Goal: Task Accomplishment & Management: Use online tool/utility

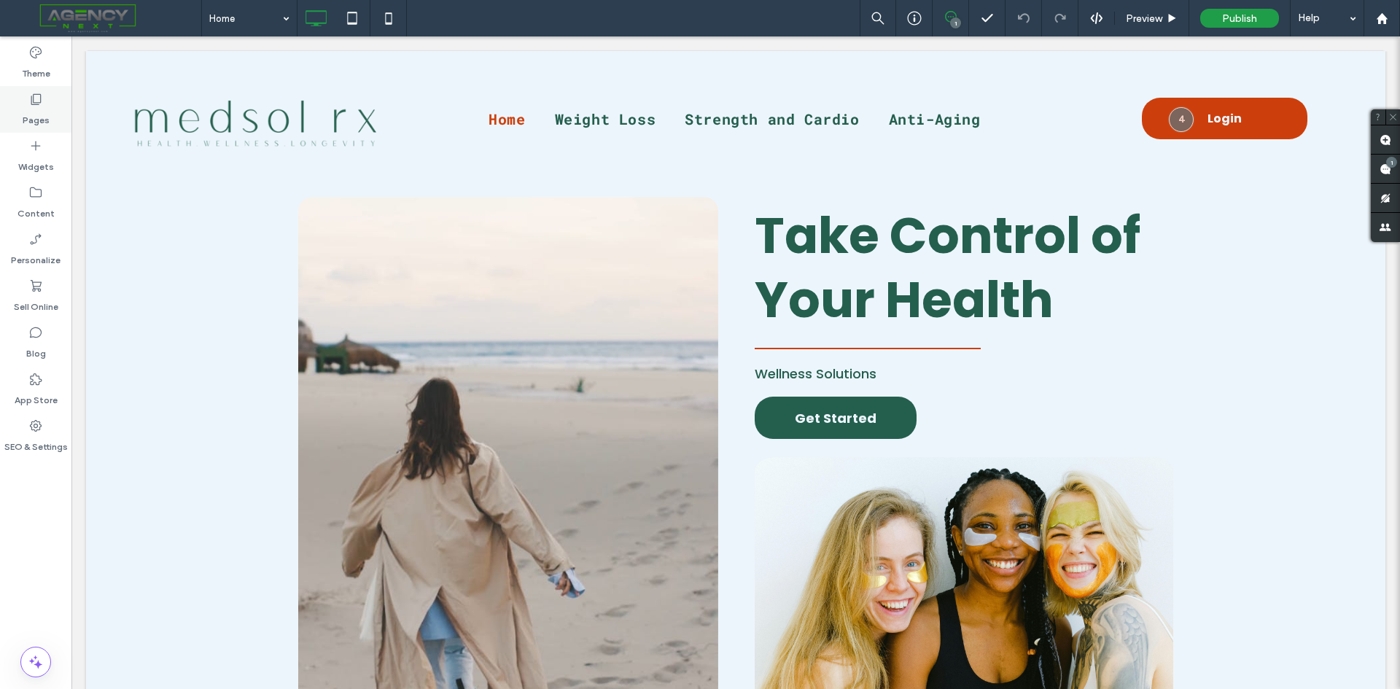
click at [34, 114] on label "Pages" at bounding box center [36, 116] width 27 height 20
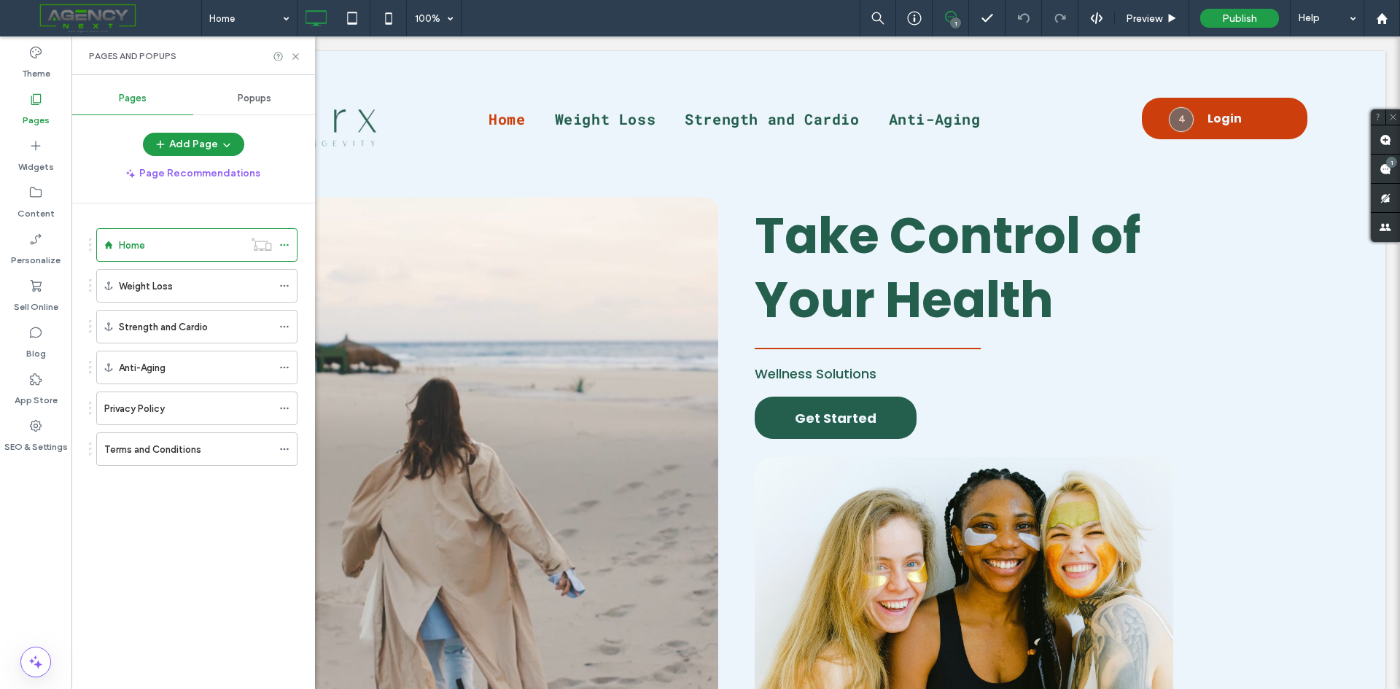
click at [302, 57] on div "Pages and Popups" at bounding box center [193, 55] width 244 height 39
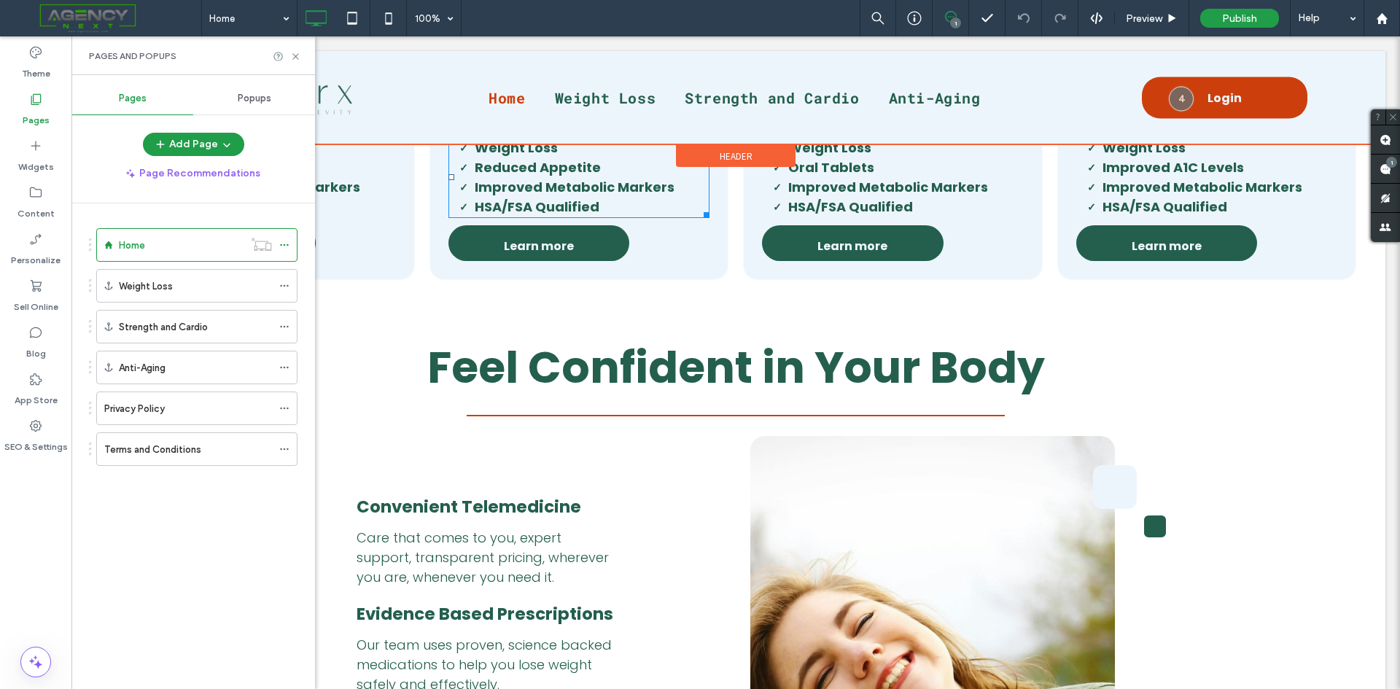
scroll to position [1021, 0]
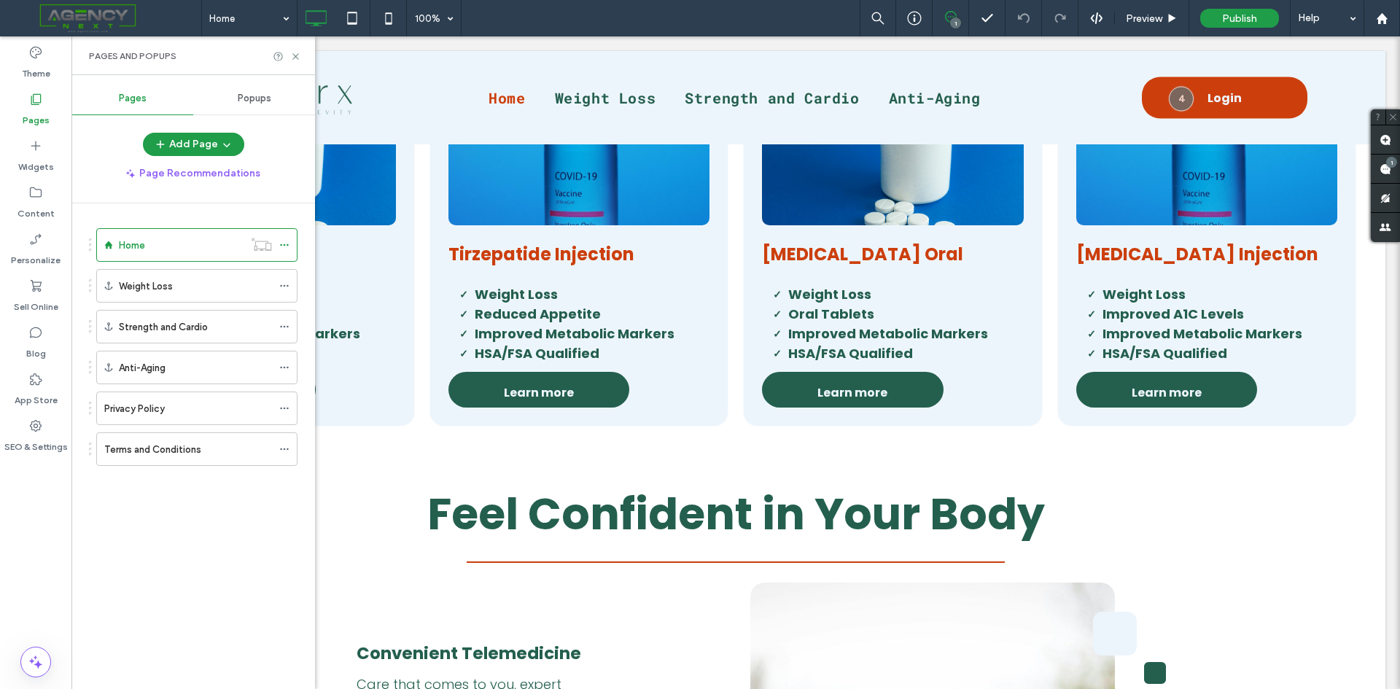
click at [262, 101] on span "Popups" at bounding box center [255, 99] width 34 height 12
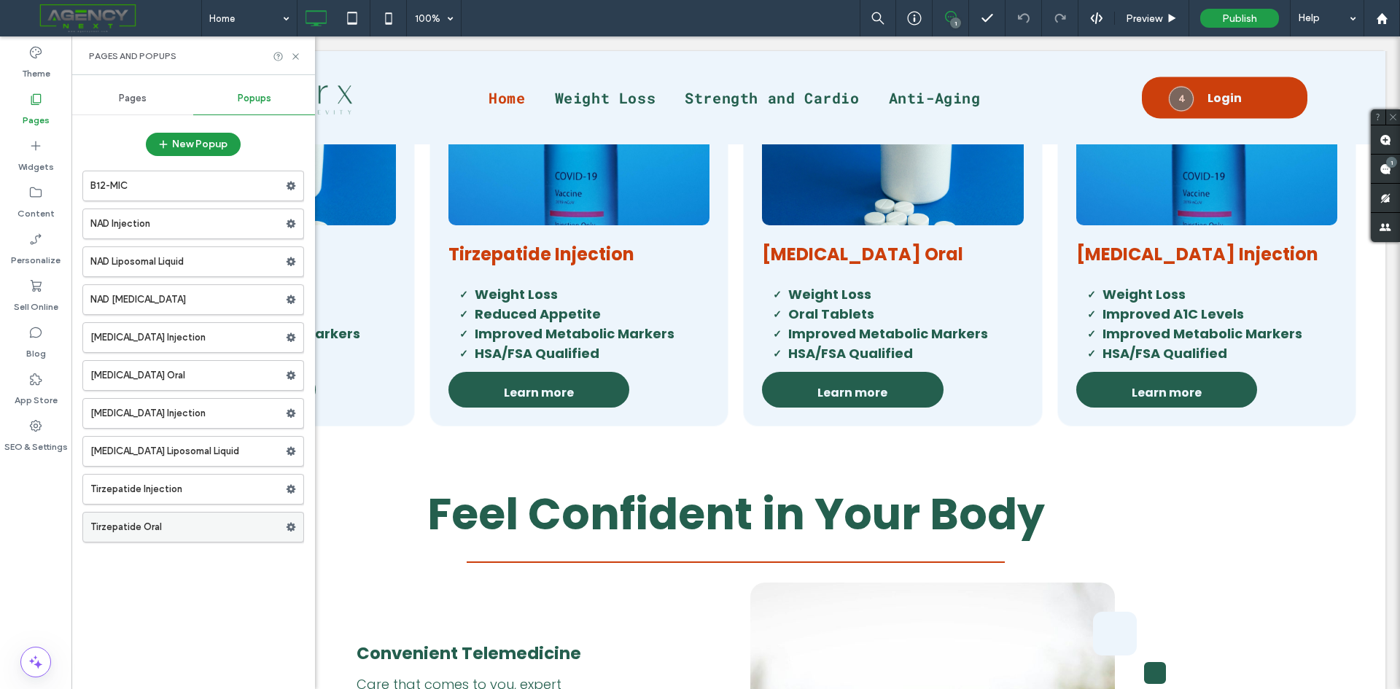
click at [163, 531] on label "Tirzepatide Oral" at bounding box center [187, 527] width 195 height 29
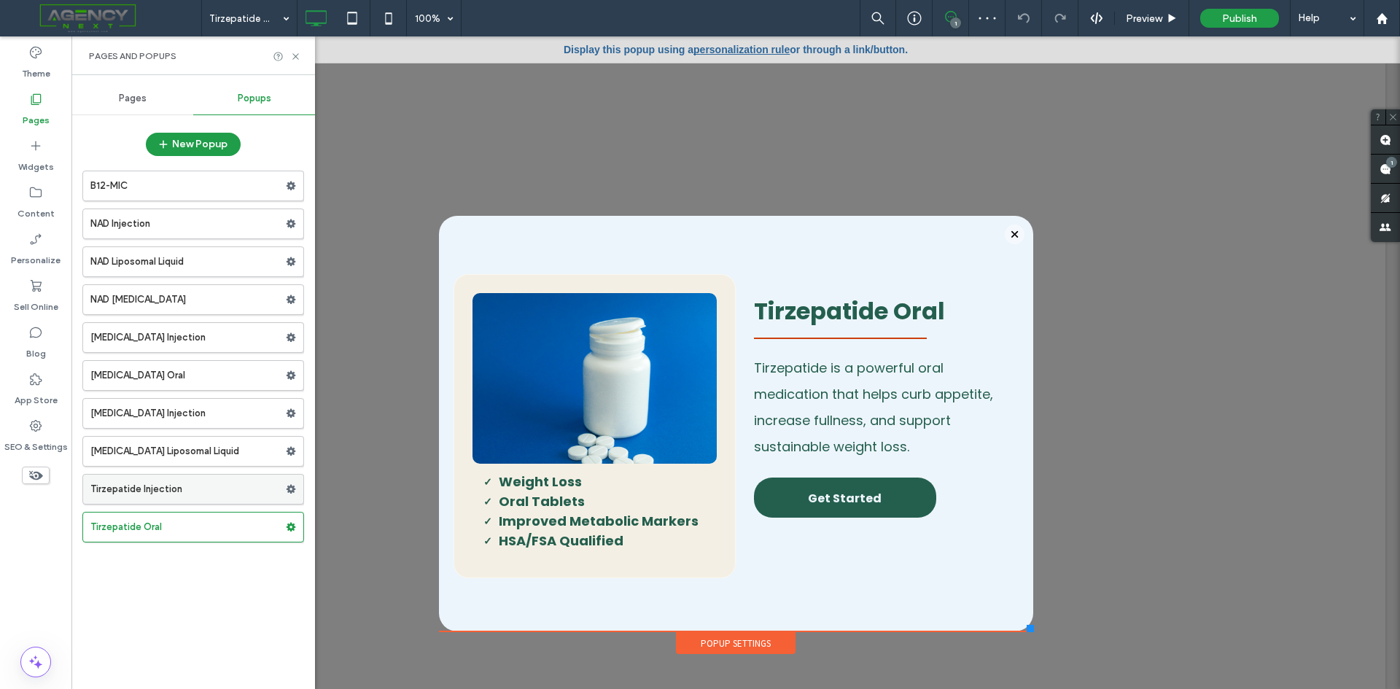
click at [181, 497] on label "Tirzepatide Injection" at bounding box center [187, 489] width 195 height 29
click at [127, 106] on div "Pages" at bounding box center [132, 98] width 122 height 32
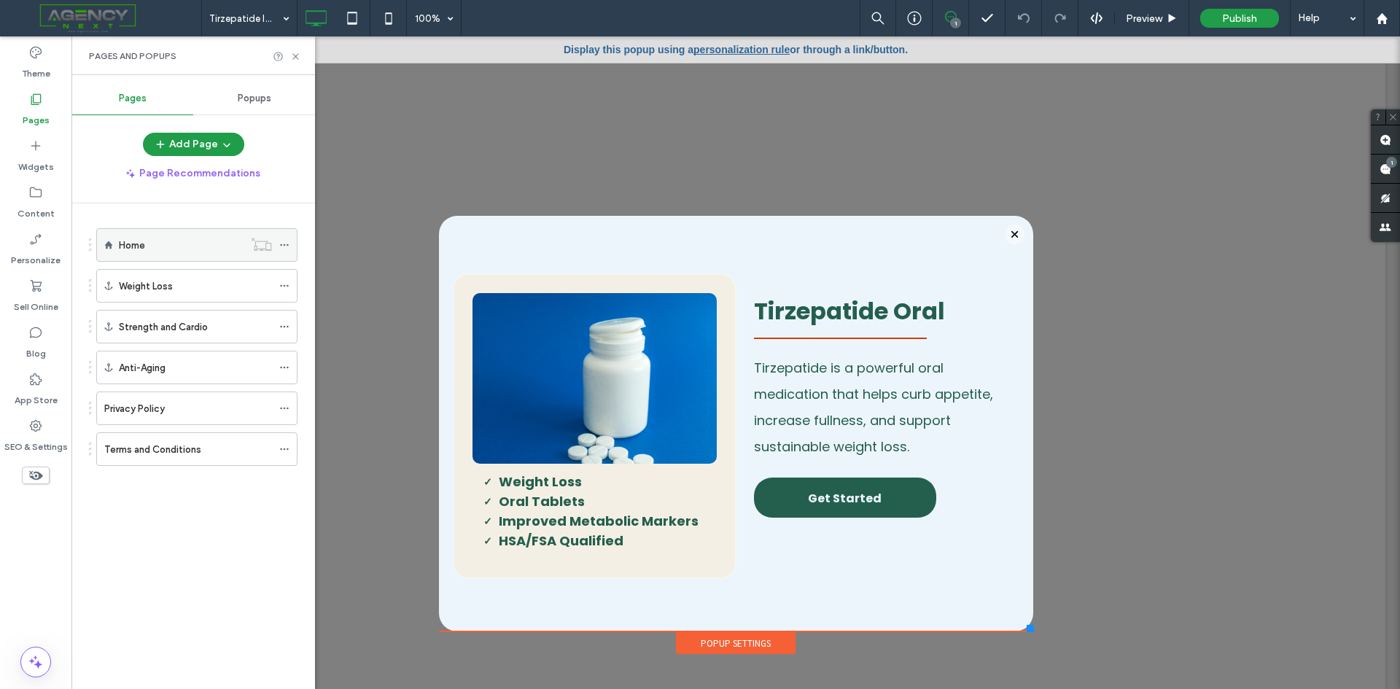
click at [177, 257] on div "Home" at bounding box center [181, 245] width 125 height 32
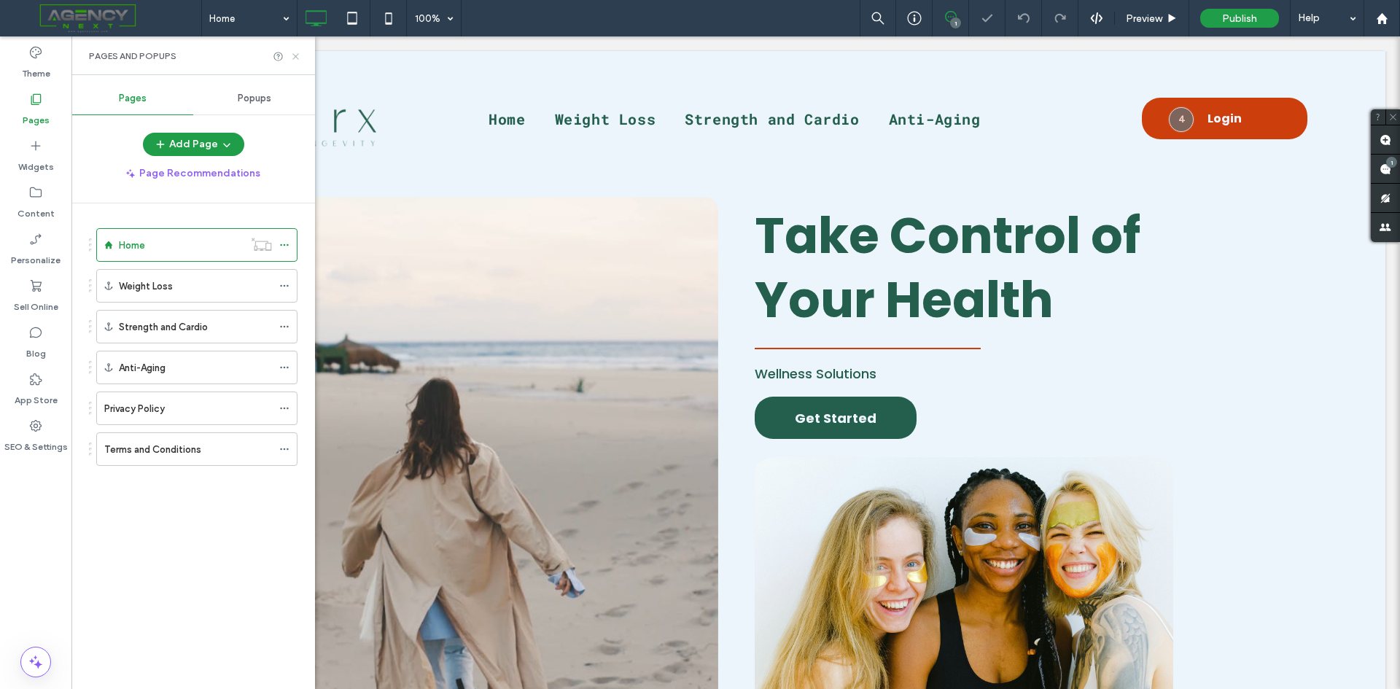
click at [298, 57] on icon at bounding box center [295, 56] width 11 height 11
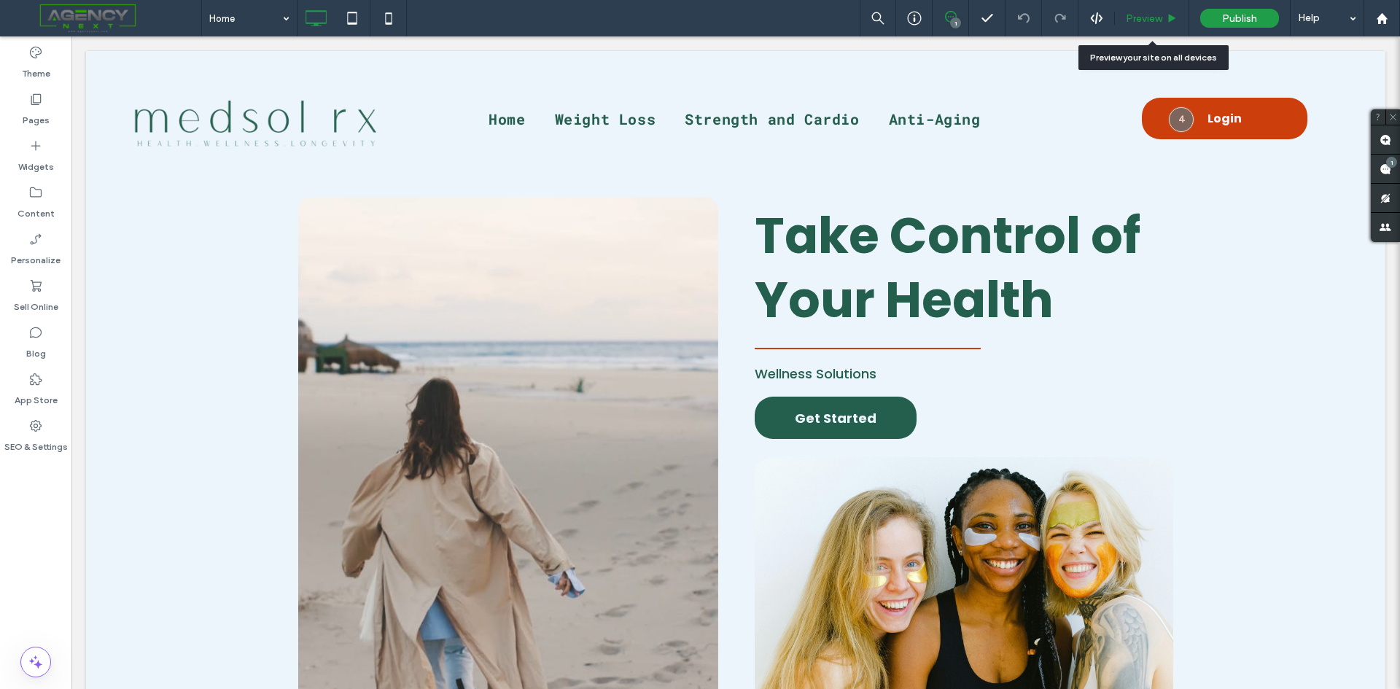
click at [1136, 21] on span "Preview" at bounding box center [1144, 18] width 36 height 12
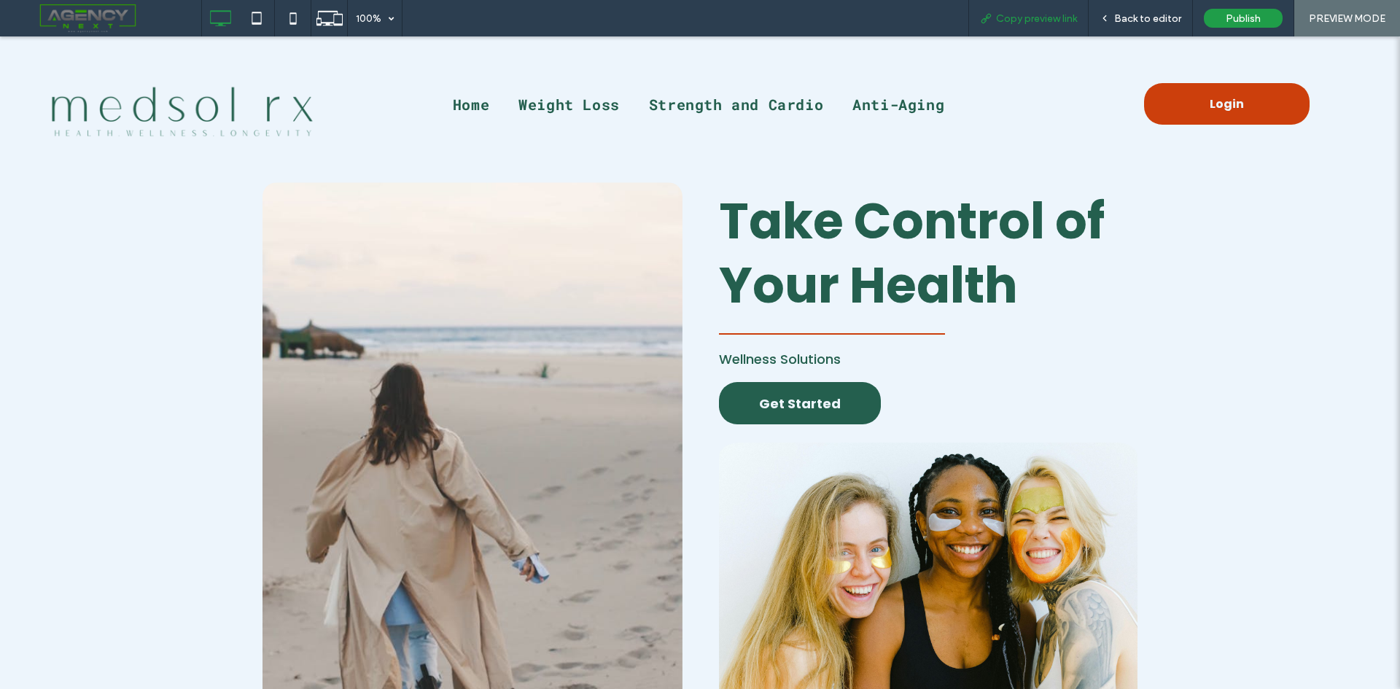
click at [1064, 17] on span "Copy preview link" at bounding box center [1036, 18] width 81 height 12
click at [1139, 24] on span "Back to editor" at bounding box center [1147, 18] width 67 height 12
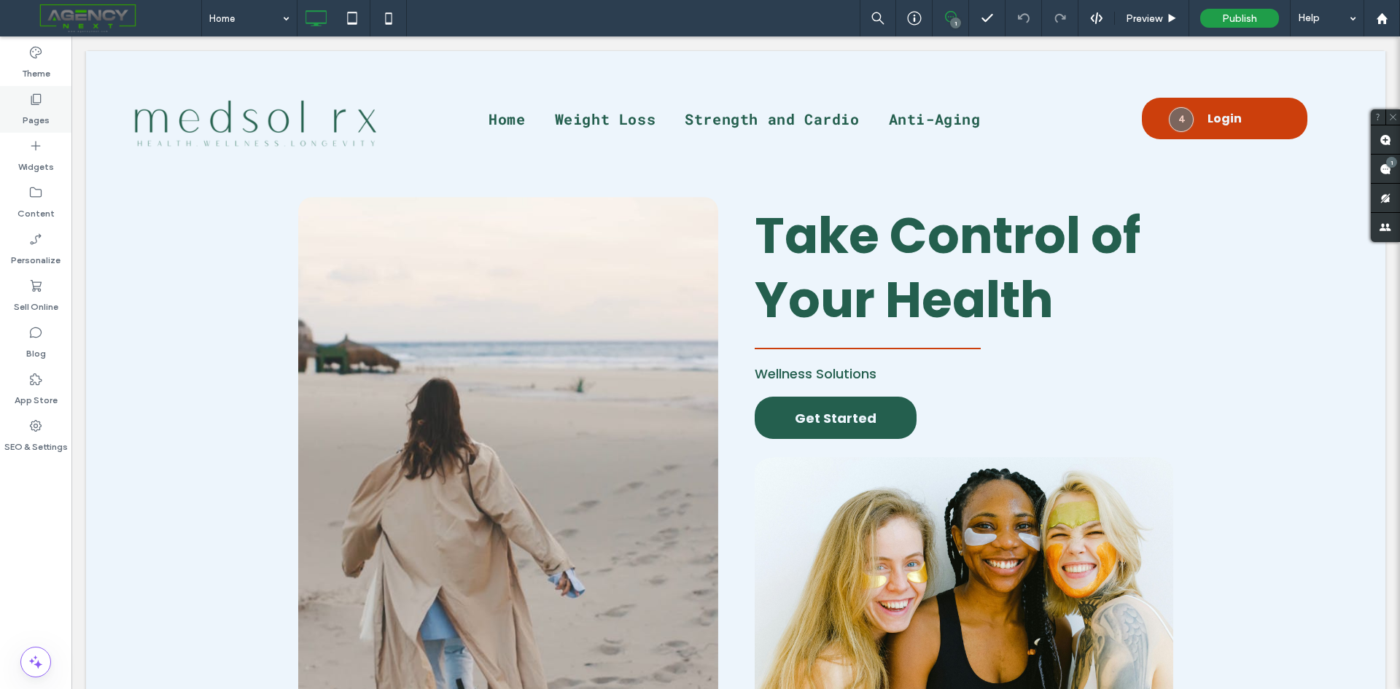
click at [46, 112] on label "Pages" at bounding box center [36, 116] width 27 height 20
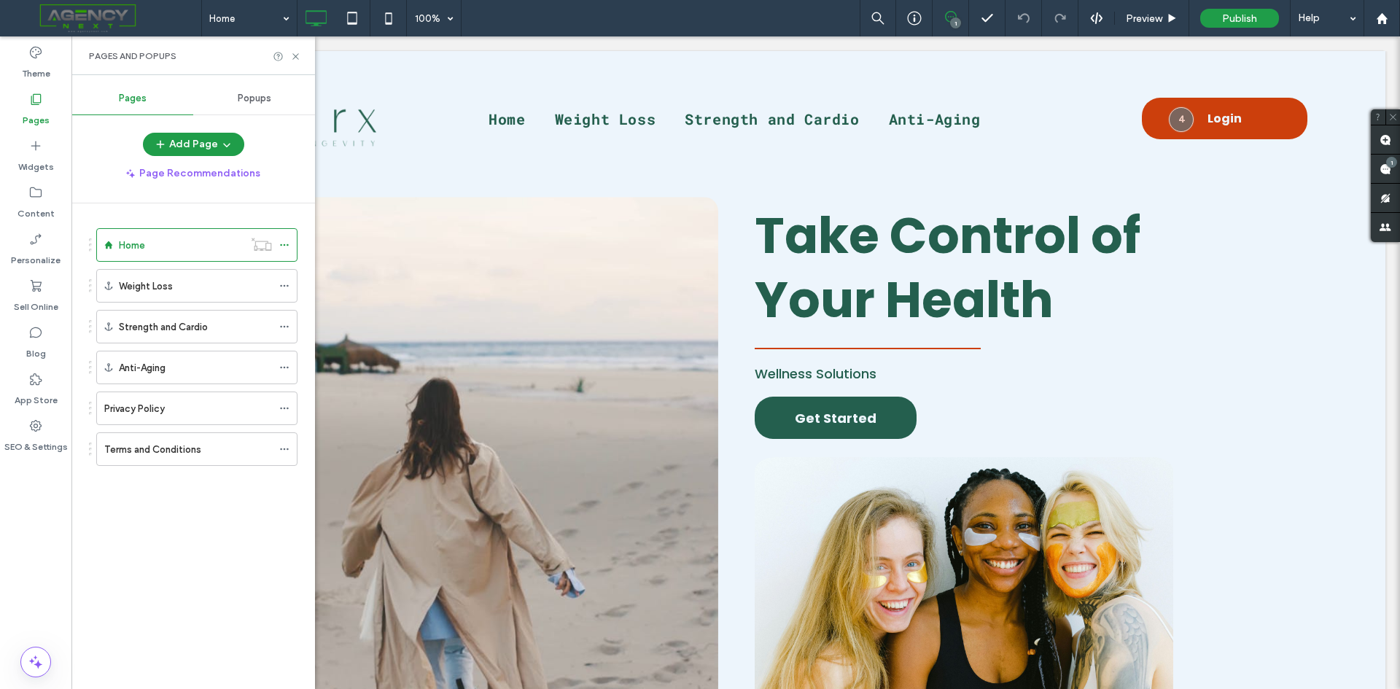
click at [281, 93] on div "Popups" at bounding box center [254, 98] width 122 height 32
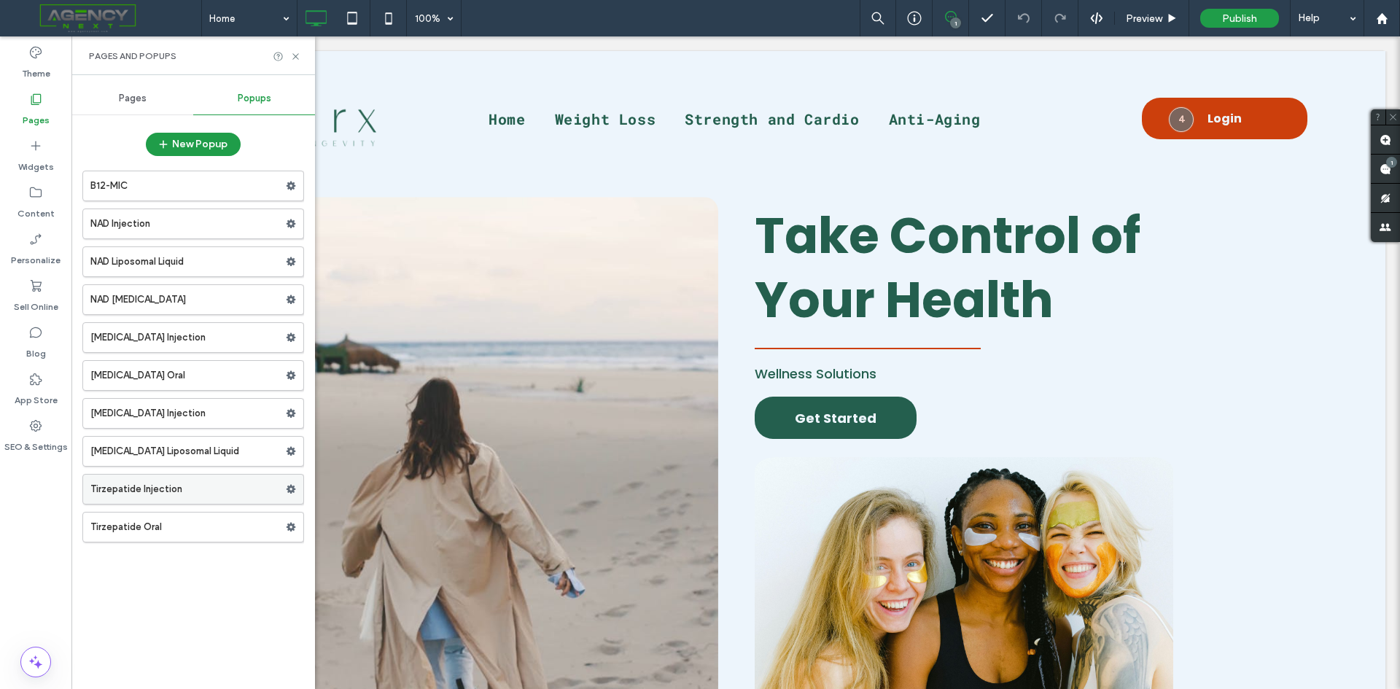
click at [111, 489] on label "Tirzepatide Injection" at bounding box center [187, 489] width 195 height 29
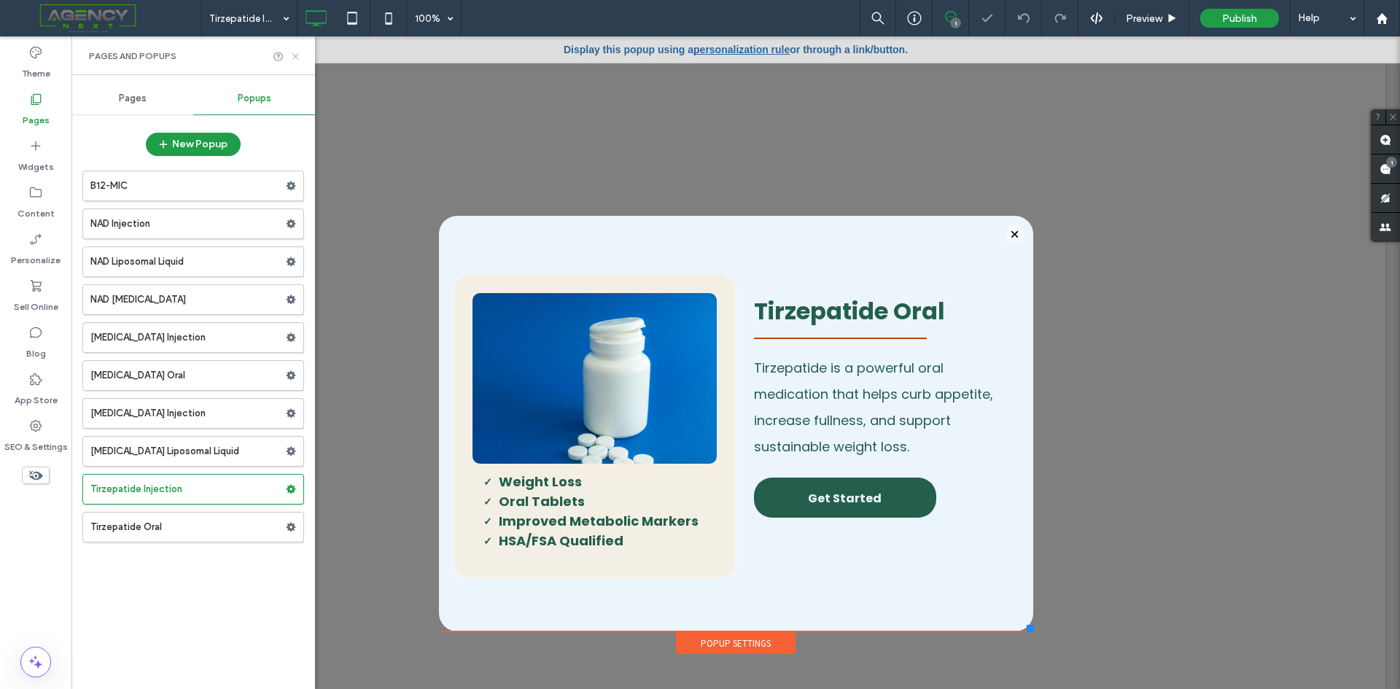
click at [295, 61] on icon at bounding box center [295, 56] width 11 height 11
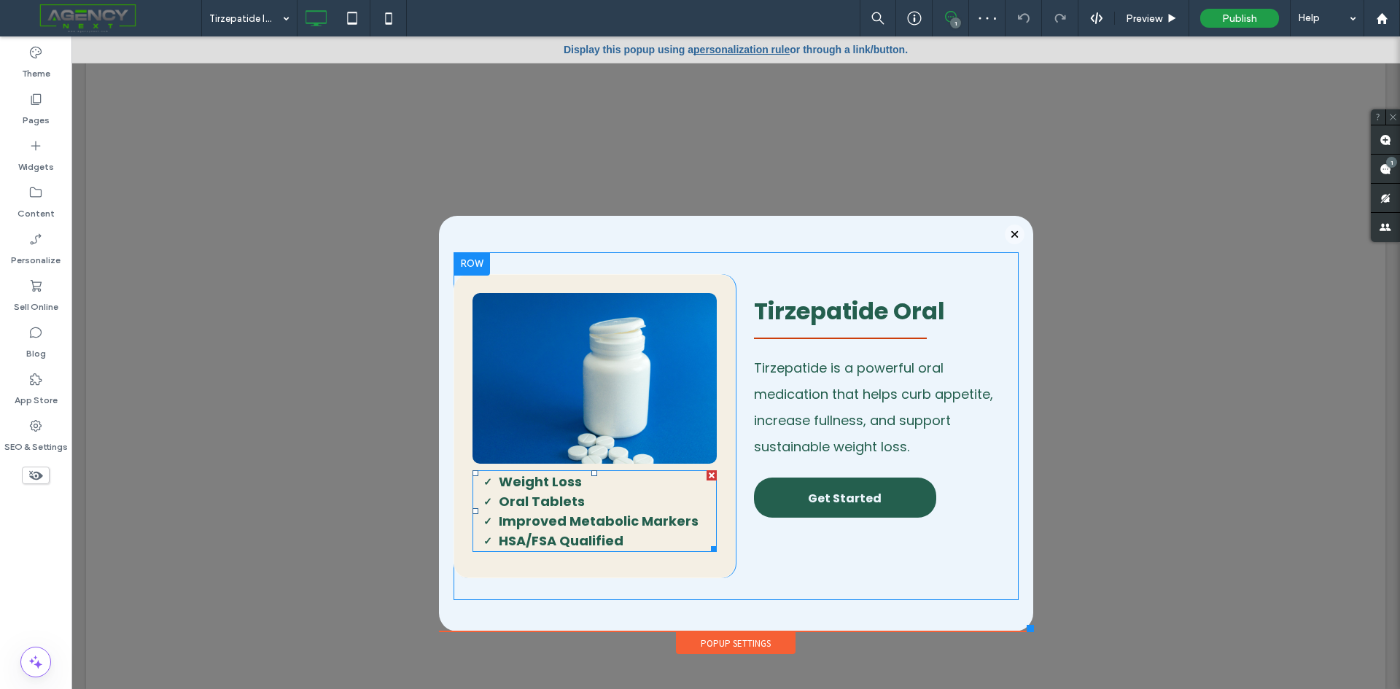
click at [585, 503] on li "Oral Tablets" at bounding box center [608, 501] width 219 height 20
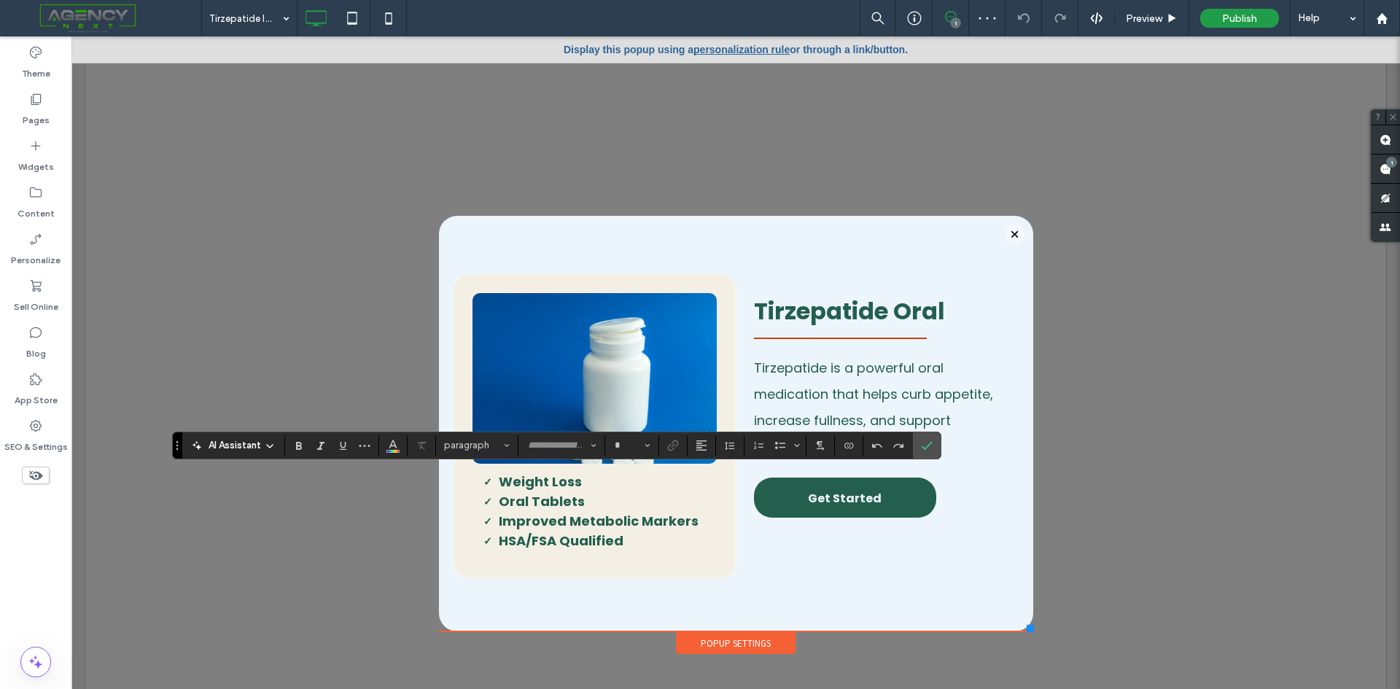
type input "*******"
type input "**"
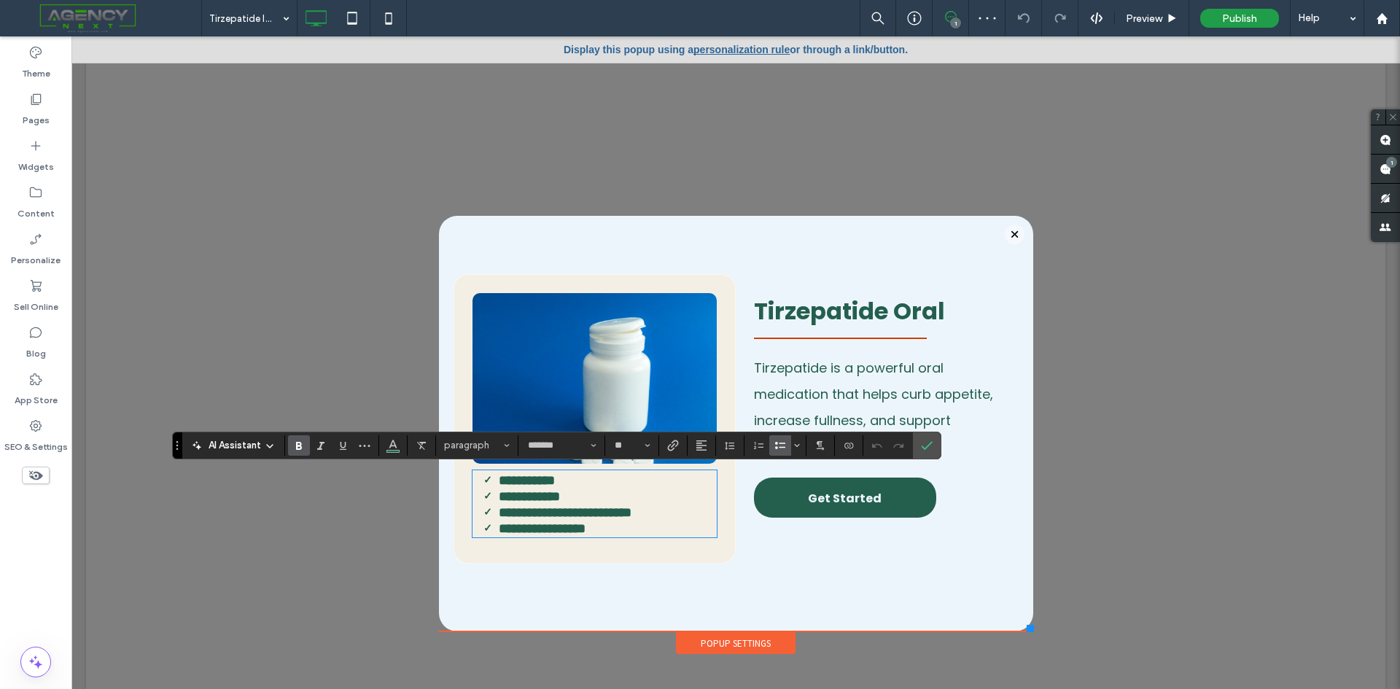
click at [560, 496] on strong "**********" at bounding box center [529, 496] width 61 height 13
click at [580, 500] on li "**********" at bounding box center [608, 496] width 219 height 16
click at [304, 445] on icon "Bold" at bounding box center [299, 446] width 12 height 12
click at [932, 447] on icon "Confirm" at bounding box center [927, 446] width 12 height 12
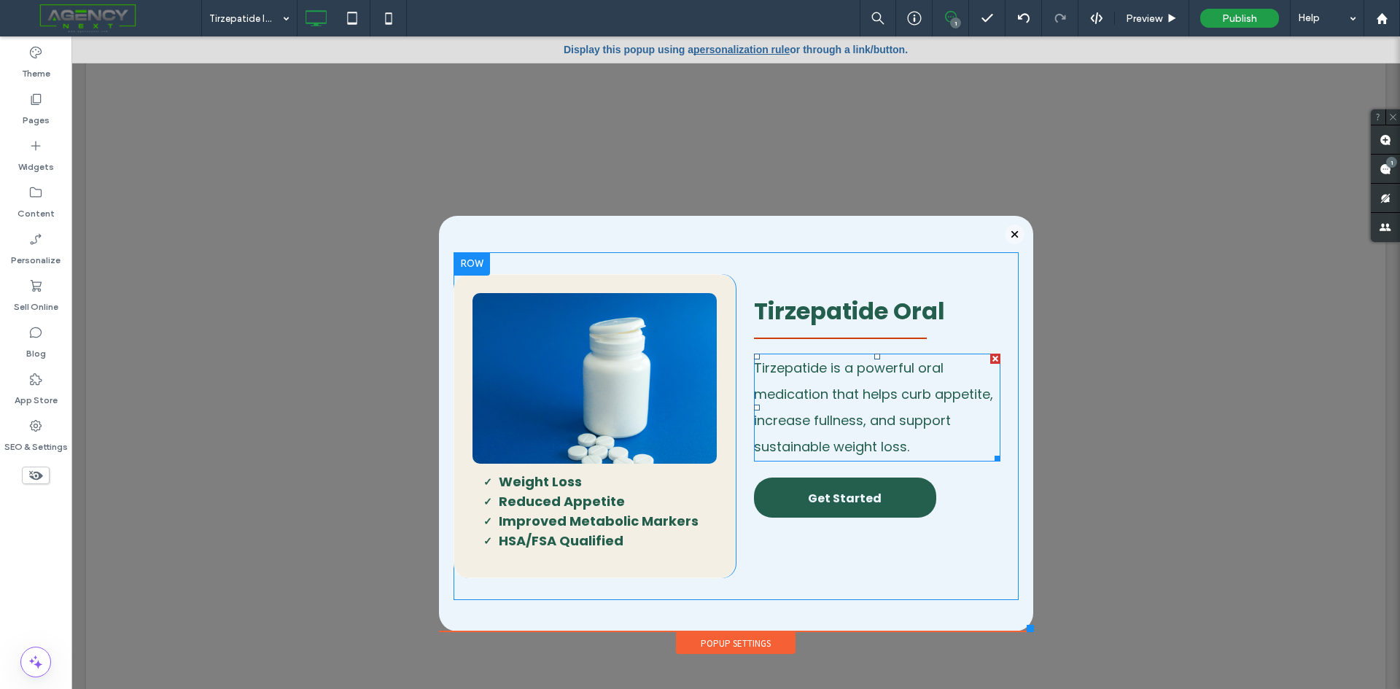
click at [895, 409] on p "Tirzepatide is a powerful oral medication that helps curb appetite, increase fu…" at bounding box center [877, 407] width 246 height 105
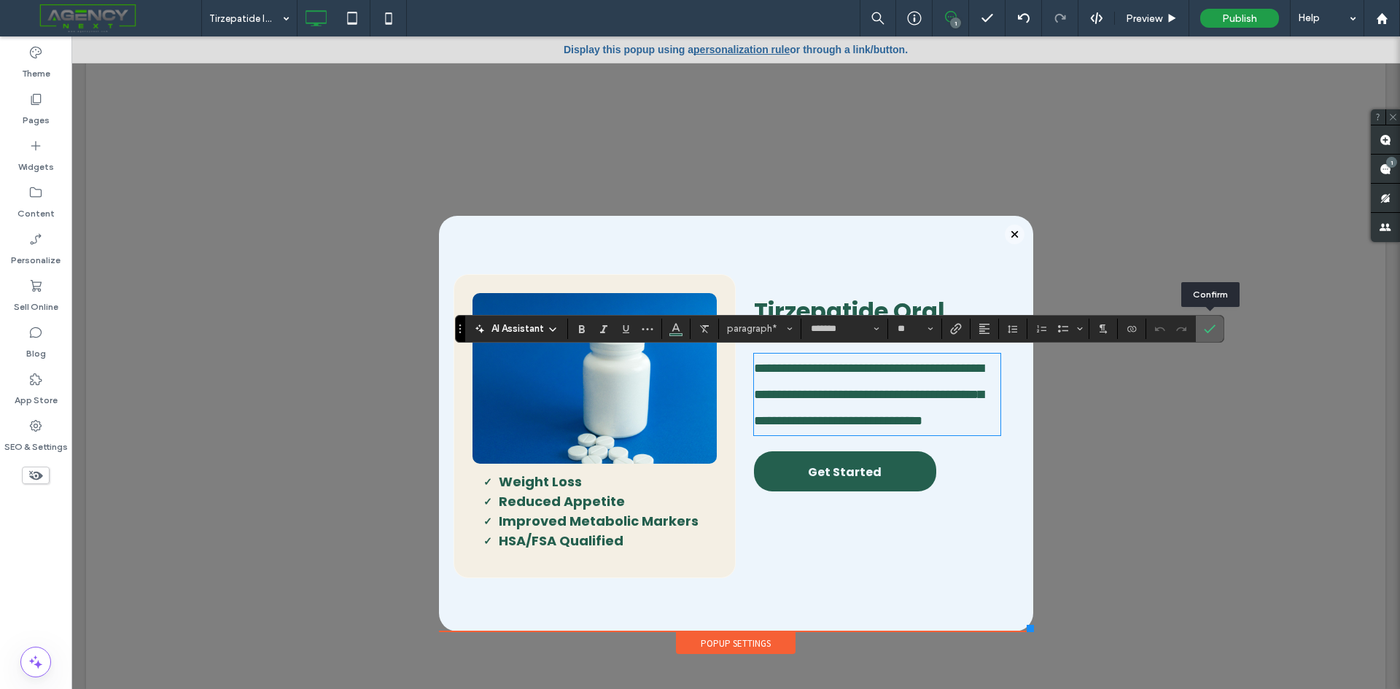
click at [1216, 327] on label "Confirm" at bounding box center [1210, 329] width 22 height 26
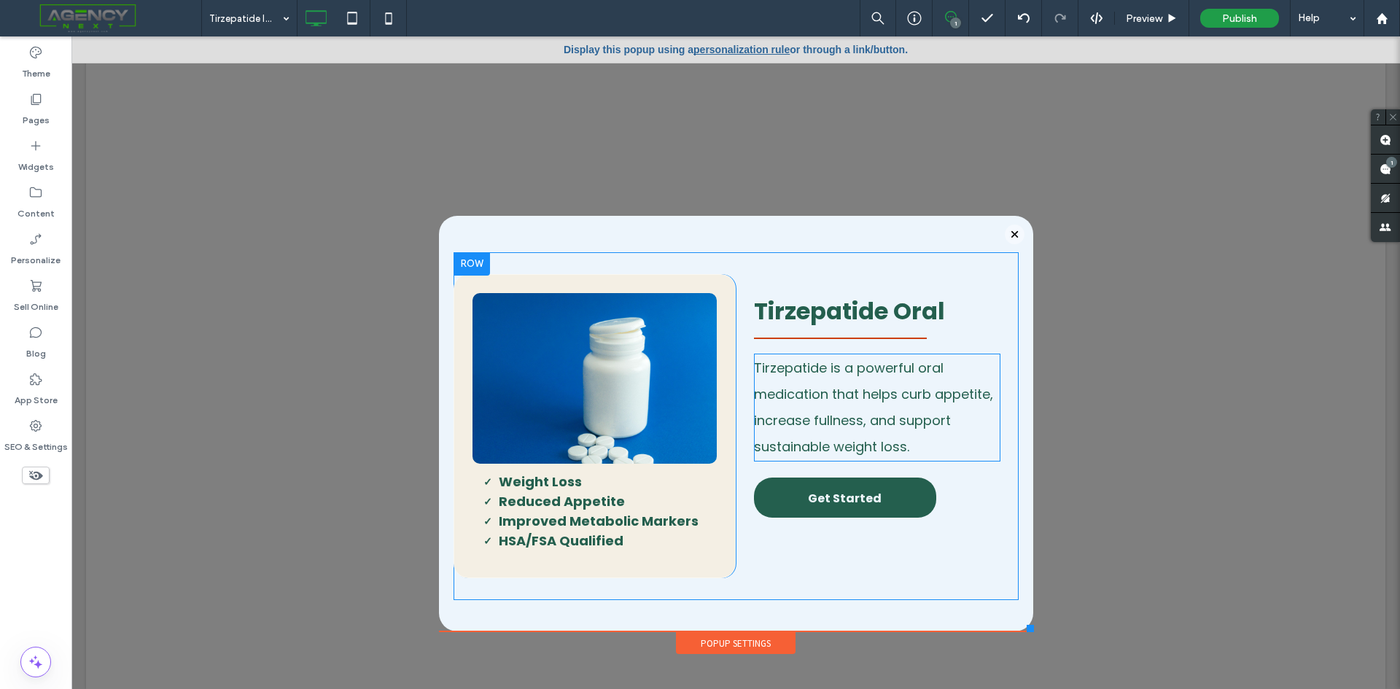
click at [896, 394] on span "Tirzepatide is a powerful oral medication that helps curb appetite, increase fu…" at bounding box center [873, 407] width 239 height 97
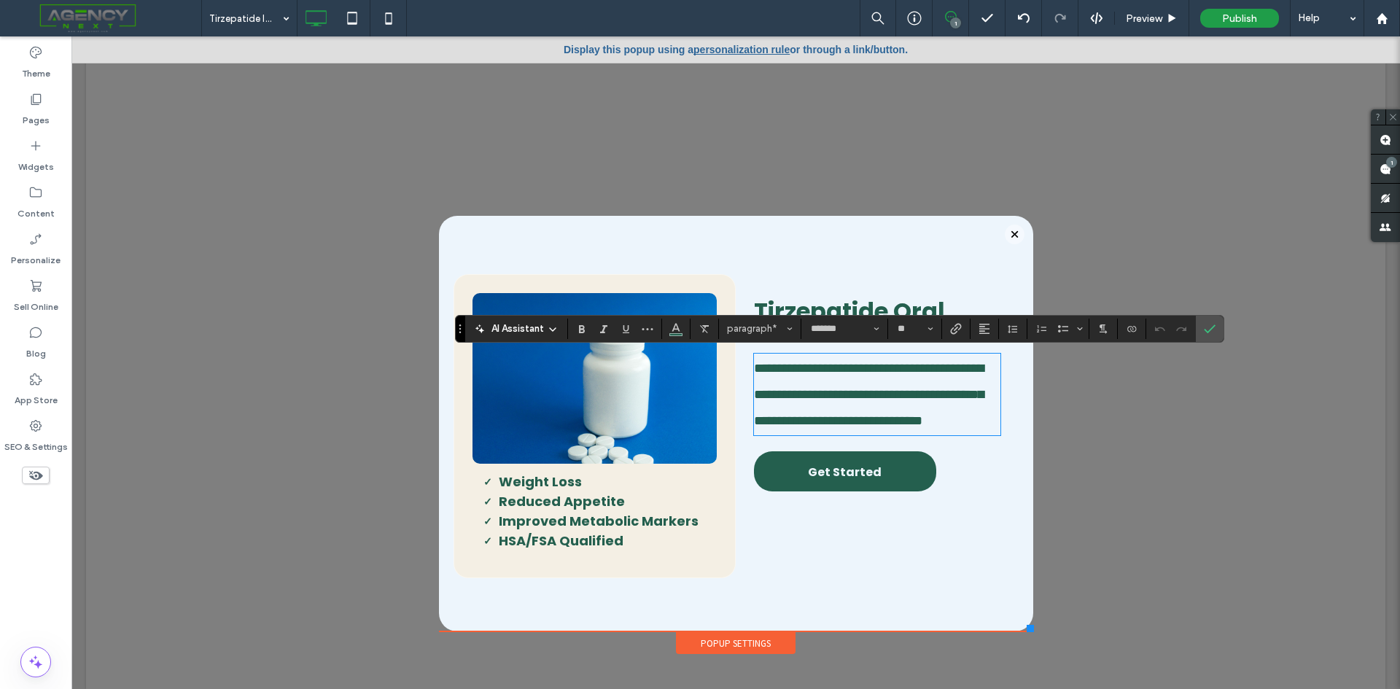
click at [872, 378] on p "**********" at bounding box center [877, 394] width 246 height 79
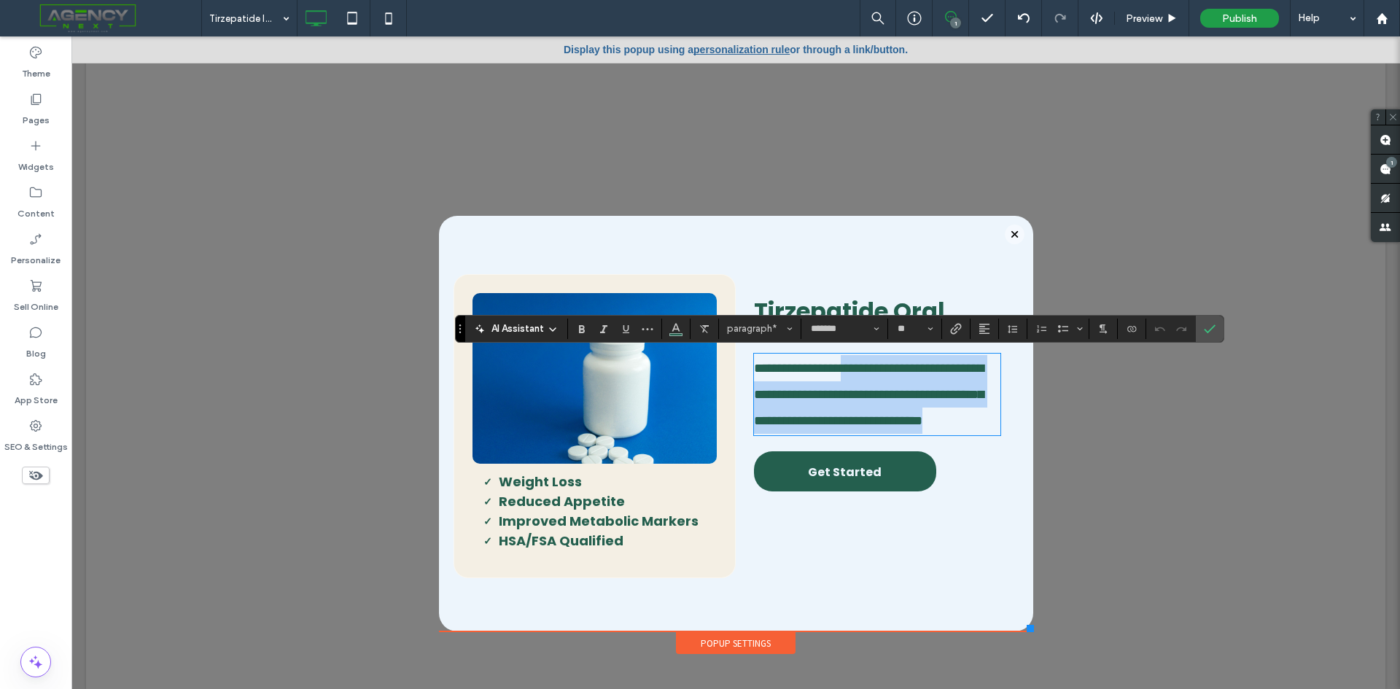
drag, startPoint x: 853, startPoint y: 367, endPoint x: 936, endPoint y: 437, distance: 108.7
click at [936, 434] on p "**********" at bounding box center [877, 394] width 246 height 79
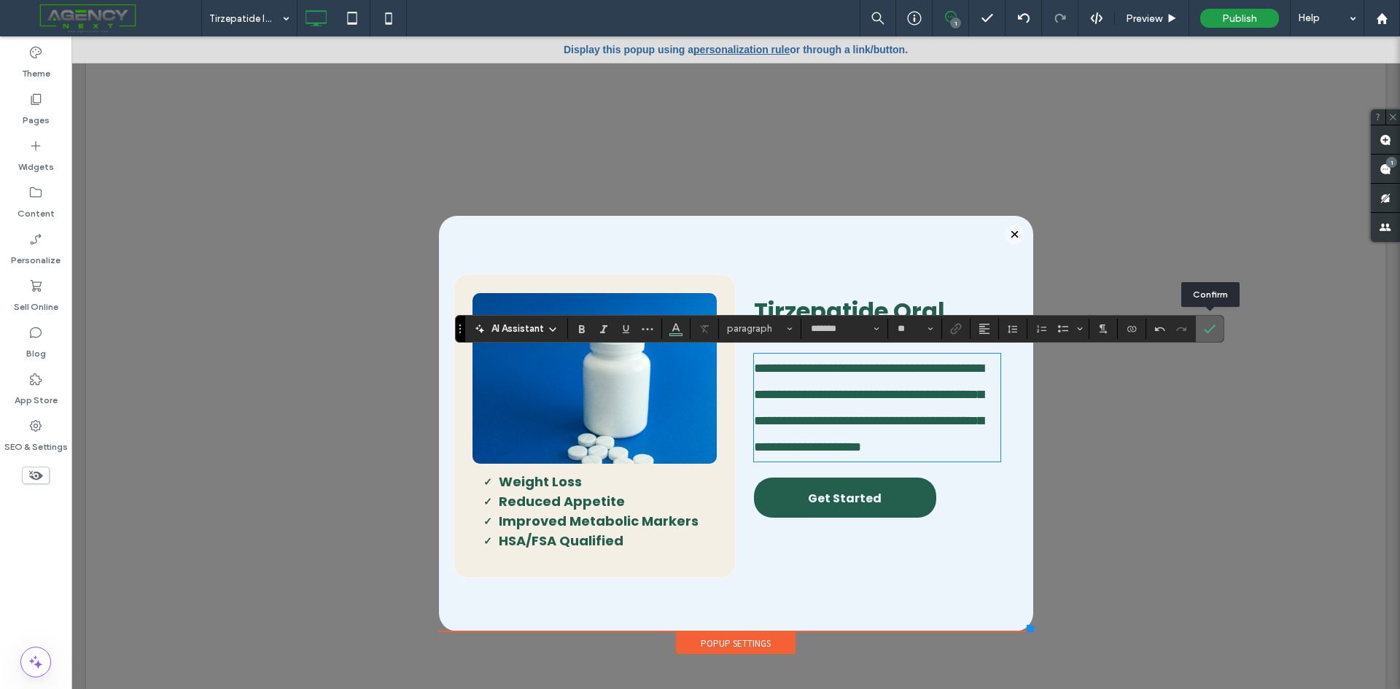
click at [1211, 320] on span "Confirm" at bounding box center [1210, 328] width 12 height 25
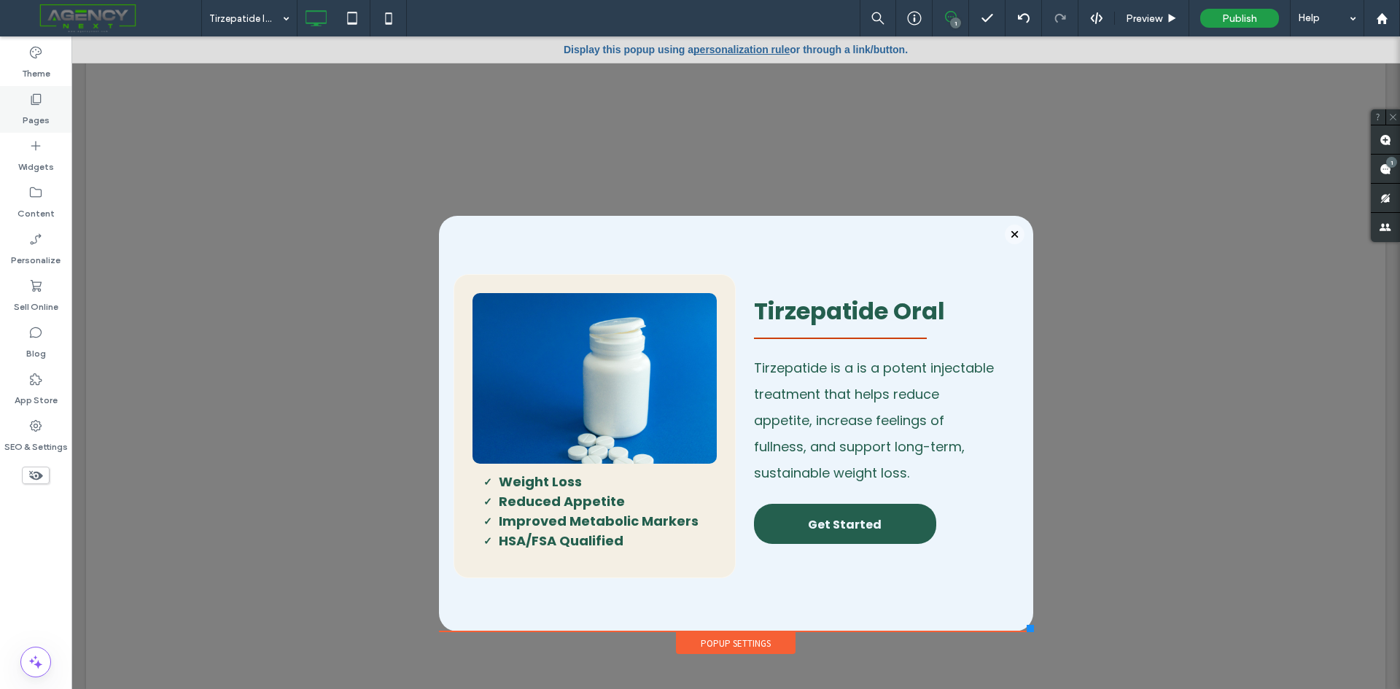
click at [42, 110] on label "Pages" at bounding box center [36, 116] width 27 height 20
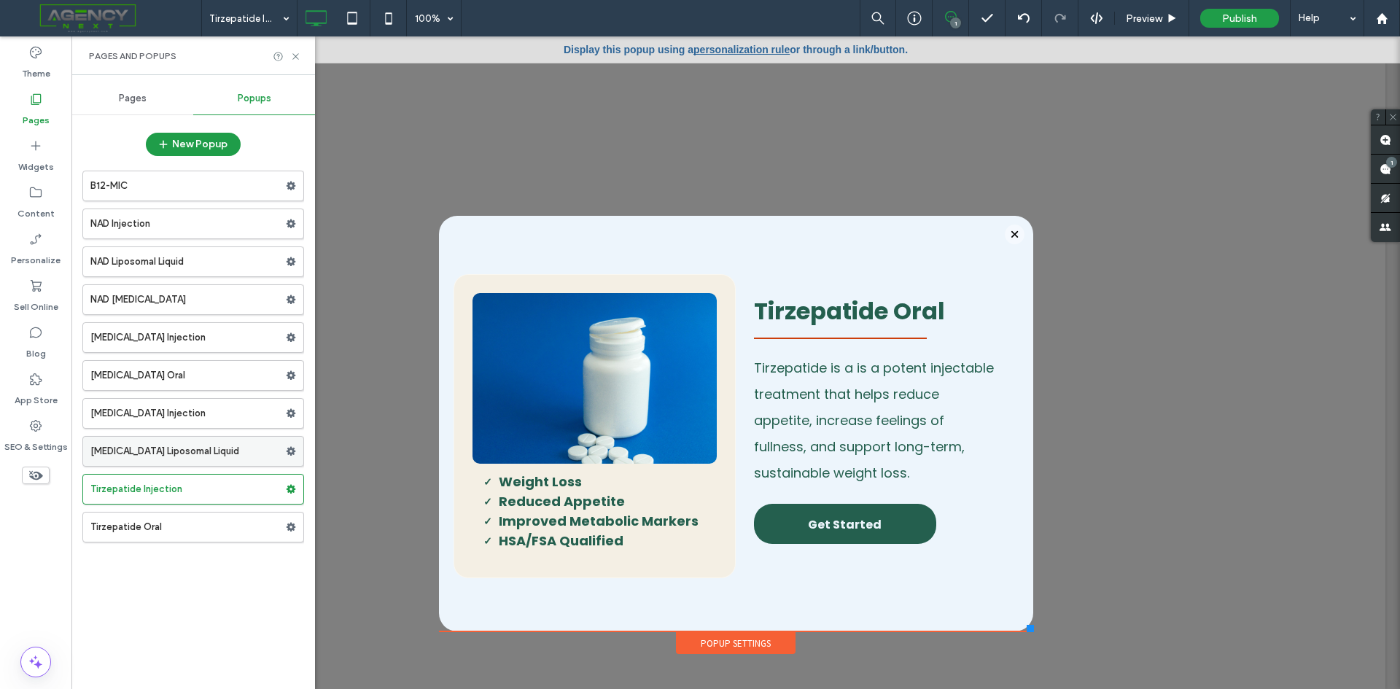
click at [215, 437] on label "Sermorelin Liposomal Liquid" at bounding box center [187, 451] width 195 height 29
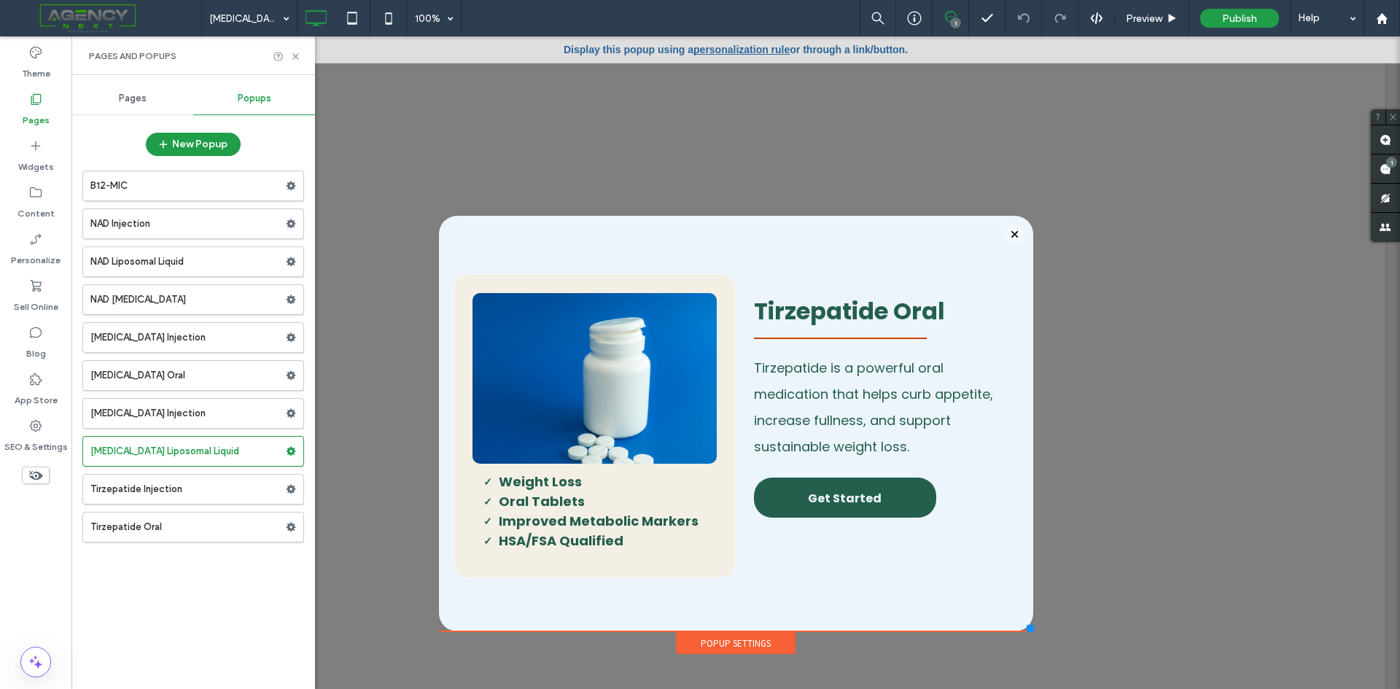
drag, startPoint x: 142, startPoint y: 530, endPoint x: 149, endPoint y: 525, distance: 8.9
click at [142, 530] on label "Tirzepatide Oral" at bounding box center [187, 527] width 195 height 29
click at [182, 491] on label "Tirzepatide Injection" at bounding box center [187, 489] width 195 height 29
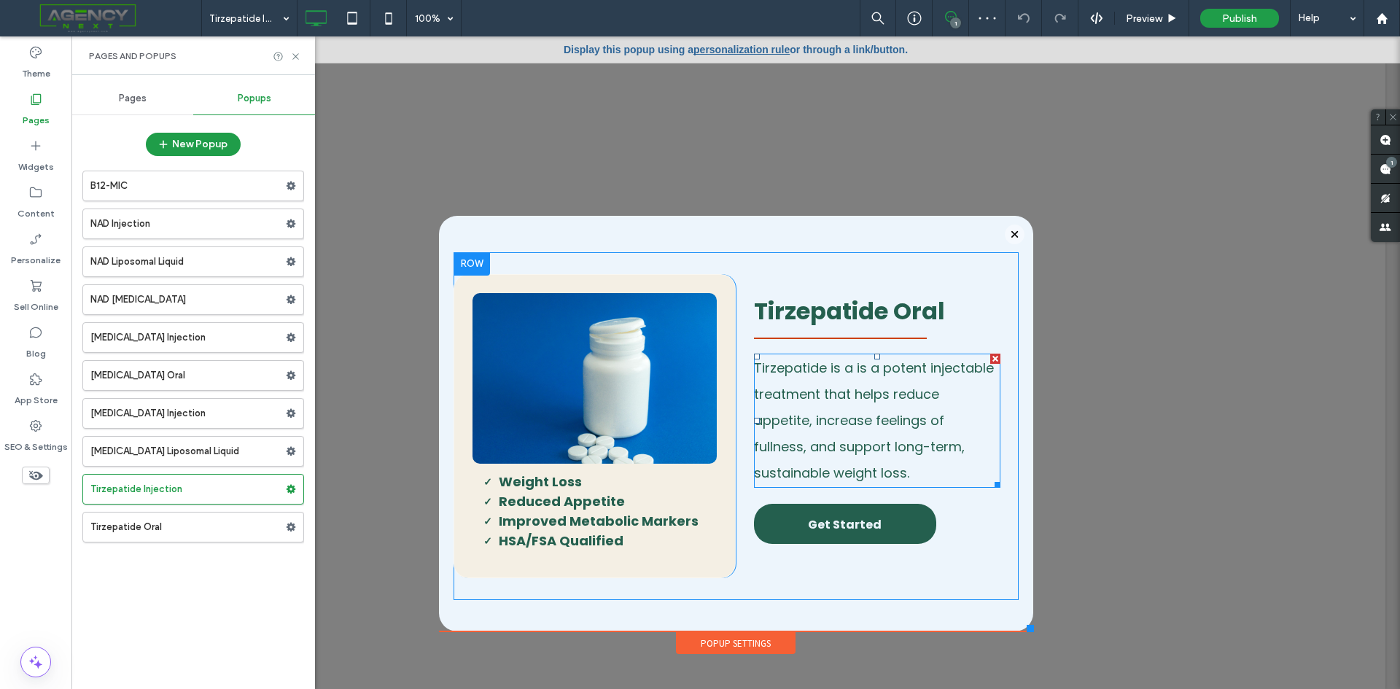
click at [827, 366] on span "Tirzepatide is a is a potent injectable treatment that helps reduce appetite, i…" at bounding box center [874, 420] width 240 height 123
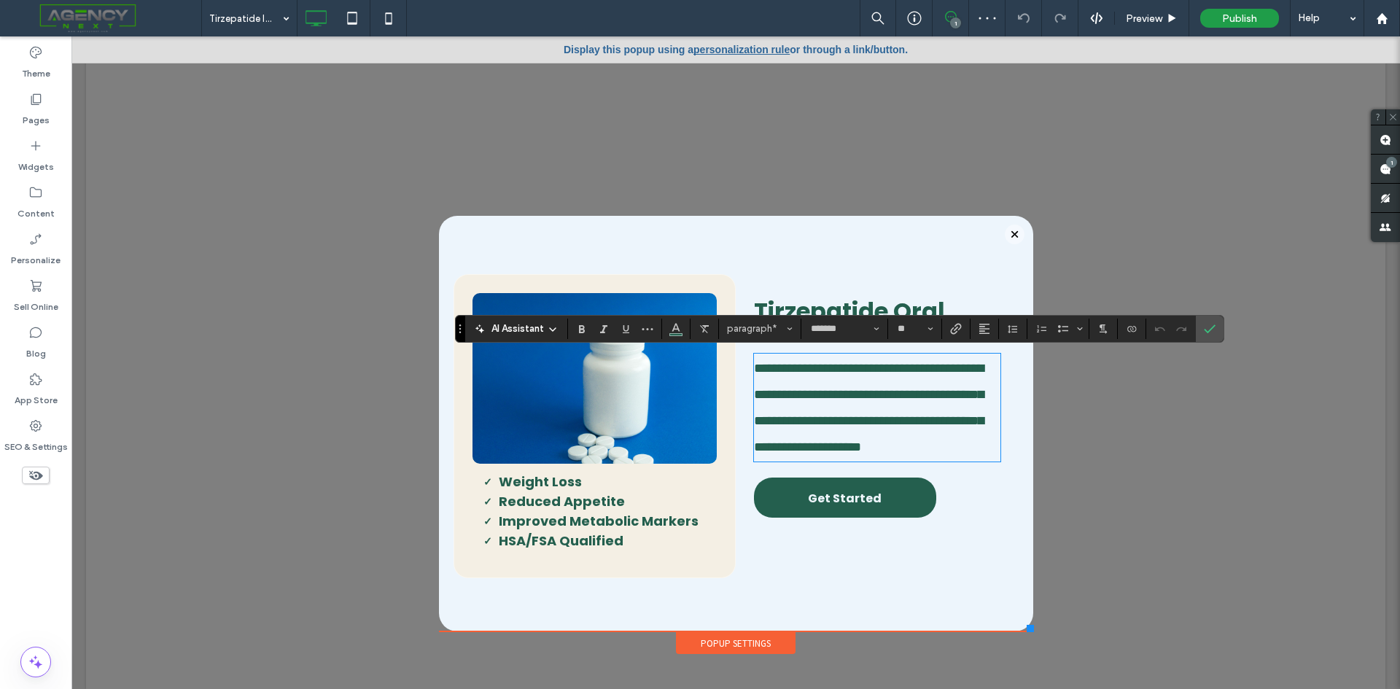
click at [823, 367] on span "**********" at bounding box center [869, 408] width 230 height 92
click at [822, 367] on span "**********" at bounding box center [869, 408] width 230 height 92
click at [825, 368] on span "**********" at bounding box center [869, 408] width 230 height 92
click at [1215, 328] on icon "Confirm" at bounding box center [1210, 329] width 12 height 12
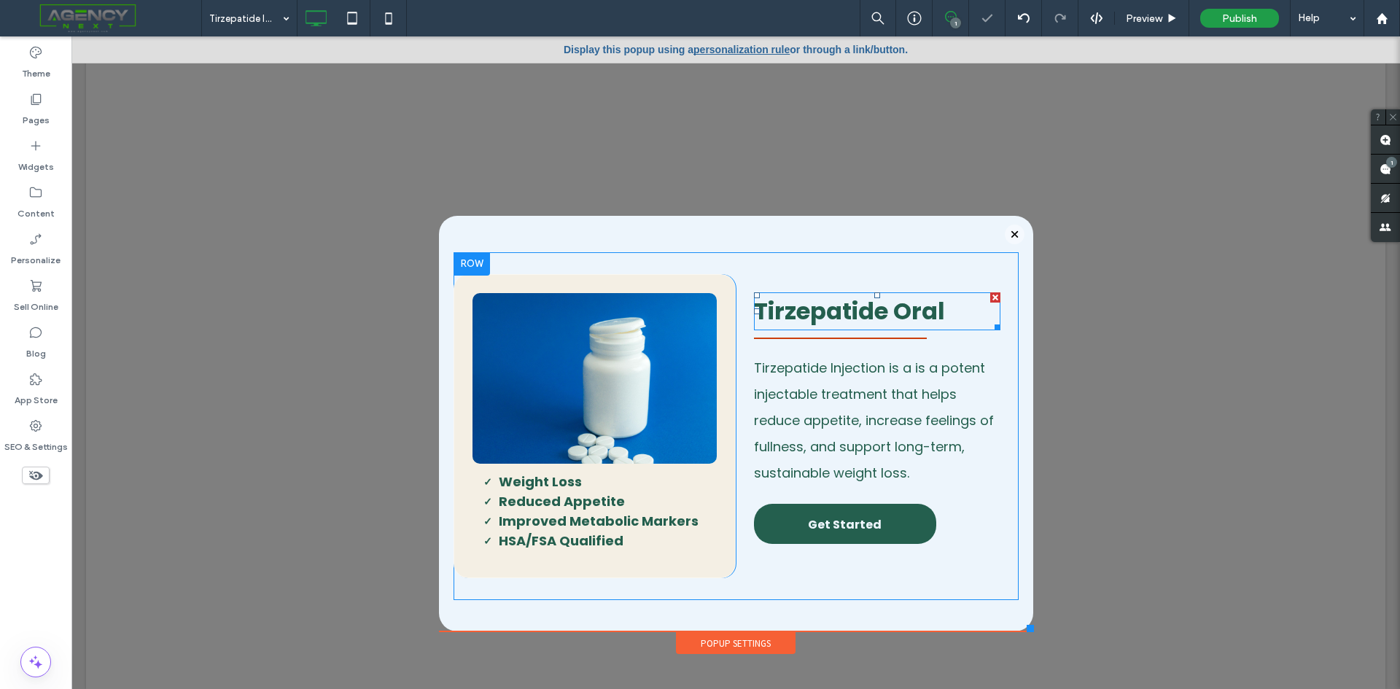
click at [928, 312] on span "Tirzepatide Oral" at bounding box center [849, 311] width 191 height 33
type input "*******"
type input "**"
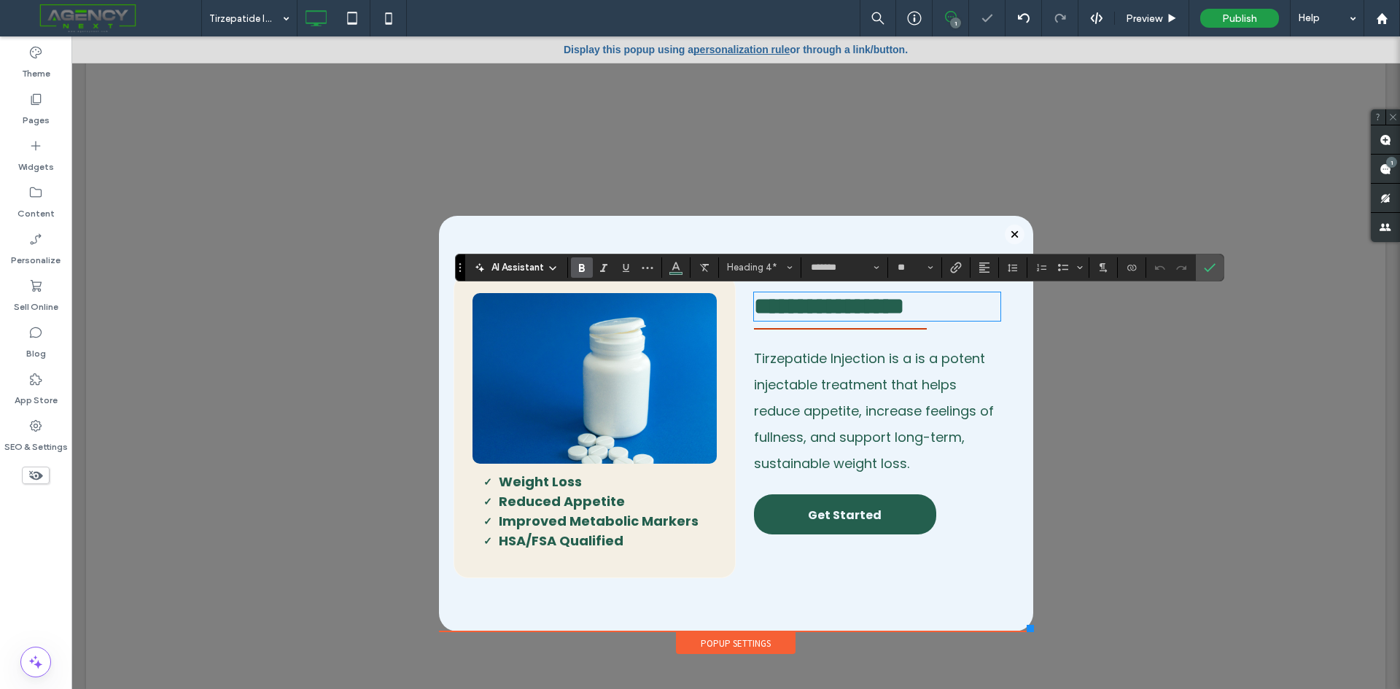
click at [904, 312] on span "**********" at bounding box center [829, 306] width 150 height 23
drag, startPoint x: 895, startPoint y: 316, endPoint x: 975, endPoint y: 318, distance: 80.2
click at [975, 318] on h4 "**********" at bounding box center [877, 307] width 246 height 26
click at [1217, 272] on label "Confirm" at bounding box center [1210, 267] width 22 height 26
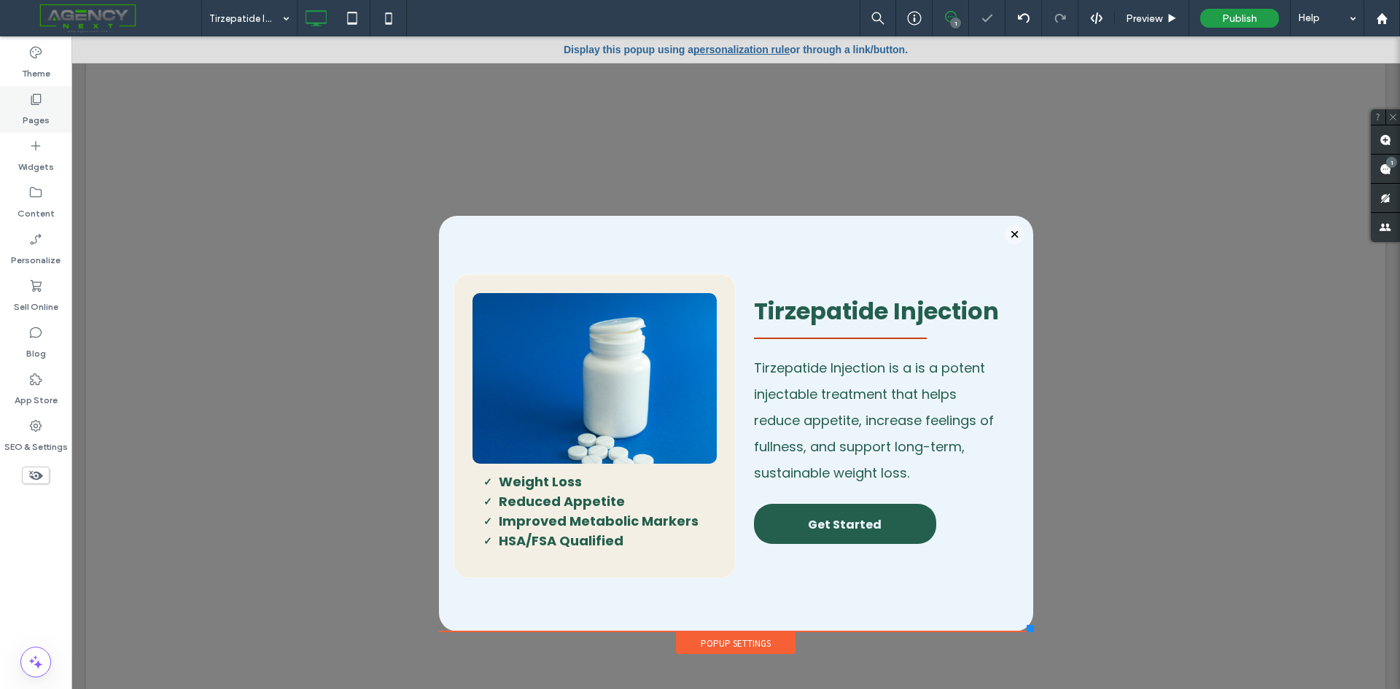
click at [53, 96] on div "Pages" at bounding box center [35, 109] width 71 height 47
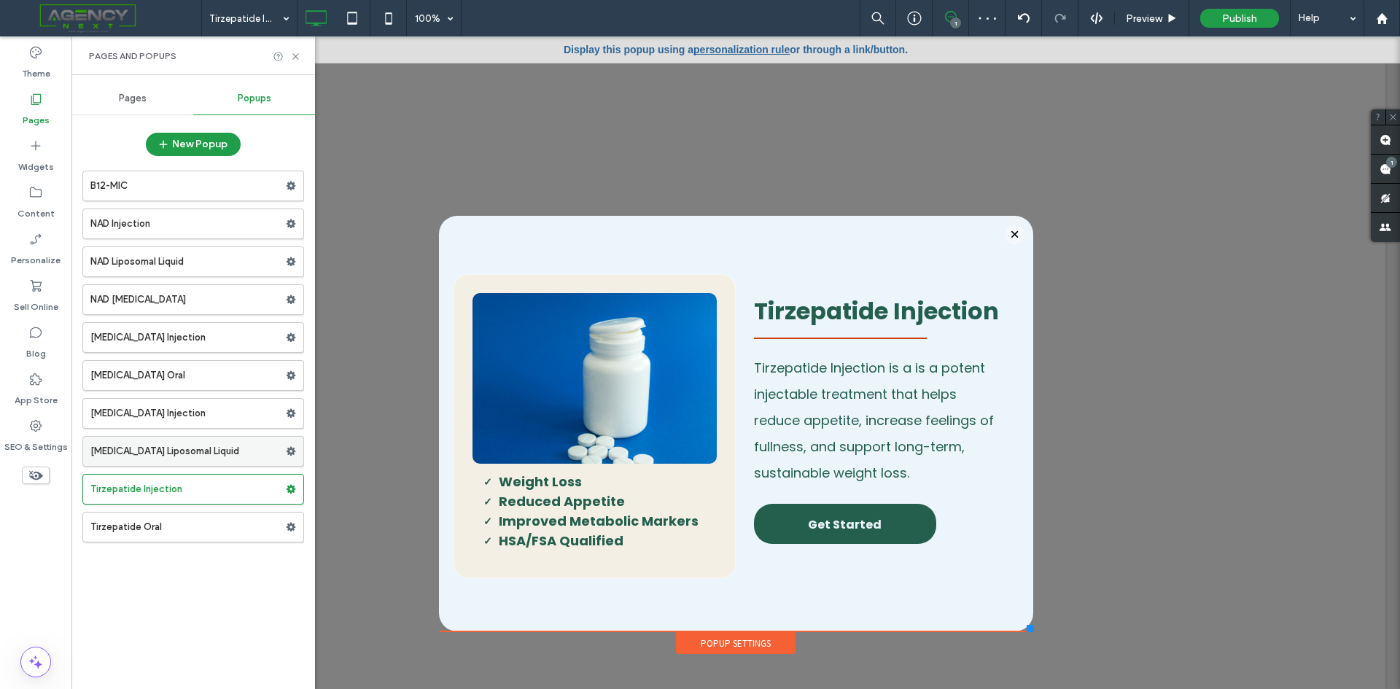
click at [179, 455] on label "Sermorelin Liposomal Liquid" at bounding box center [187, 451] width 195 height 29
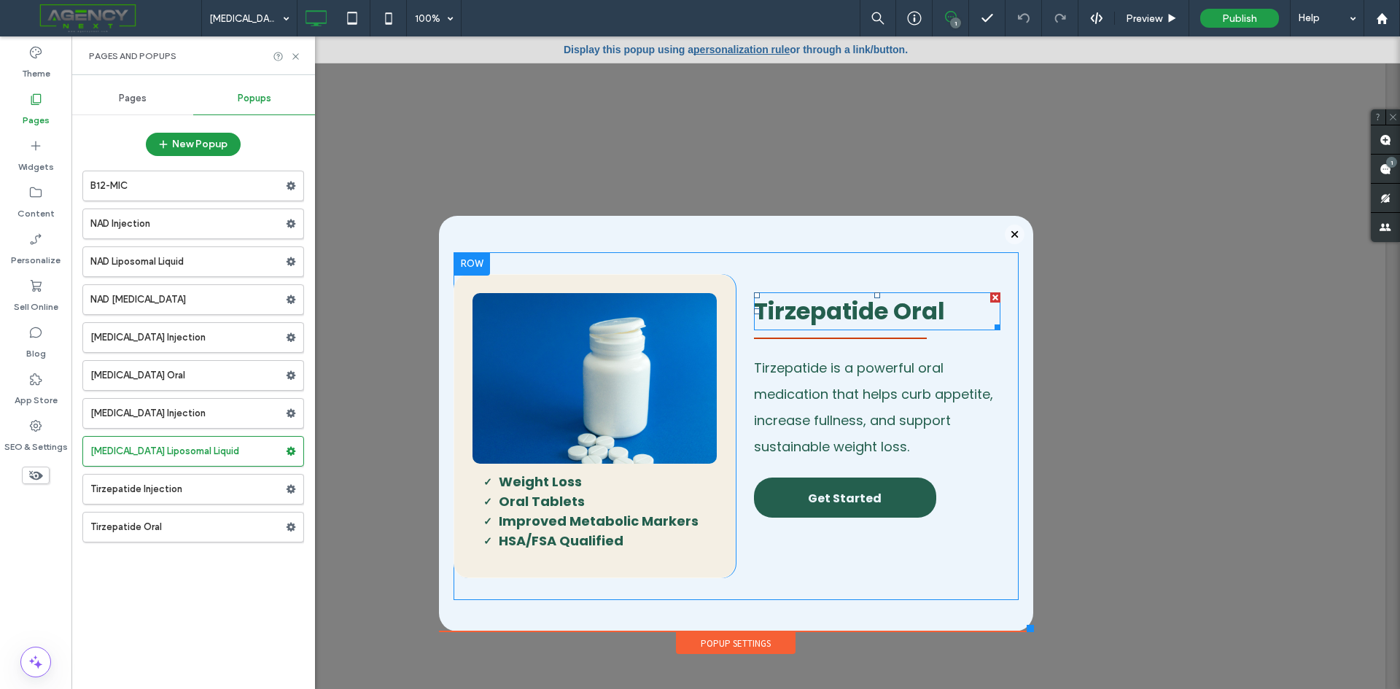
click at [813, 316] on span "Tirzepatide Oral" at bounding box center [849, 311] width 191 height 33
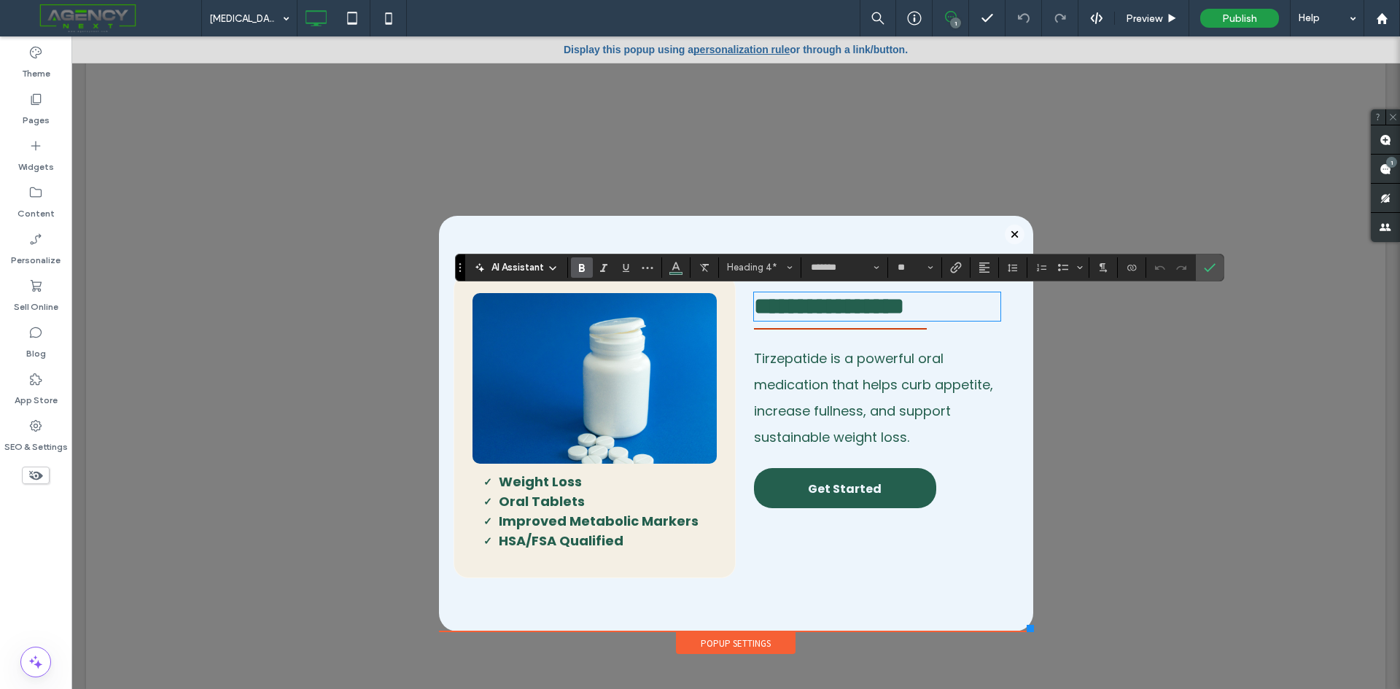
click at [985, 303] on h4 "**********" at bounding box center [877, 307] width 246 height 26
click at [583, 519] on strong "Improved Metabolic Markers" at bounding box center [599, 521] width 200 height 18
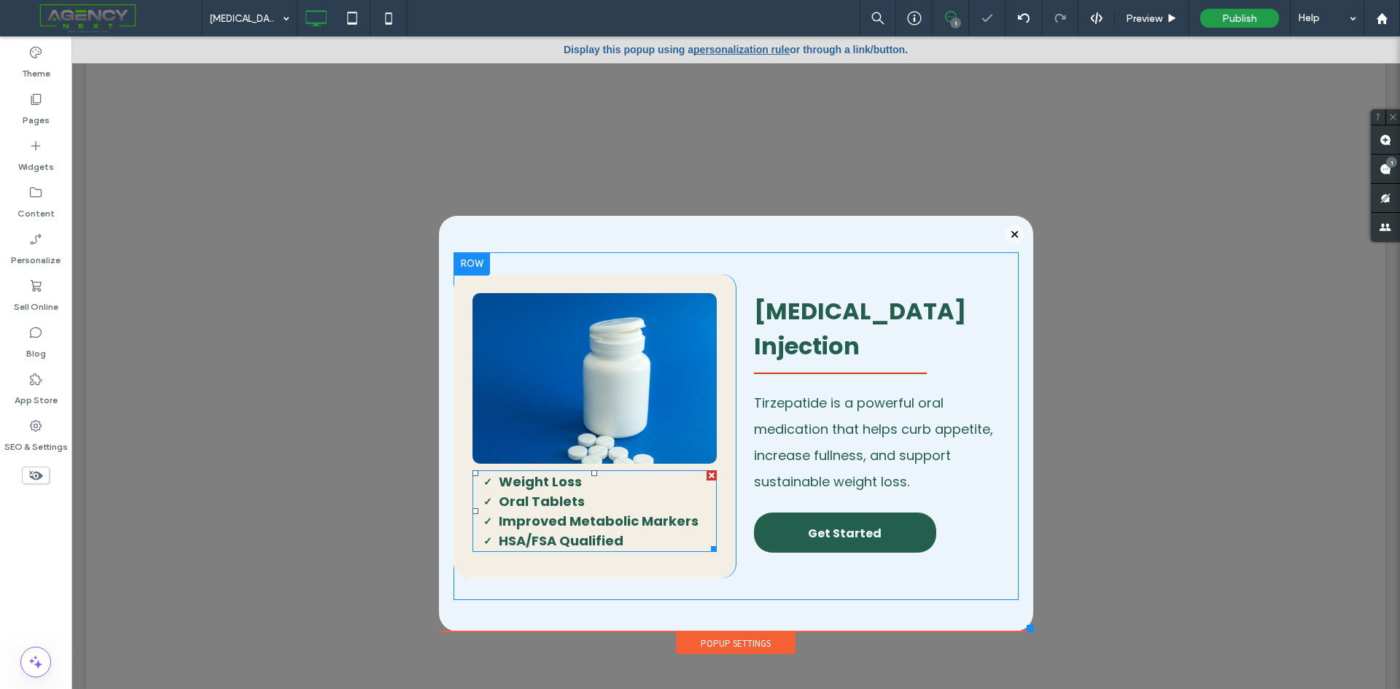
click at [636, 516] on strong "Improved Metabolic Markers" at bounding box center [599, 521] width 200 height 18
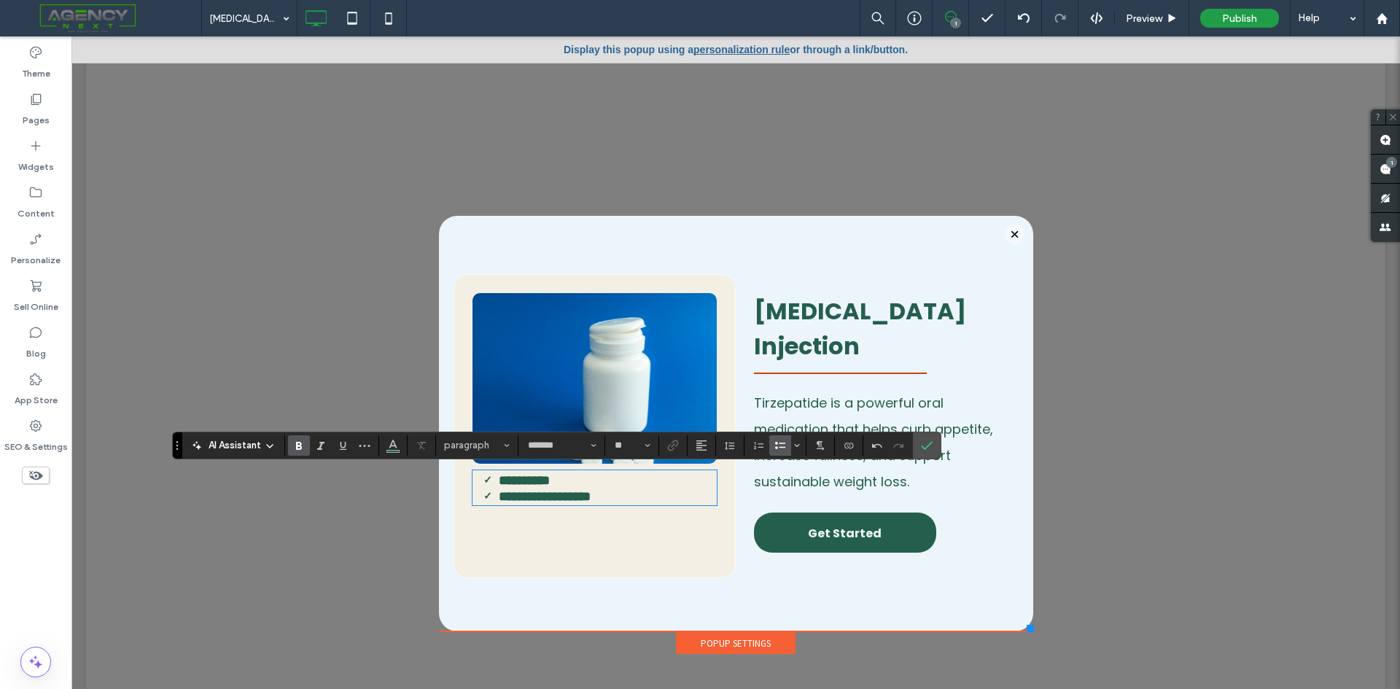
click at [661, 497] on li "**********" at bounding box center [608, 496] width 219 height 16
click at [933, 445] on label "Confirm" at bounding box center [927, 445] width 22 height 26
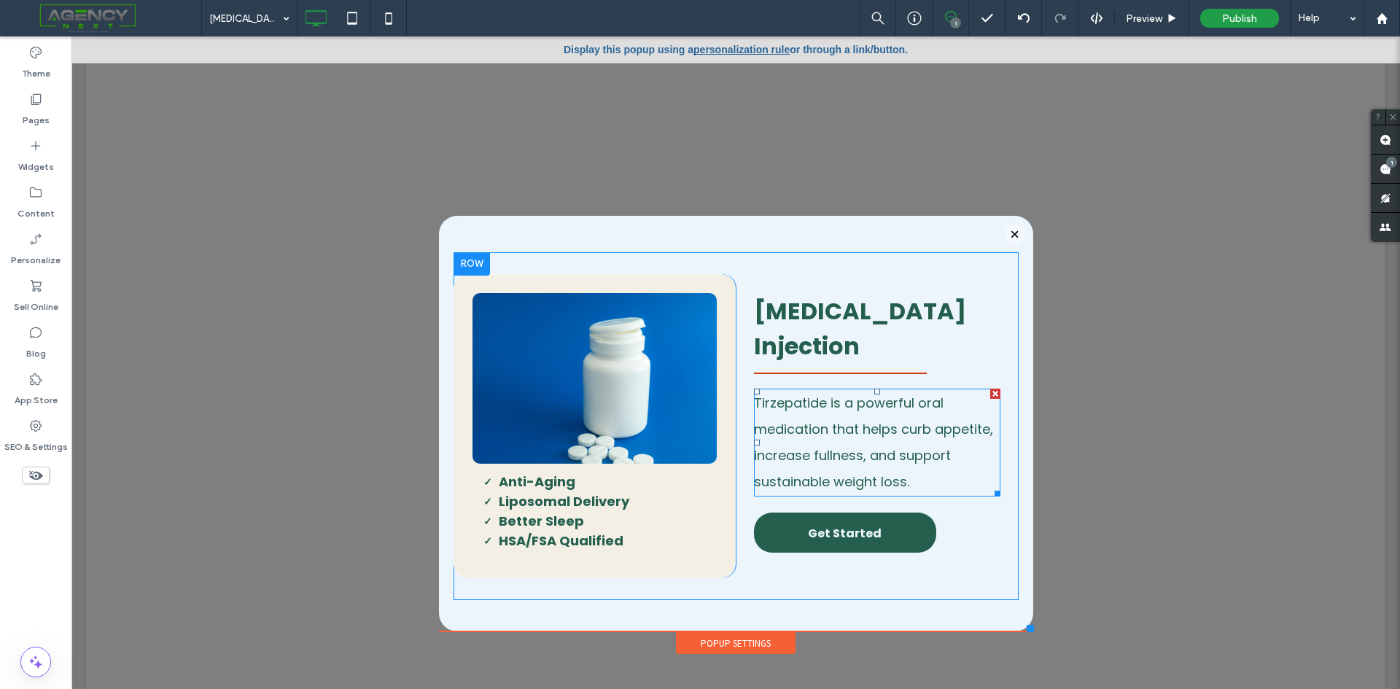
click at [847, 408] on p "Tirzepatide is a powerful oral medication that helps curb appetite, increase fu…" at bounding box center [877, 442] width 246 height 105
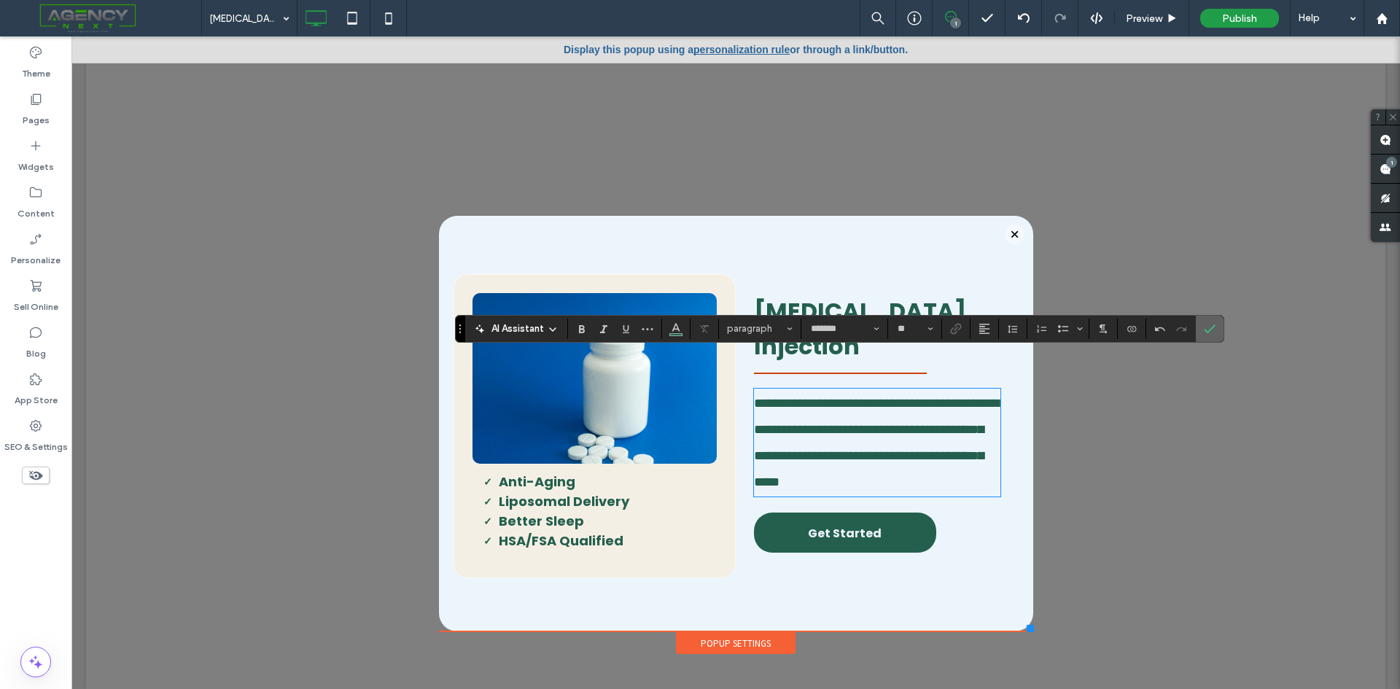
click at [1202, 330] on label "Confirm" at bounding box center [1210, 329] width 22 height 26
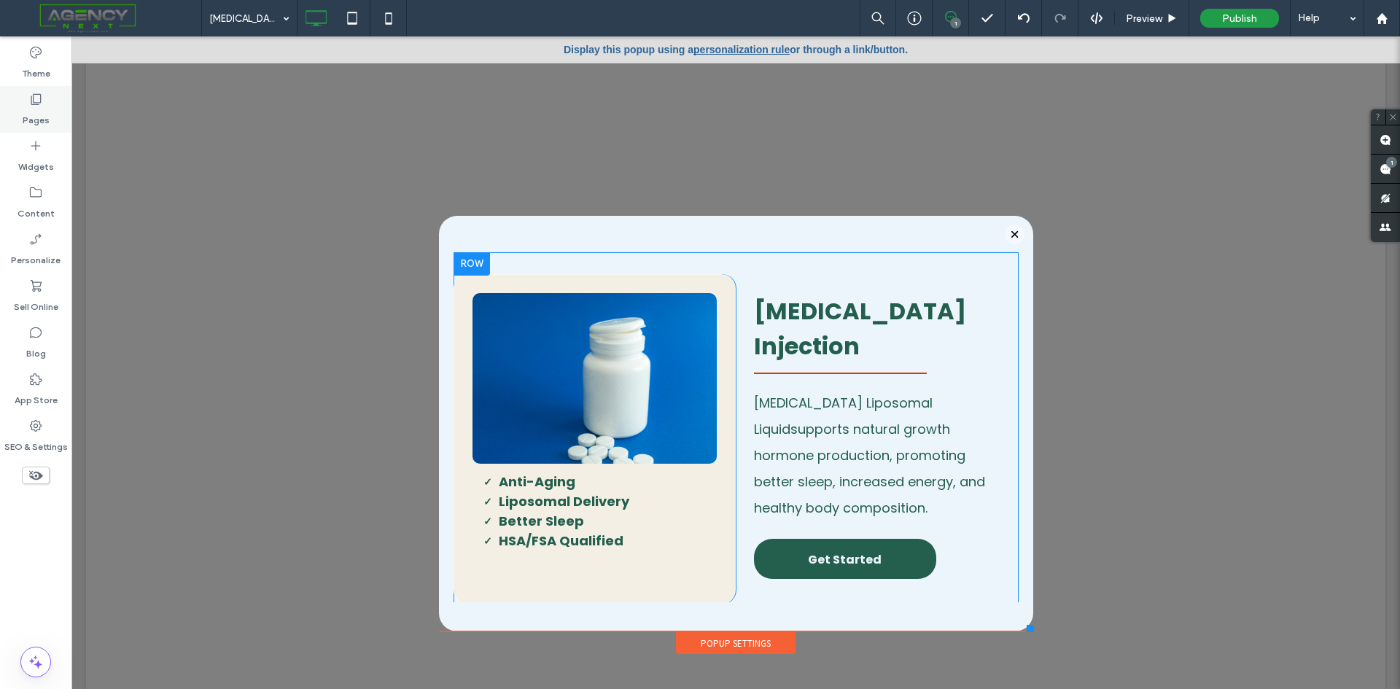
click at [32, 114] on label "Pages" at bounding box center [36, 116] width 27 height 20
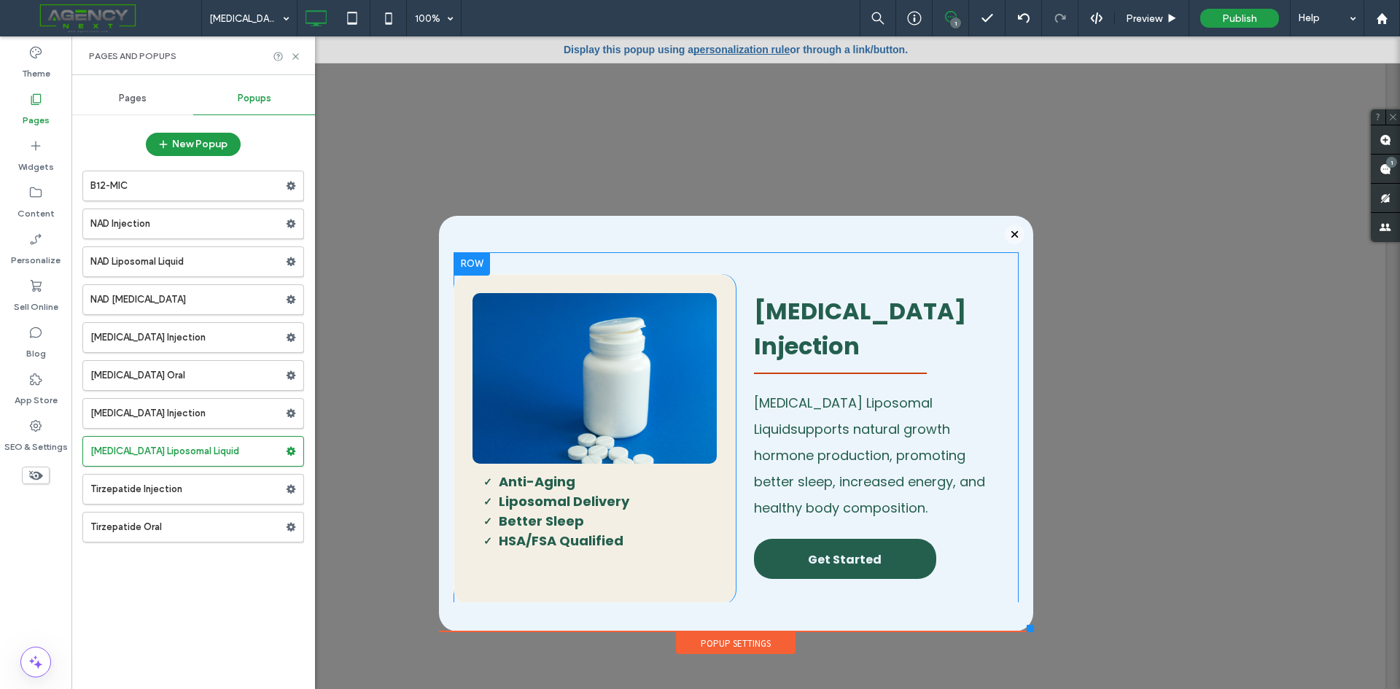
click at [128, 106] on div "Pages" at bounding box center [132, 98] width 122 height 32
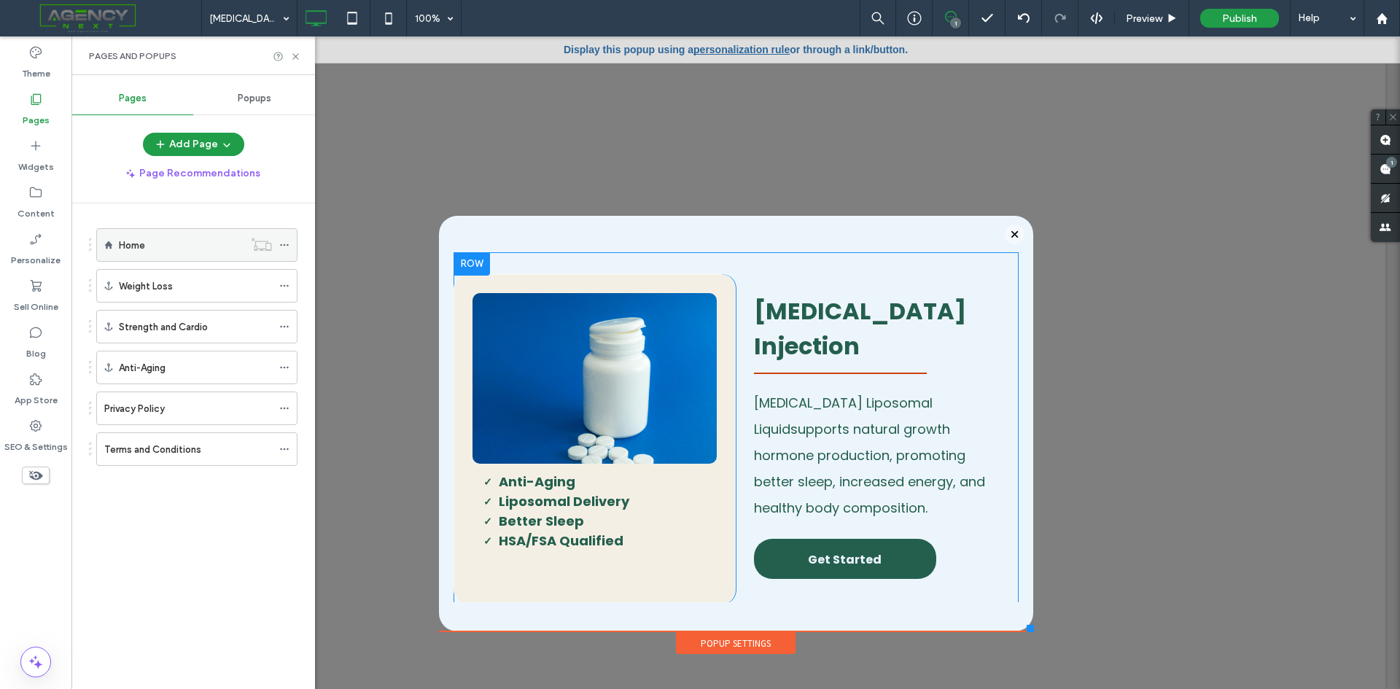
click at [153, 242] on div "Home" at bounding box center [181, 245] width 125 height 15
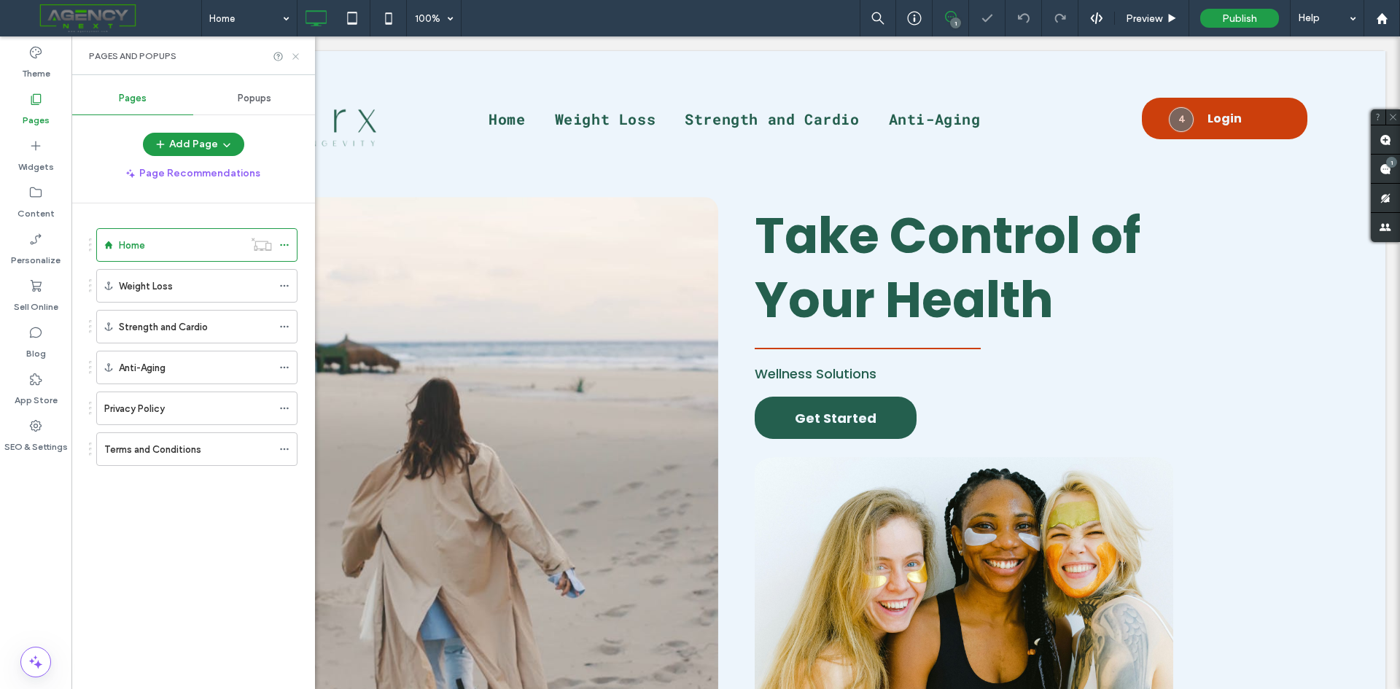
click at [294, 60] on icon at bounding box center [295, 56] width 11 height 11
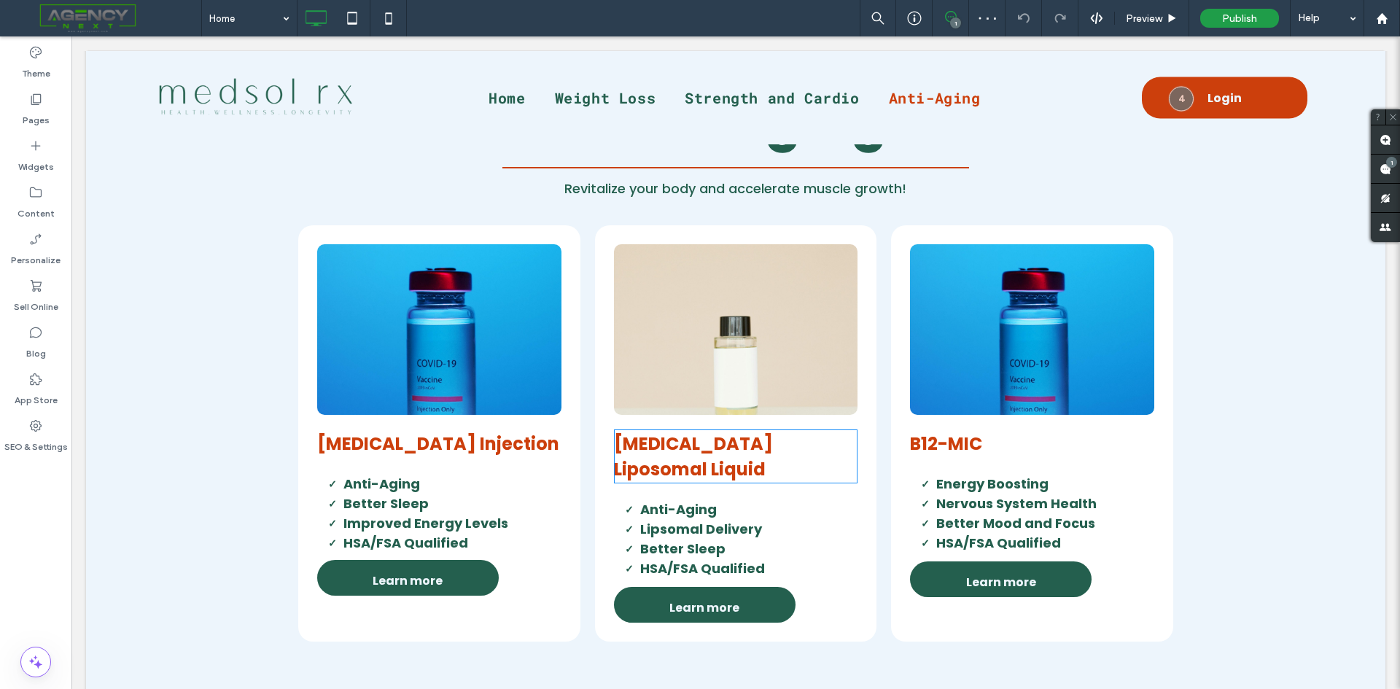
scroll to position [2916, 0]
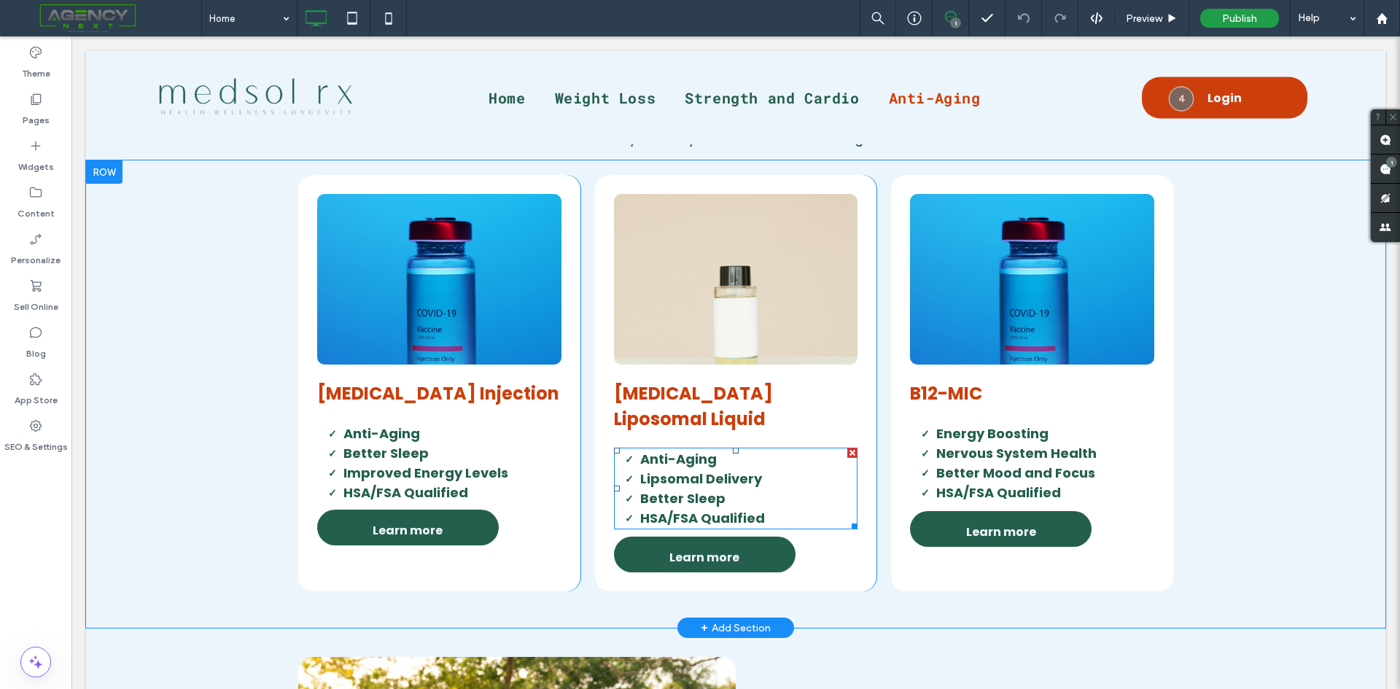
click at [693, 487] on strong "Lipsomal Delivery" at bounding box center [701, 479] width 122 height 18
type input "*******"
type input "**"
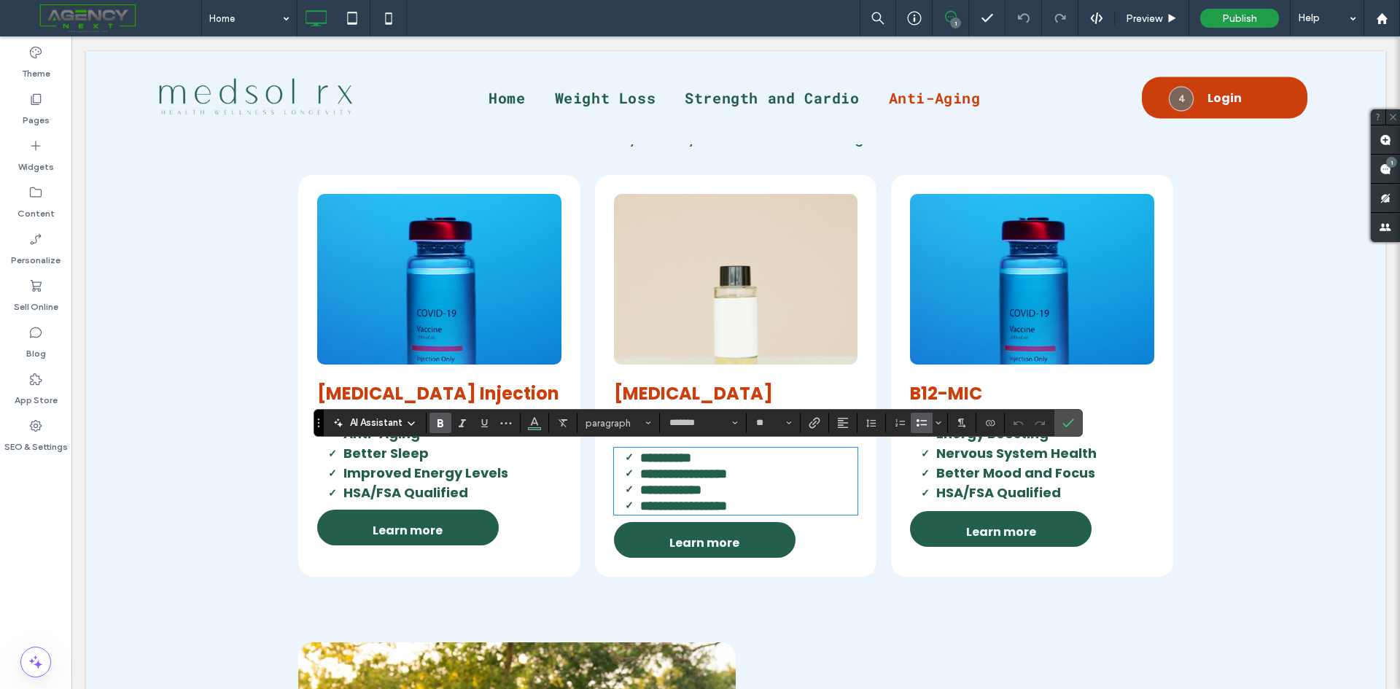
click at [653, 475] on strong "**********" at bounding box center [683, 473] width 87 height 13
click at [663, 480] on strong "**********" at bounding box center [683, 473] width 87 height 13
click at [653, 480] on strong "**********" at bounding box center [683, 473] width 87 height 13
click at [1072, 421] on icon "Confirm" at bounding box center [1068, 423] width 12 height 12
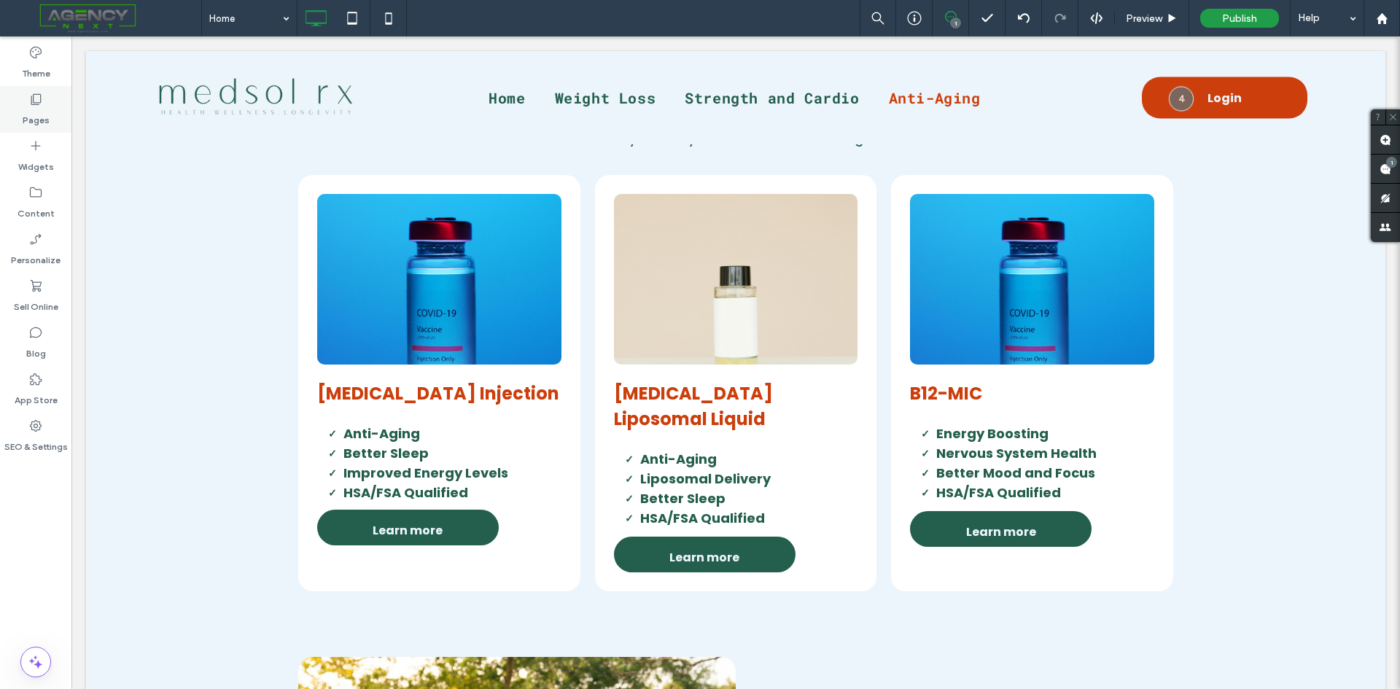
click at [31, 111] on label "Pages" at bounding box center [36, 116] width 27 height 20
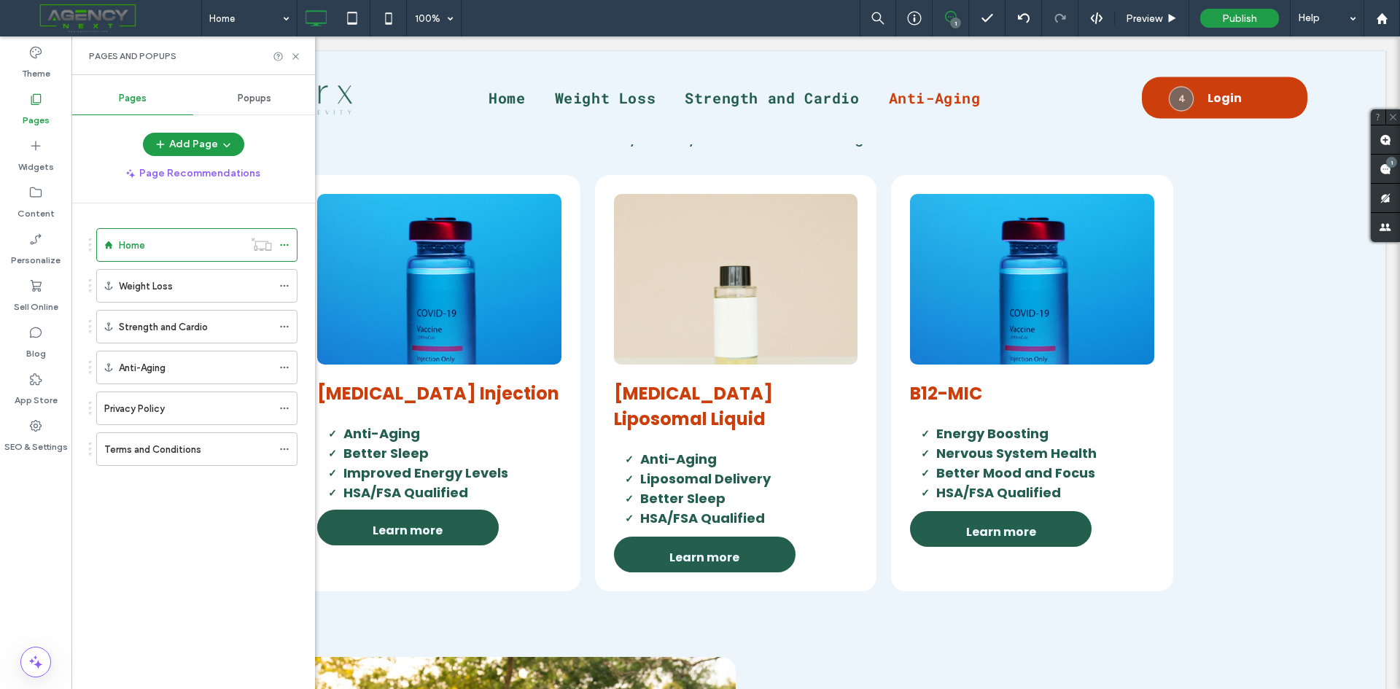
click at [257, 98] on span "Popups" at bounding box center [255, 99] width 34 height 12
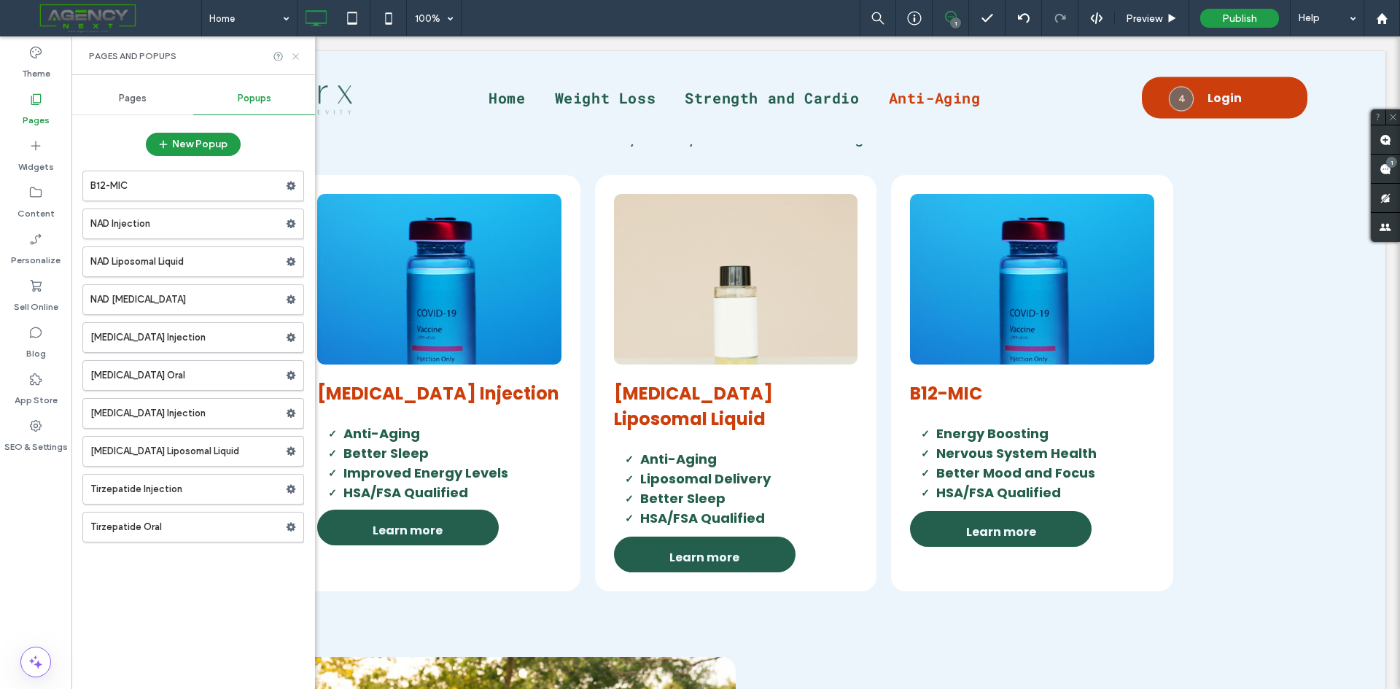
click at [297, 56] on icon at bounding box center [295, 56] width 11 height 11
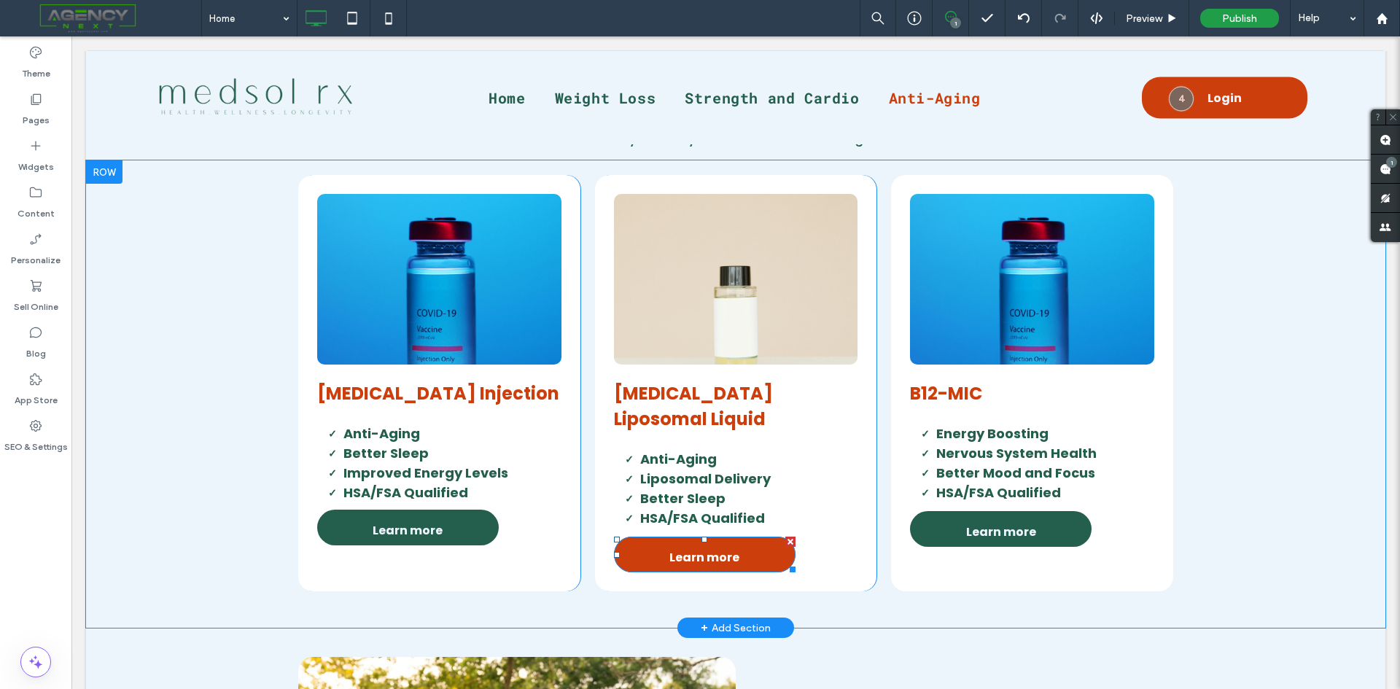
click at [729, 566] on span "Learn more" at bounding box center [704, 558] width 70 height 42
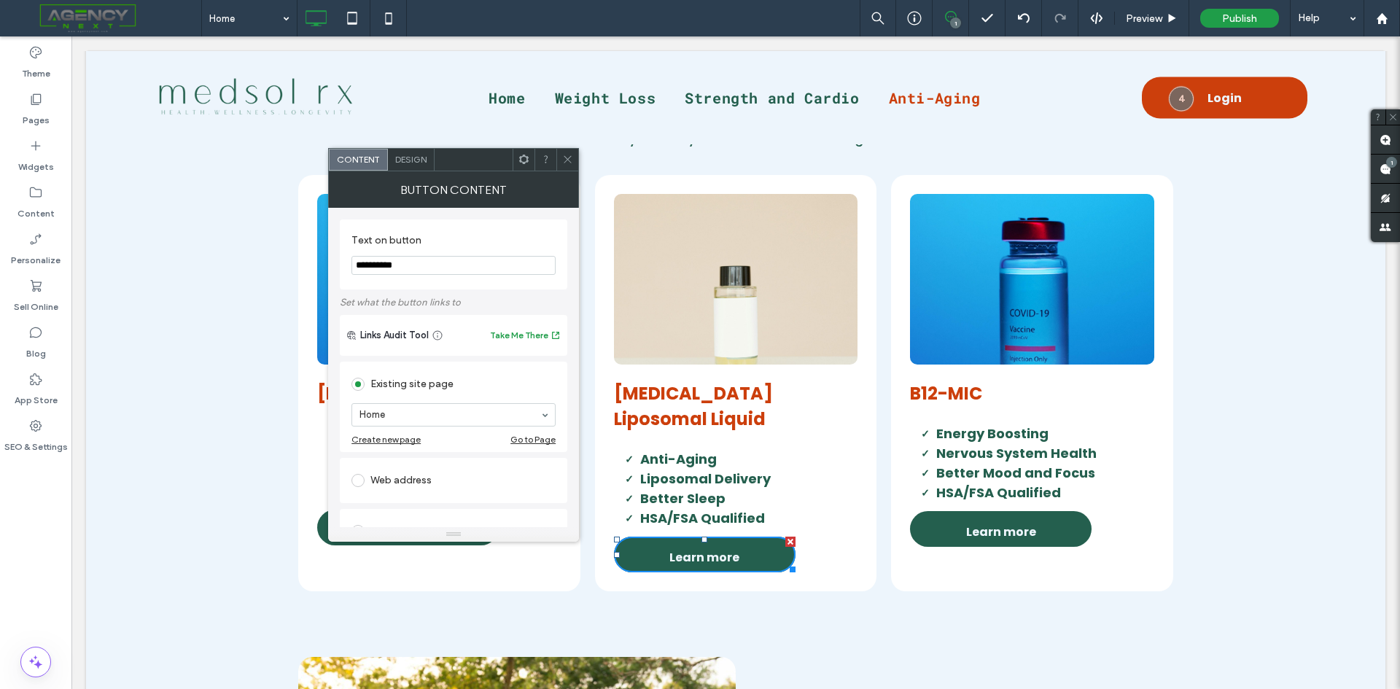
scroll to position [73, 0]
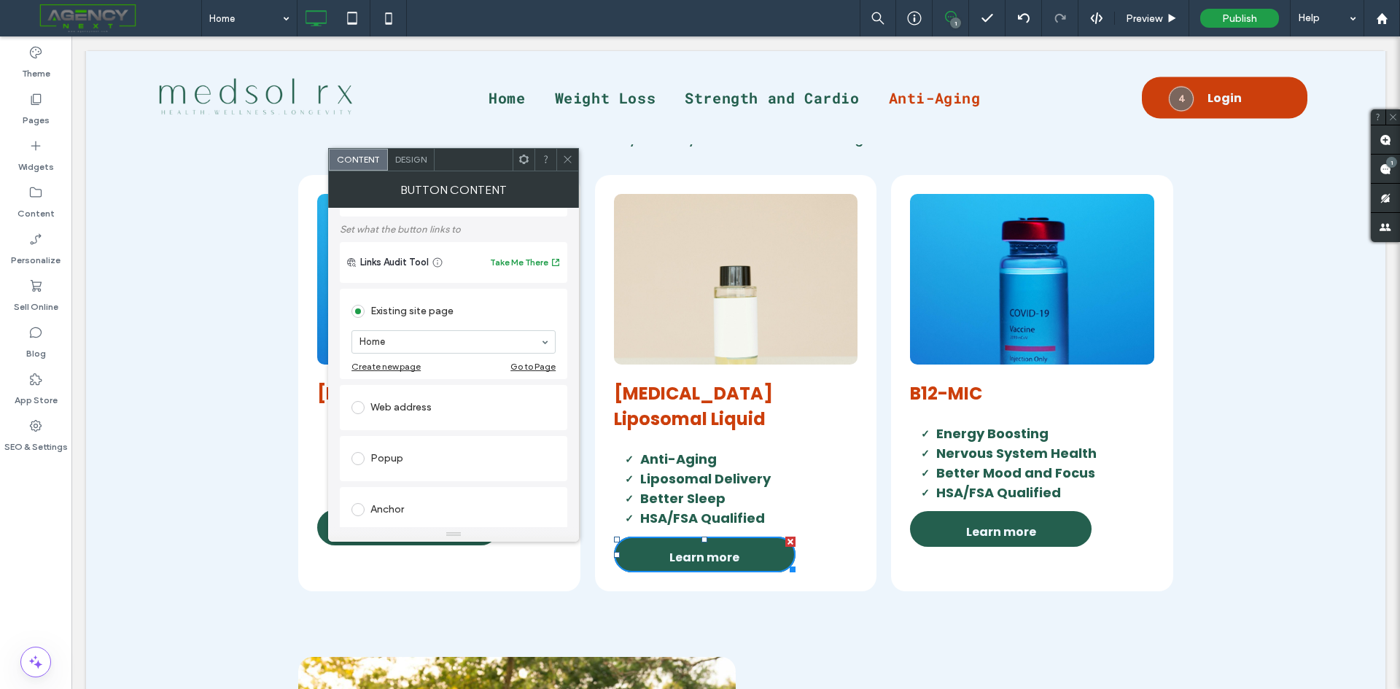
click at [381, 456] on div "Popup" at bounding box center [453, 458] width 204 height 23
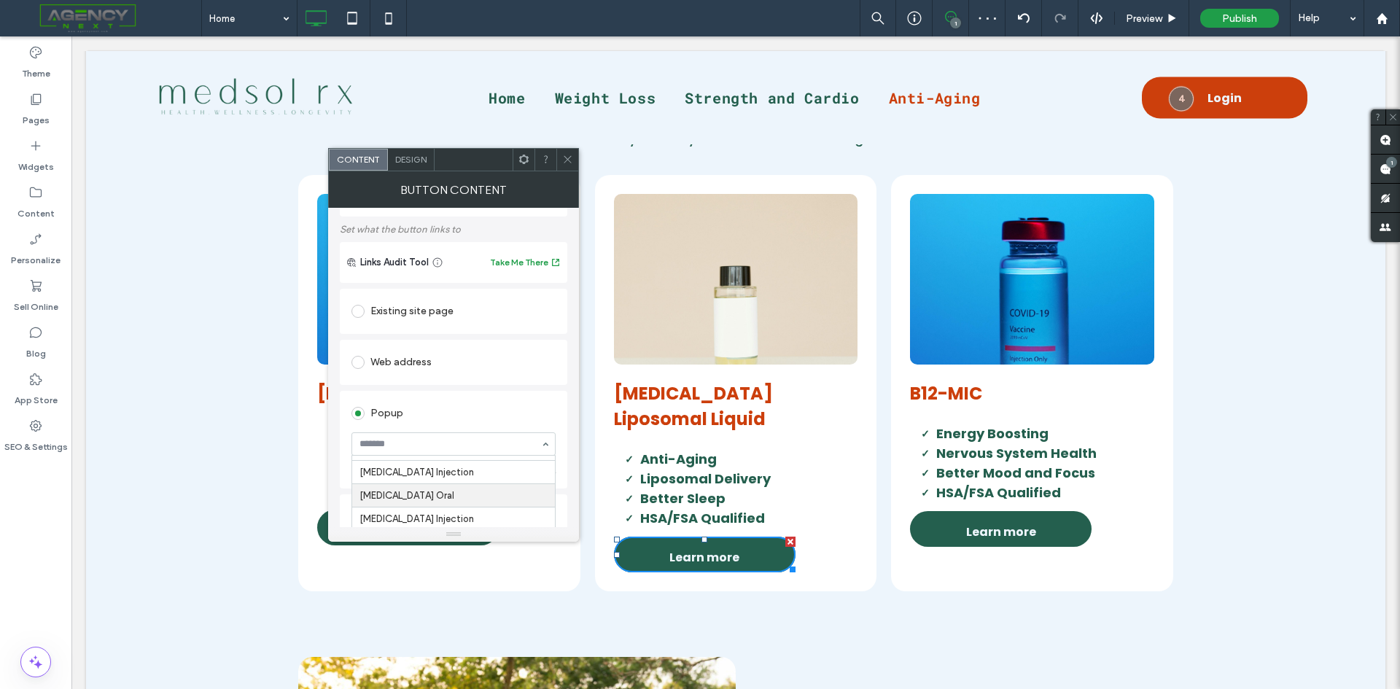
scroll to position [146, 0]
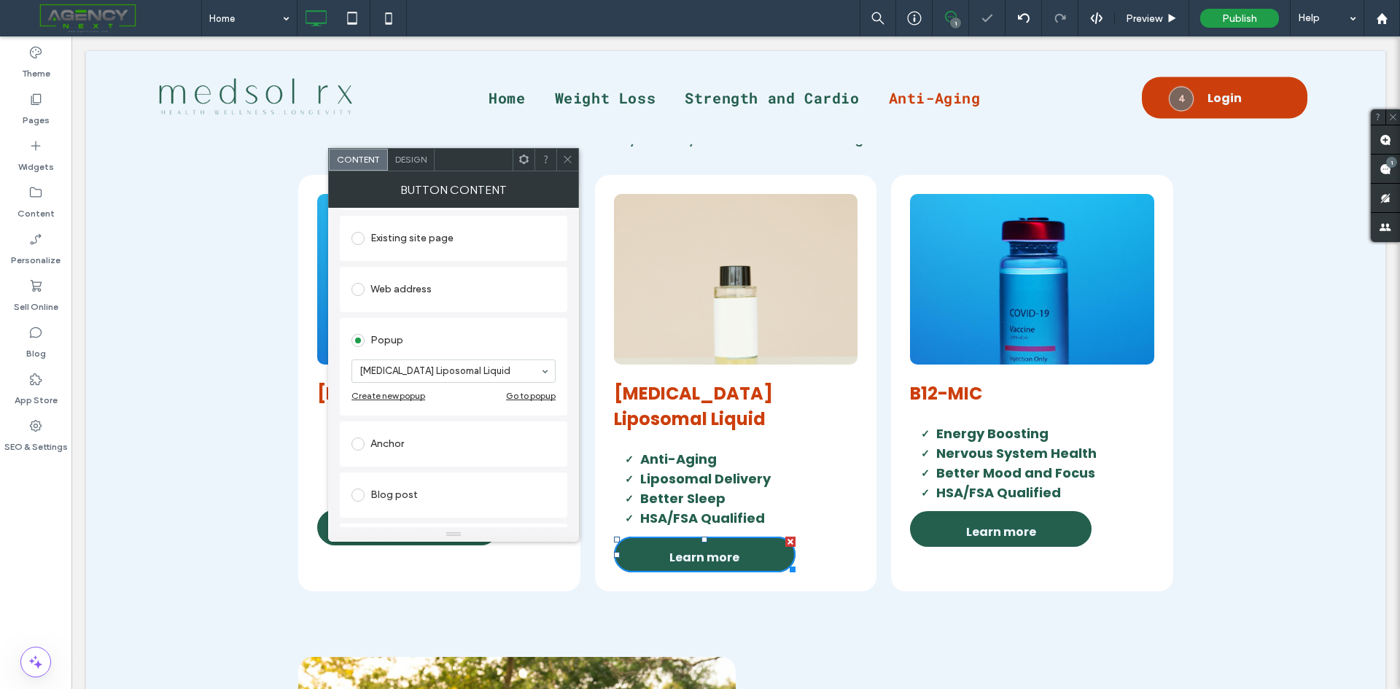
click at [573, 160] on icon at bounding box center [567, 159] width 11 height 11
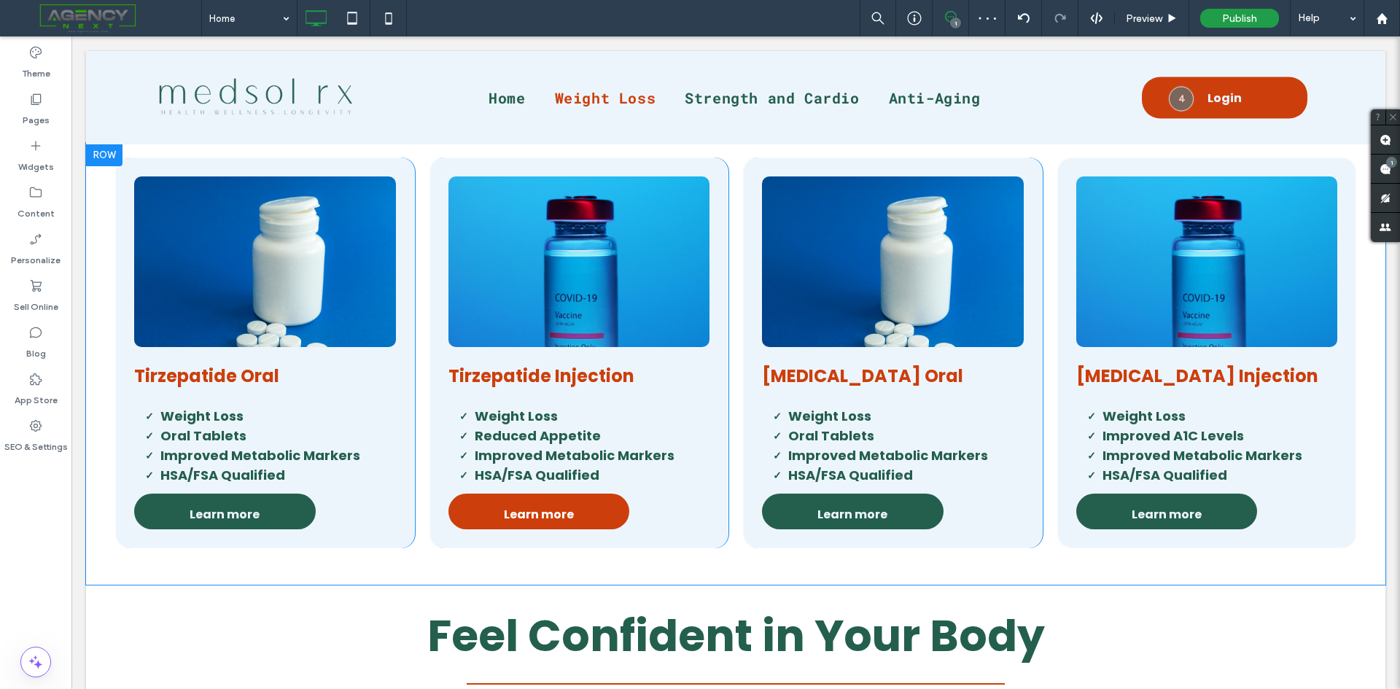
scroll to position [875, 0]
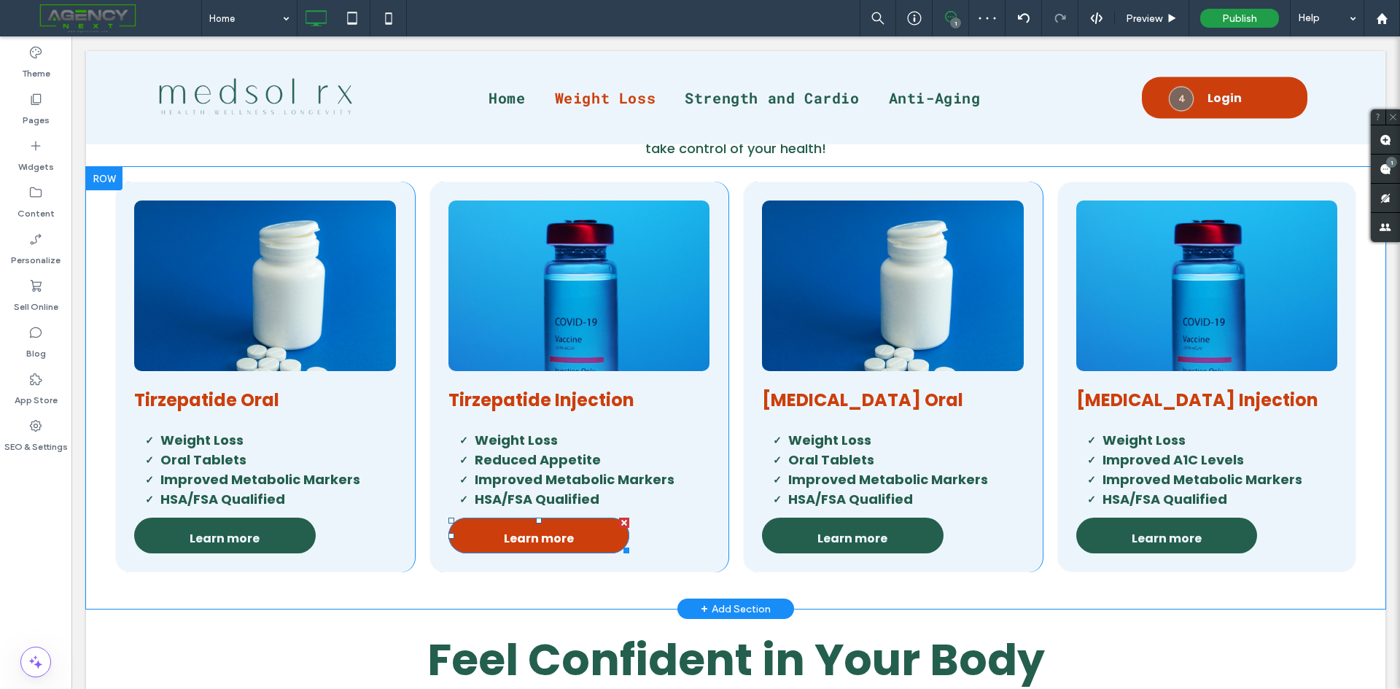
click at [537, 540] on span "Learn more" at bounding box center [539, 539] width 70 height 42
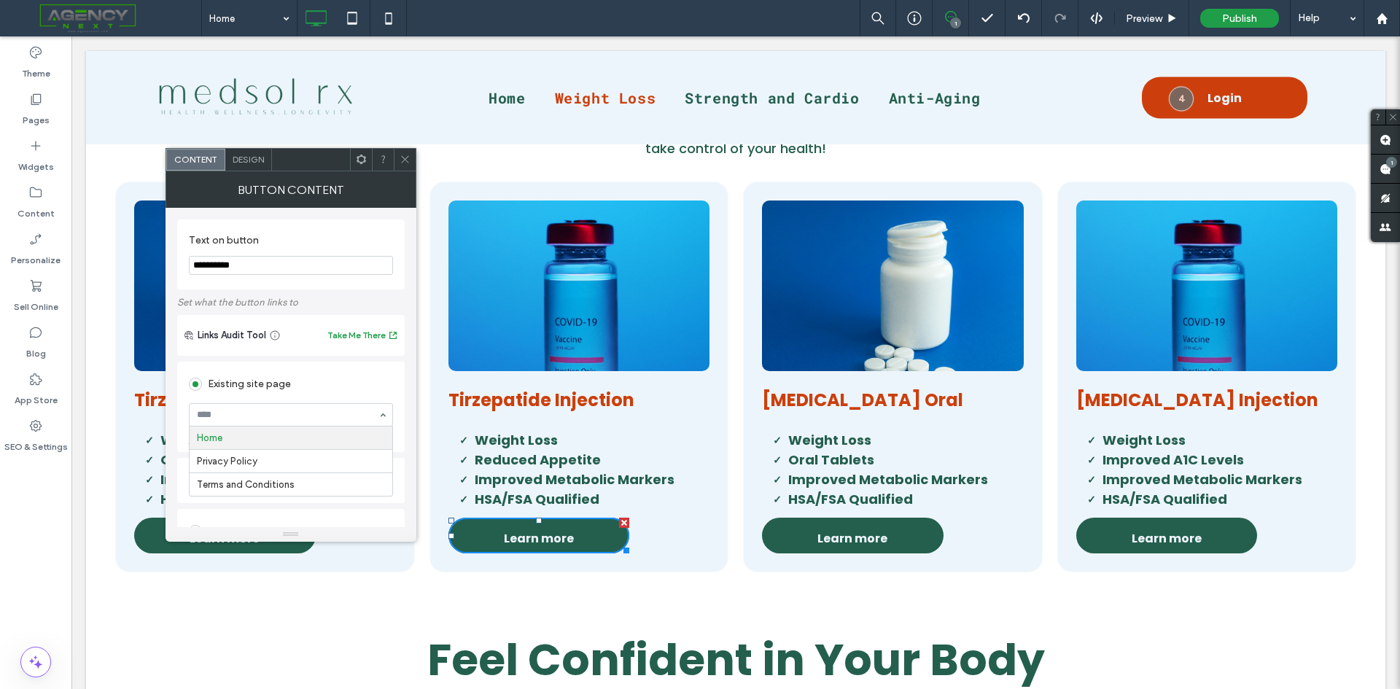
click at [266, 422] on div at bounding box center [291, 415] width 203 height 22
click at [293, 389] on div "Existing site page" at bounding box center [291, 384] width 204 height 23
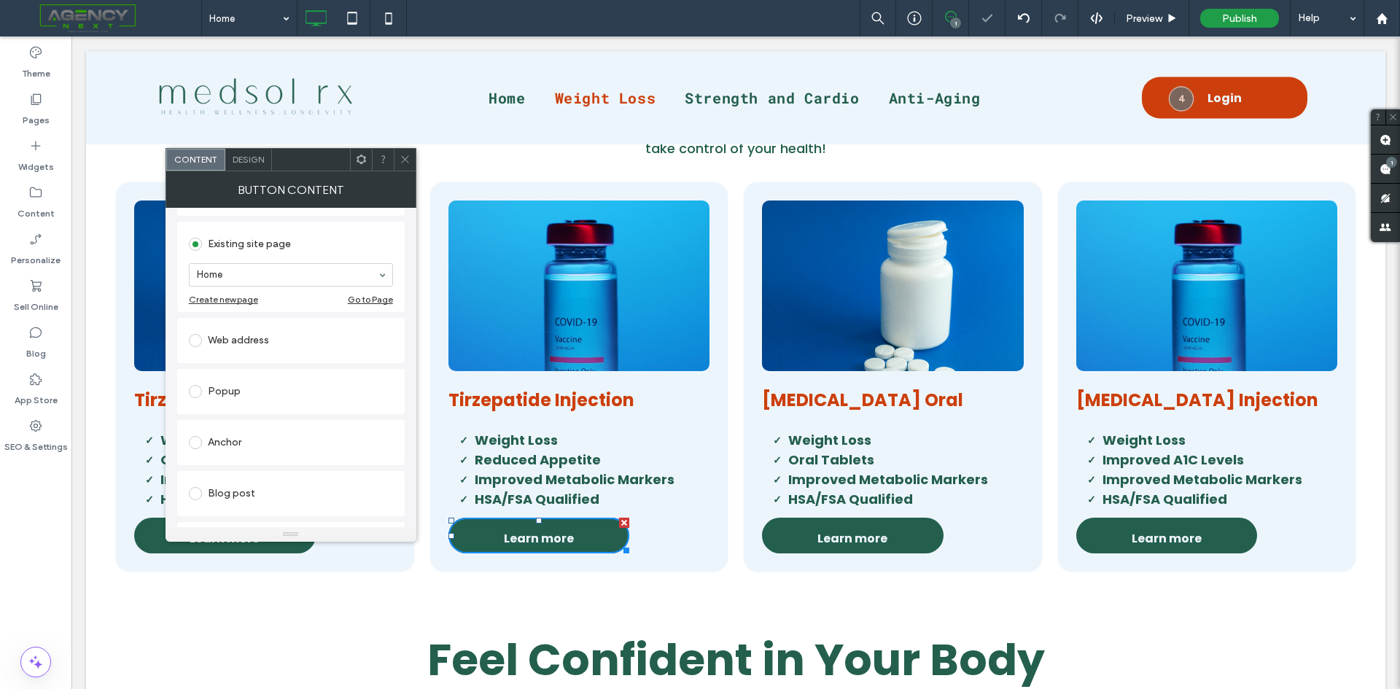
scroll to position [146, 0]
click at [246, 382] on div "Popup" at bounding box center [291, 385] width 204 height 23
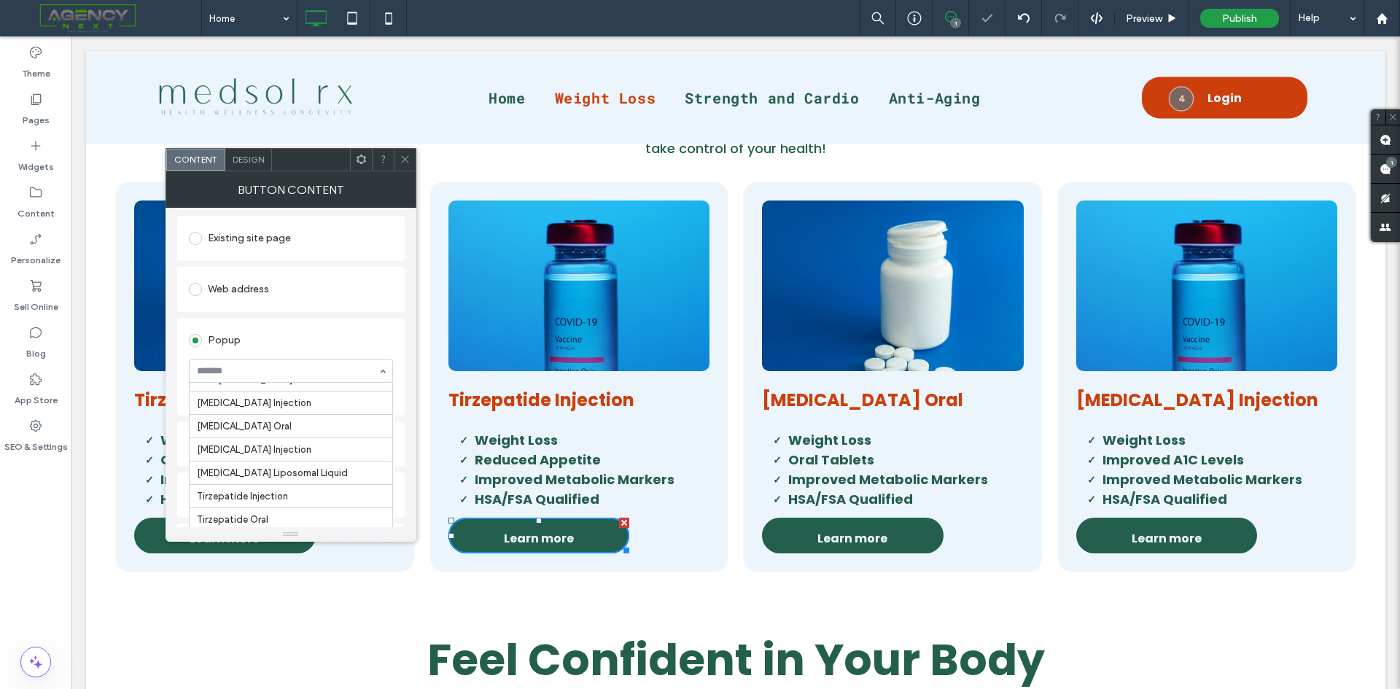
scroll to position [88, 0]
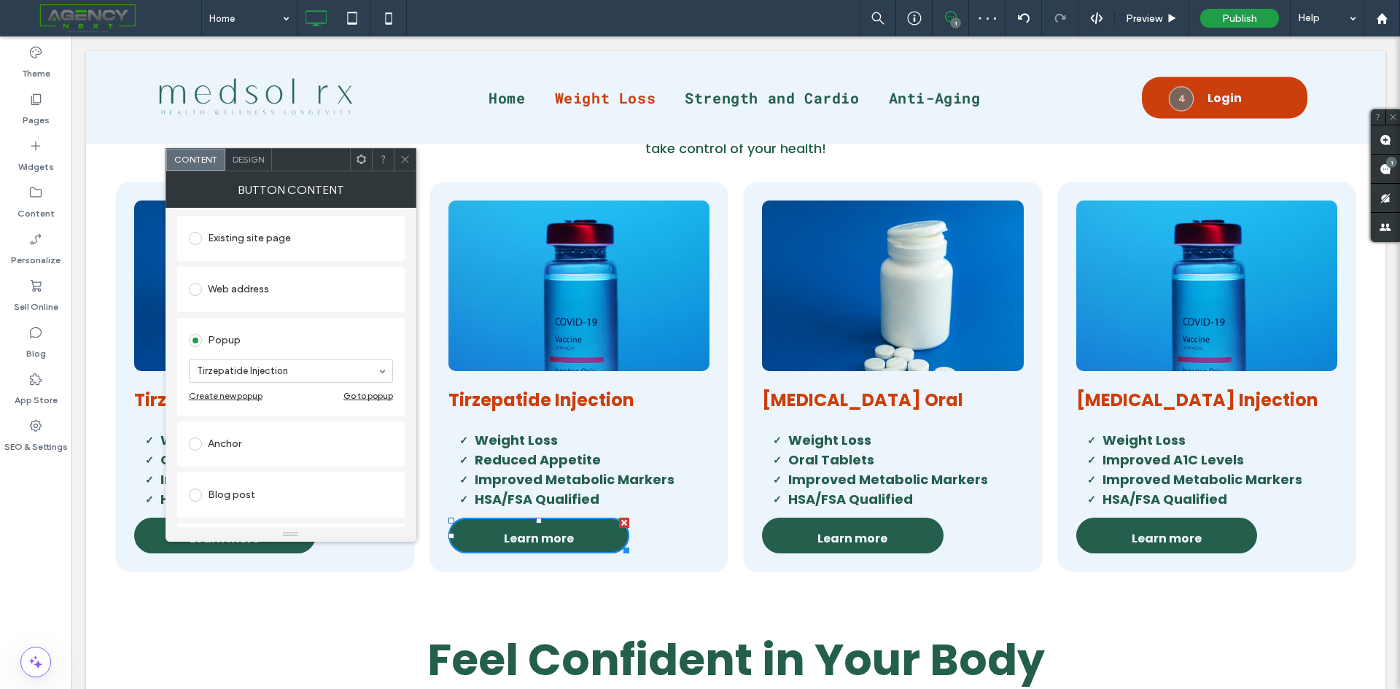
click at [402, 160] on icon at bounding box center [405, 159] width 11 height 11
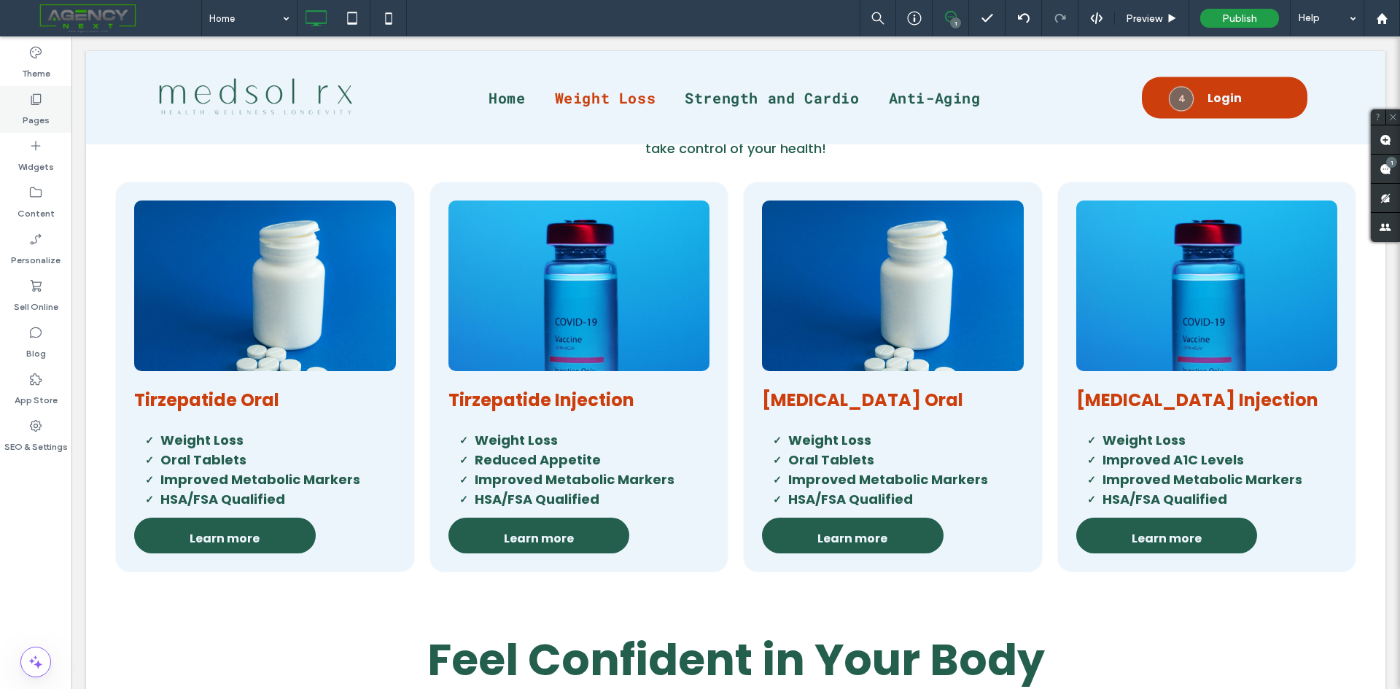
click at [26, 90] on div "Pages" at bounding box center [35, 109] width 71 height 47
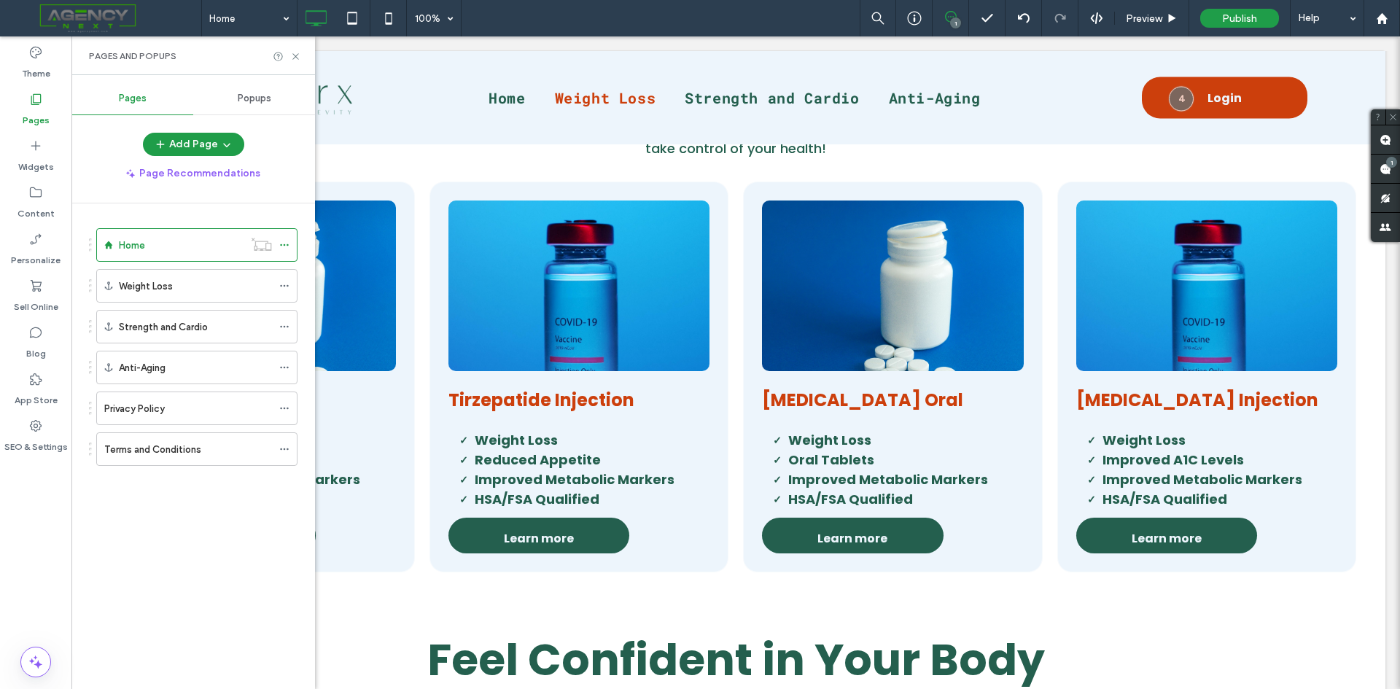
click at [242, 101] on span "Popups" at bounding box center [255, 99] width 34 height 12
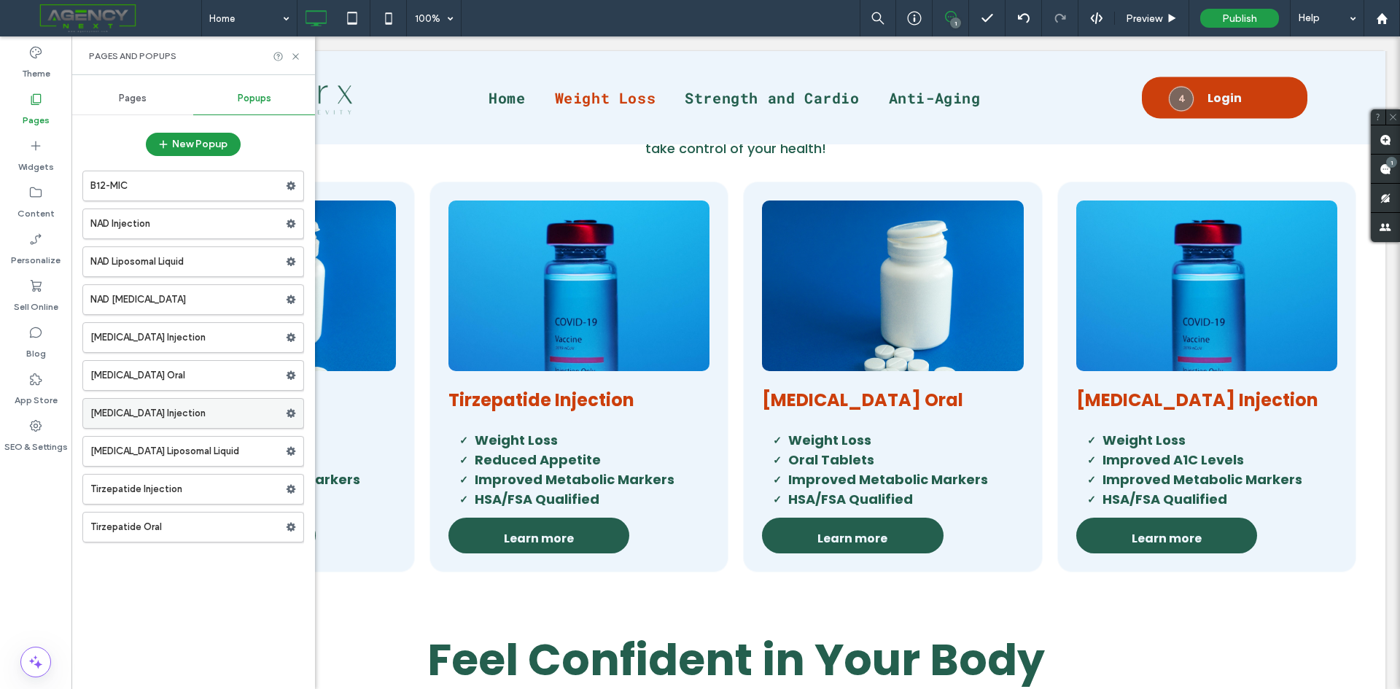
click at [203, 409] on label "Sermorelin Injection" at bounding box center [187, 413] width 195 height 29
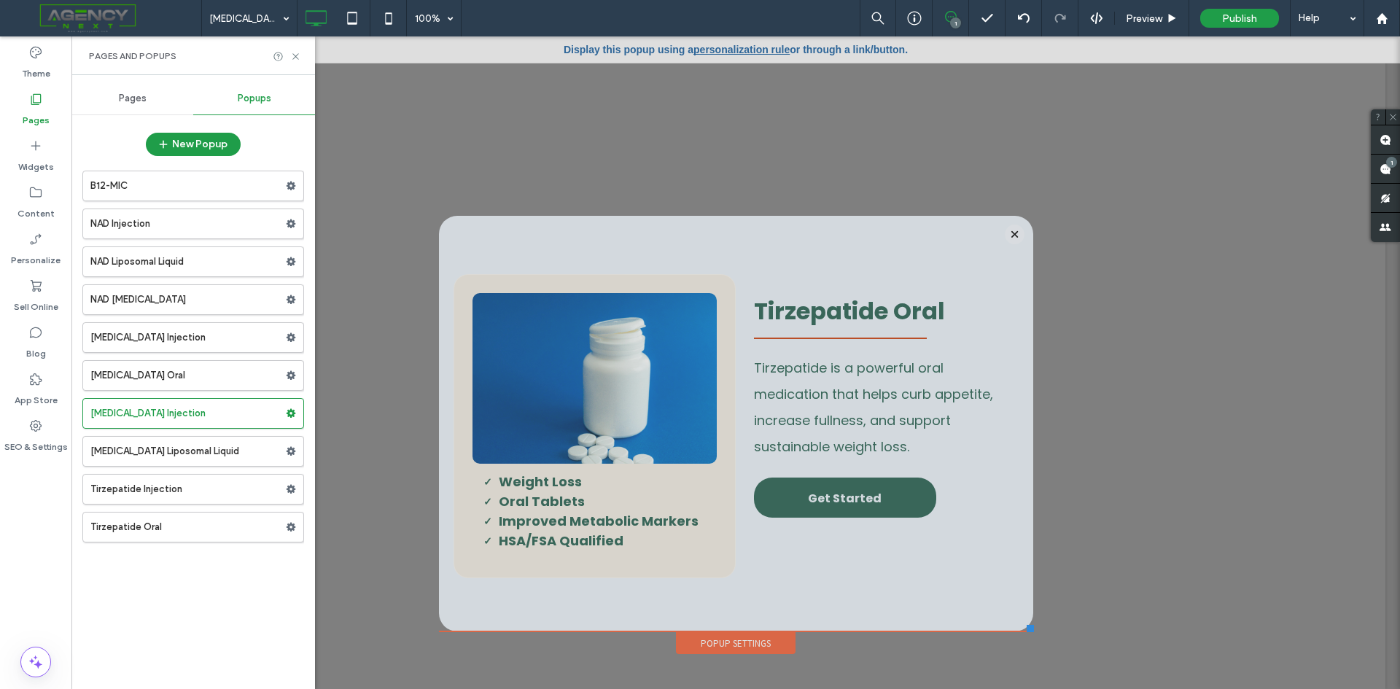
scroll to position [0, 0]
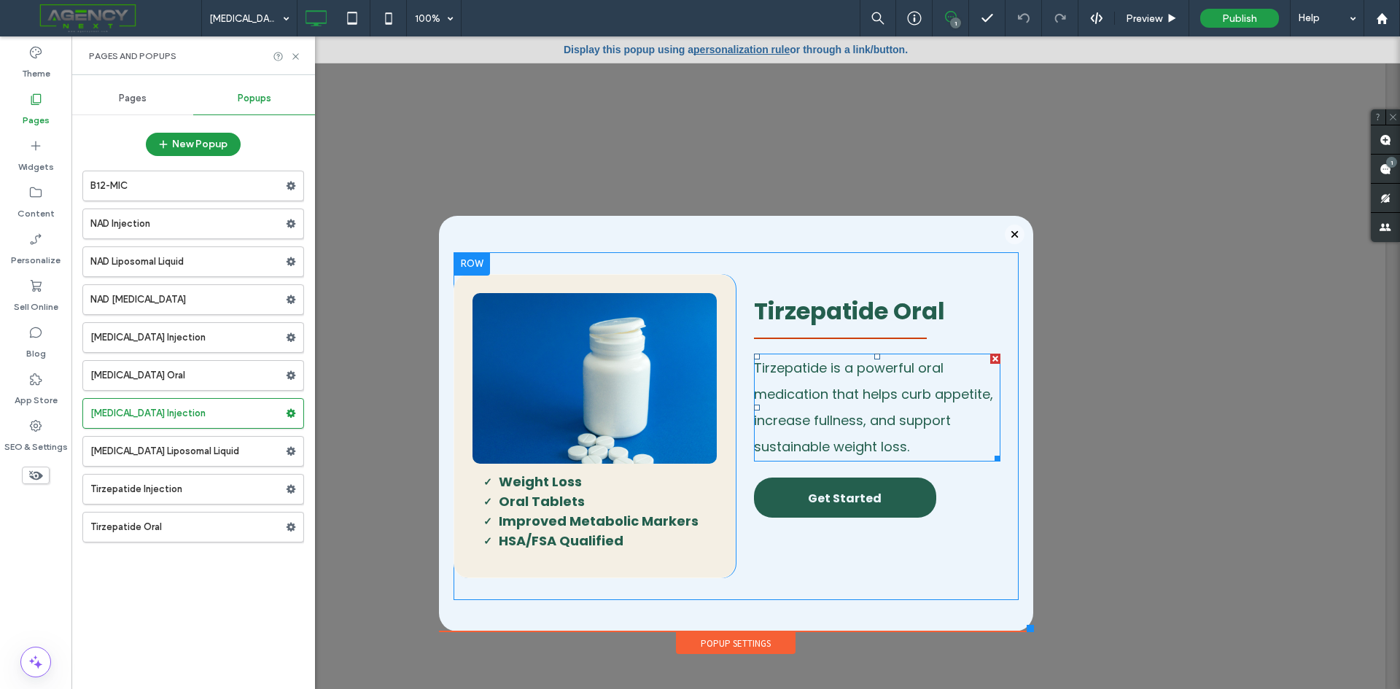
click at [857, 410] on span "Tirzepatide is a powerful oral medication that helps curb appetite, increase fu…" at bounding box center [873, 407] width 239 height 97
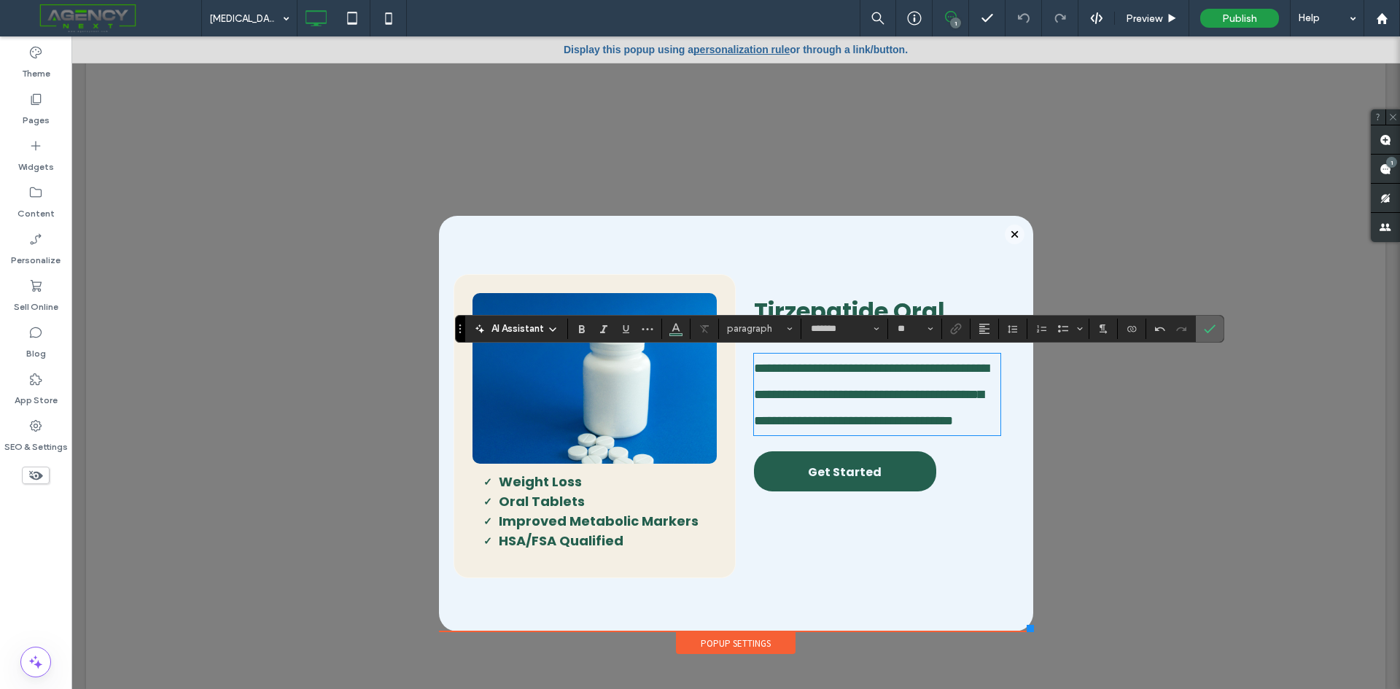
click at [1216, 322] on label "Confirm" at bounding box center [1210, 329] width 22 height 26
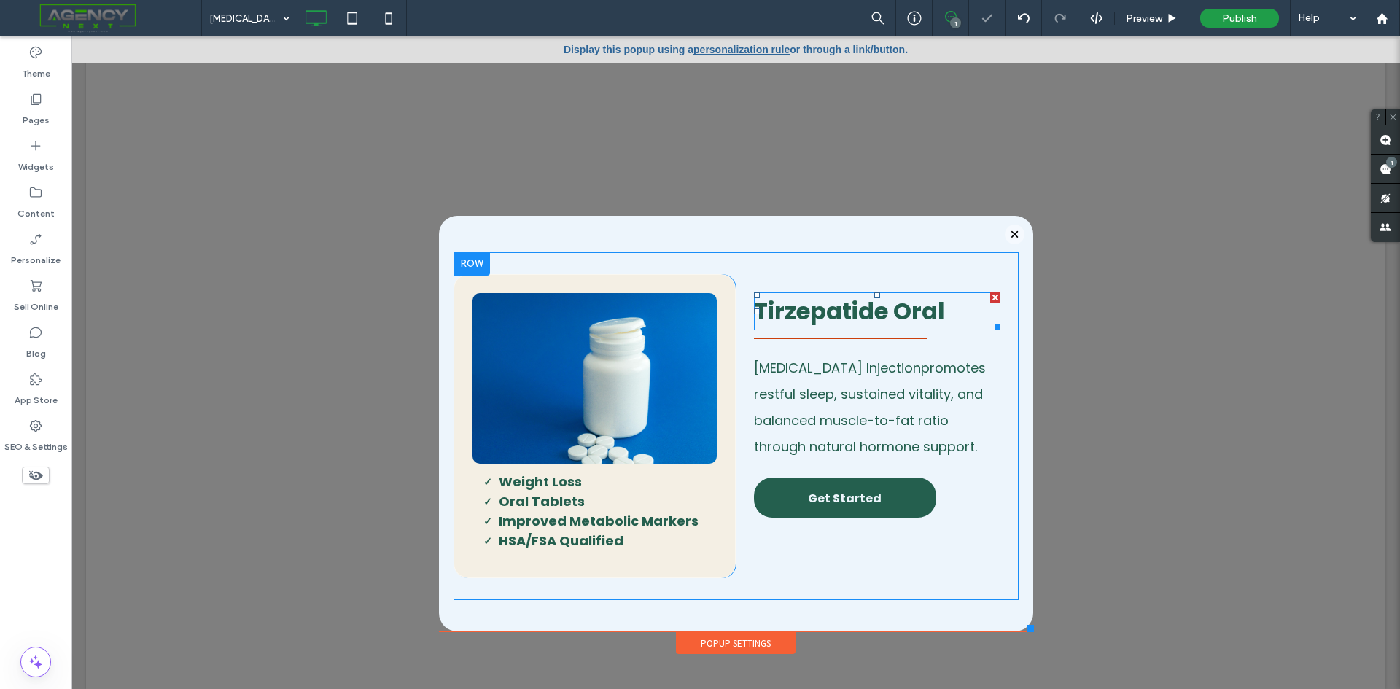
click at [873, 312] on span "Tirzepatide Oral" at bounding box center [849, 311] width 191 height 33
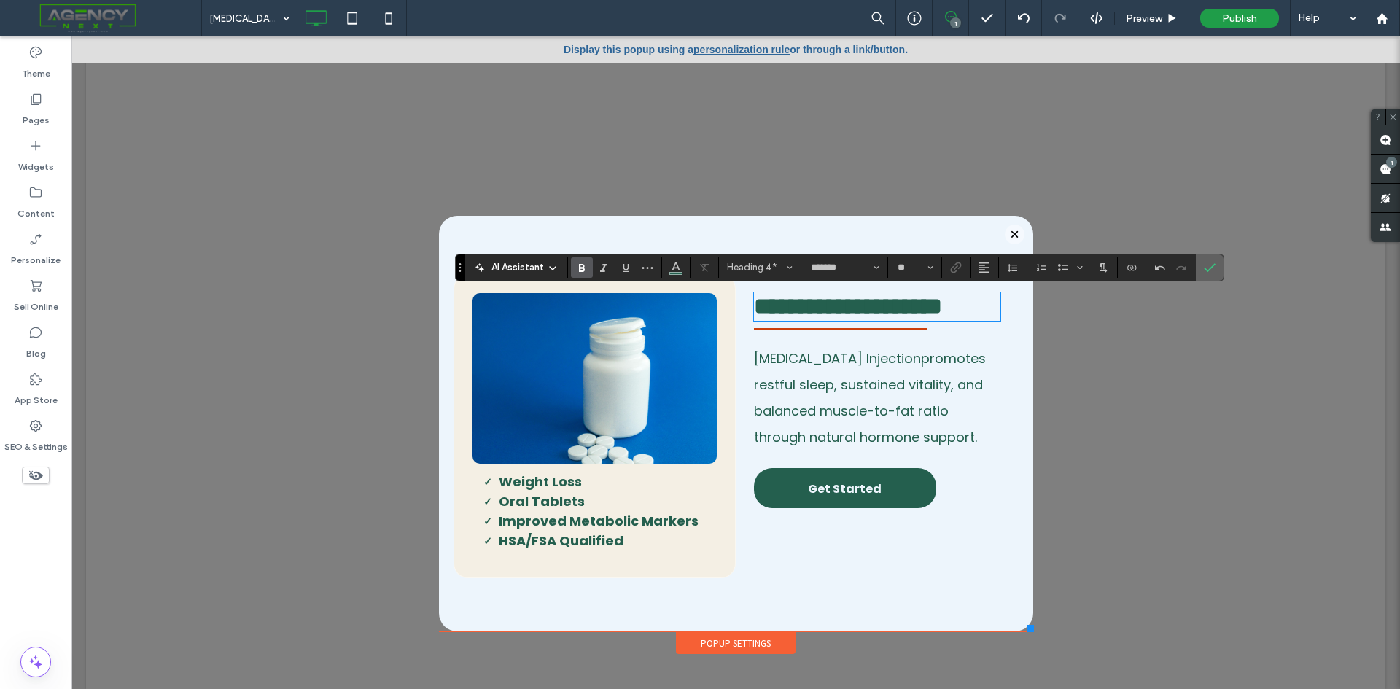
drag, startPoint x: 1134, startPoint y: 234, endPoint x: 1209, endPoint y: 264, distance: 80.8
click at [1209, 264] on icon "Confirm" at bounding box center [1210, 268] width 12 height 12
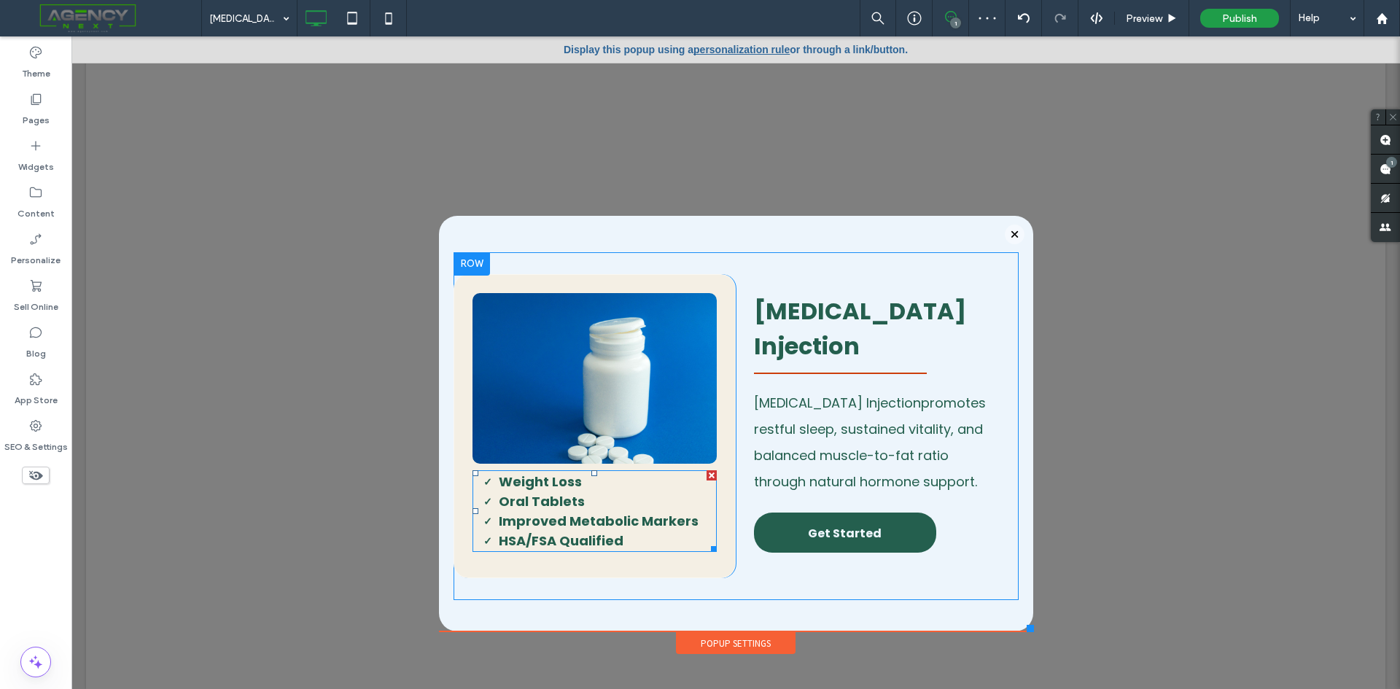
click at [619, 536] on li "HSA/FSA Qualified" at bounding box center [608, 541] width 219 height 20
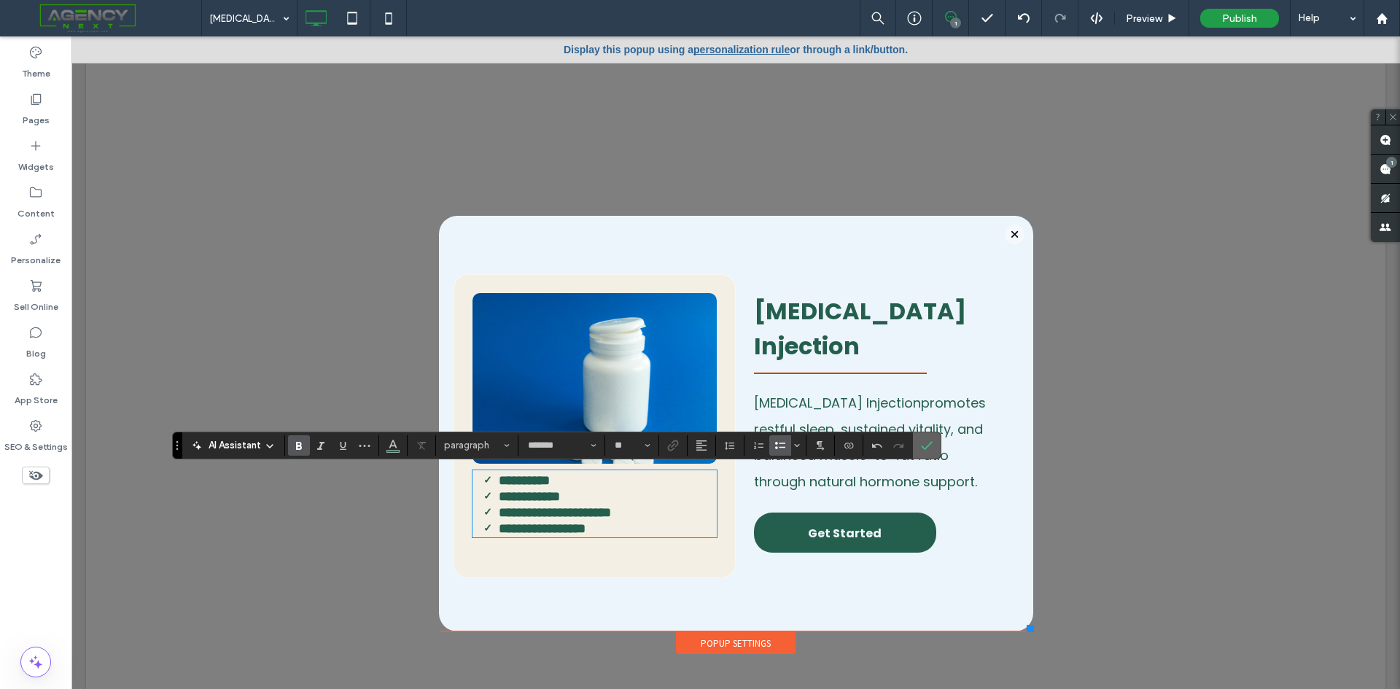
click at [927, 441] on icon "Confirm" at bounding box center [927, 446] width 12 height 12
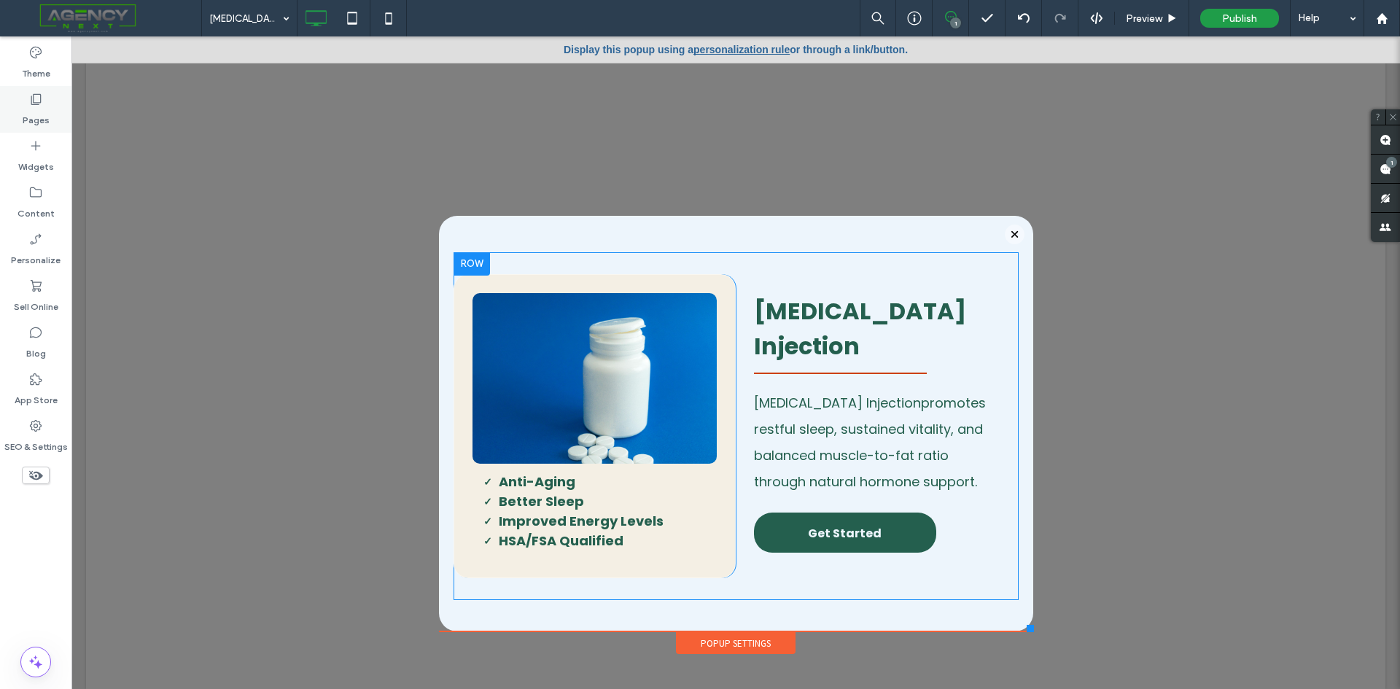
click at [47, 112] on label "Pages" at bounding box center [36, 116] width 27 height 20
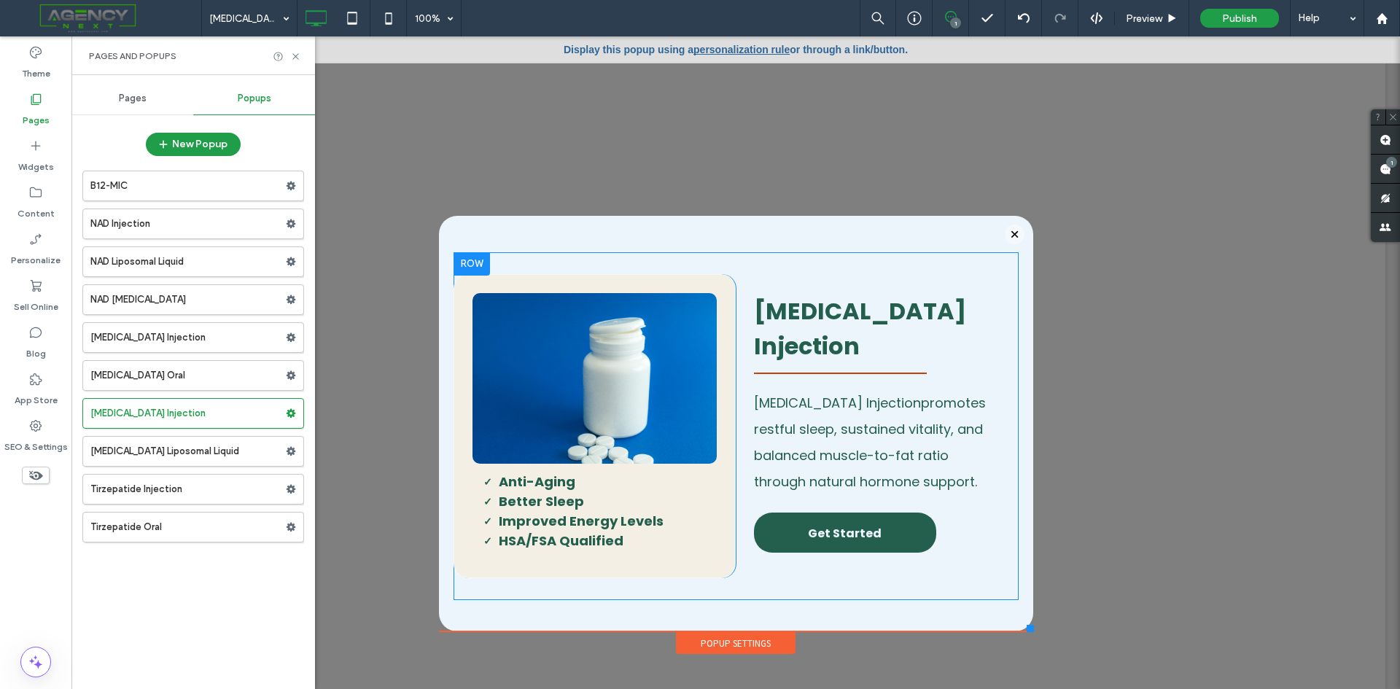
click at [135, 108] on div "Pages" at bounding box center [132, 98] width 122 height 32
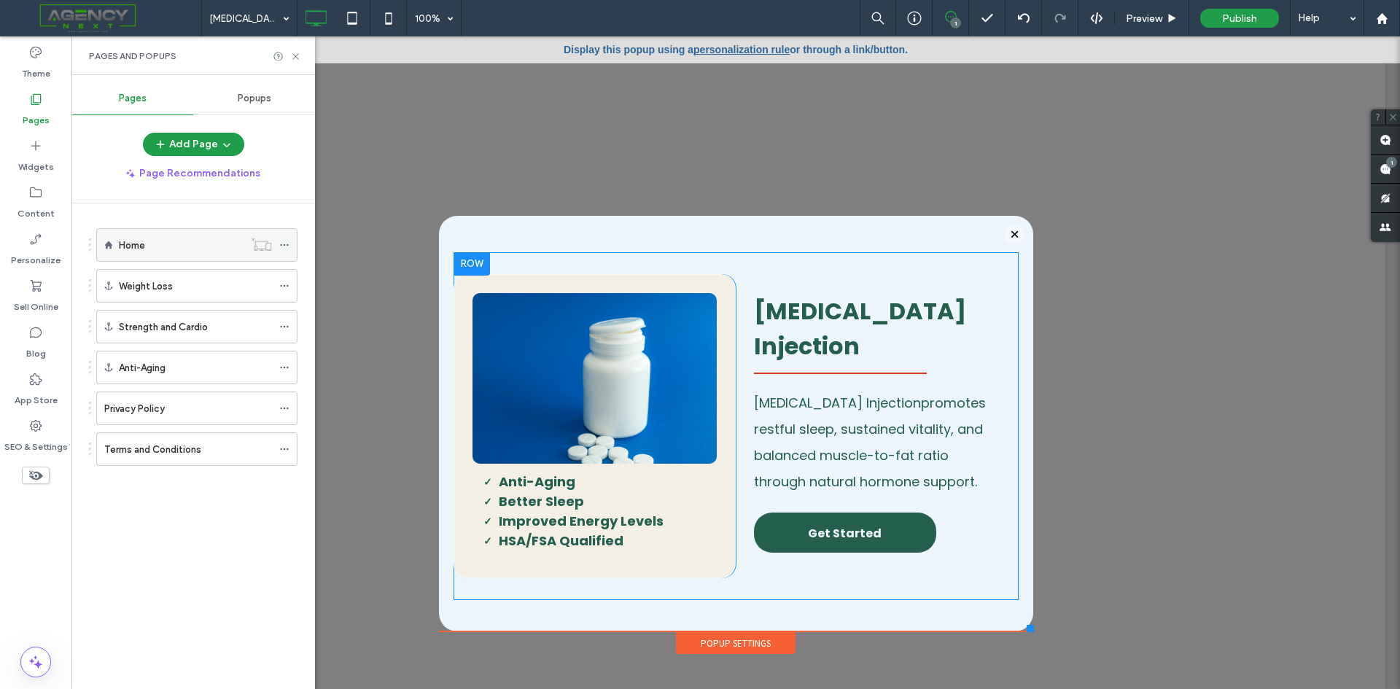
click at [169, 258] on div "Home" at bounding box center [181, 245] width 125 height 32
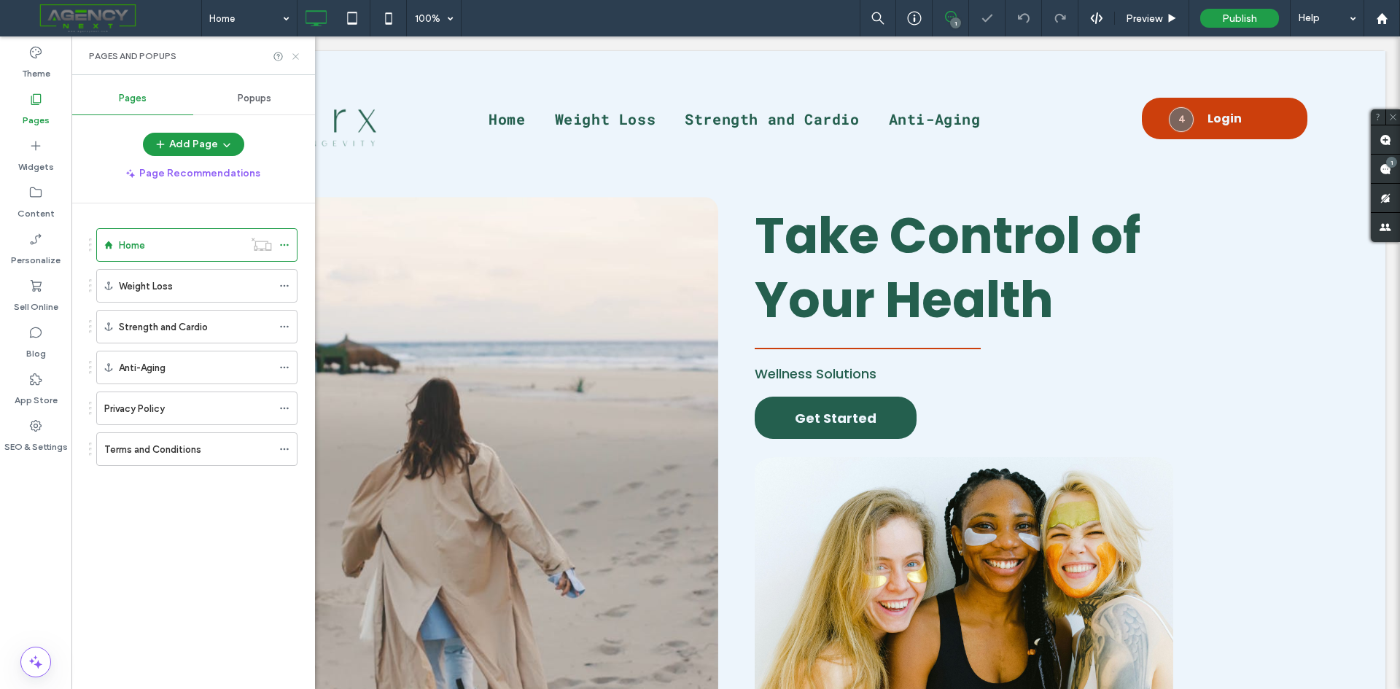
click at [298, 56] on icon at bounding box center [295, 56] width 11 height 11
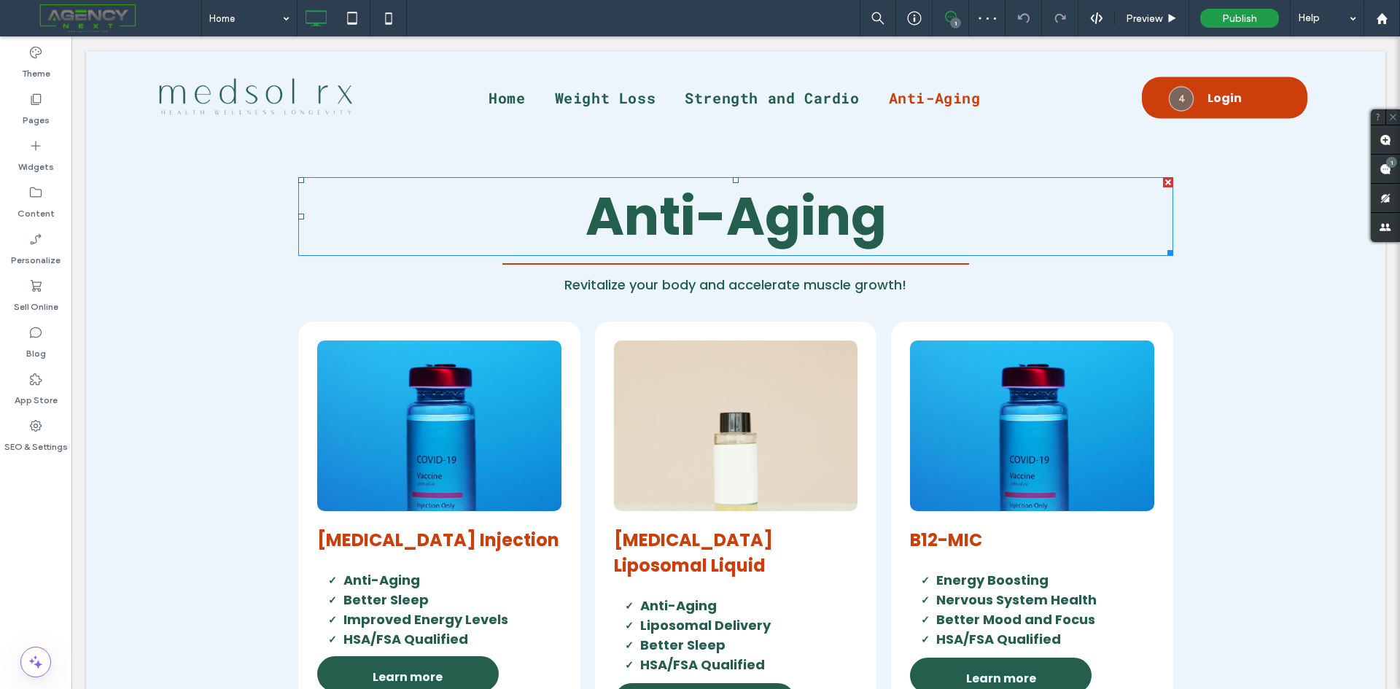
scroll to position [2916, 0]
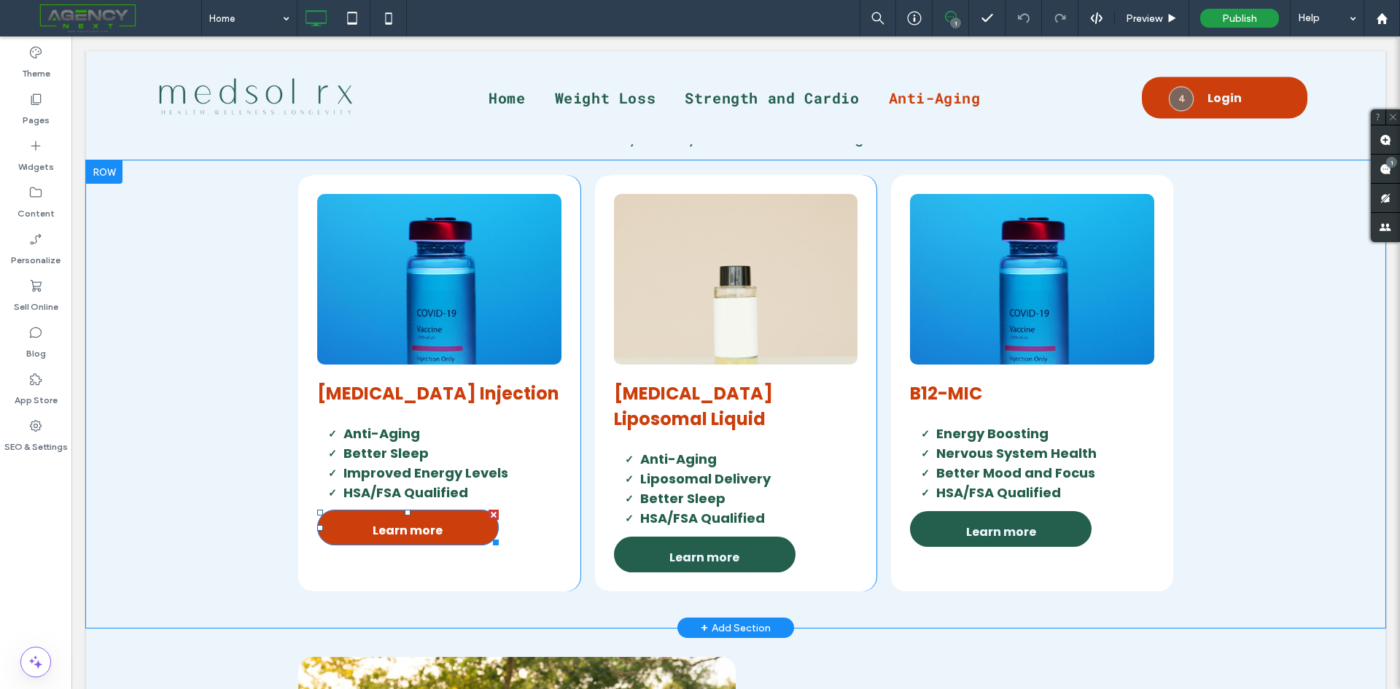
click at [424, 537] on span "Learn more" at bounding box center [408, 531] width 70 height 42
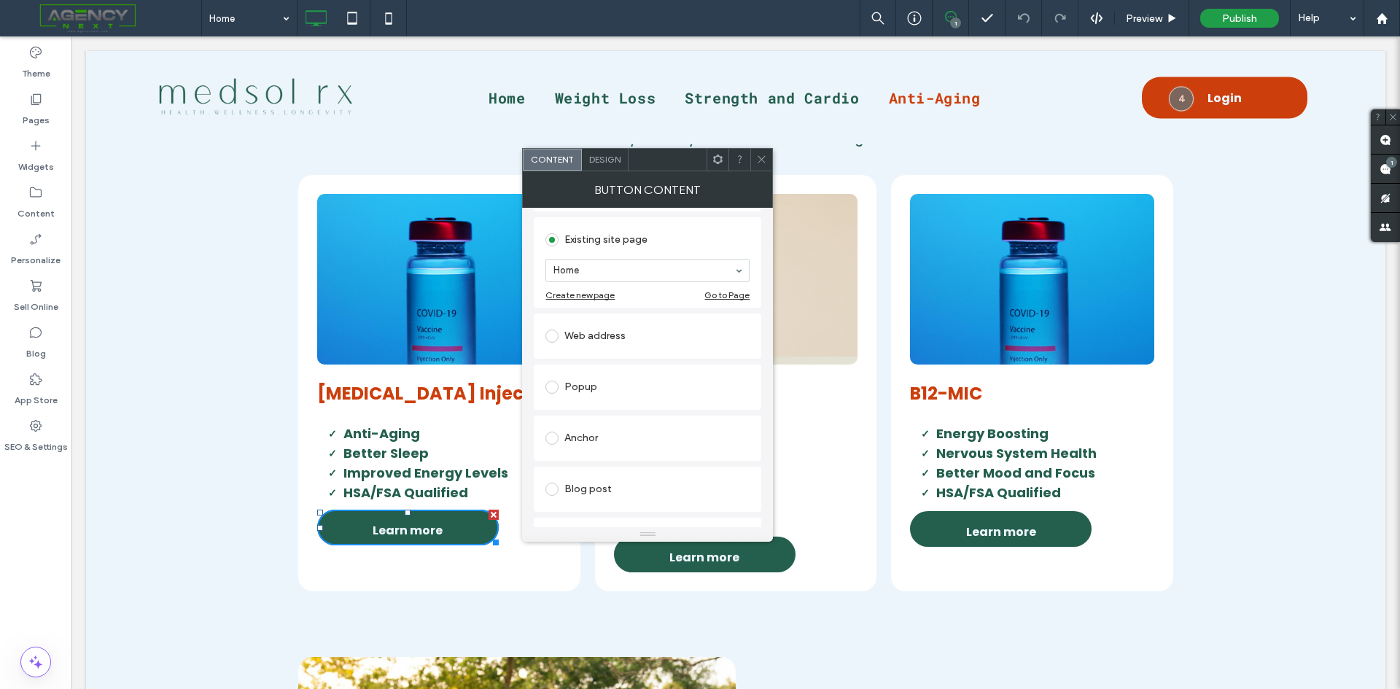
scroll to position [146, 0]
click at [582, 389] on div "Popup" at bounding box center [647, 385] width 204 height 23
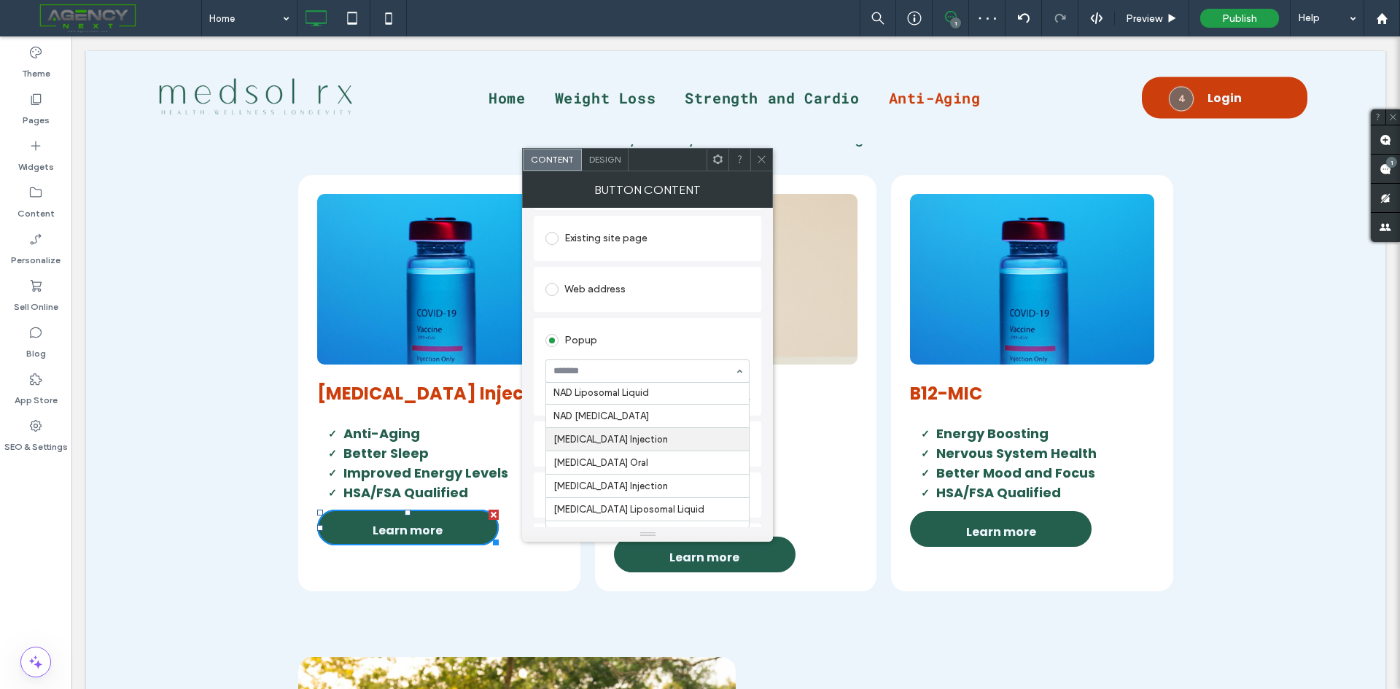
scroll to position [73, 0]
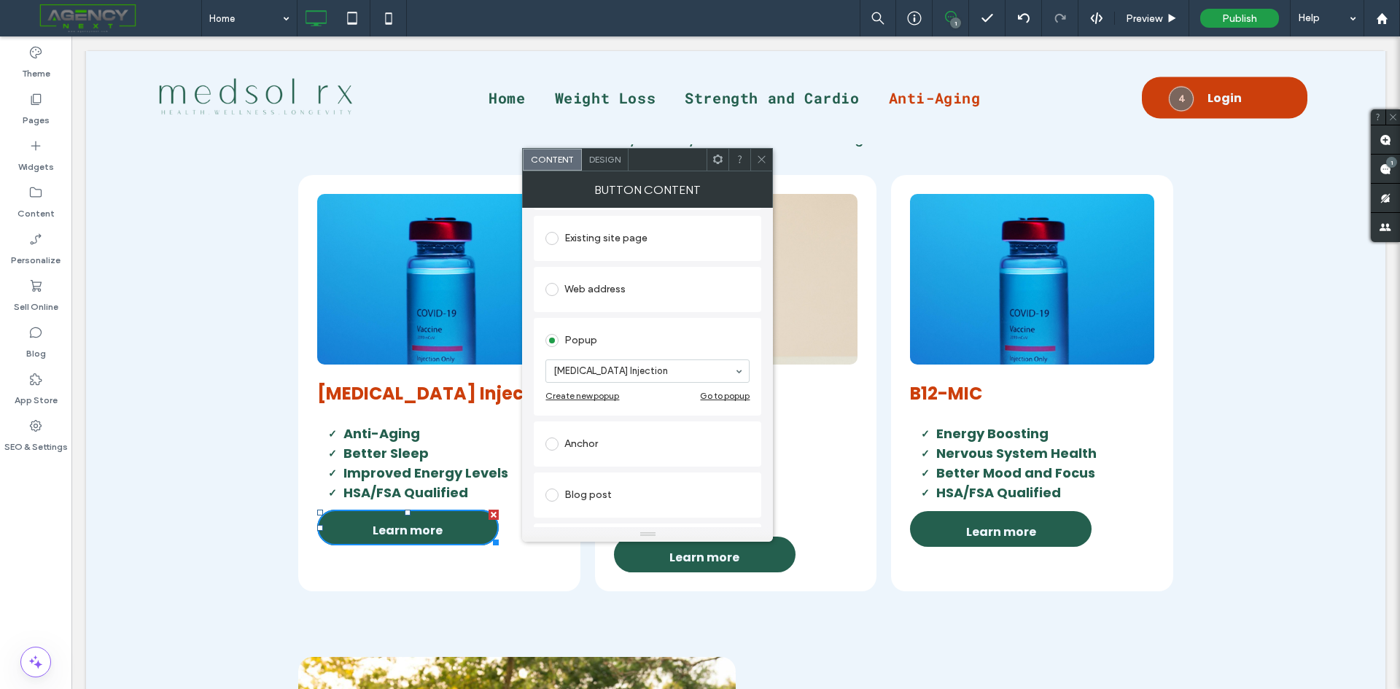
click at [762, 155] on icon at bounding box center [761, 159] width 11 height 11
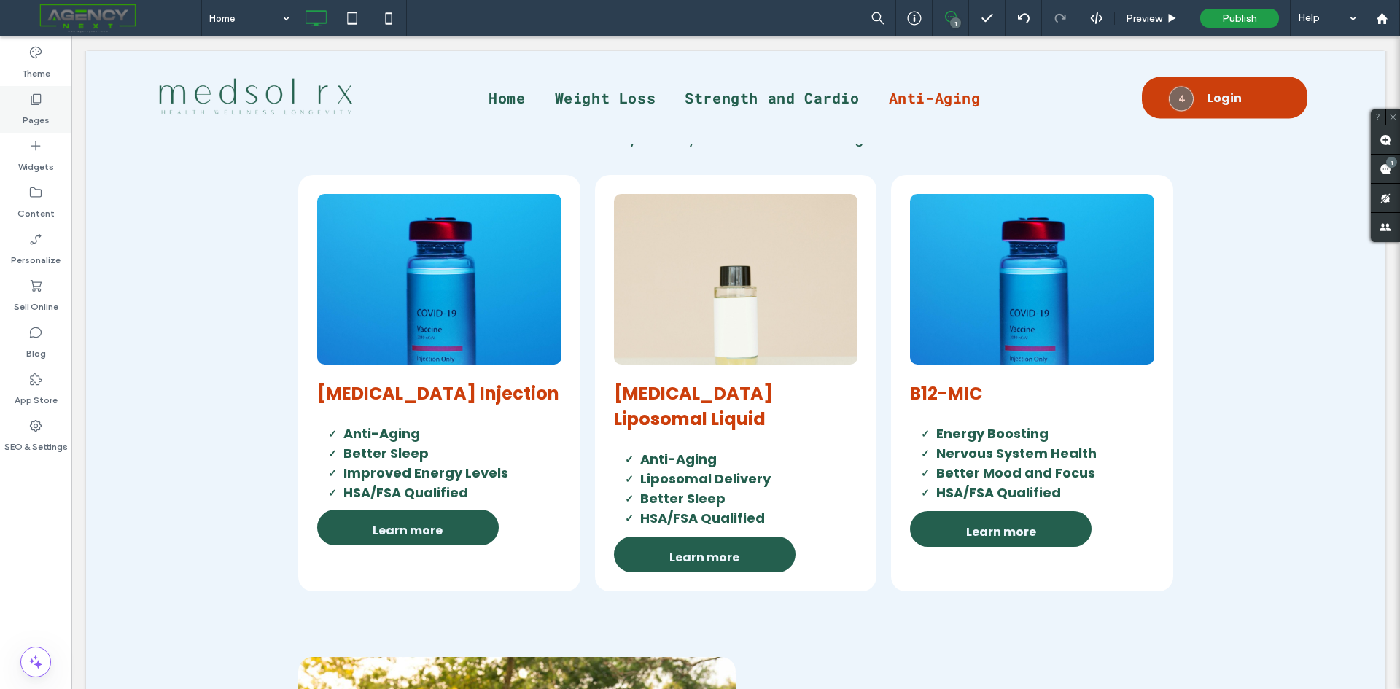
click at [42, 109] on label "Pages" at bounding box center [36, 116] width 27 height 20
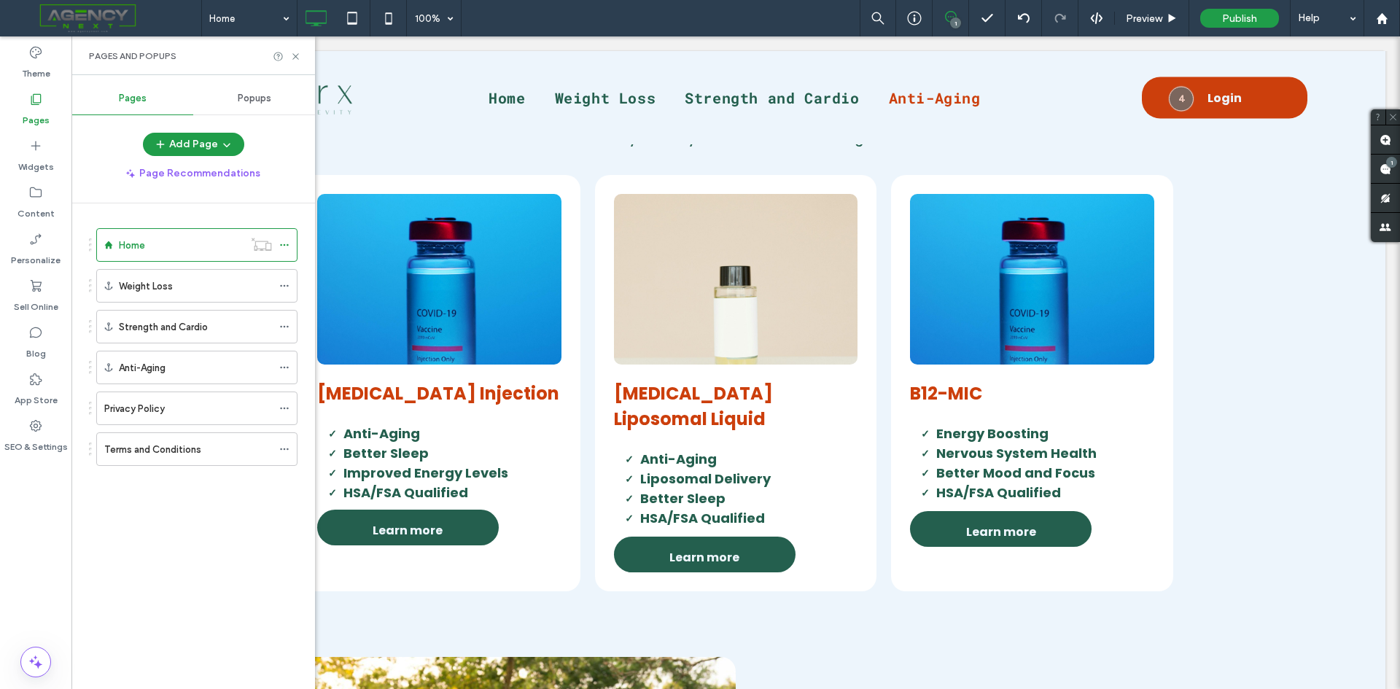
click at [261, 98] on span "Popups" at bounding box center [255, 99] width 34 height 12
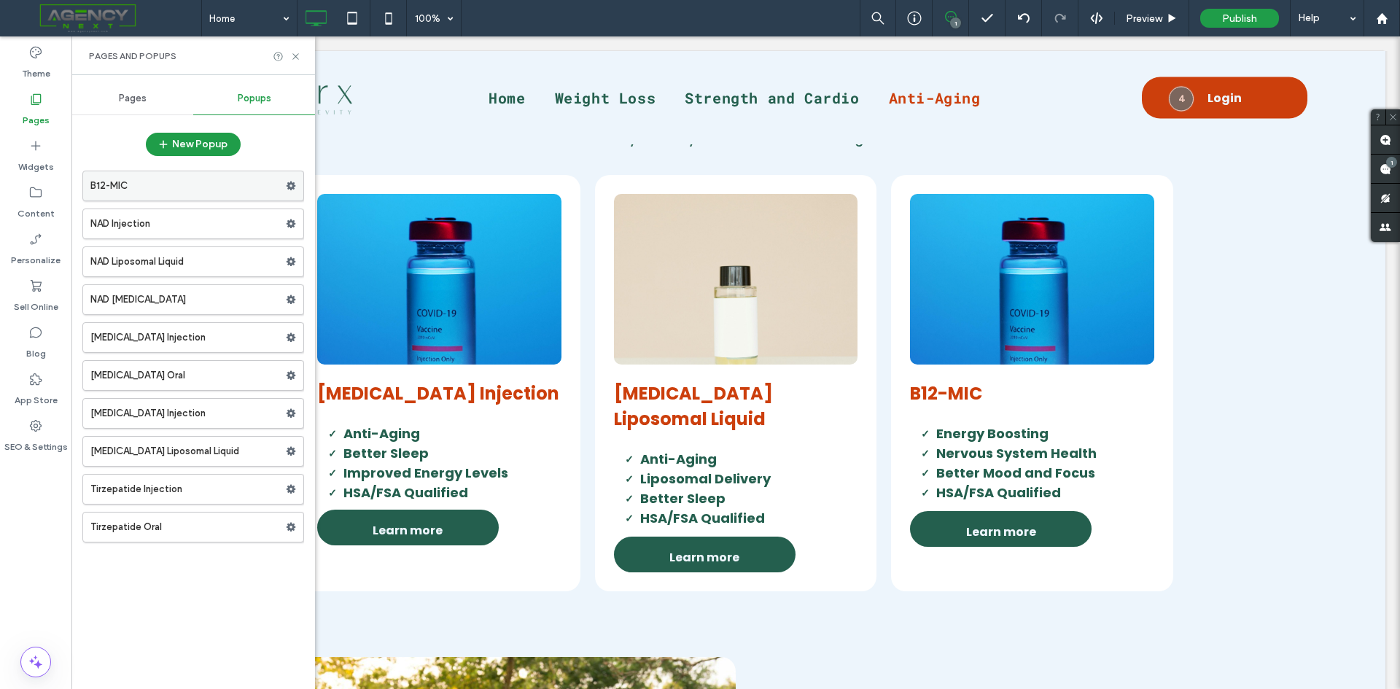
click at [173, 187] on label "B12-MIC" at bounding box center [187, 185] width 195 height 29
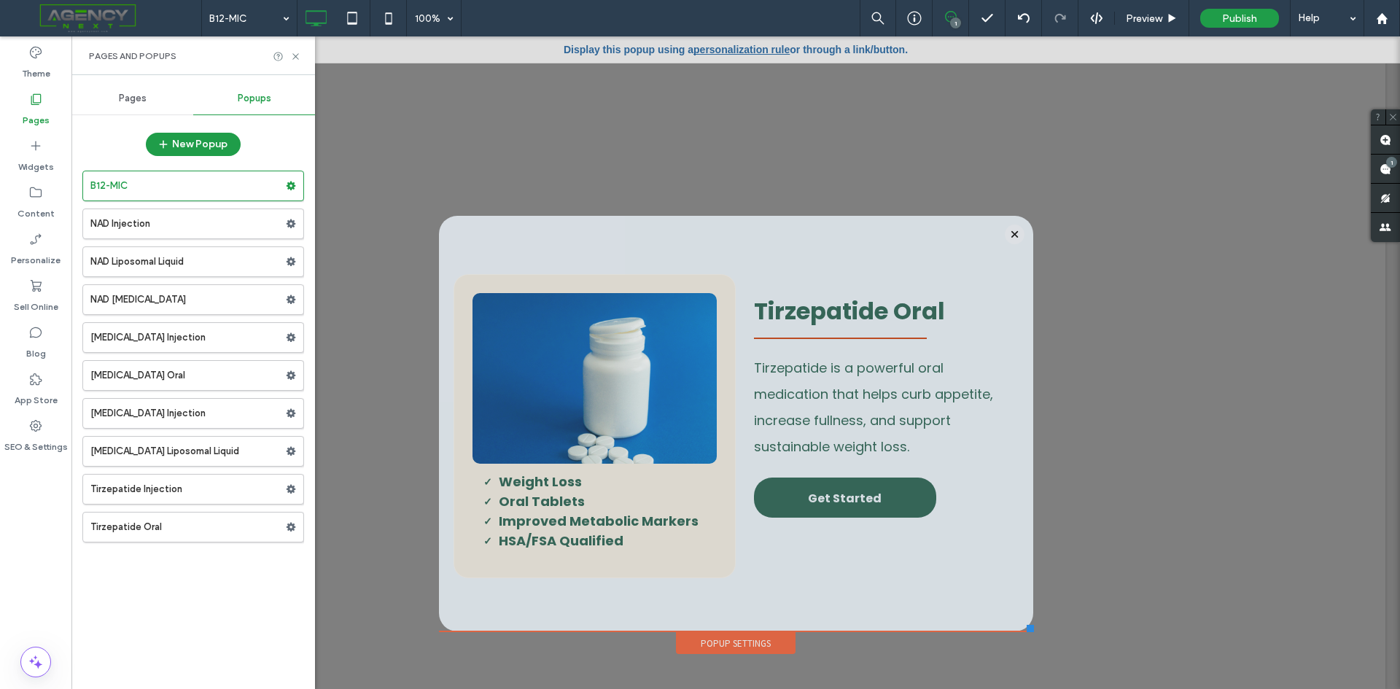
scroll to position [0, 0]
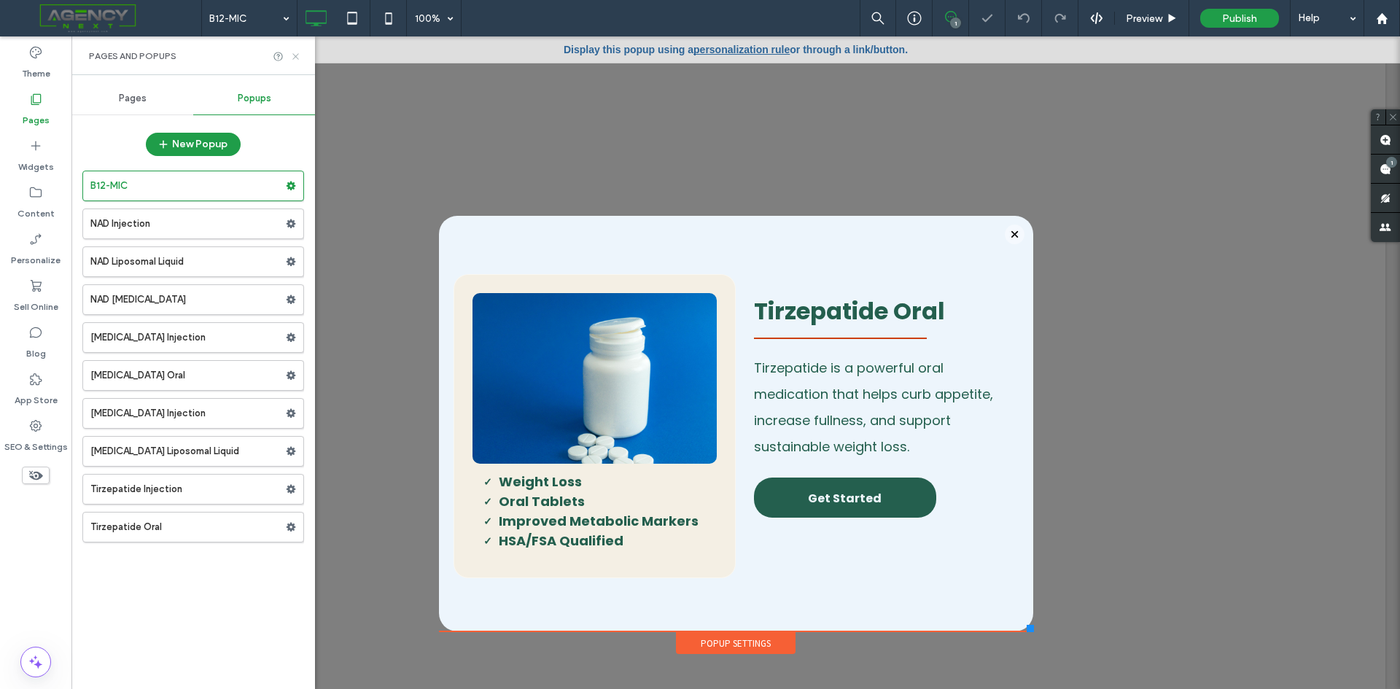
click at [293, 57] on icon at bounding box center [295, 56] width 11 height 11
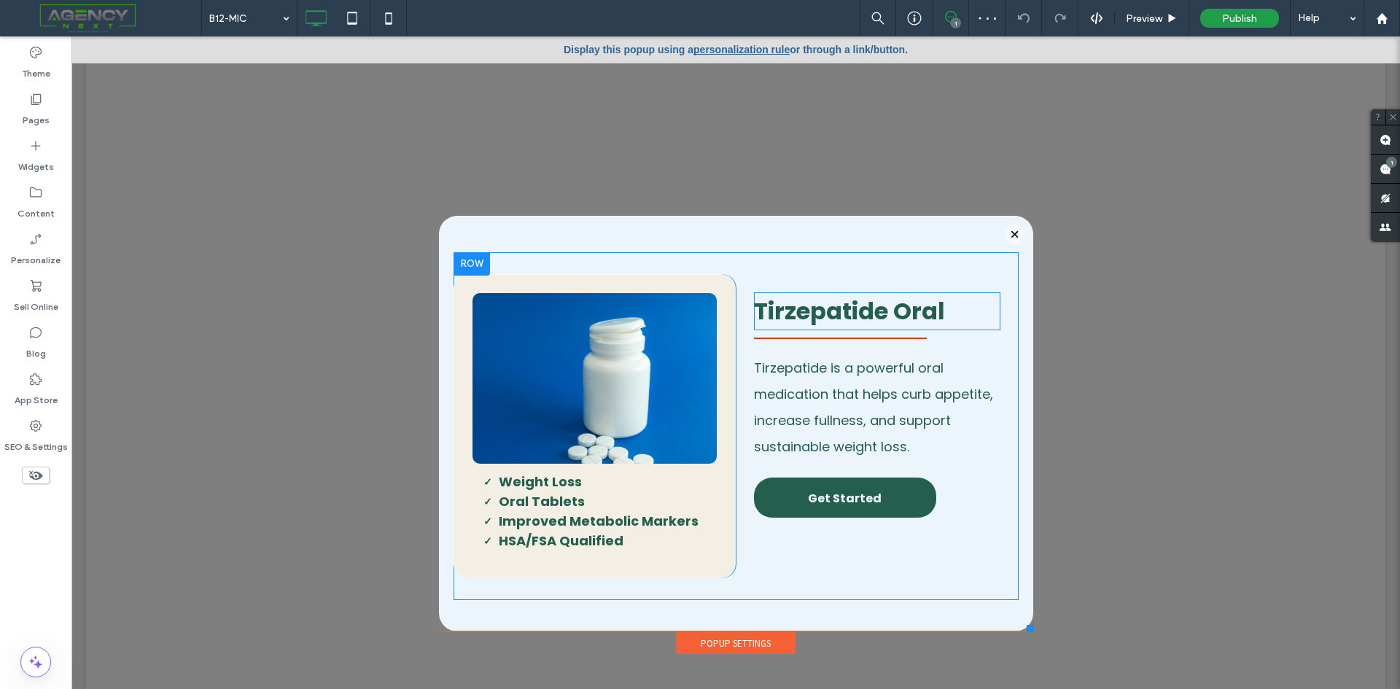
click at [930, 301] on span "Tirzepatide Oral" at bounding box center [849, 311] width 191 height 33
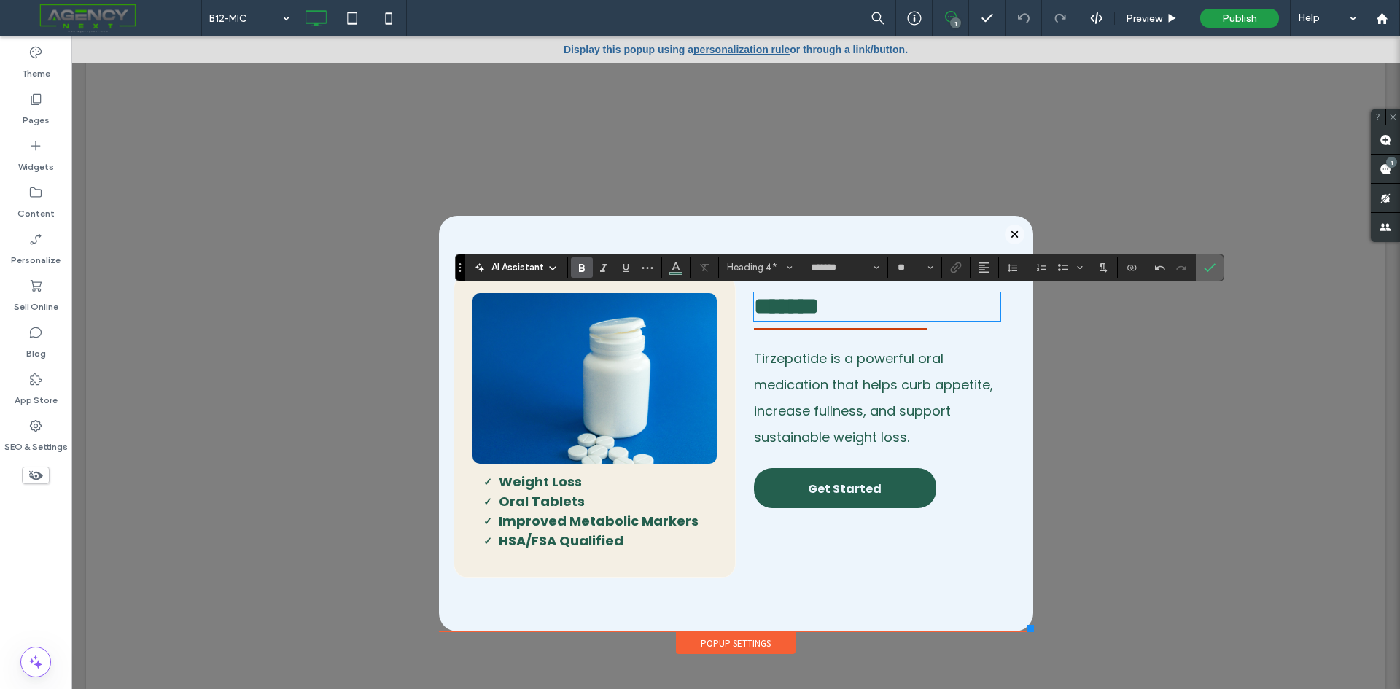
click at [1199, 269] on label "Confirm" at bounding box center [1210, 267] width 22 height 26
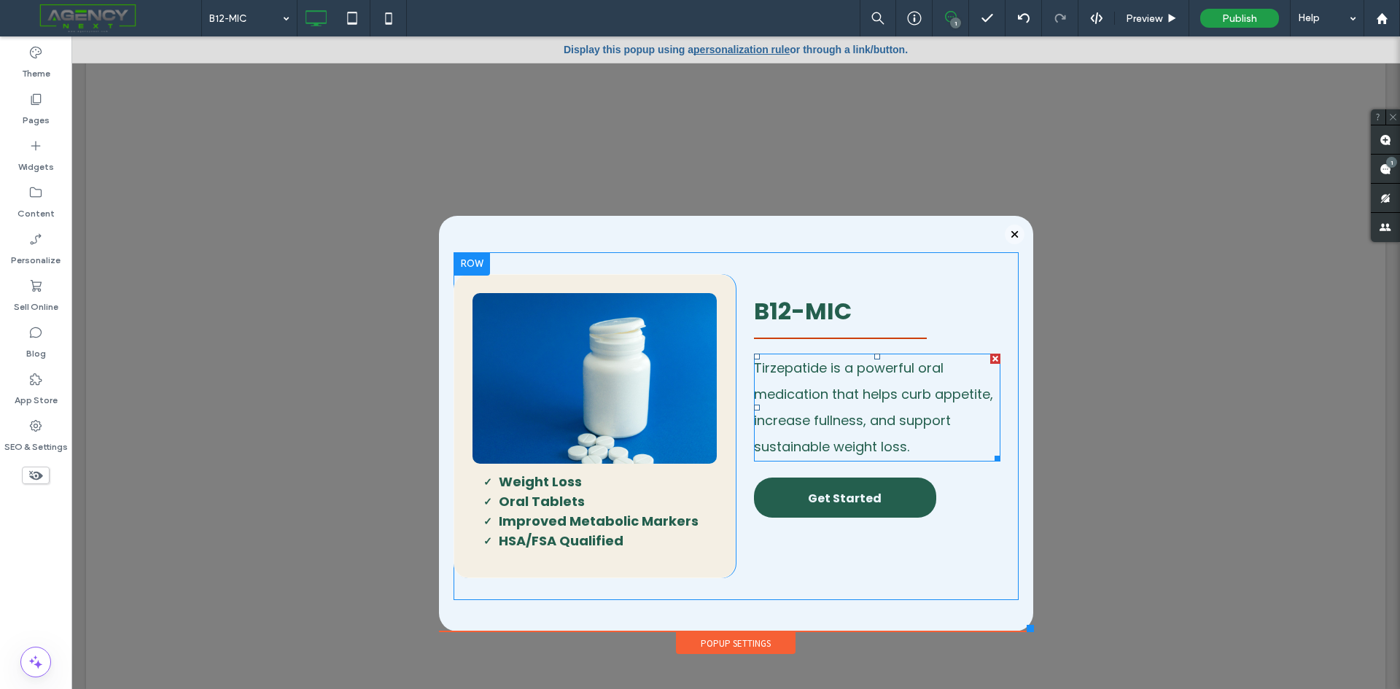
click at [792, 419] on span "Tirzepatide is a powerful oral medication that helps curb appetite, increase fu…" at bounding box center [873, 407] width 239 height 97
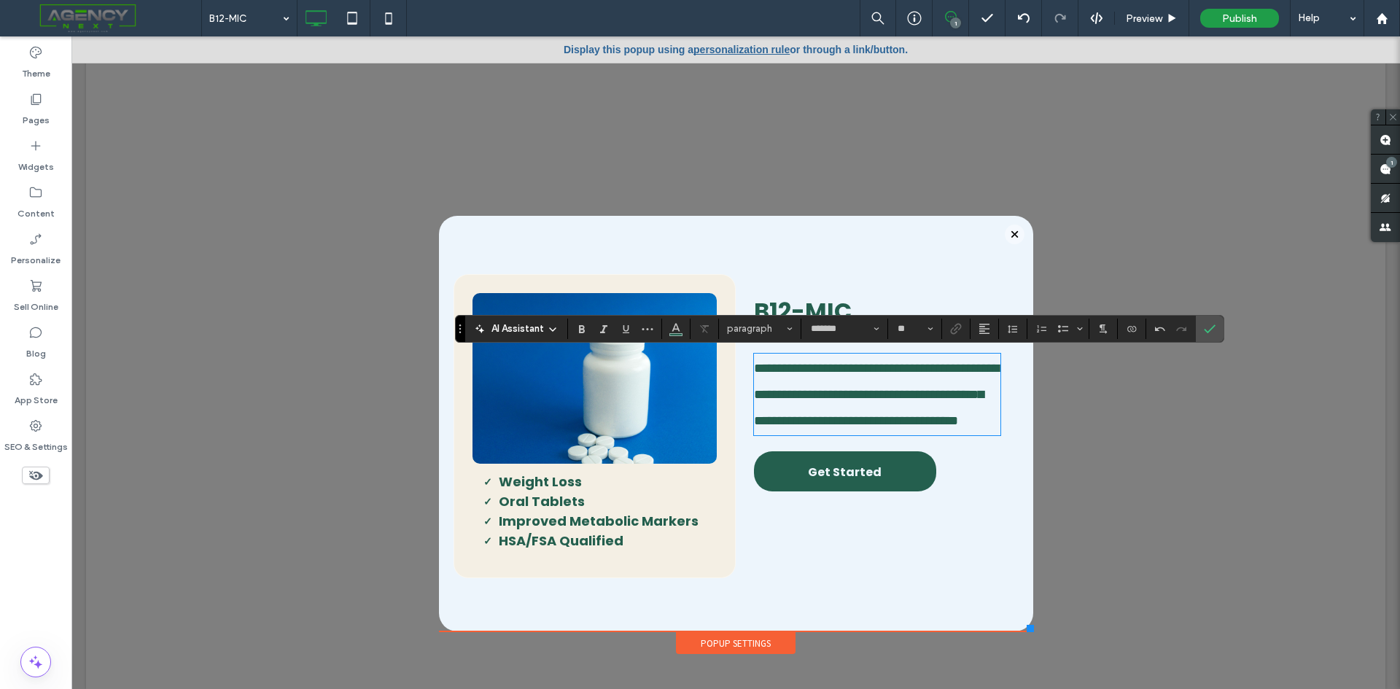
click at [566, 548] on strong "HSA/FSA Qualified" at bounding box center [561, 540] width 125 height 18
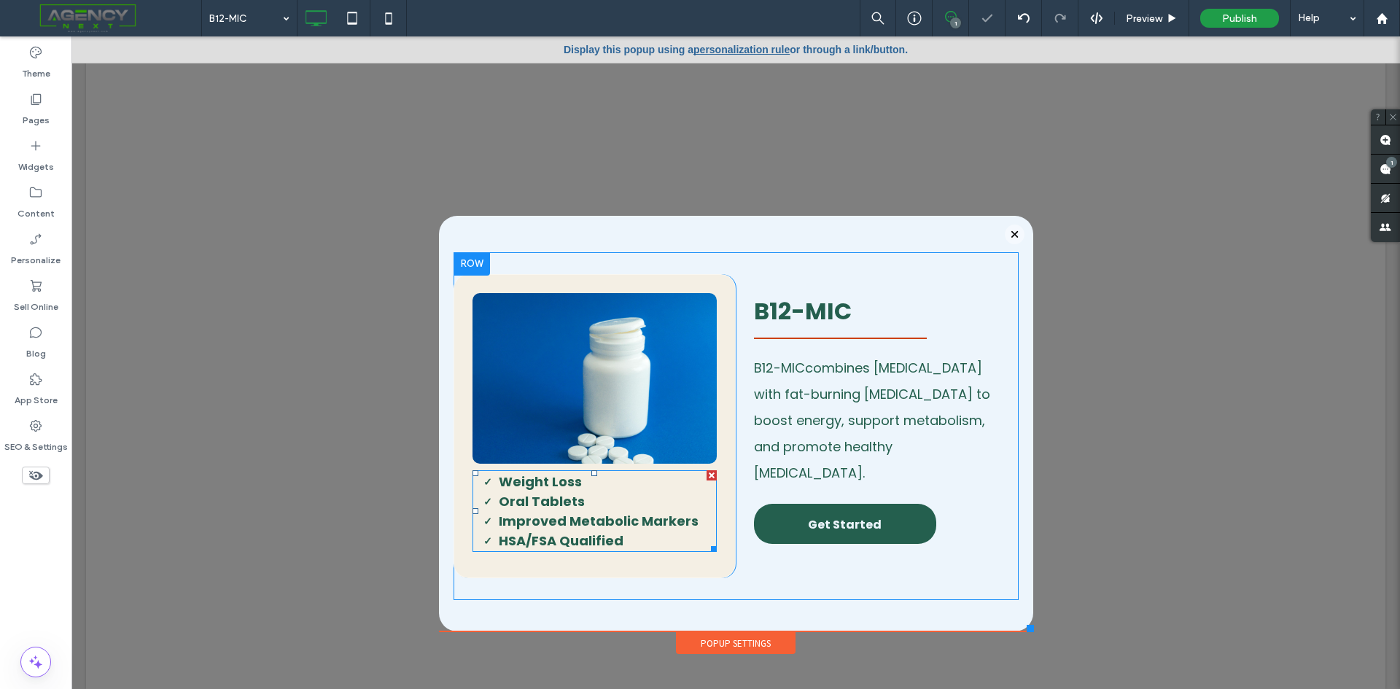
click at [617, 543] on li "HSA/FSA Qualified" at bounding box center [608, 541] width 219 height 20
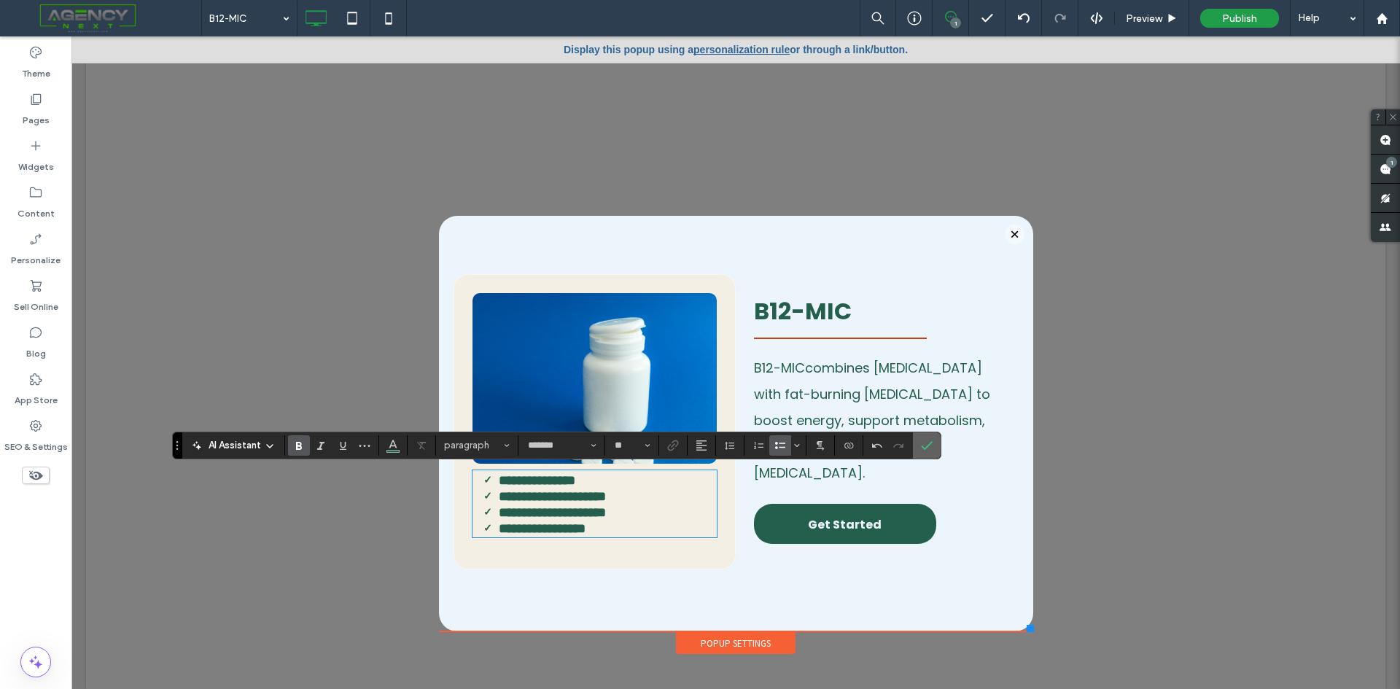
click at [932, 443] on icon "Confirm" at bounding box center [927, 446] width 12 height 12
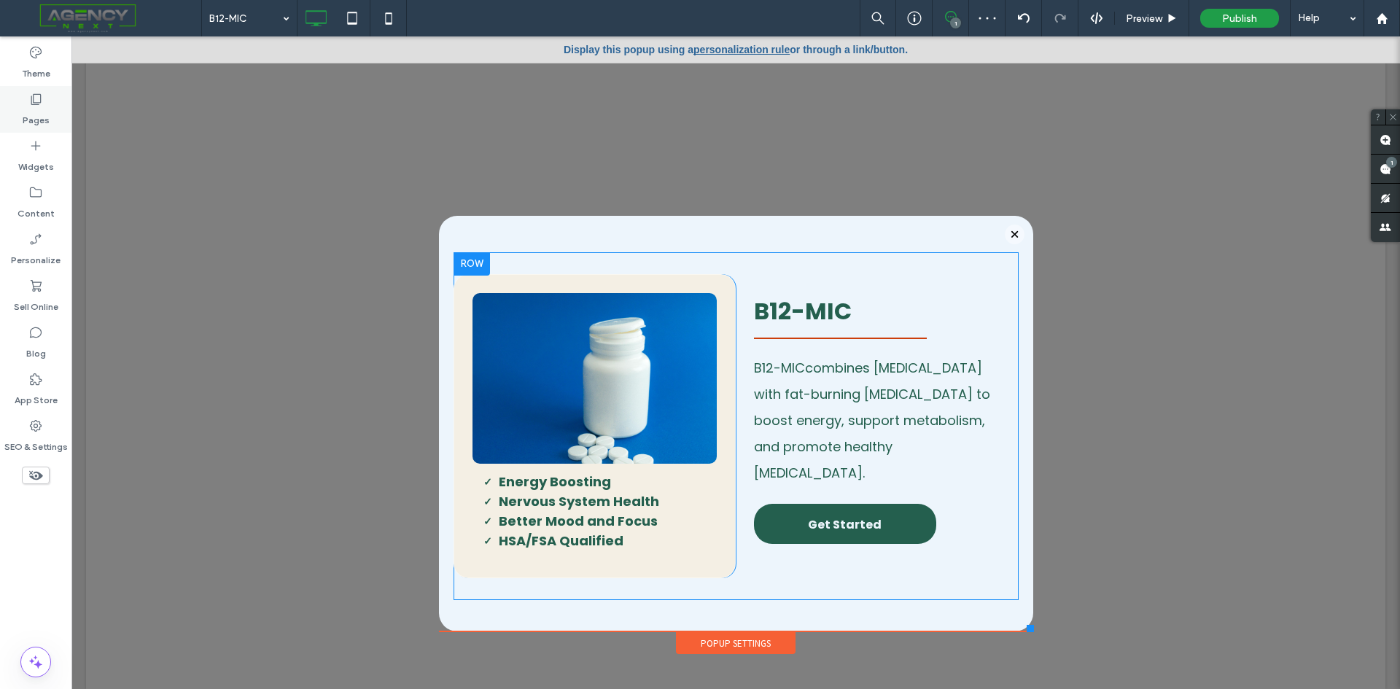
click at [46, 101] on div "Pages" at bounding box center [35, 109] width 71 height 47
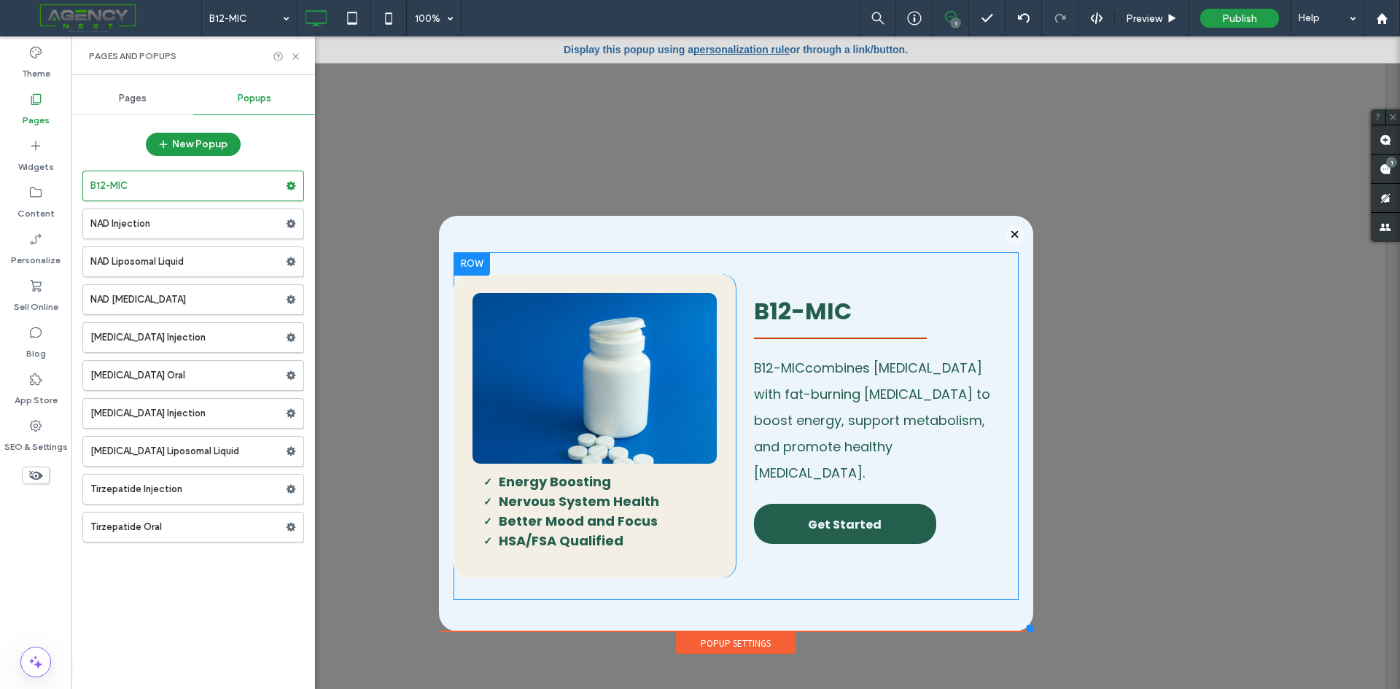
click at [157, 109] on div "Pages" at bounding box center [132, 98] width 122 height 32
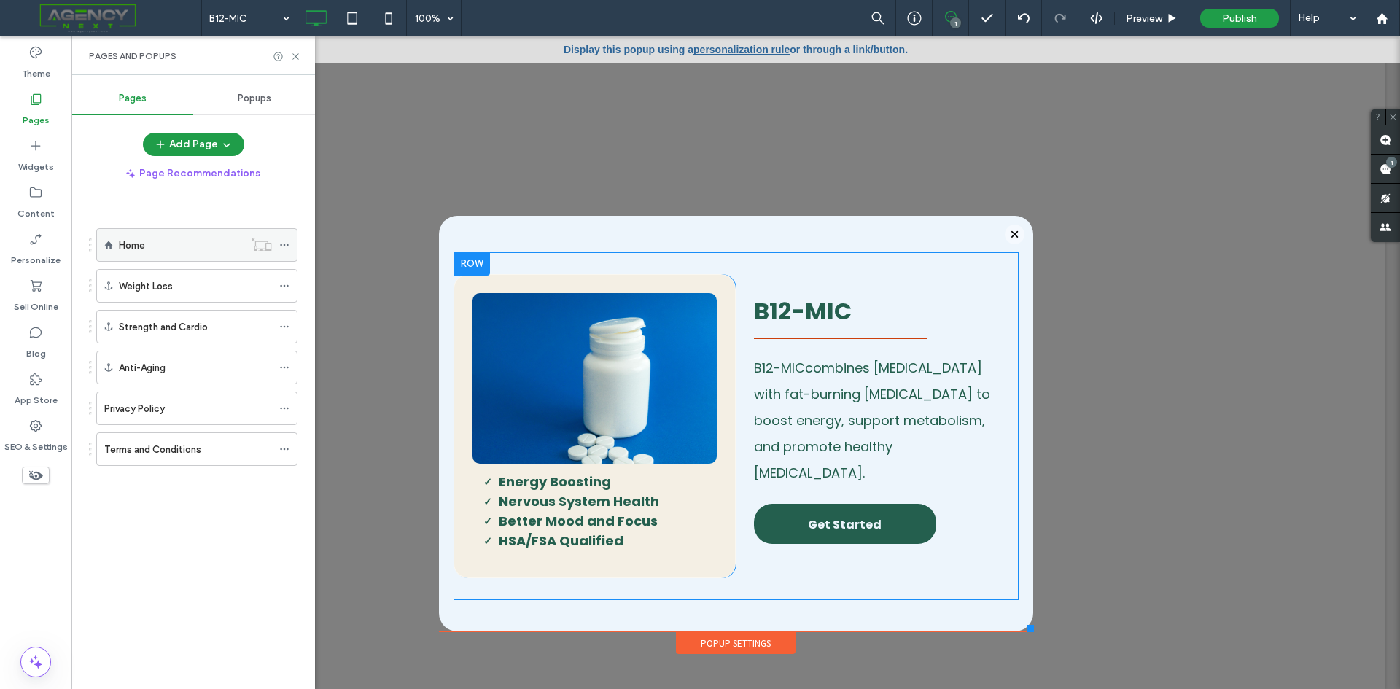
click at [150, 254] on div "Home" at bounding box center [181, 245] width 125 height 32
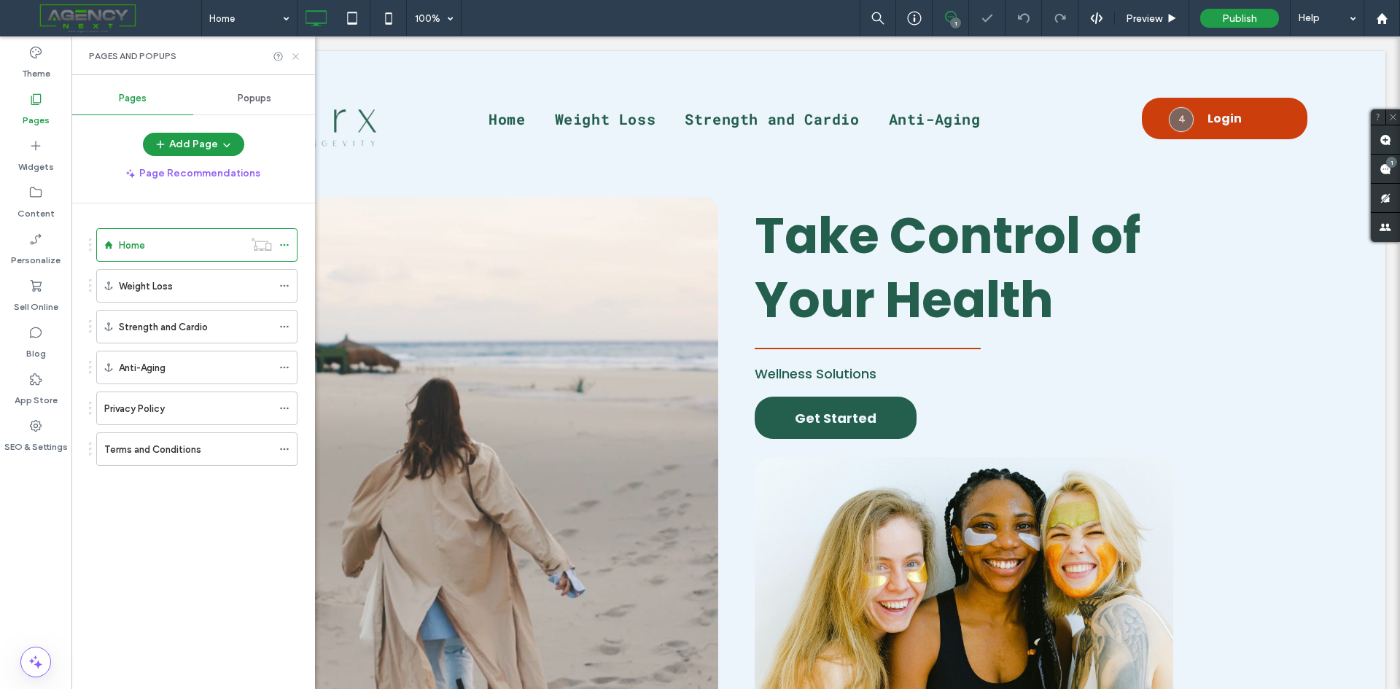
drag, startPoint x: 298, startPoint y: 54, endPoint x: 320, endPoint y: 73, distance: 28.9
click at [298, 54] on use at bounding box center [295, 56] width 6 height 6
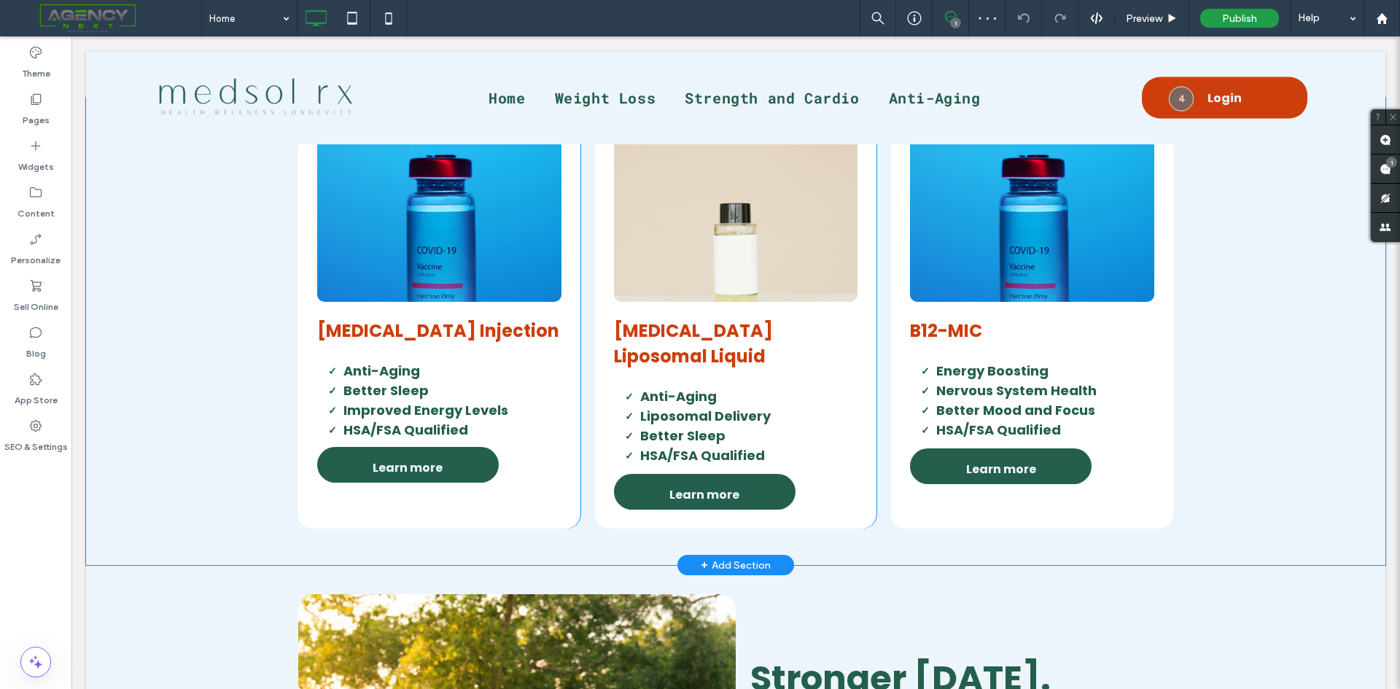
scroll to position [3062, 0]
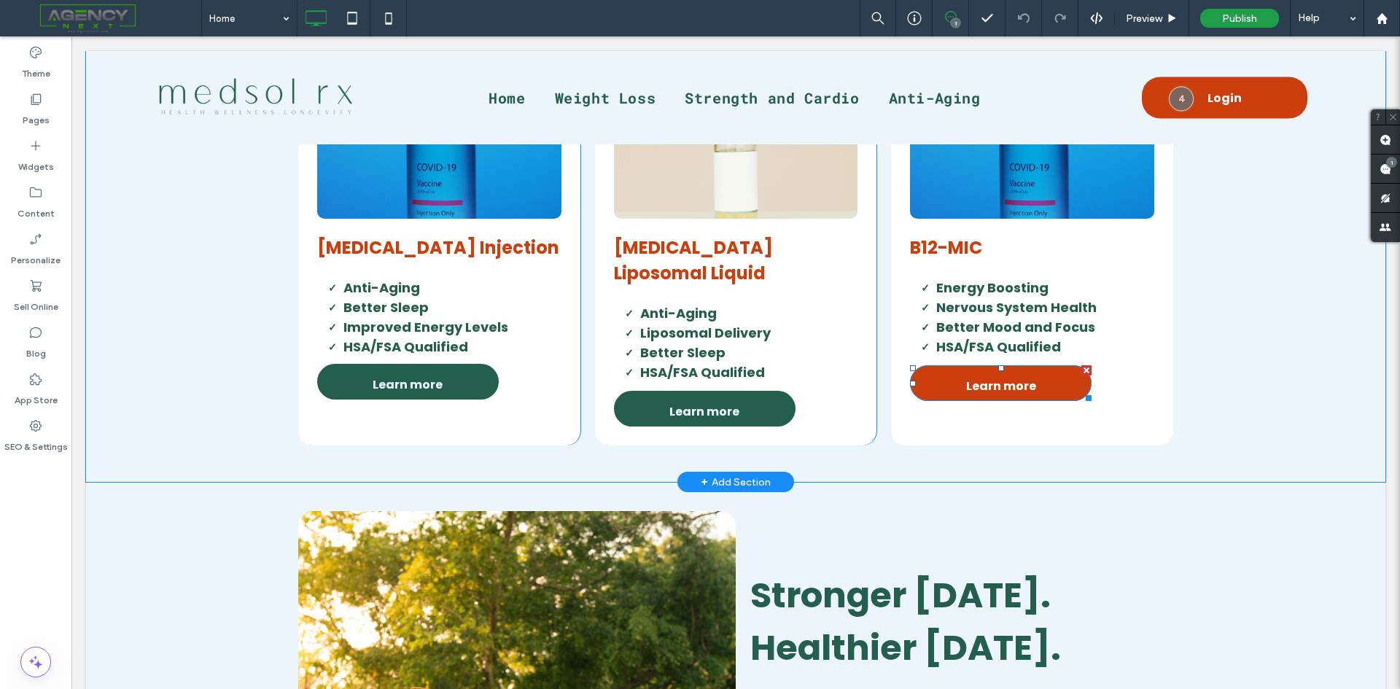
click at [1046, 381] on link "Learn more" at bounding box center [1001, 383] width 182 height 36
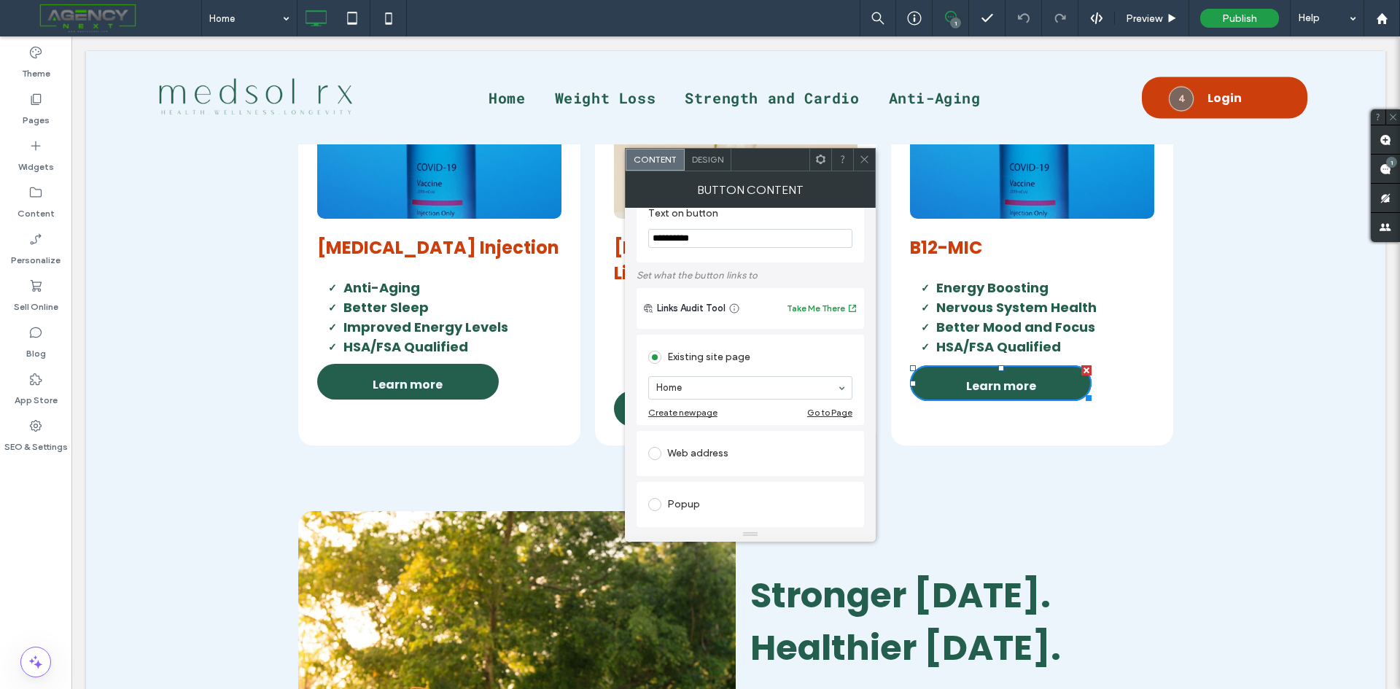
scroll to position [73, 0]
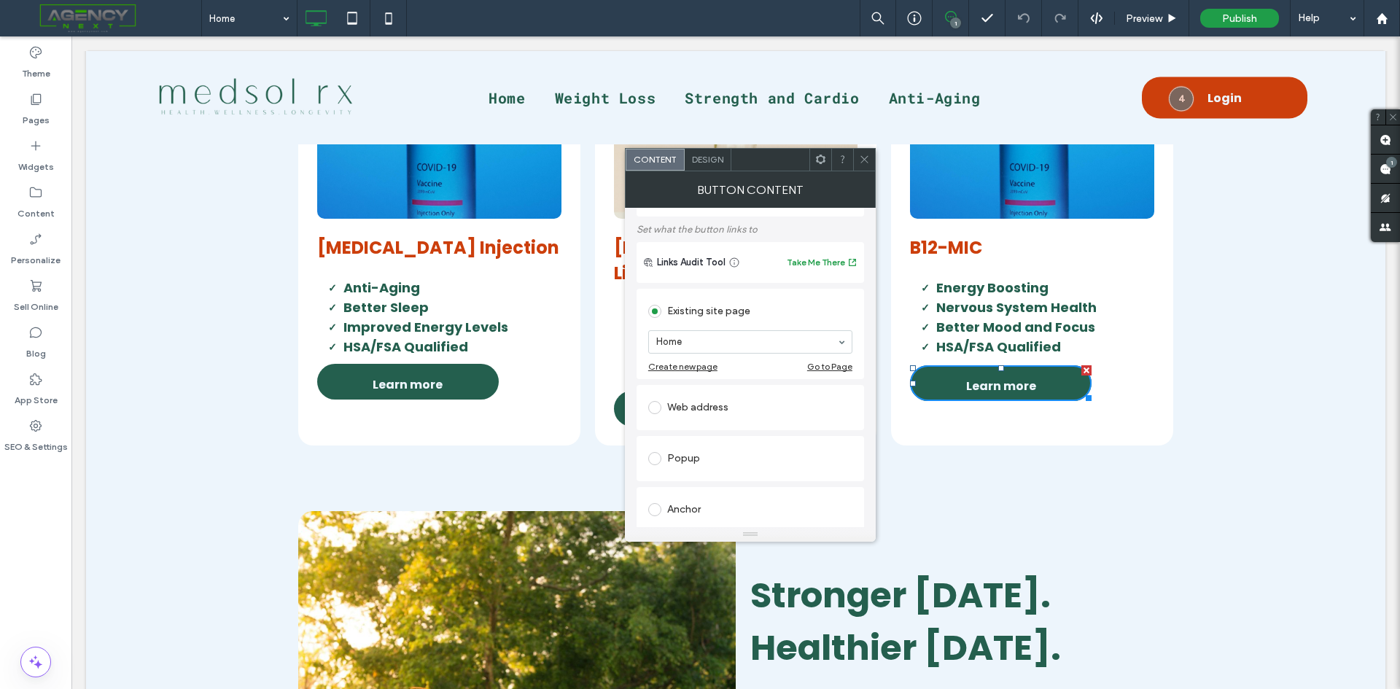
click at [691, 456] on div "Popup" at bounding box center [750, 458] width 204 height 23
click at [870, 159] on div at bounding box center [864, 160] width 22 height 22
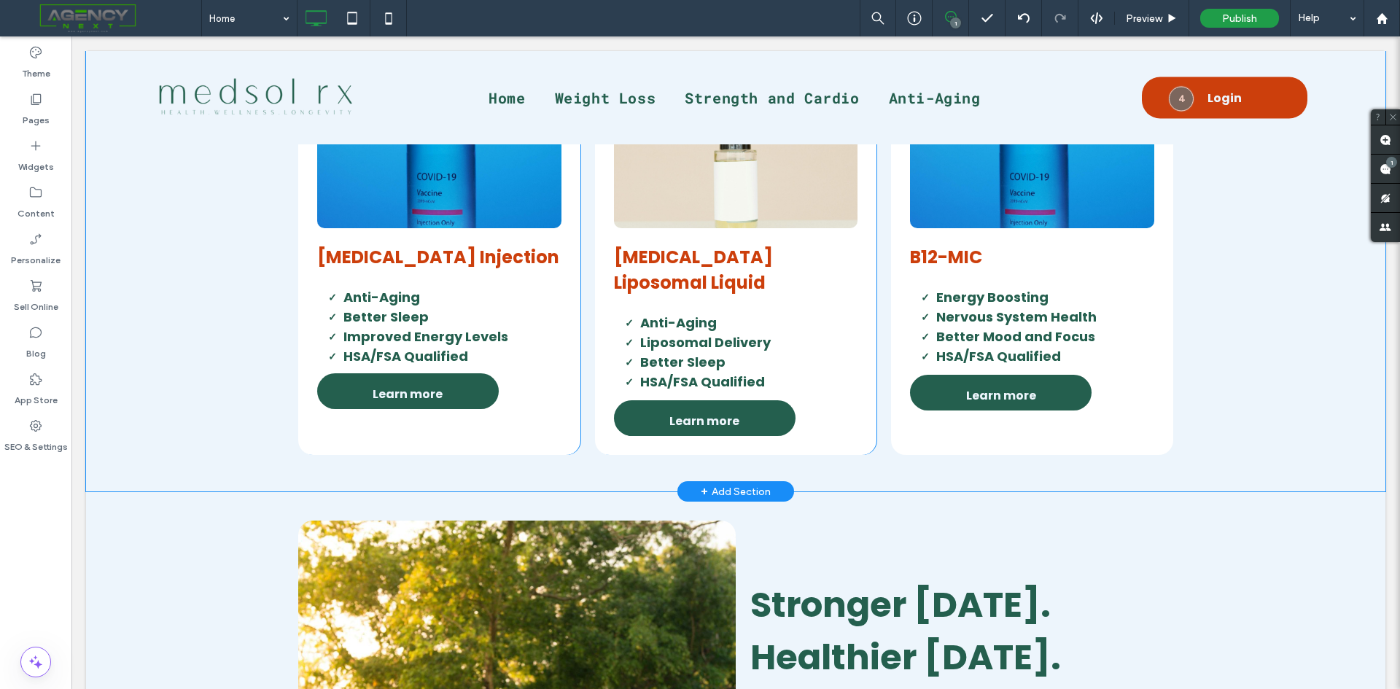
scroll to position [2916, 0]
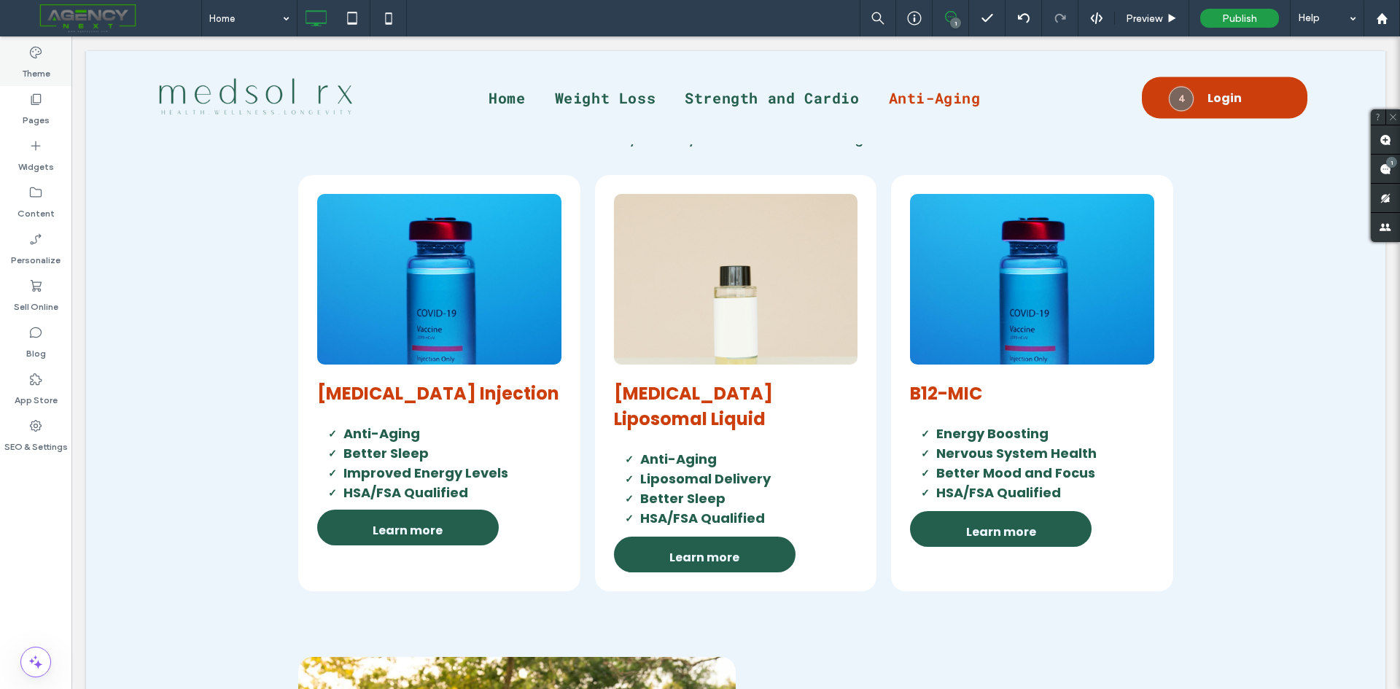
click at [53, 84] on div "Theme" at bounding box center [35, 62] width 71 height 47
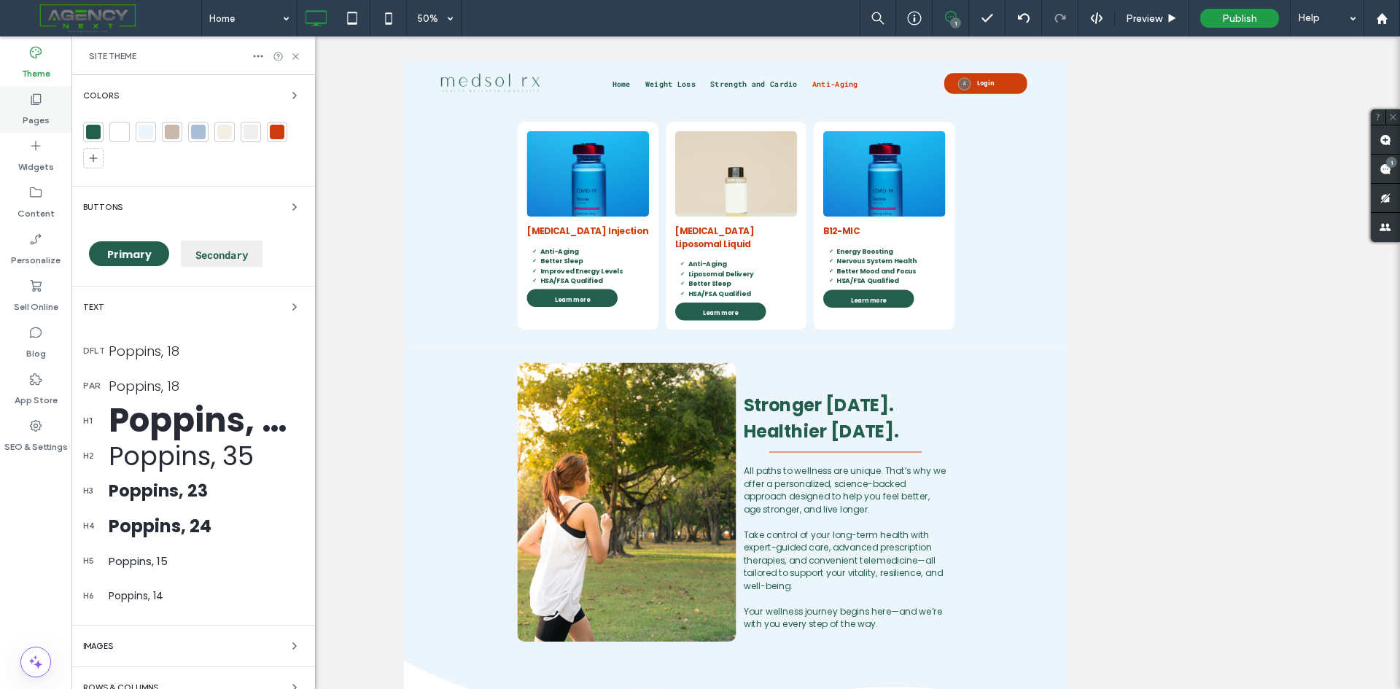
click at [45, 97] on div "Pages" at bounding box center [35, 109] width 71 height 47
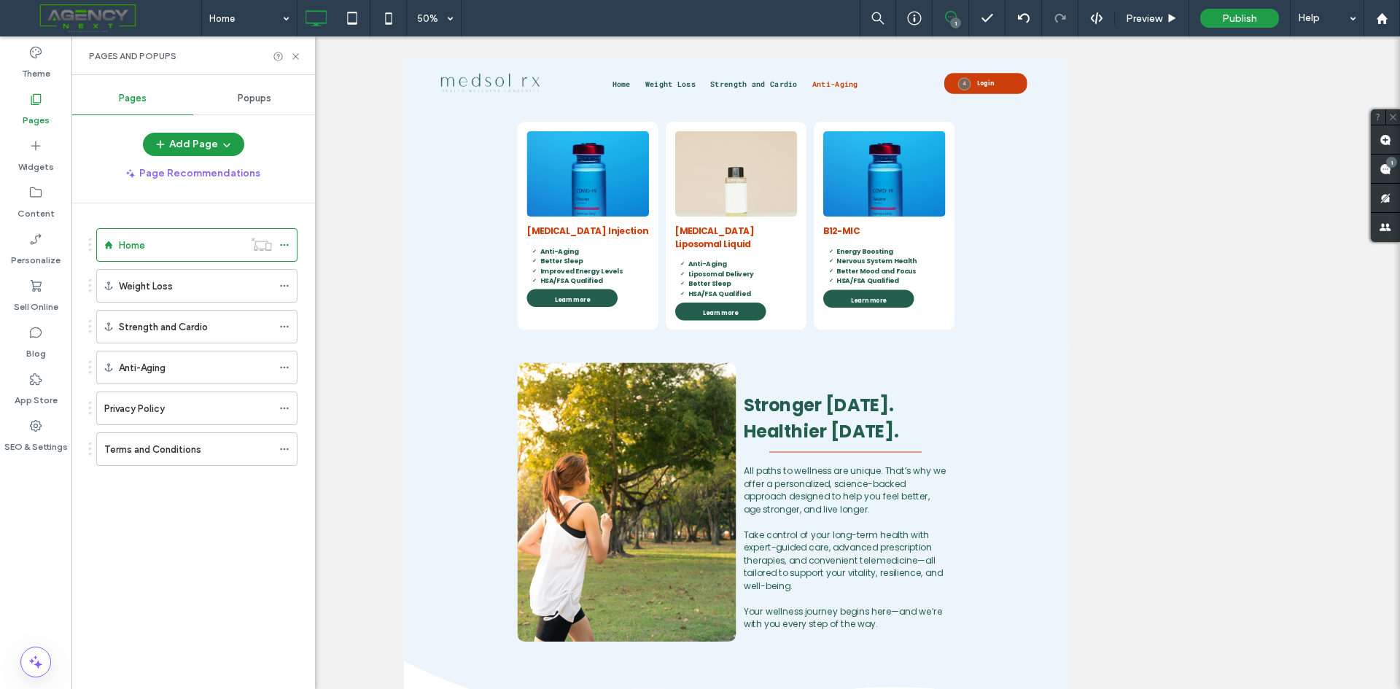
click at [246, 99] on span "Popups" at bounding box center [255, 99] width 34 height 12
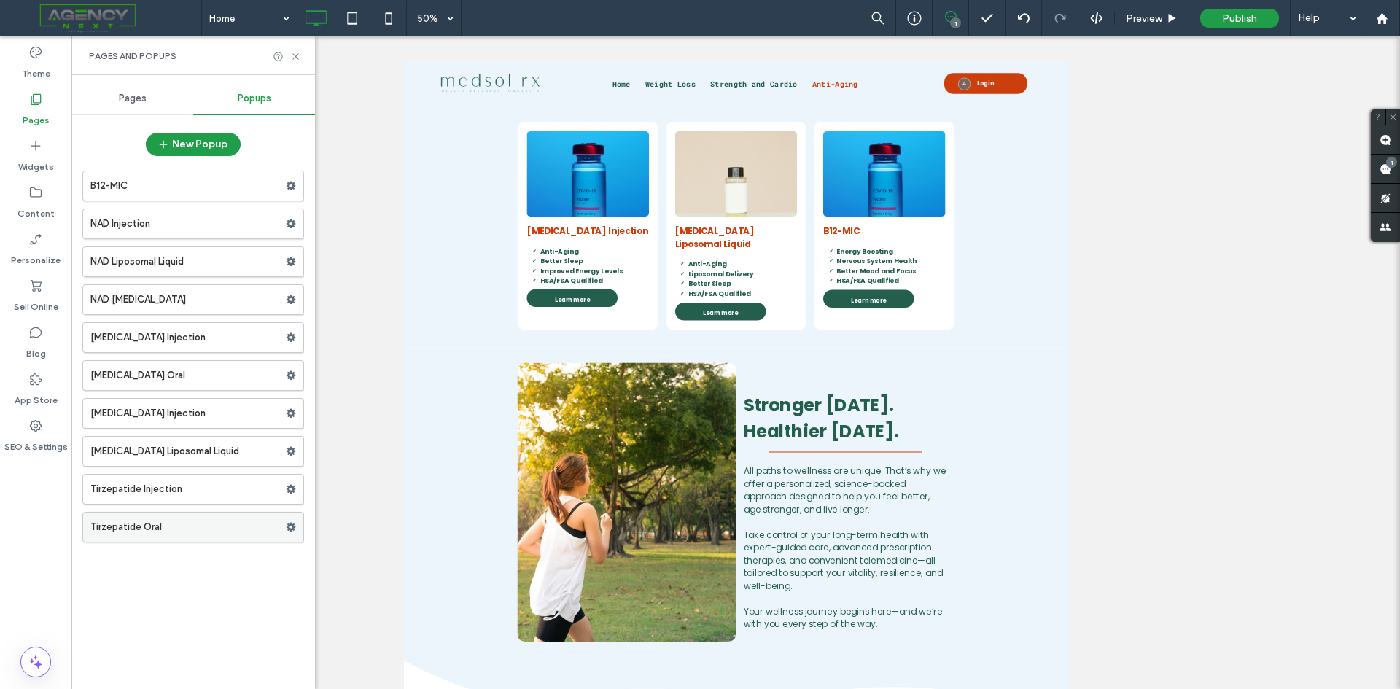
click at [144, 530] on label "Tirzepatide Oral" at bounding box center [187, 527] width 195 height 29
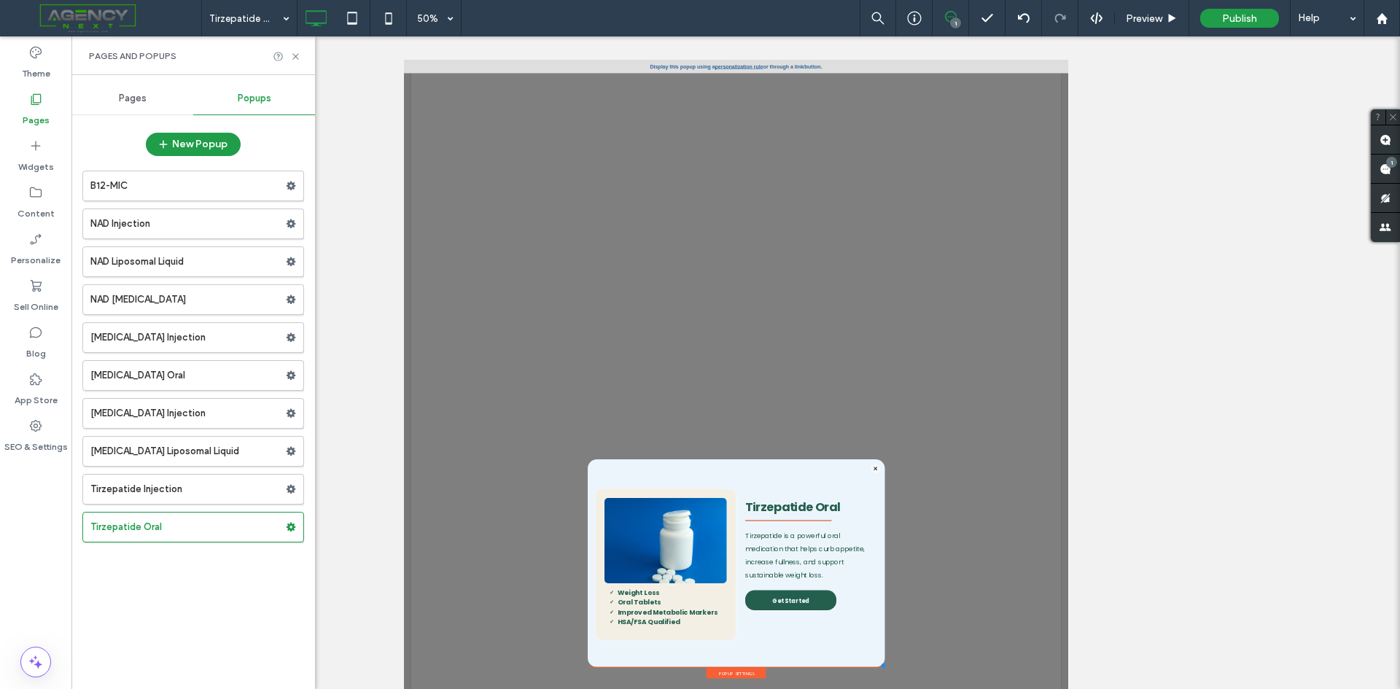
scroll to position [0, 0]
click at [197, 491] on label "Tirzepatide Injection" at bounding box center [187, 489] width 195 height 29
click at [213, 461] on label "Sermorelin Liposomal Liquid" at bounding box center [187, 451] width 195 height 29
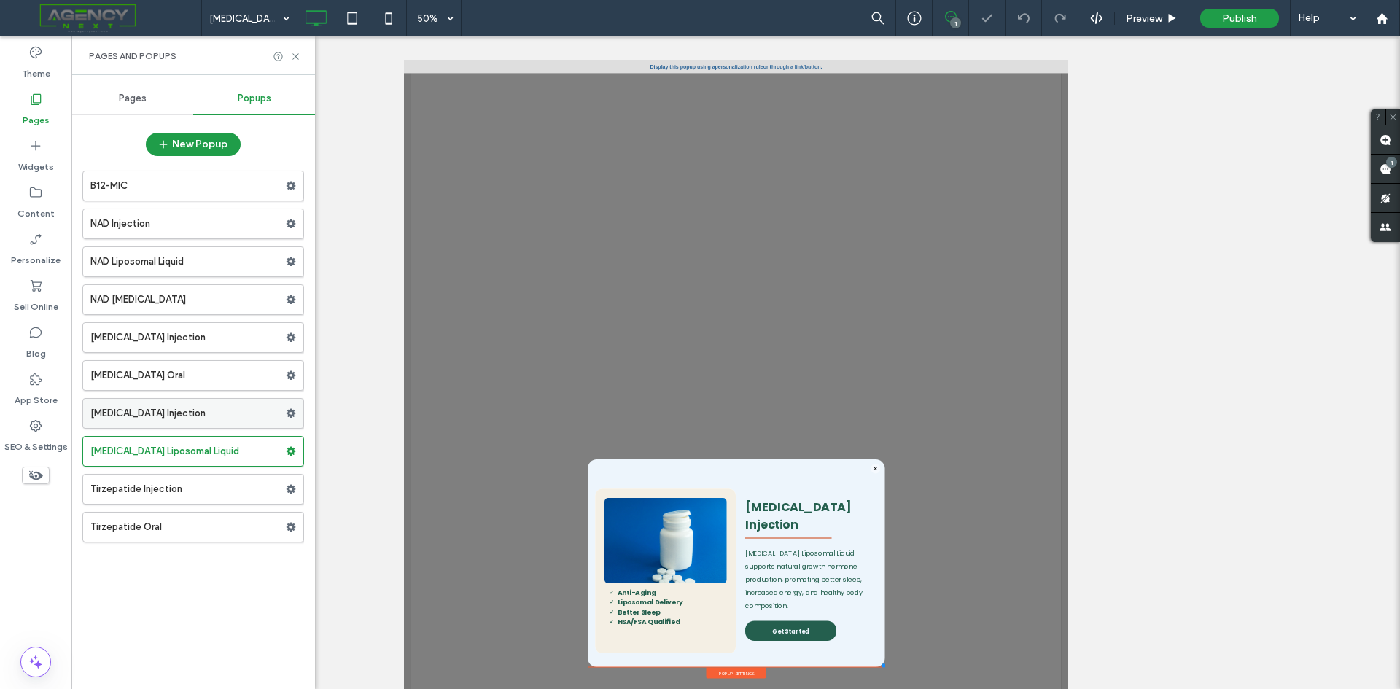
click at [230, 406] on label "Sermorelin Injection" at bounding box center [187, 413] width 195 height 29
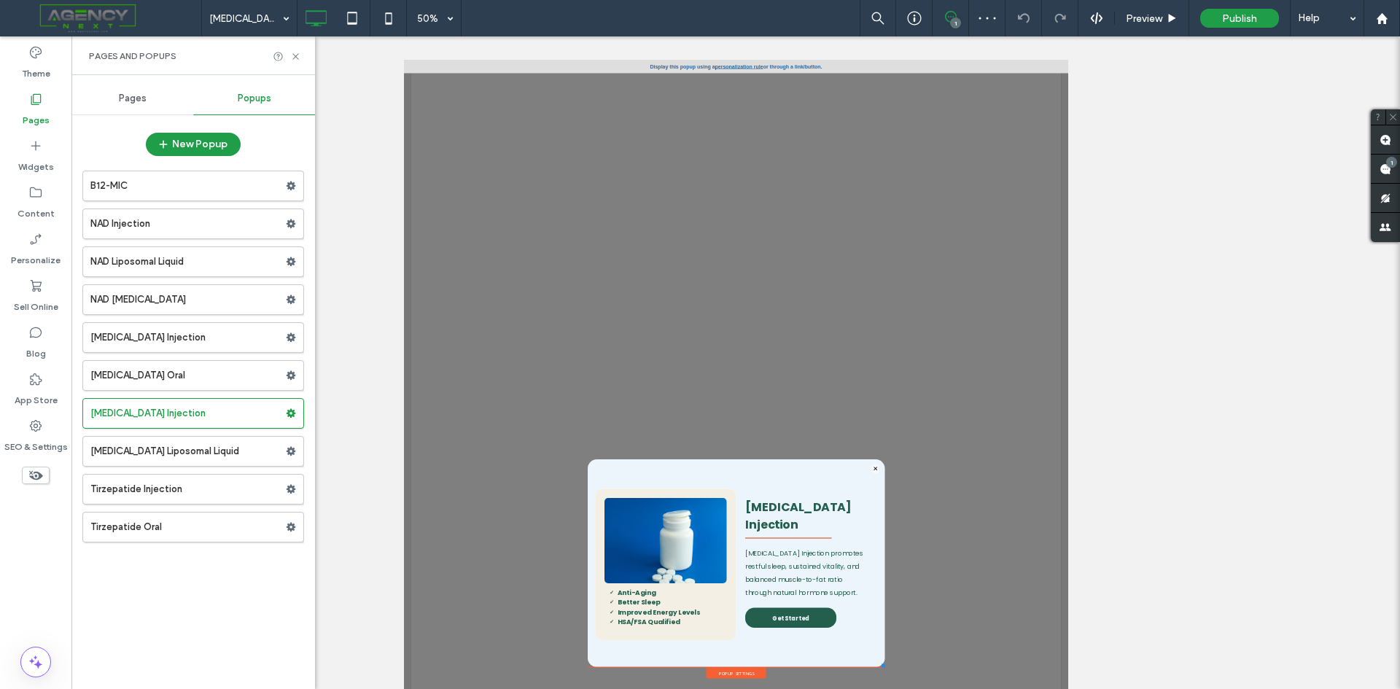
click at [215, 448] on label "Sermorelin Liposomal Liquid" at bounding box center [187, 451] width 195 height 29
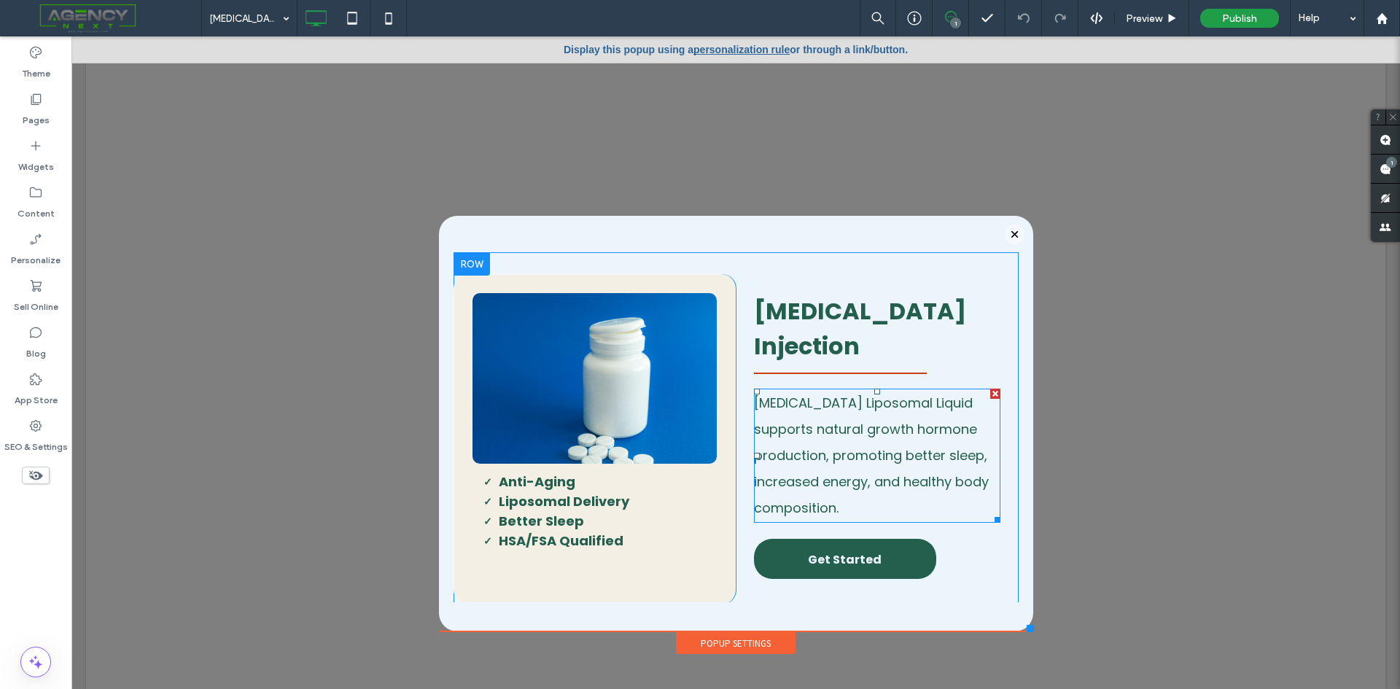
type input "*******"
type input "**"
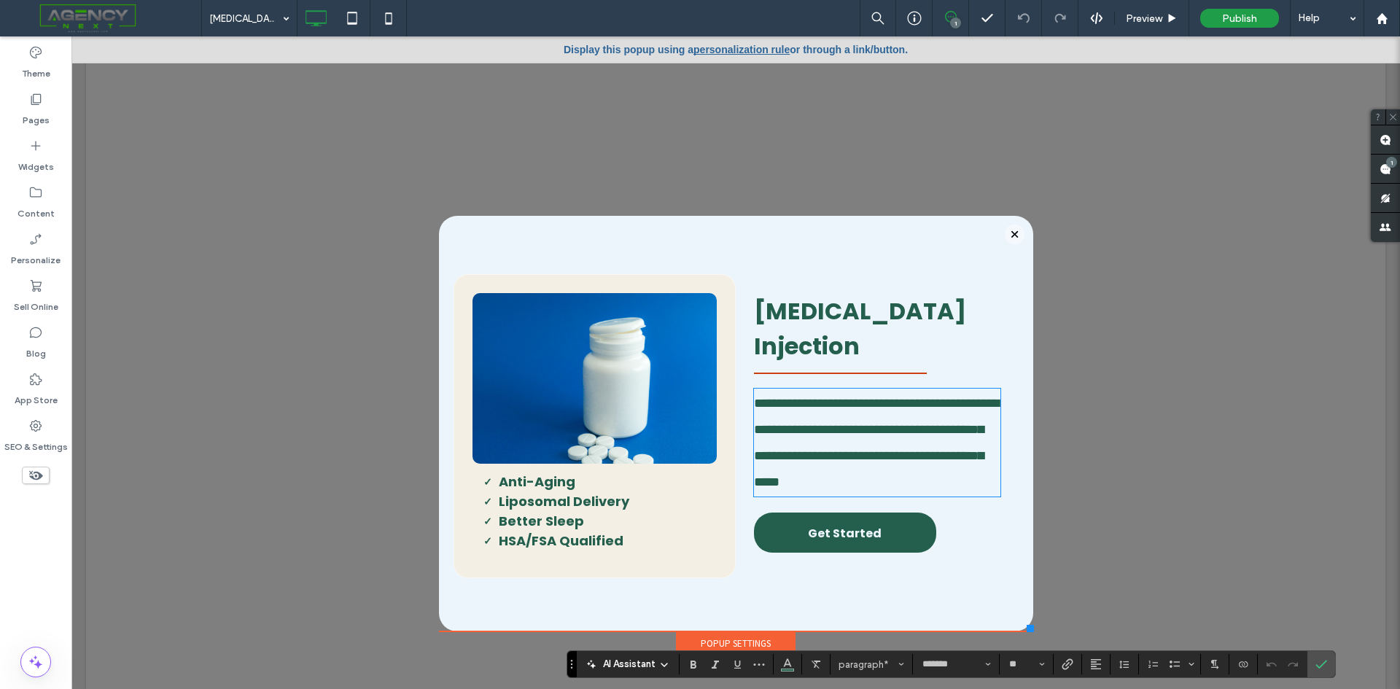
click at [894, 308] on span "Sermorelin Injection" at bounding box center [860, 329] width 212 height 68
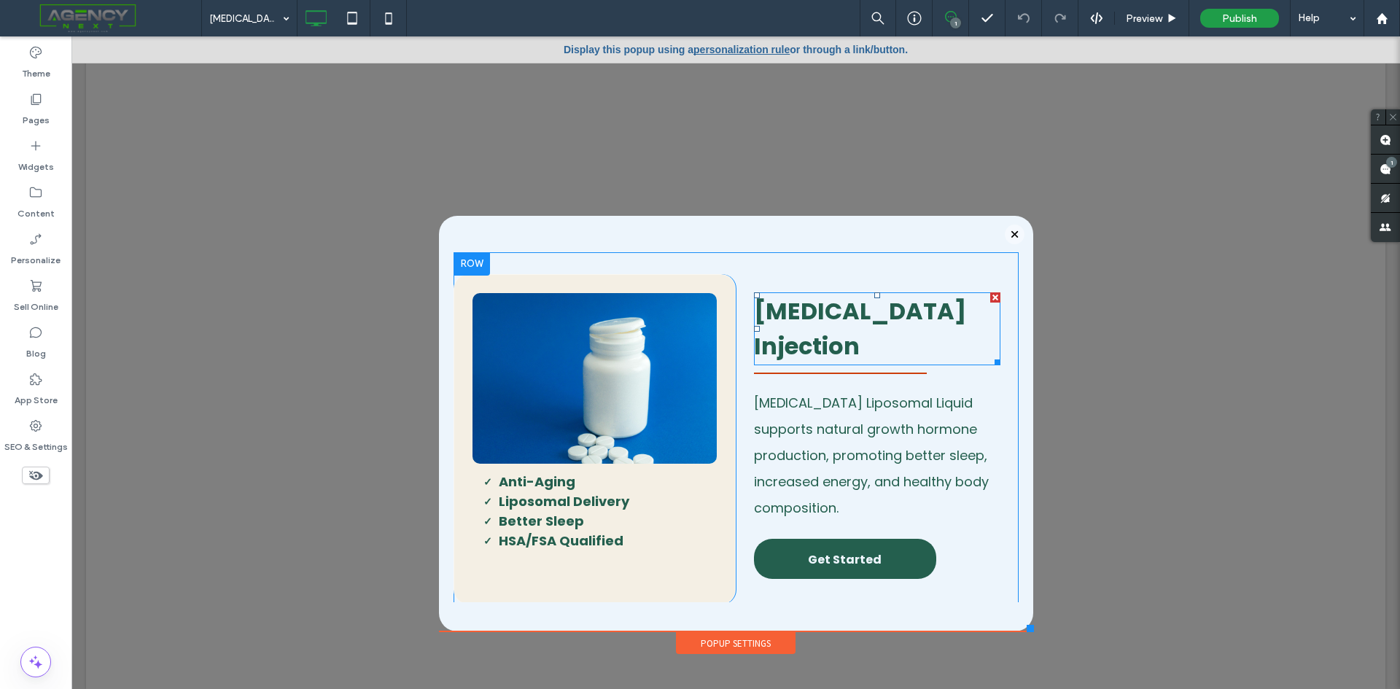
click at [895, 309] on span "Sermorelin Injection" at bounding box center [860, 329] width 212 height 68
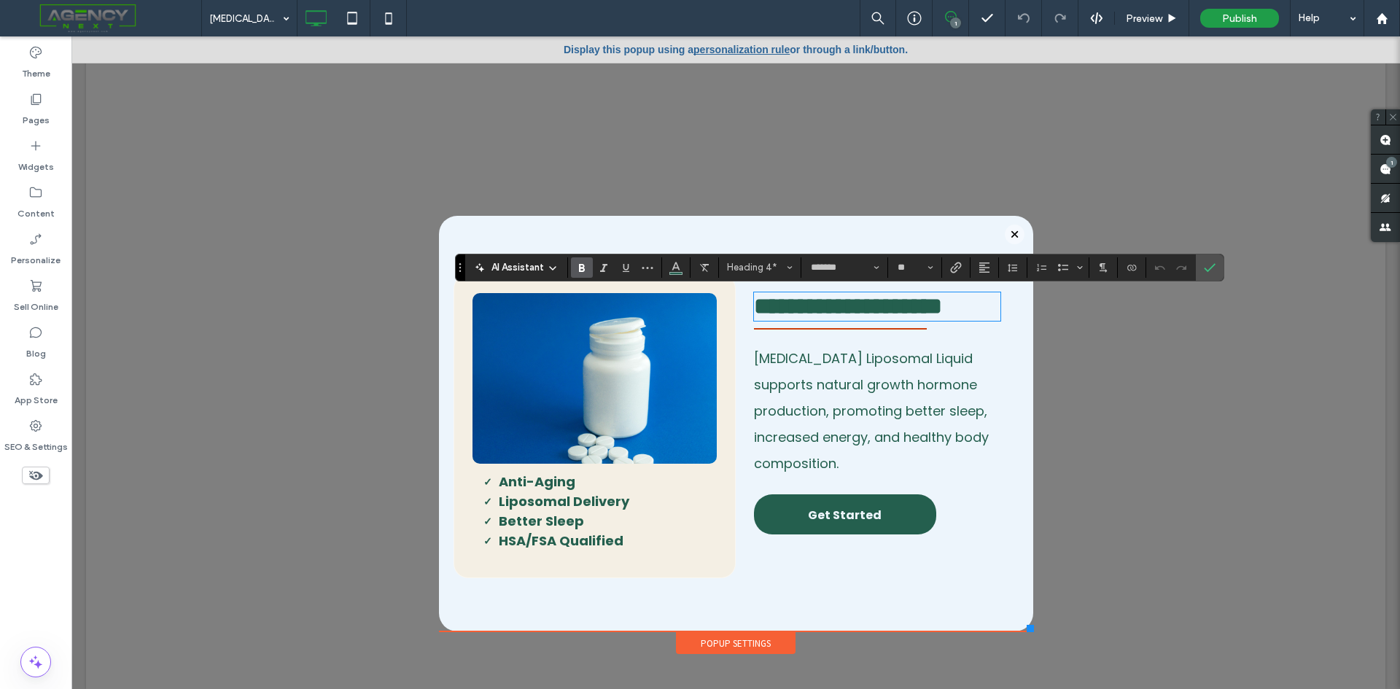
click at [911, 315] on span "**********" at bounding box center [848, 306] width 188 height 23
click at [882, 309] on span "**********" at bounding box center [848, 306] width 188 height 23
drag, startPoint x: 891, startPoint y: 309, endPoint x: 1040, endPoint y: 320, distance: 149.1
click at [1040, 320] on div "Click To Paste Weight Loss Strength and Cardio Anti-Aging Privacy Policy Terms …" at bounding box center [735, 370] width 1299 height 638
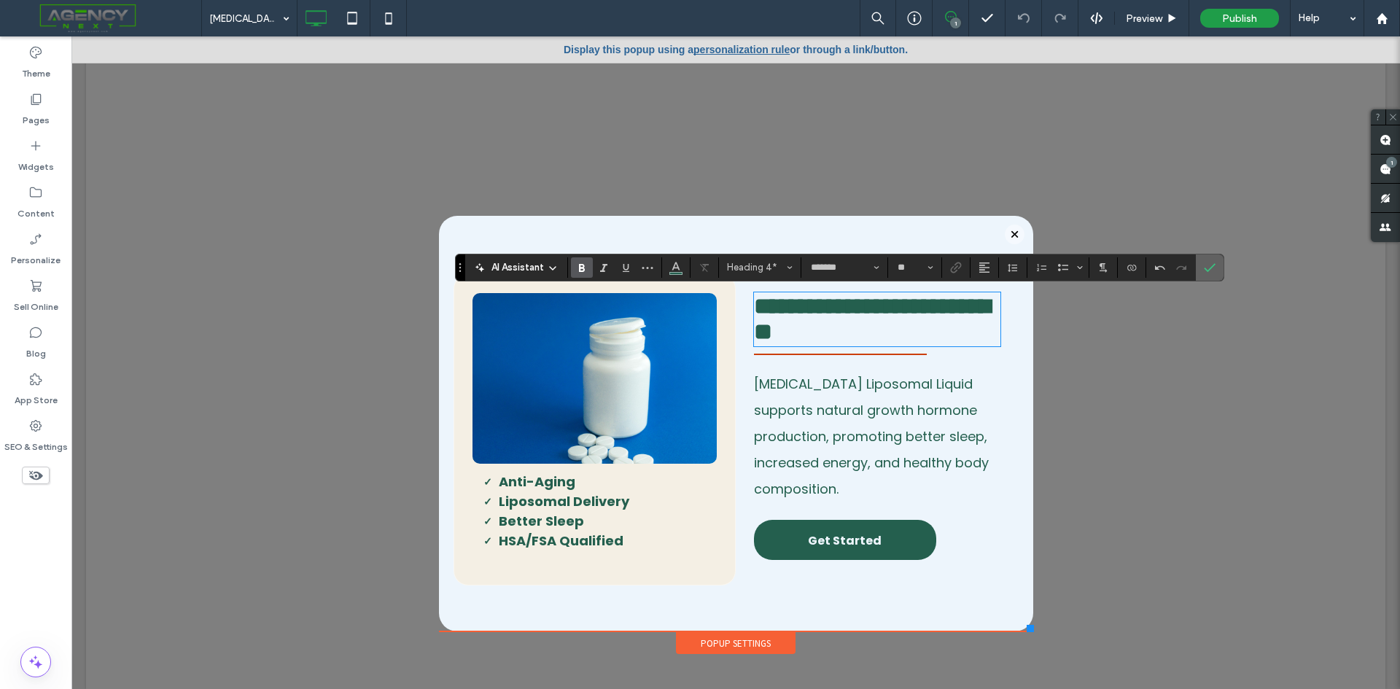
click at [1211, 265] on icon "Confirm" at bounding box center [1210, 268] width 12 height 12
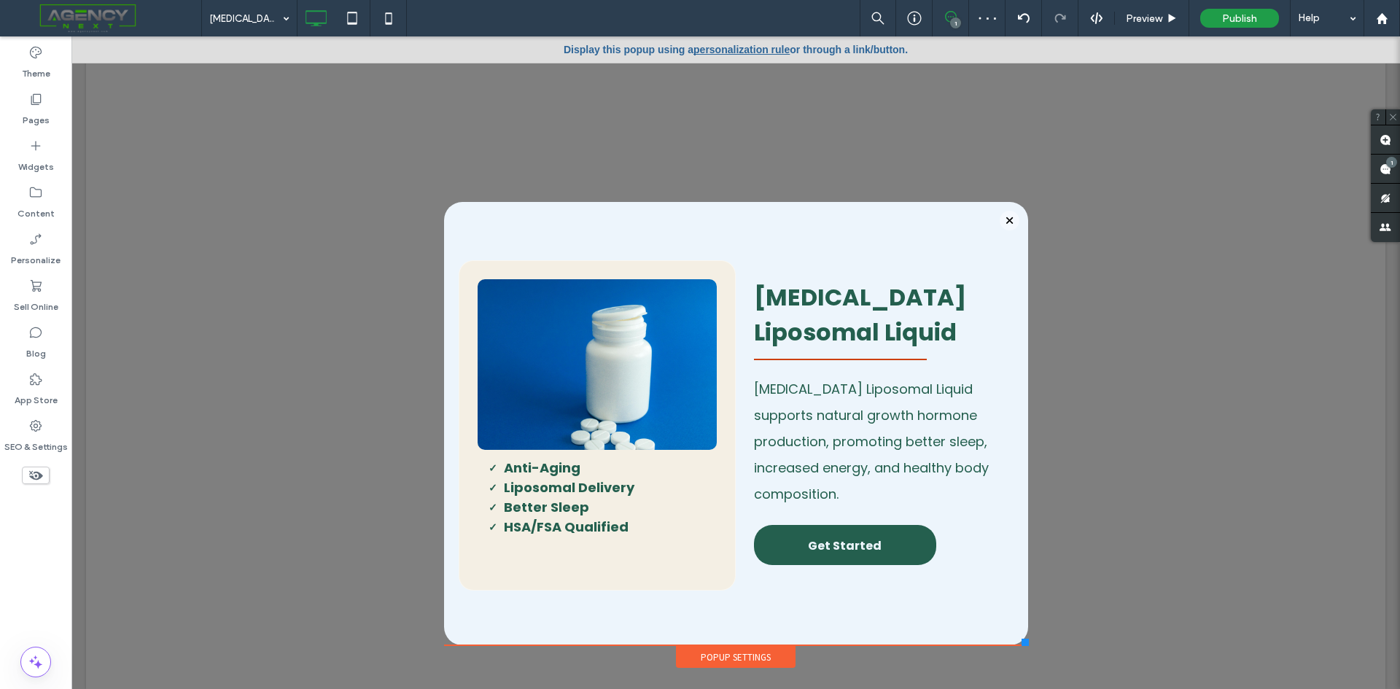
drag, startPoint x: 1021, startPoint y: 627, endPoint x: 1022, endPoint y: 645, distance: 18.2
click at [1022, 645] on div at bounding box center [1024, 642] width 7 height 7
click at [44, 96] on div "Pages" at bounding box center [35, 109] width 71 height 47
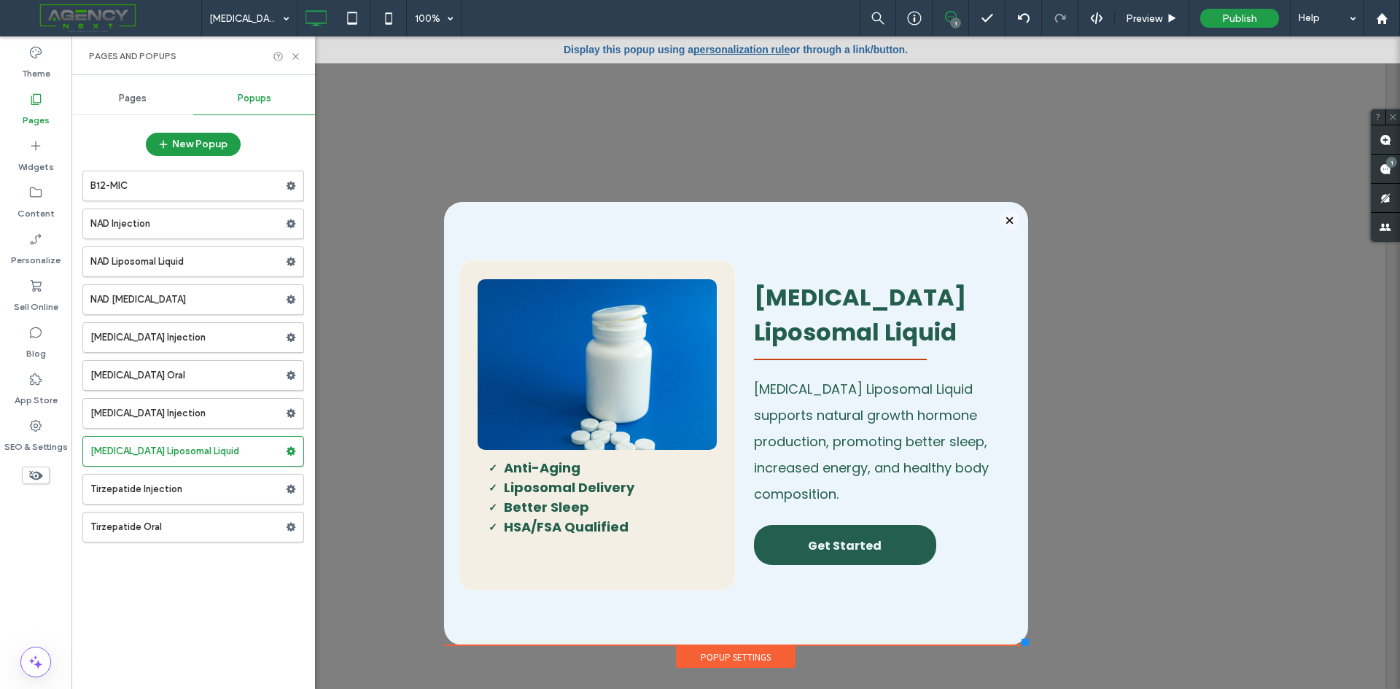
click at [179, 421] on label "Sermorelin Injection" at bounding box center [187, 413] width 195 height 29
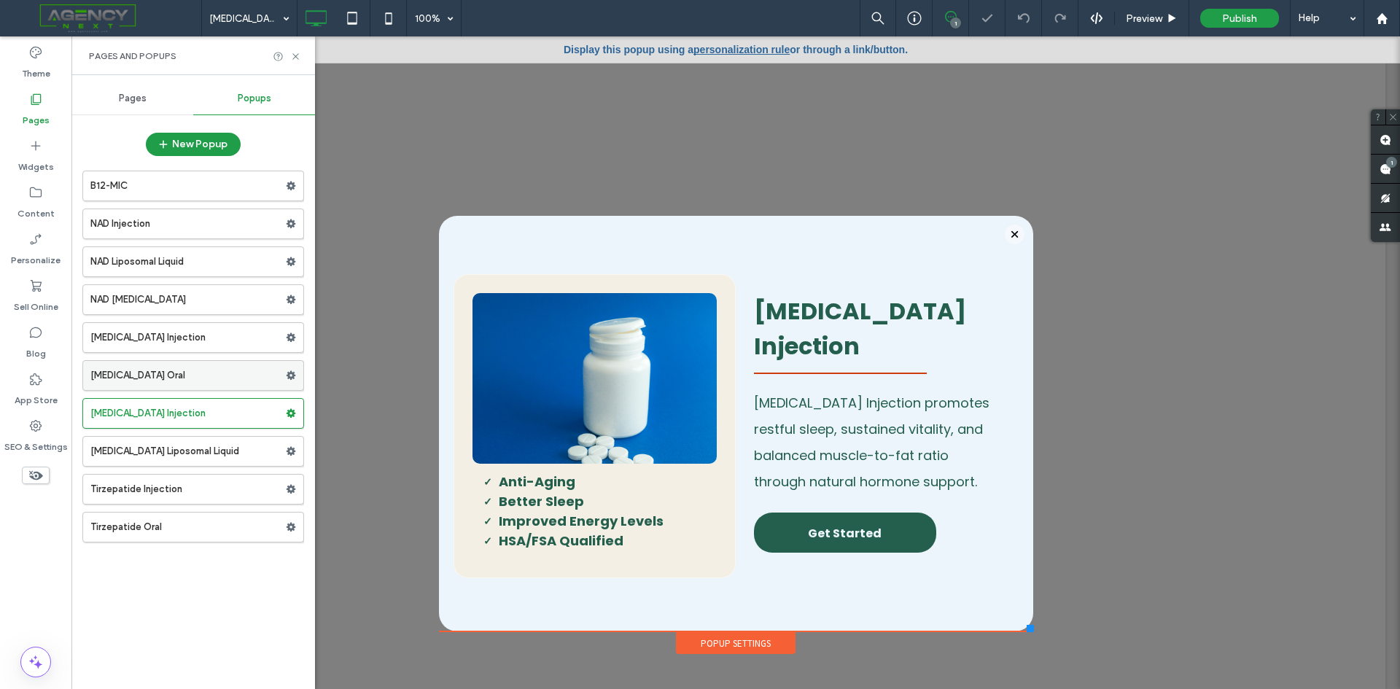
click at [200, 378] on label "Semaglutide Oral" at bounding box center [187, 375] width 195 height 29
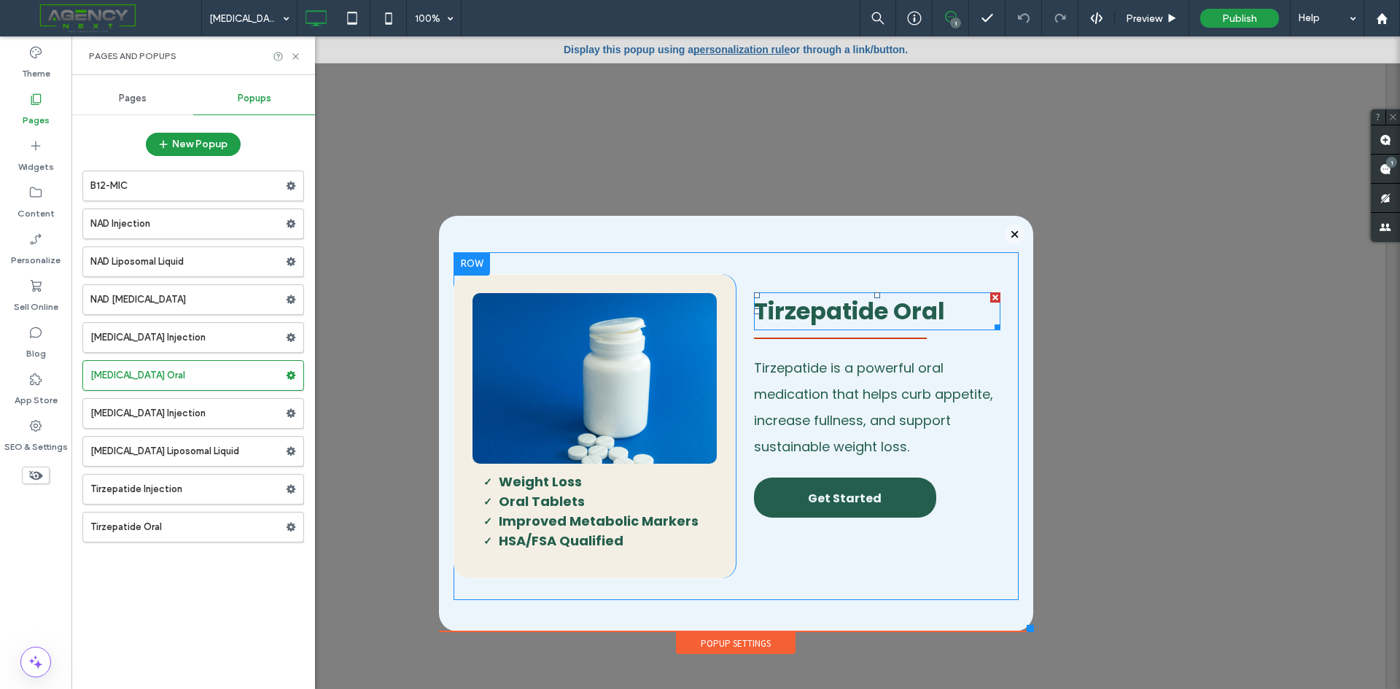
click at [792, 321] on span "Tirzepatide Oral" at bounding box center [849, 311] width 191 height 33
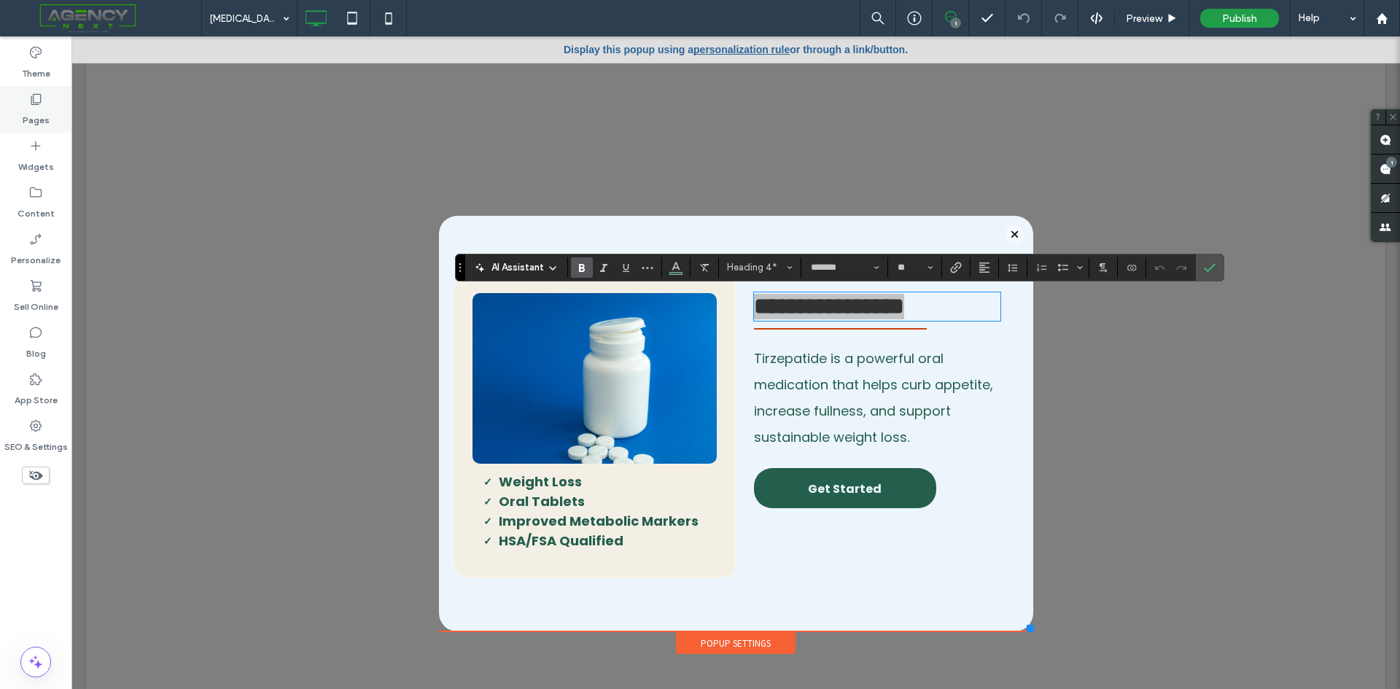
click at [34, 110] on label "Pages" at bounding box center [36, 116] width 27 height 20
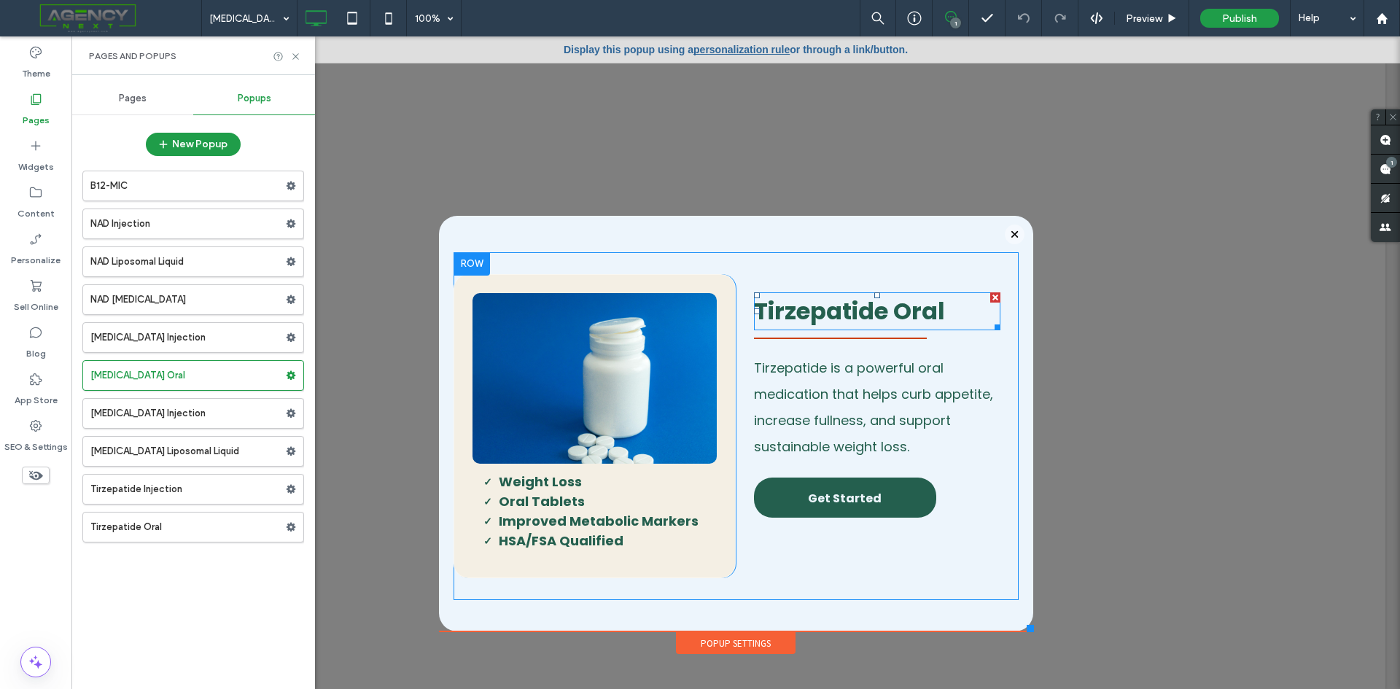
click at [871, 316] on span "Tirzepatide Oral" at bounding box center [849, 311] width 191 height 33
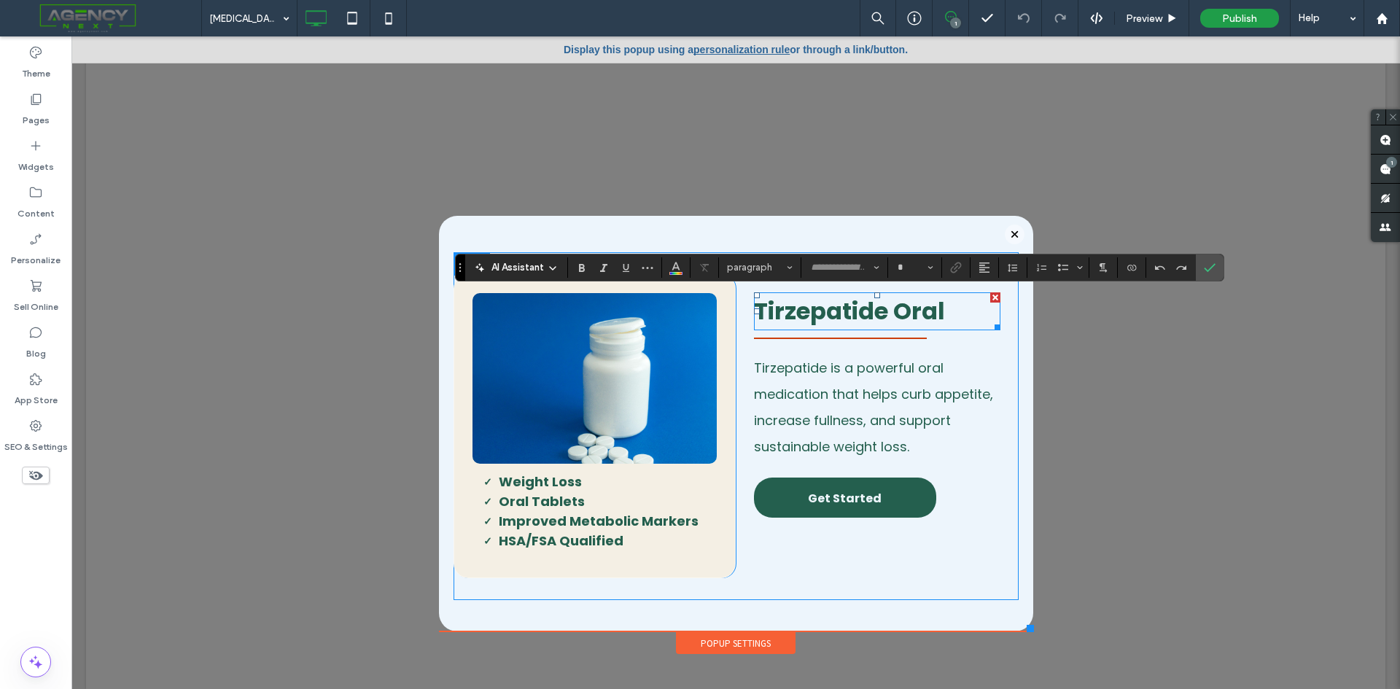
type input "*******"
type input "**"
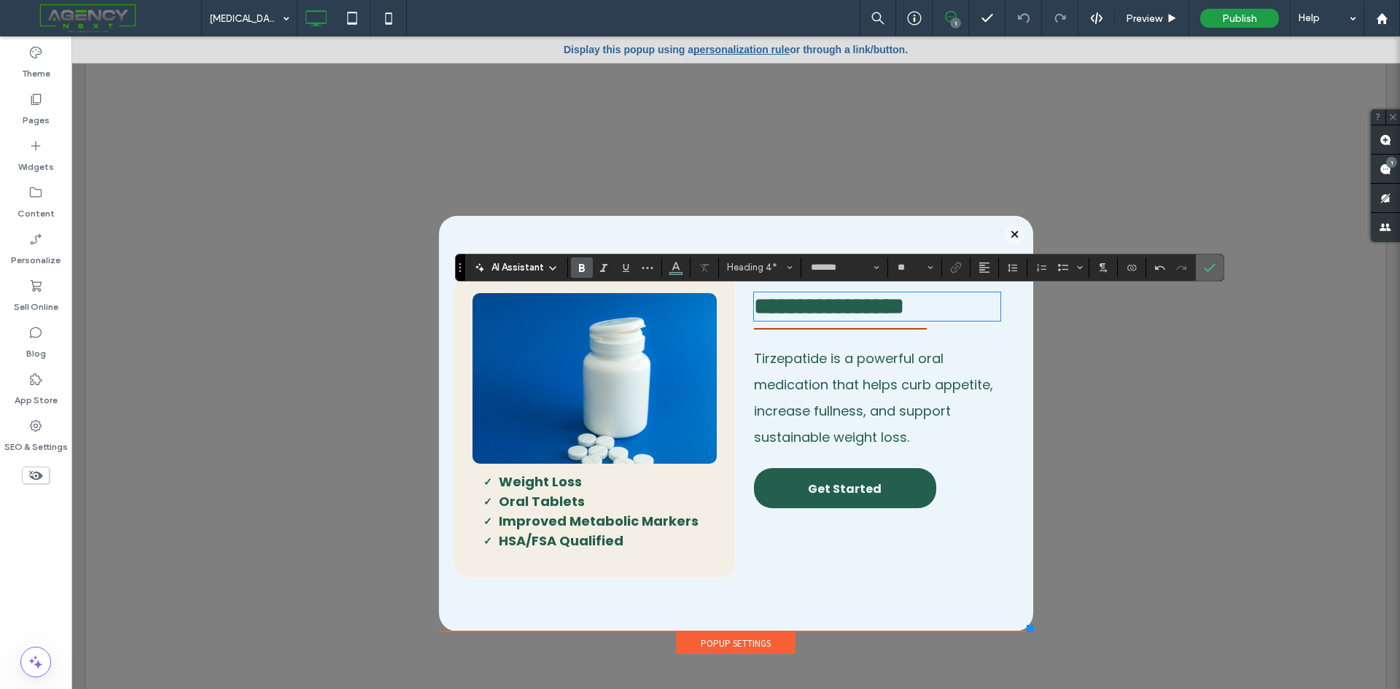
click at [1220, 266] on section at bounding box center [1210, 267] width 28 height 26
click at [1204, 270] on icon "Confirm" at bounding box center [1210, 268] width 12 height 12
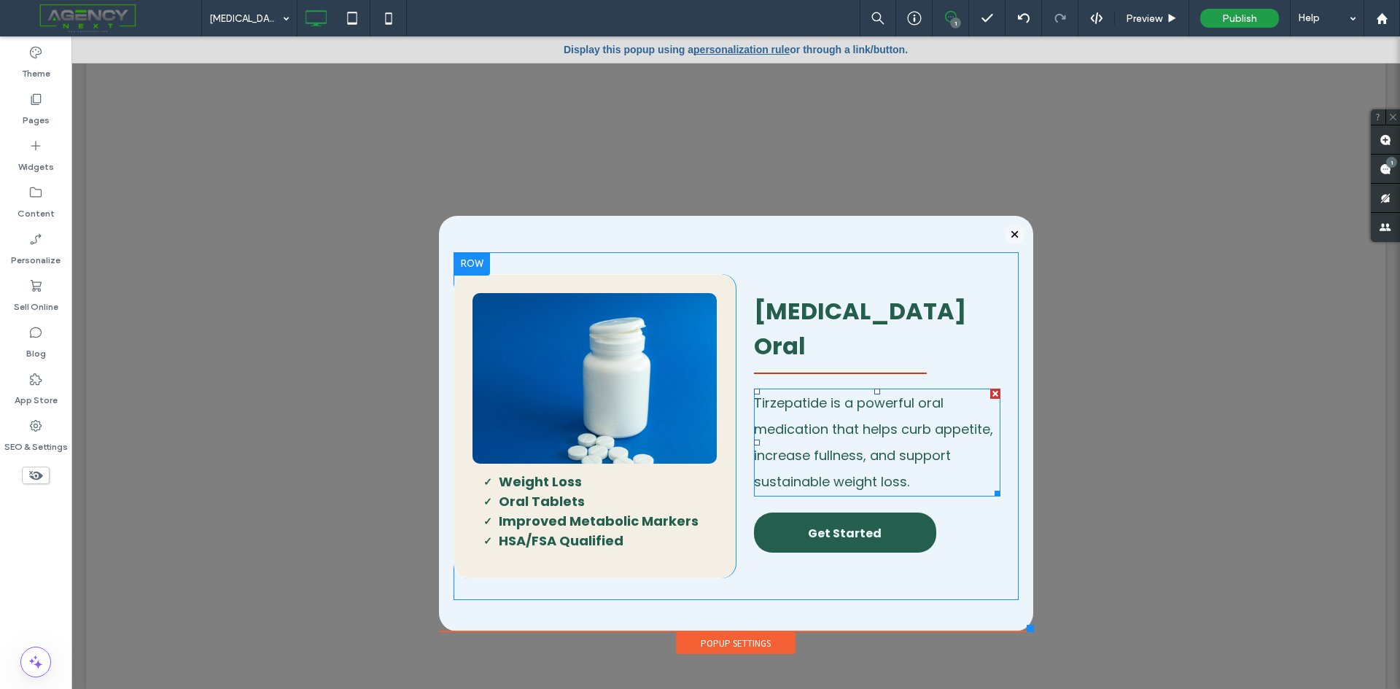
click at [836, 441] on span "Tirzepatide is a powerful oral medication that helps curb appetite, increase fu…" at bounding box center [873, 442] width 239 height 97
type input "*******"
type input "**"
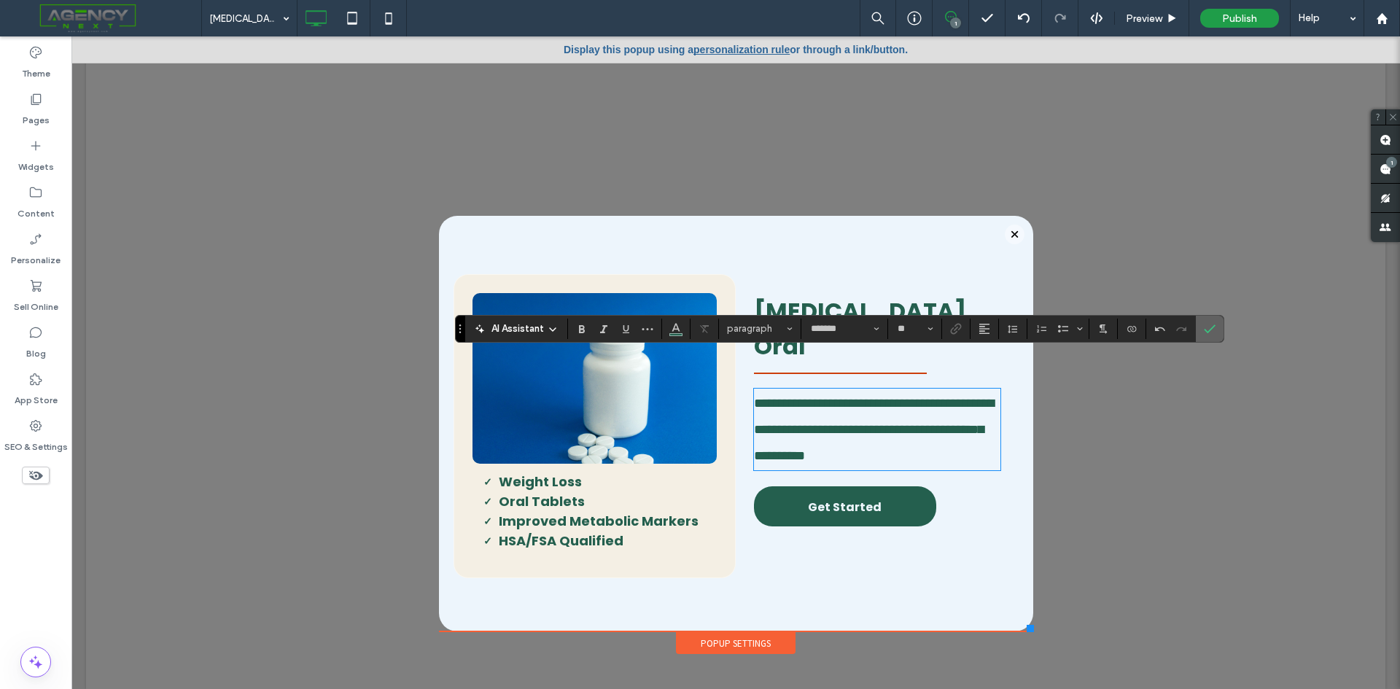
click at [1208, 326] on icon "Confirm" at bounding box center [1210, 329] width 12 height 12
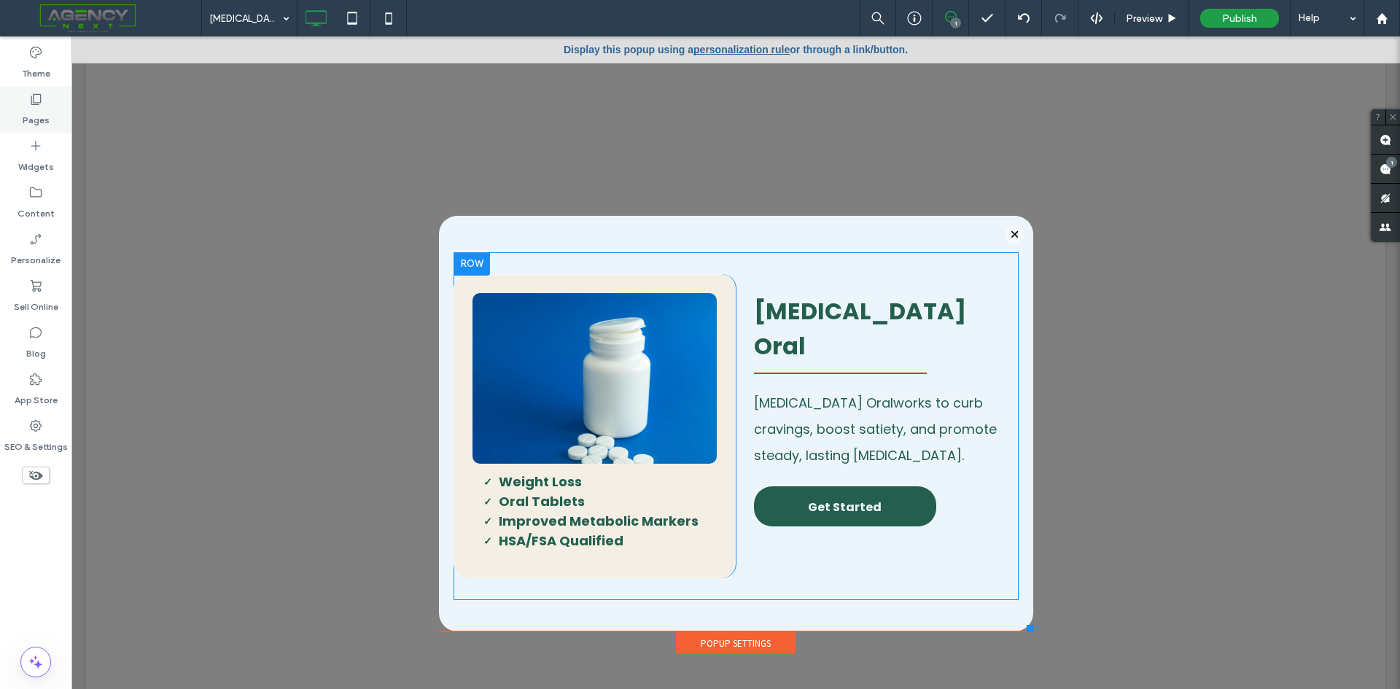
click at [51, 118] on div "Pages" at bounding box center [35, 109] width 71 height 47
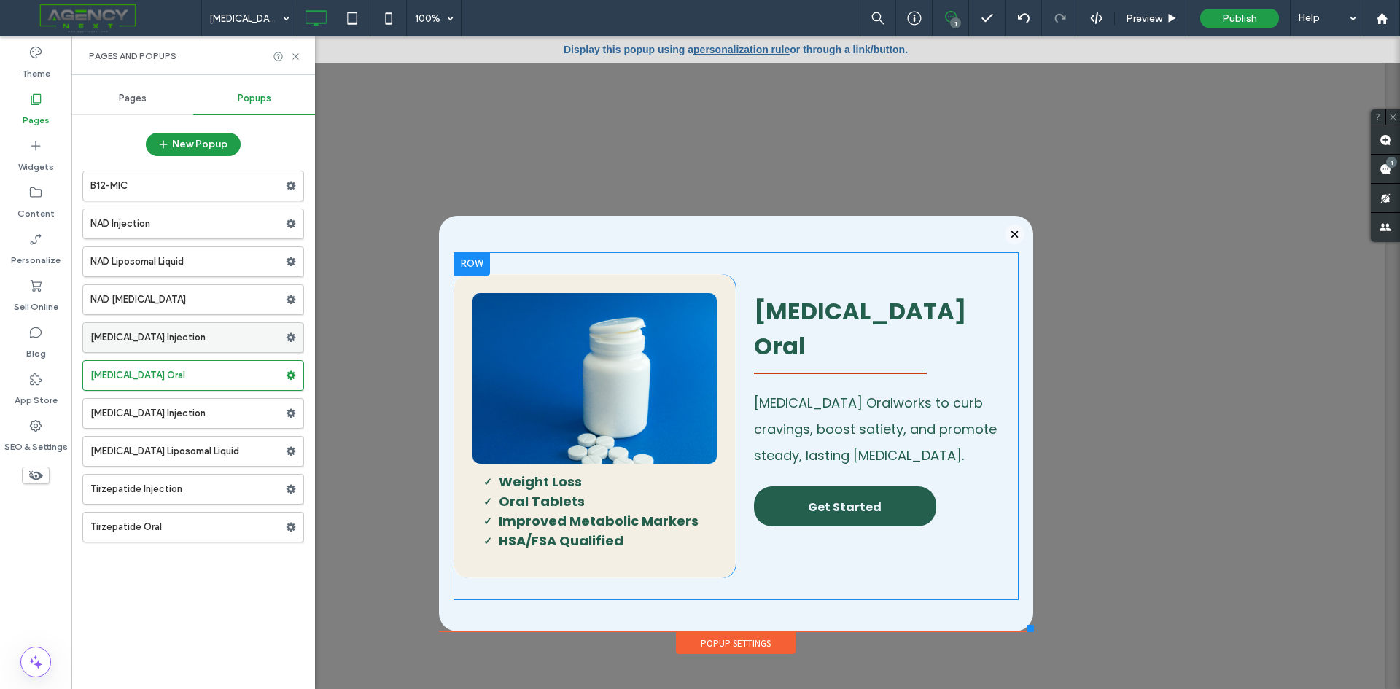
click at [209, 341] on label "Semaglutide Injection" at bounding box center [187, 337] width 195 height 29
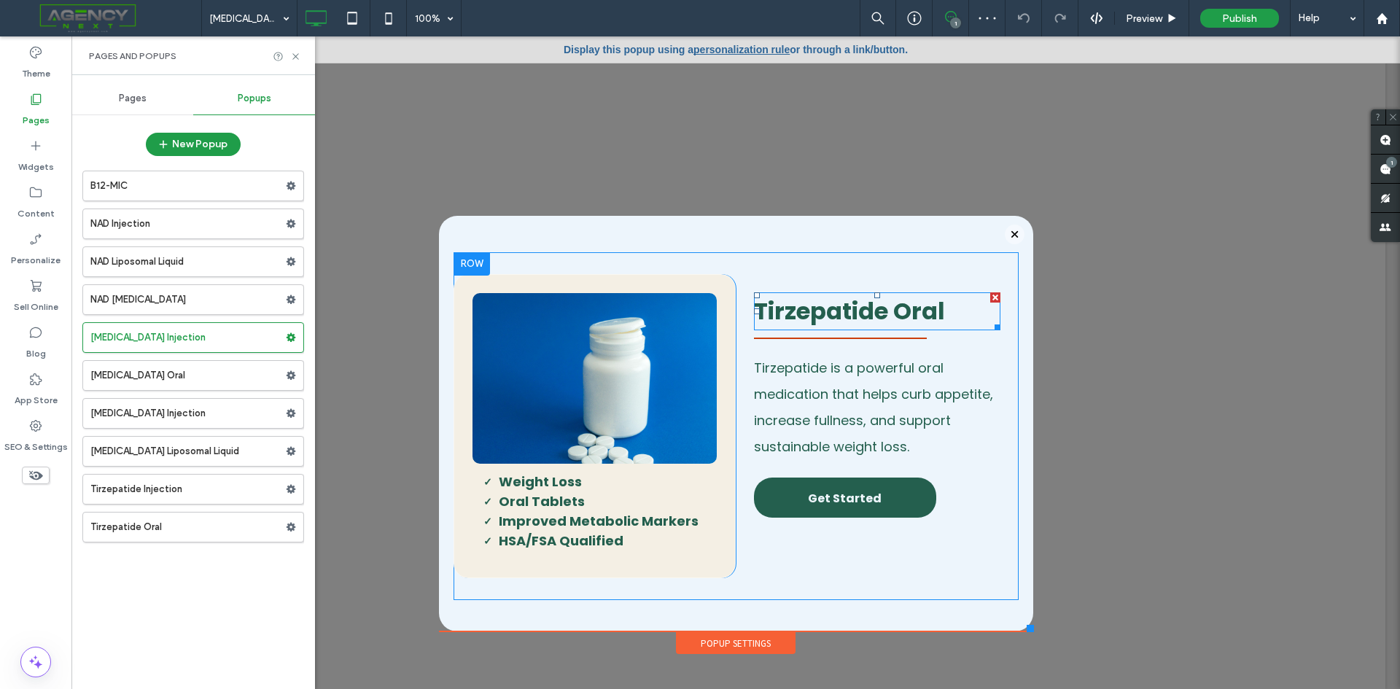
click at [892, 311] on span "Tirzepatide Oral" at bounding box center [849, 311] width 191 height 33
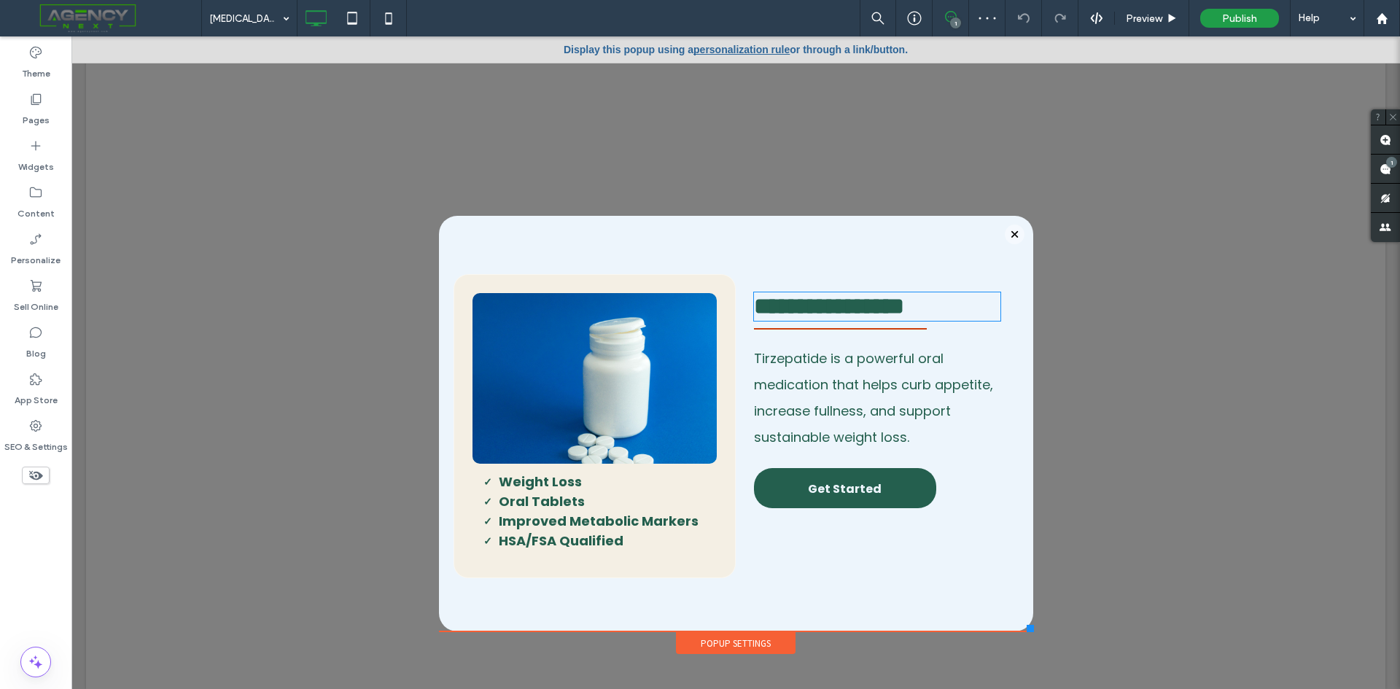
type input "*******"
type input "**"
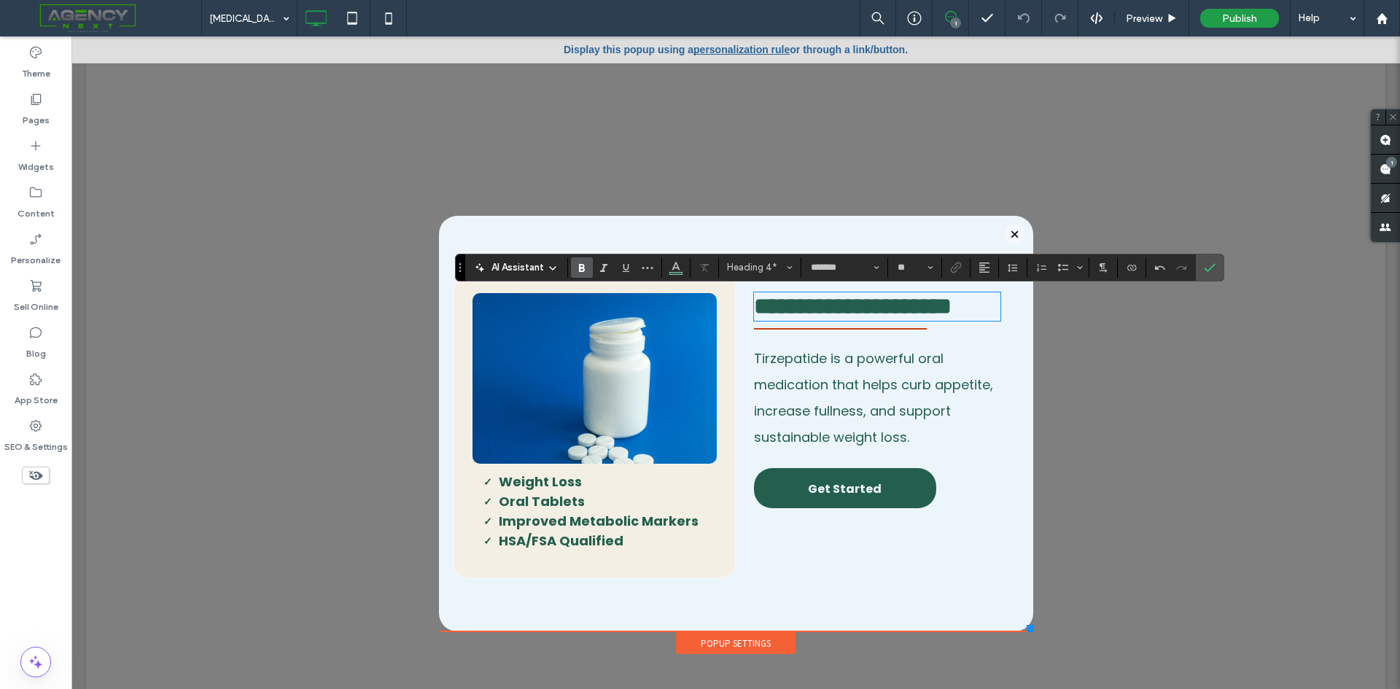
click at [638, 519] on strong "Improved Metabolic Markers" at bounding box center [599, 521] width 200 height 18
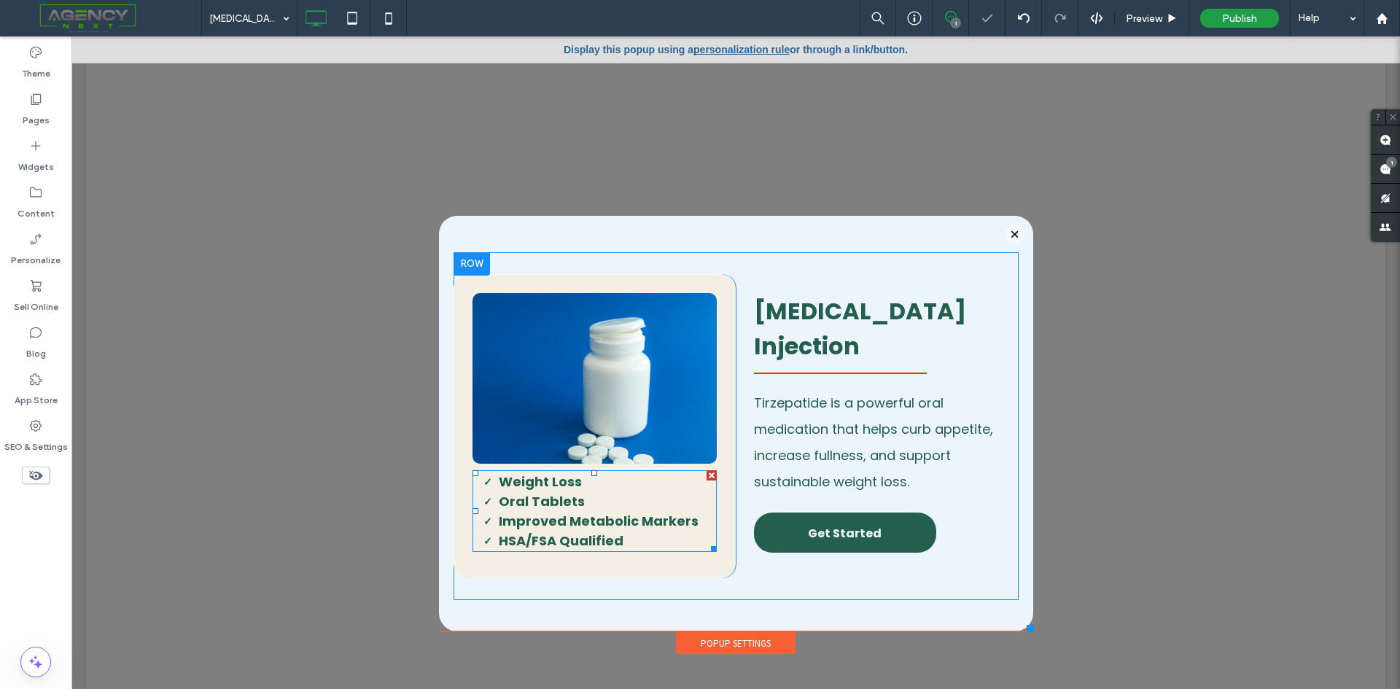
click at [612, 518] on strong "Improved Metabolic Markers" at bounding box center [599, 521] width 200 height 18
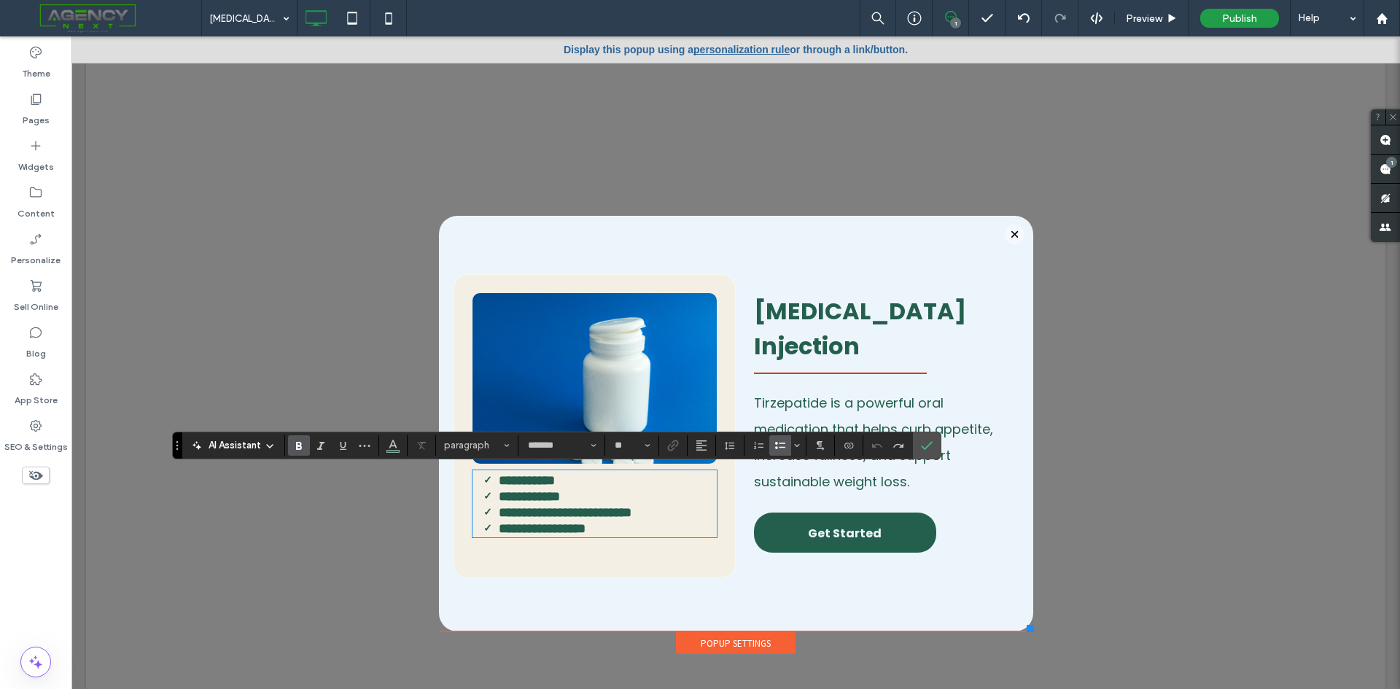
click at [583, 499] on li "**********" at bounding box center [608, 496] width 219 height 16
click at [297, 445] on use "Bold" at bounding box center [299, 446] width 6 height 8
click at [930, 442] on icon "Confirm" at bounding box center [927, 446] width 12 height 12
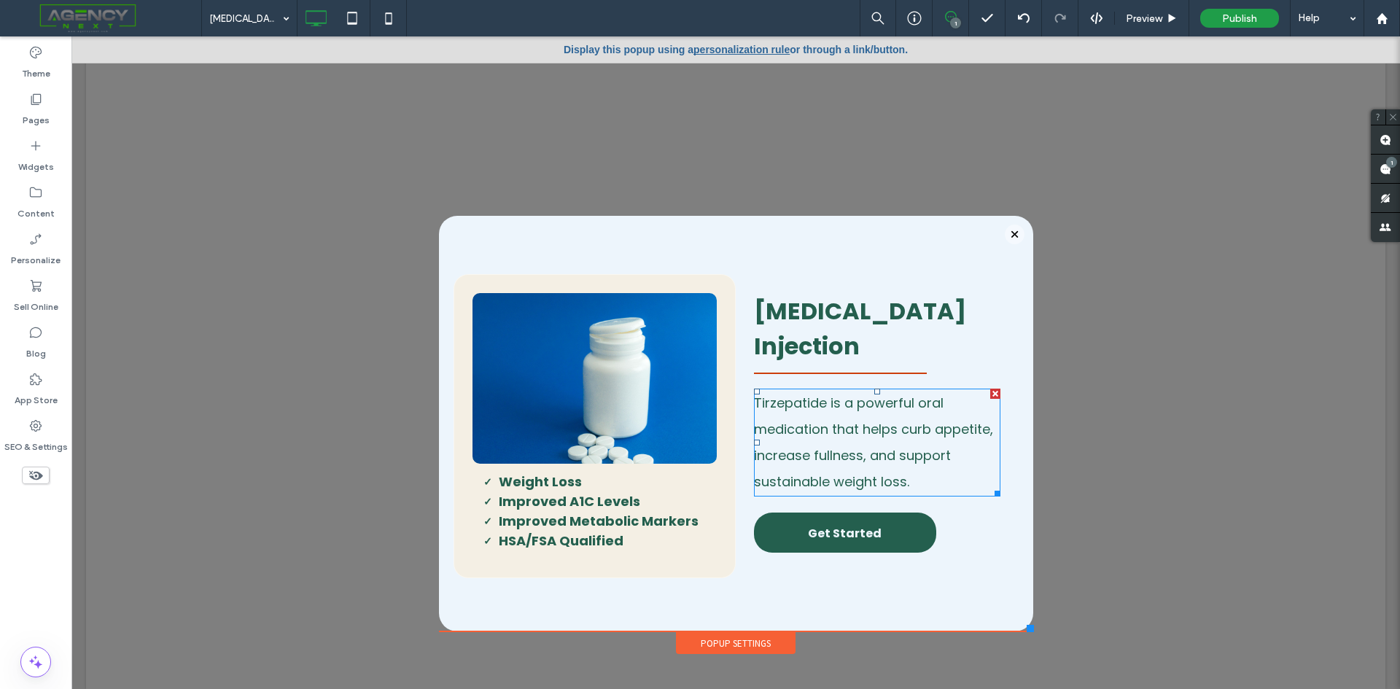
click at [856, 432] on span "Tirzepatide is a powerful oral medication that helps curb appetite, increase fu…" at bounding box center [873, 442] width 239 height 97
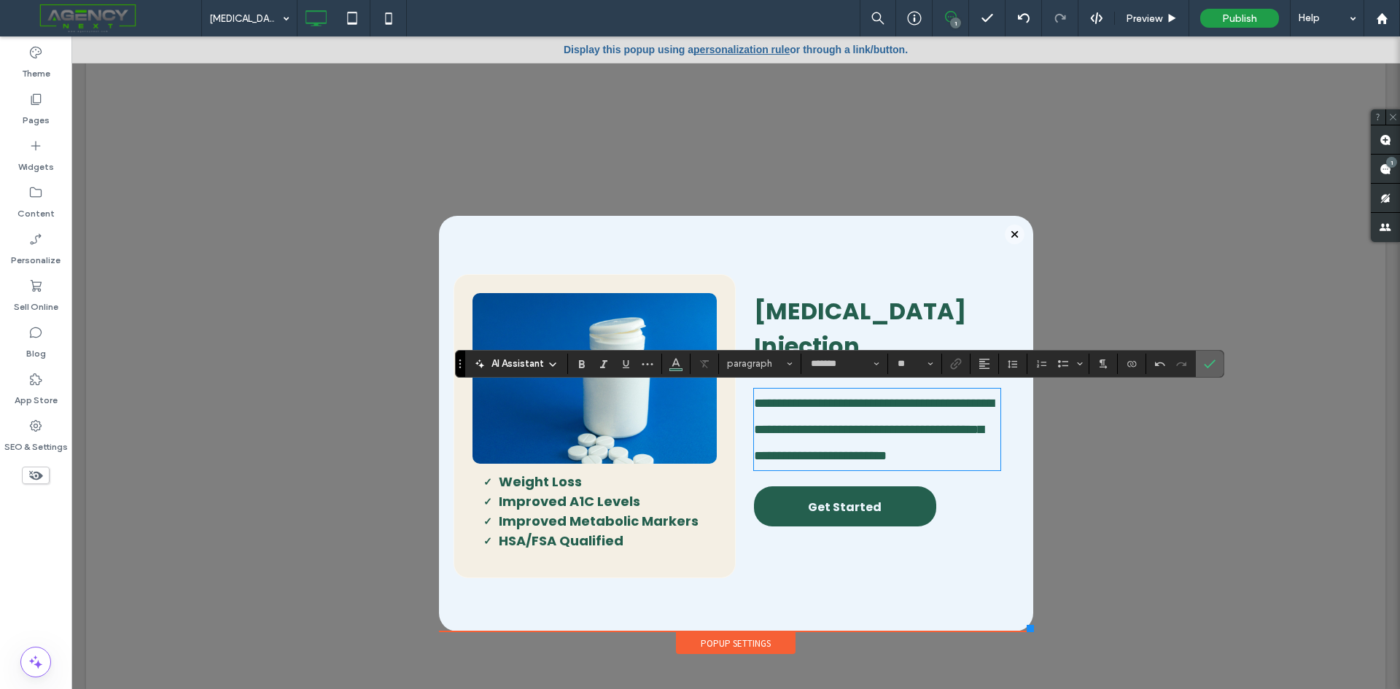
click at [1208, 365] on icon "Confirm" at bounding box center [1210, 364] width 12 height 12
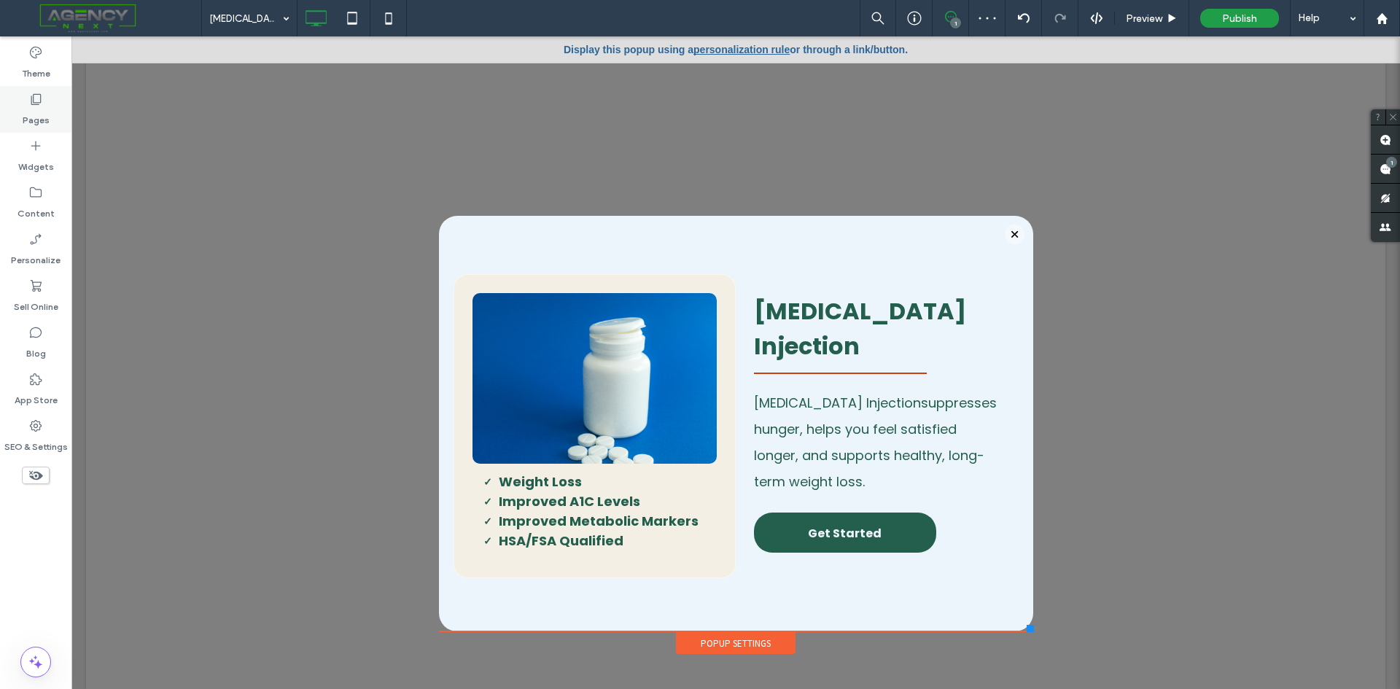
click at [41, 117] on label "Pages" at bounding box center [36, 116] width 27 height 20
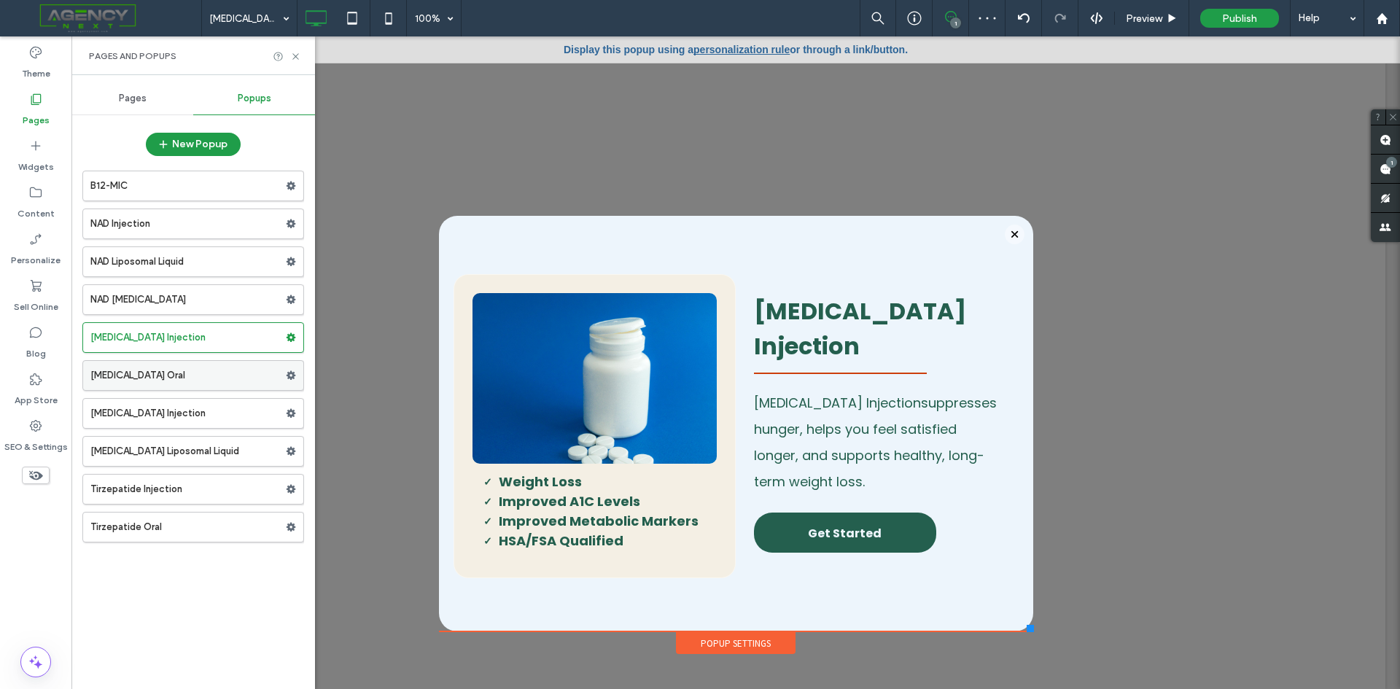
click at [134, 386] on label "Semaglutide Oral" at bounding box center [187, 375] width 195 height 29
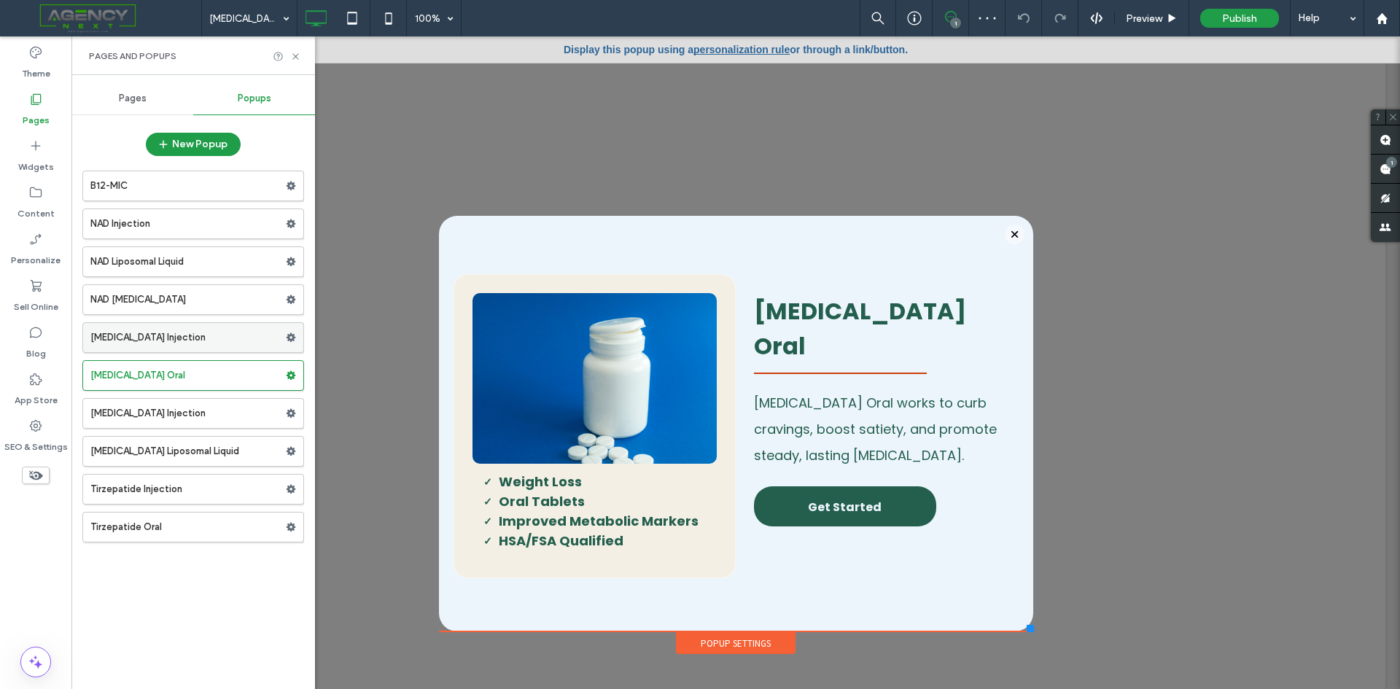
click at [164, 333] on label "Semaglutide Injection" at bounding box center [187, 337] width 195 height 29
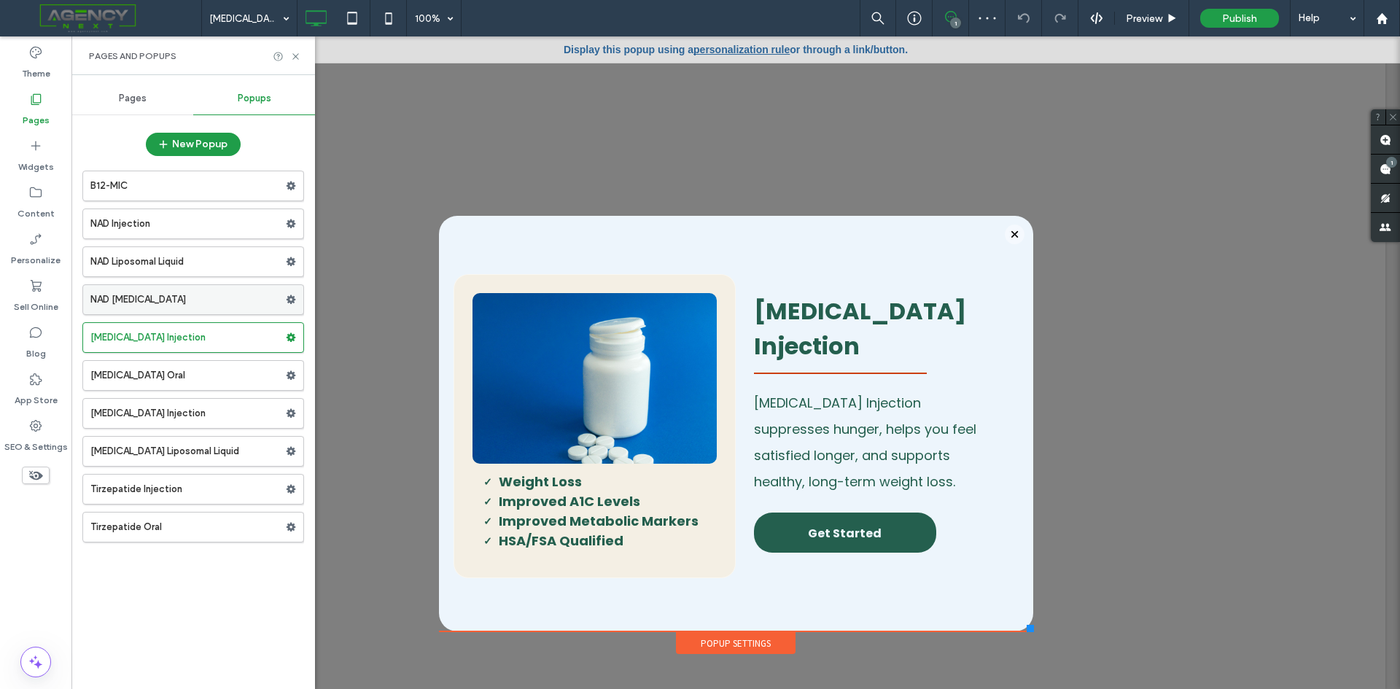
click at [169, 306] on label "NAD Nasal Spray" at bounding box center [187, 299] width 195 height 29
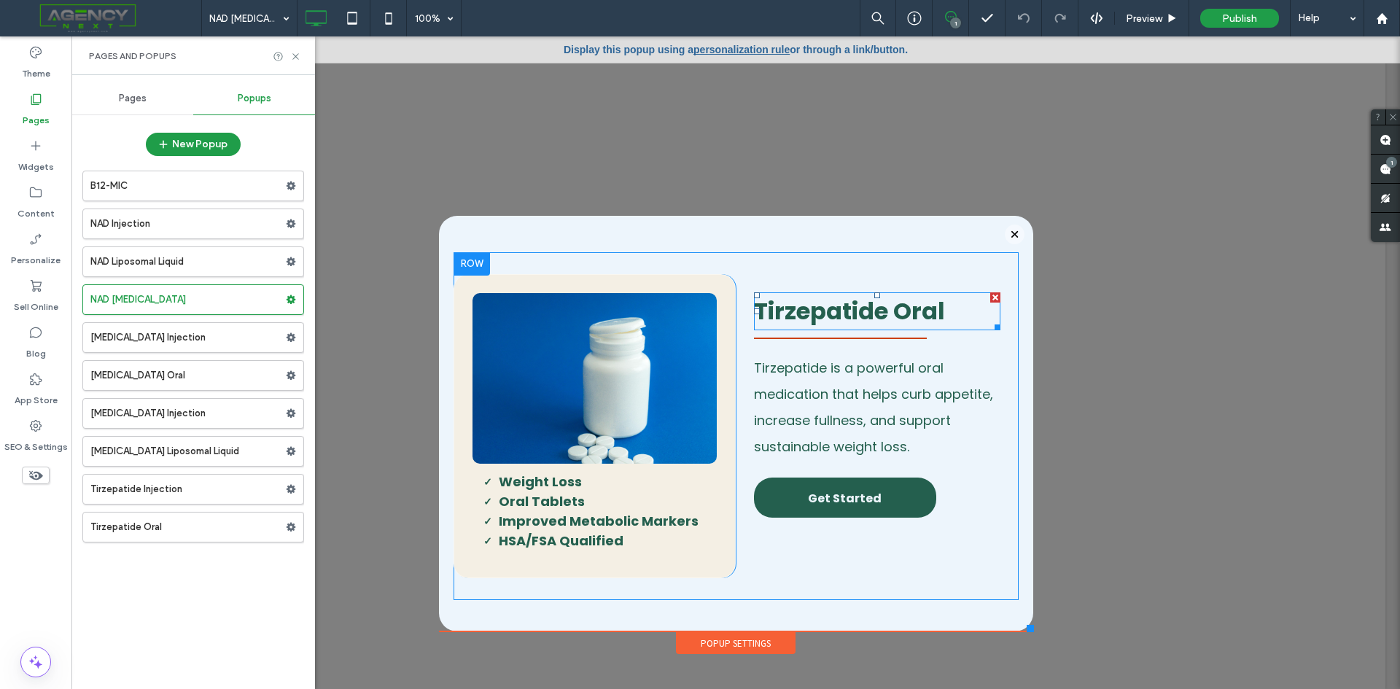
click at [854, 317] on span "Tirzepatide Oral" at bounding box center [849, 311] width 191 height 33
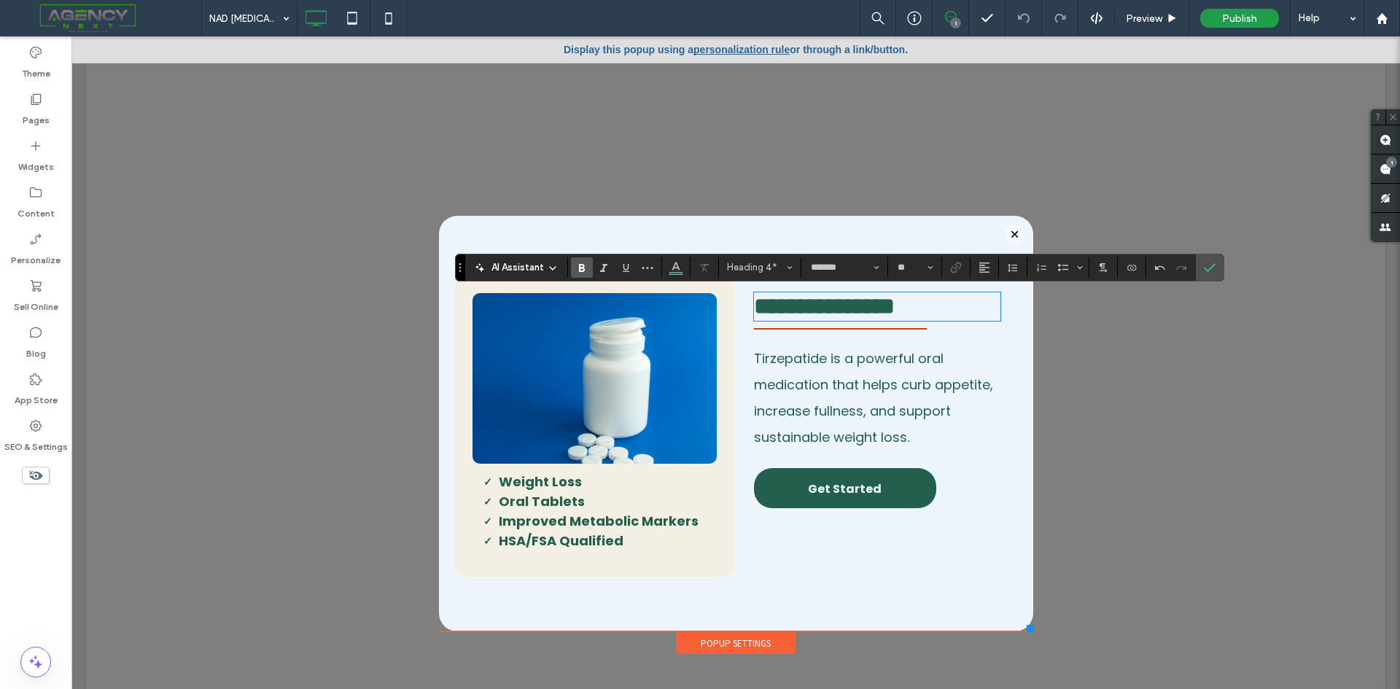
click at [815, 402] on span "Tirzepatide is a powerful oral medication that helps curb appetite, increase fu…" at bounding box center [873, 397] width 239 height 97
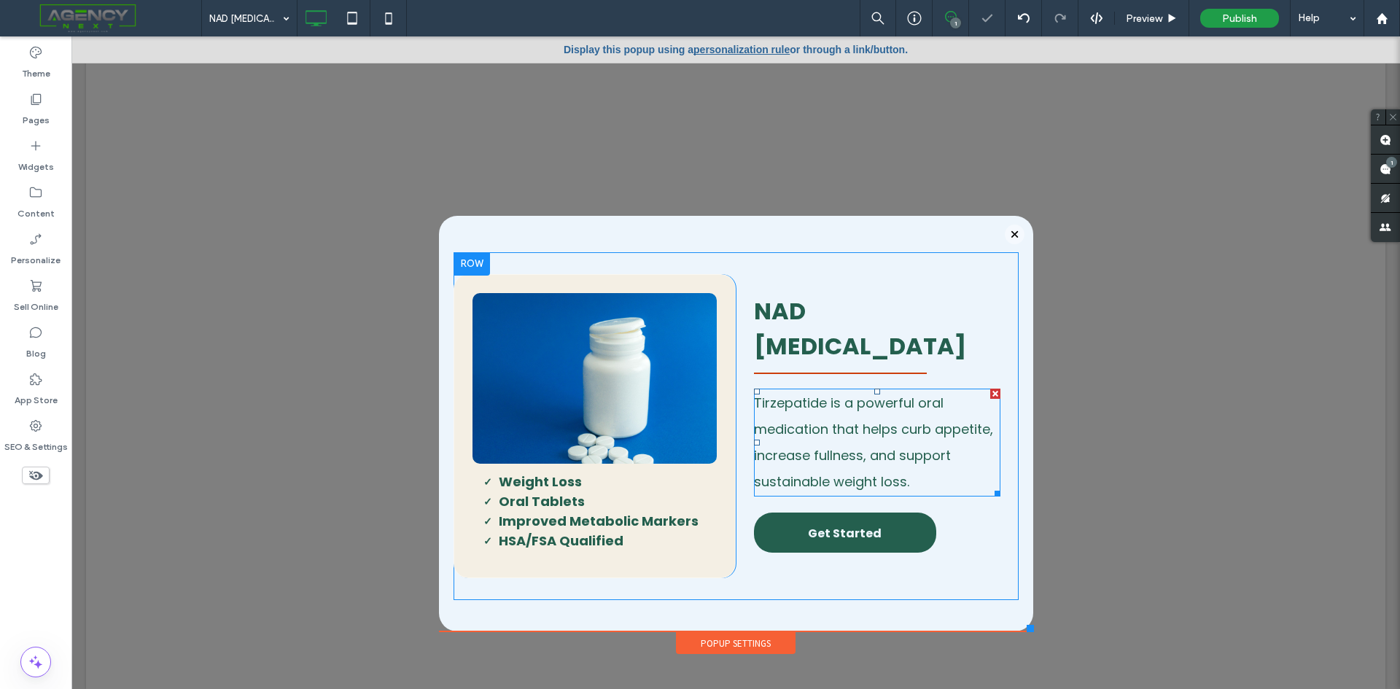
click at [831, 405] on p "Tirzepatide is a powerful oral medication that helps curb appetite, increase fu…" at bounding box center [877, 442] width 246 height 105
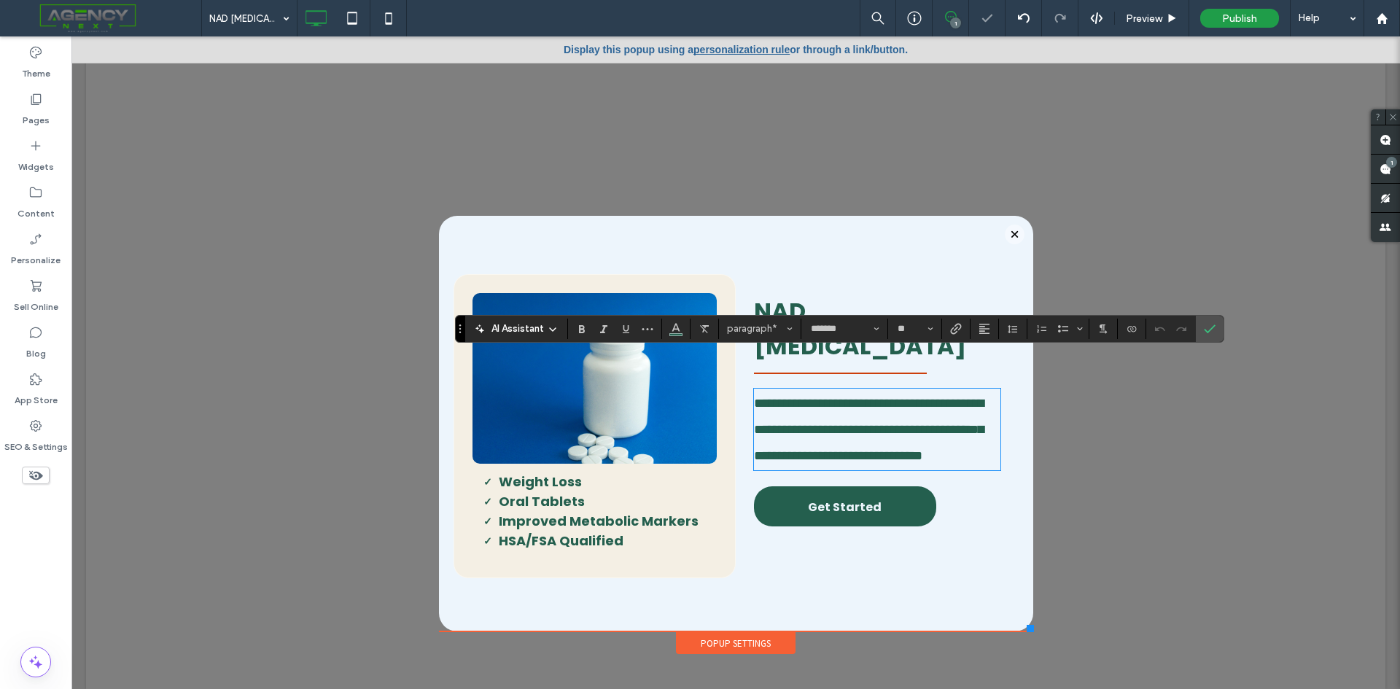
paste div
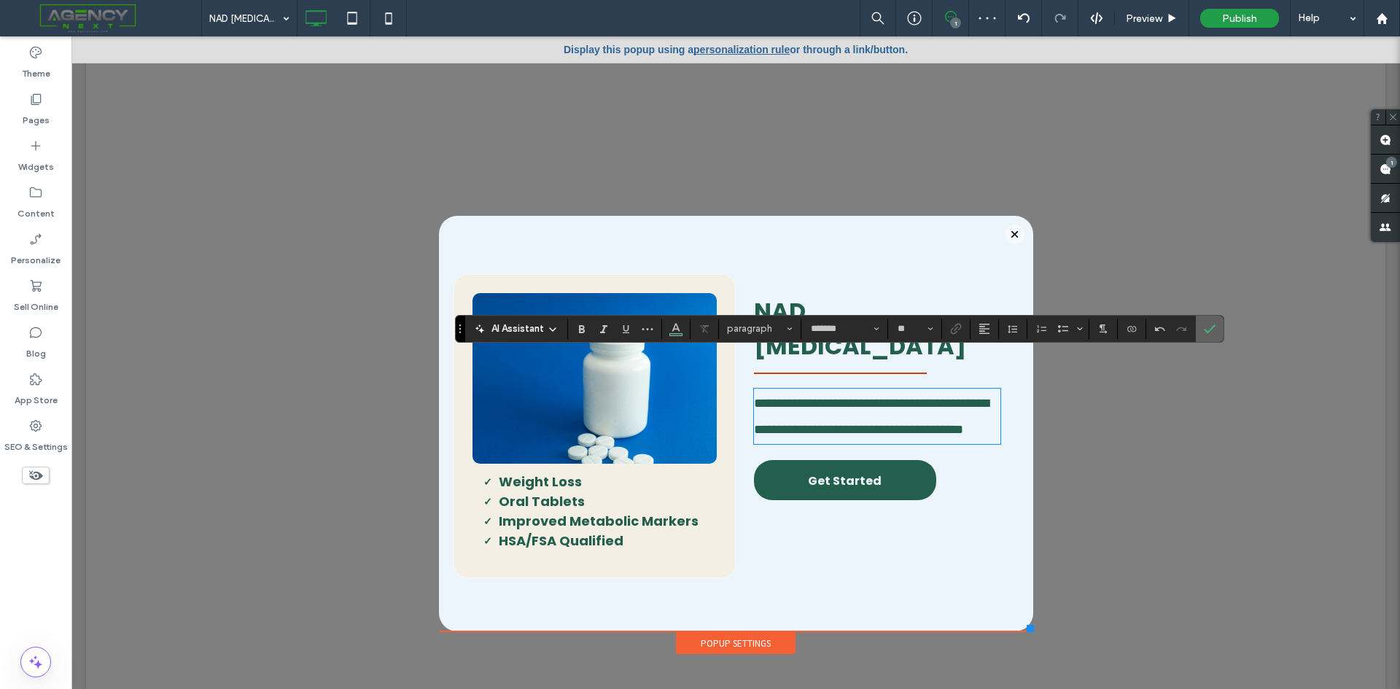
click at [1212, 327] on use "Confirm" at bounding box center [1210, 328] width 12 height 9
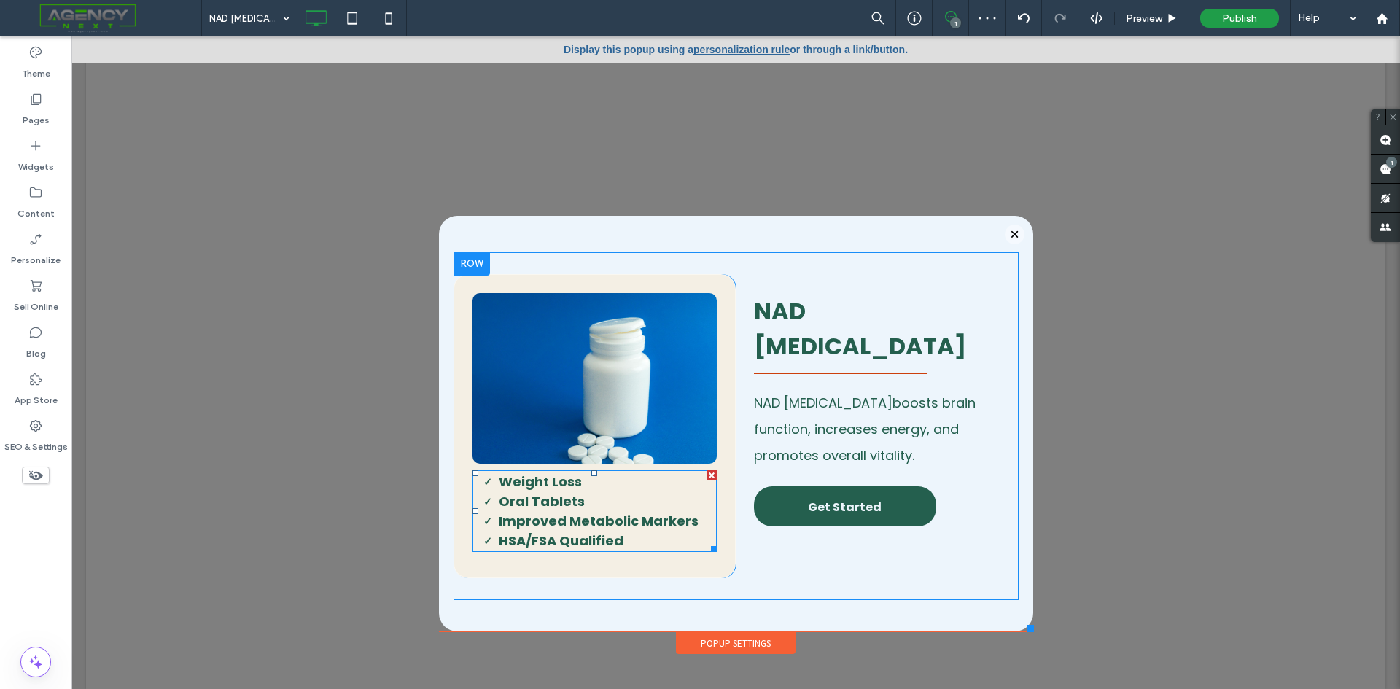
click at [596, 521] on strong "Improved Metabolic Markers" at bounding box center [599, 521] width 200 height 18
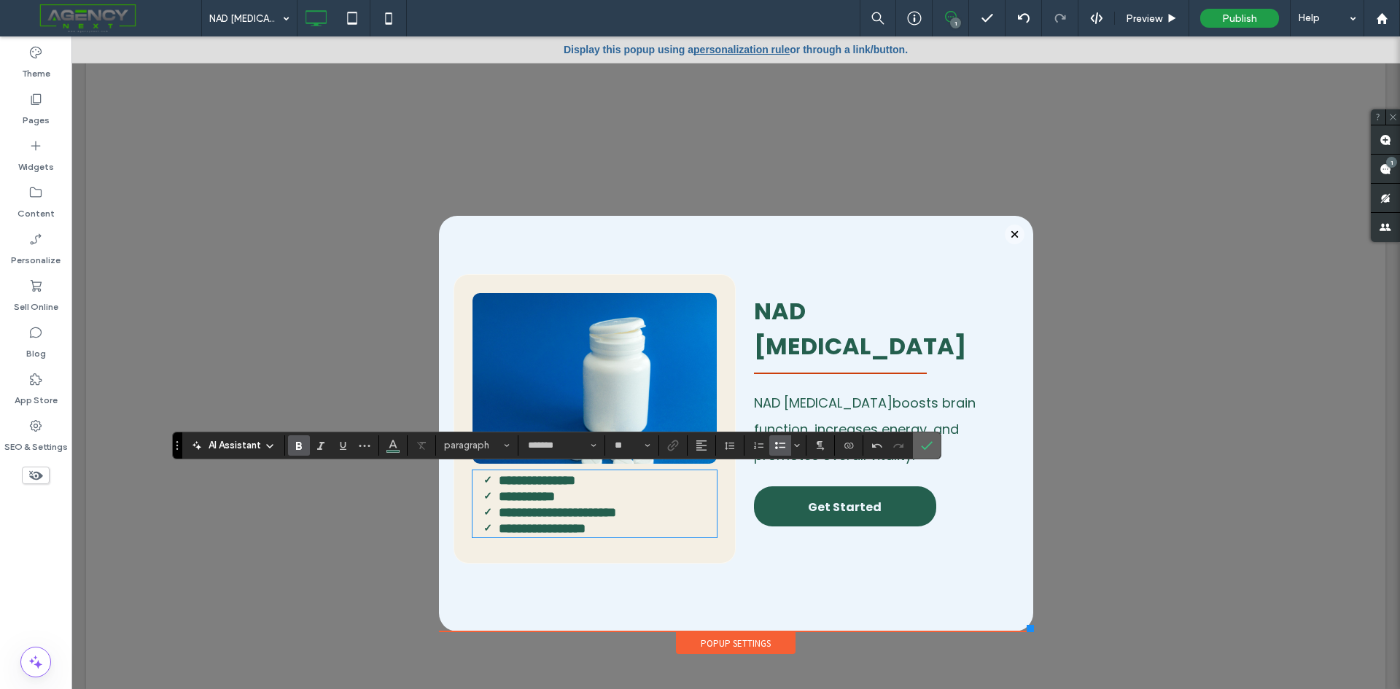
click at [933, 443] on label "Confirm" at bounding box center [927, 445] width 22 height 26
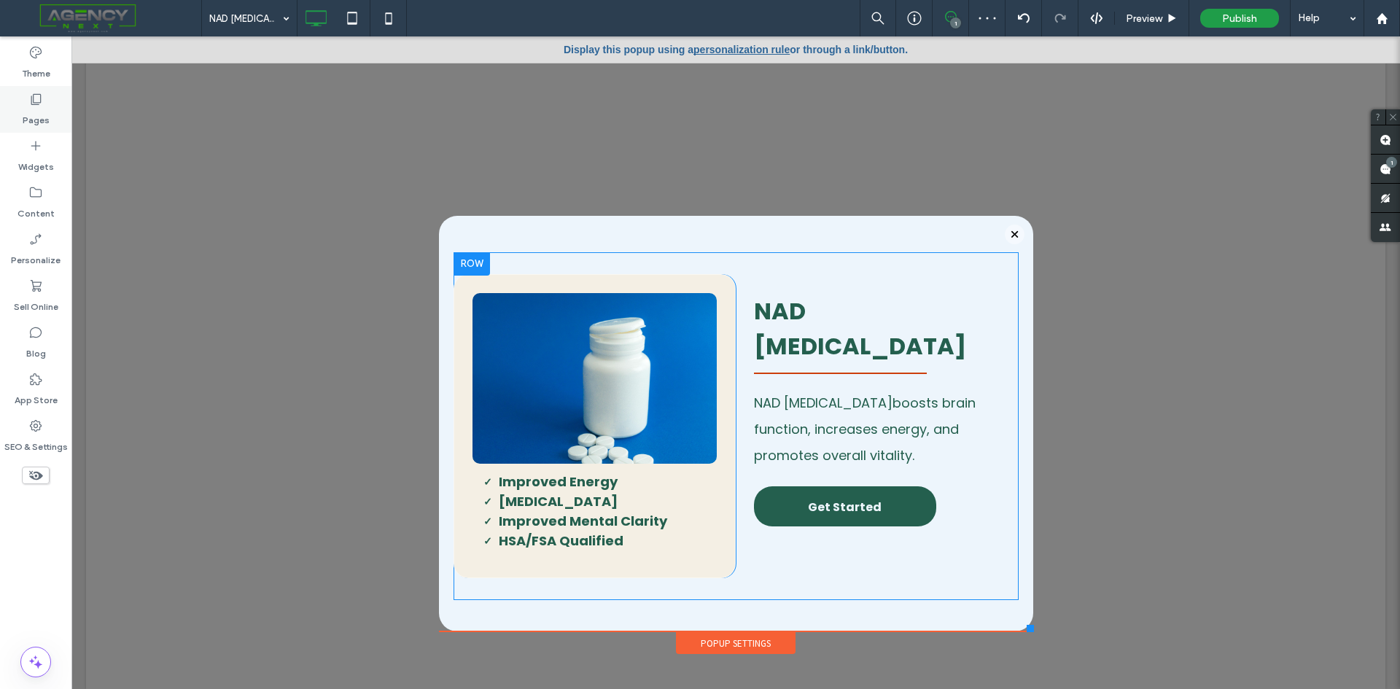
click at [37, 96] on icon at bounding box center [35, 99] width 15 height 15
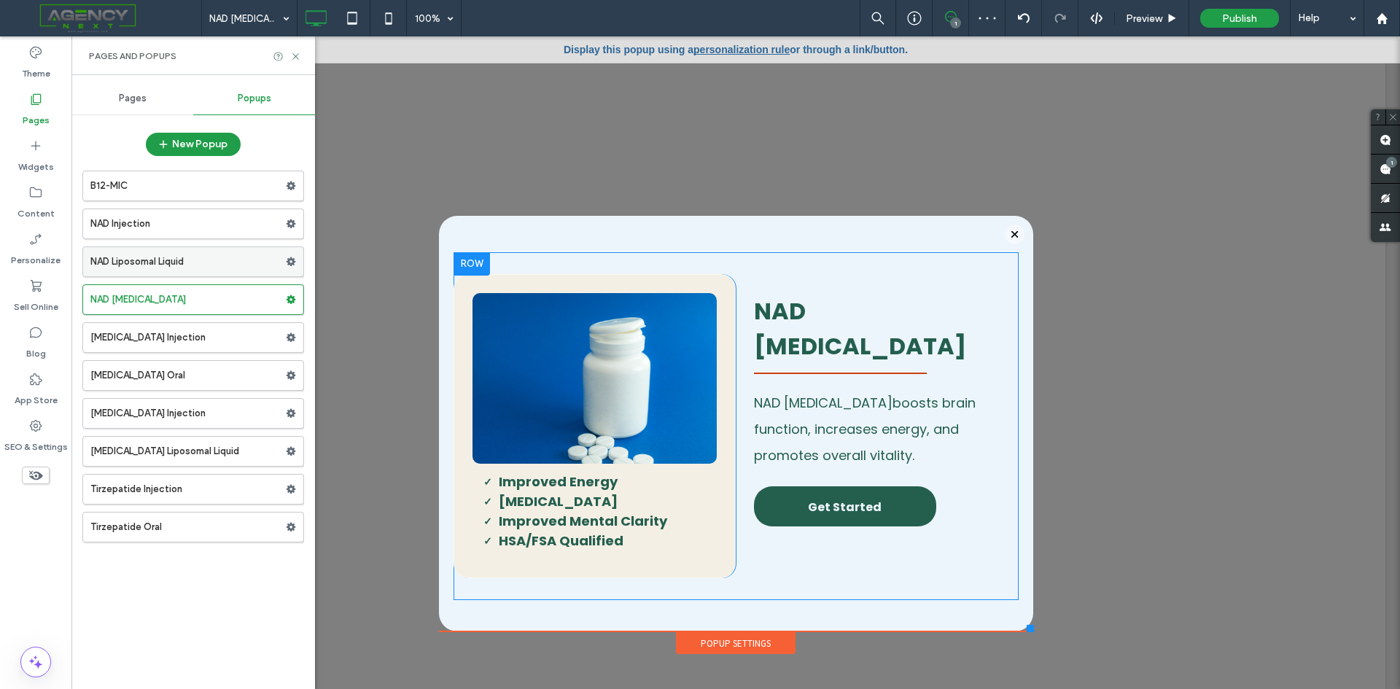
click at [171, 266] on label "NAD Liposomal Liquid" at bounding box center [187, 261] width 195 height 29
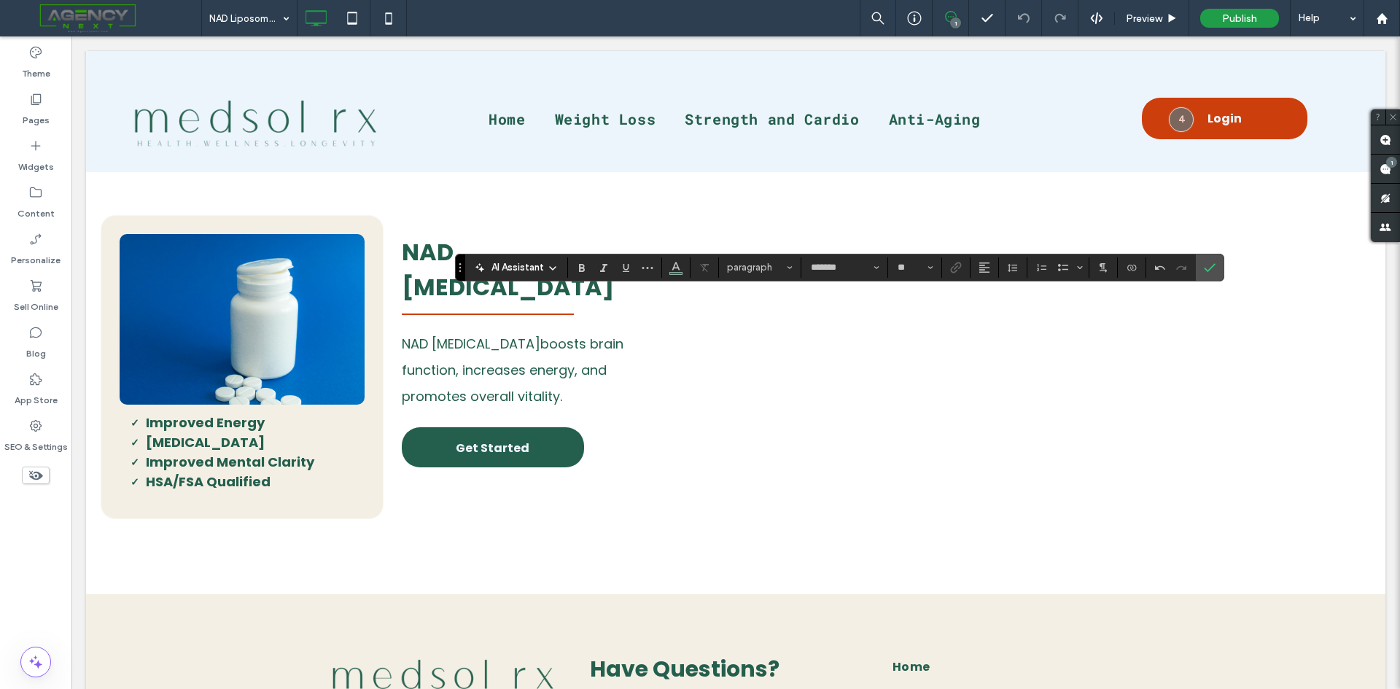
type input "**"
click at [1196, 270] on div "AI Assistant Heading 4* ******* **" at bounding box center [839, 268] width 769 height 28
click at [1204, 270] on icon "Confirm" at bounding box center [1210, 268] width 12 height 12
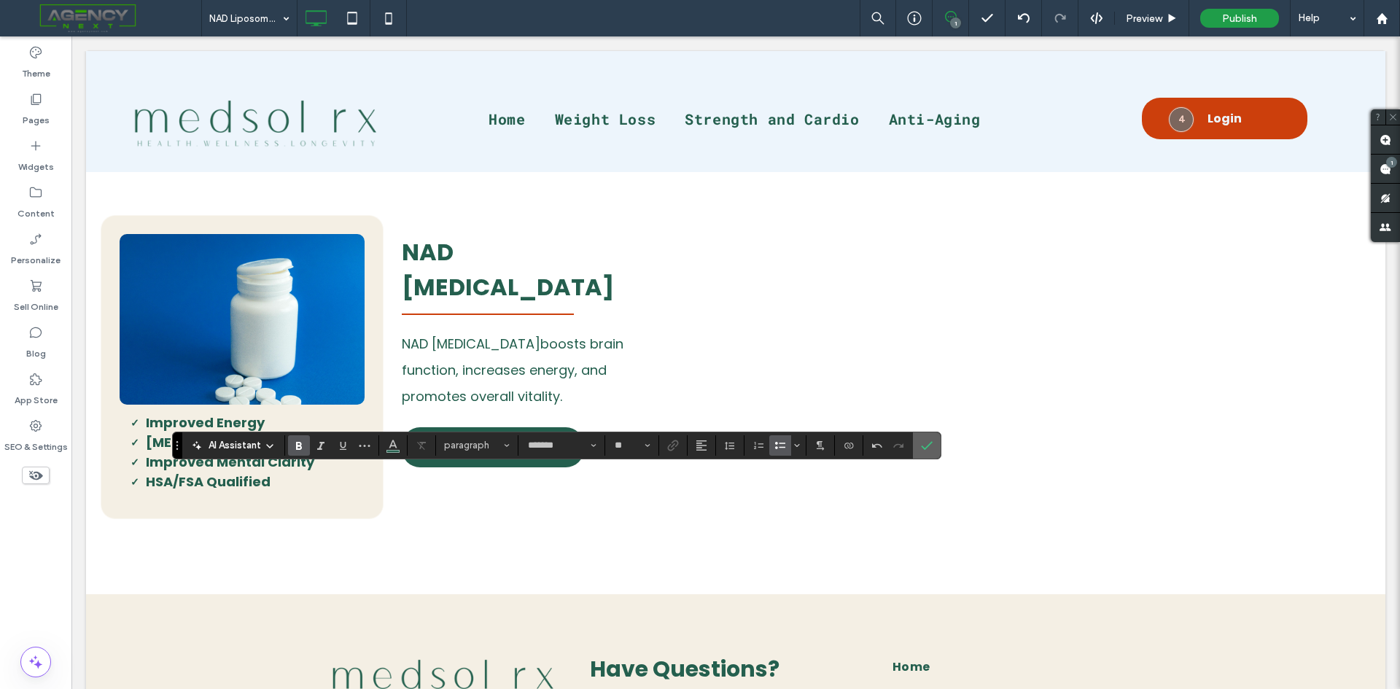
click at [927, 443] on icon "Confirm" at bounding box center [927, 446] width 12 height 12
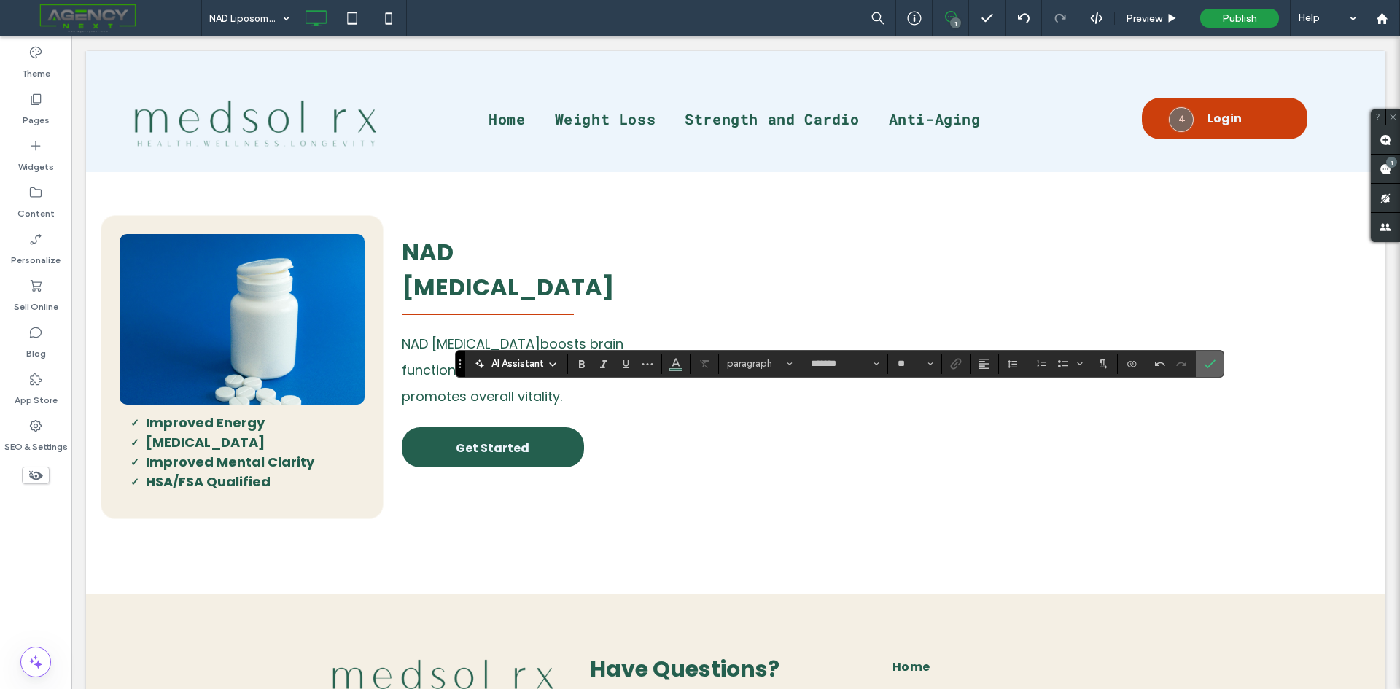
click at [1208, 357] on span "Confirm" at bounding box center [1207, 364] width 7 height 26
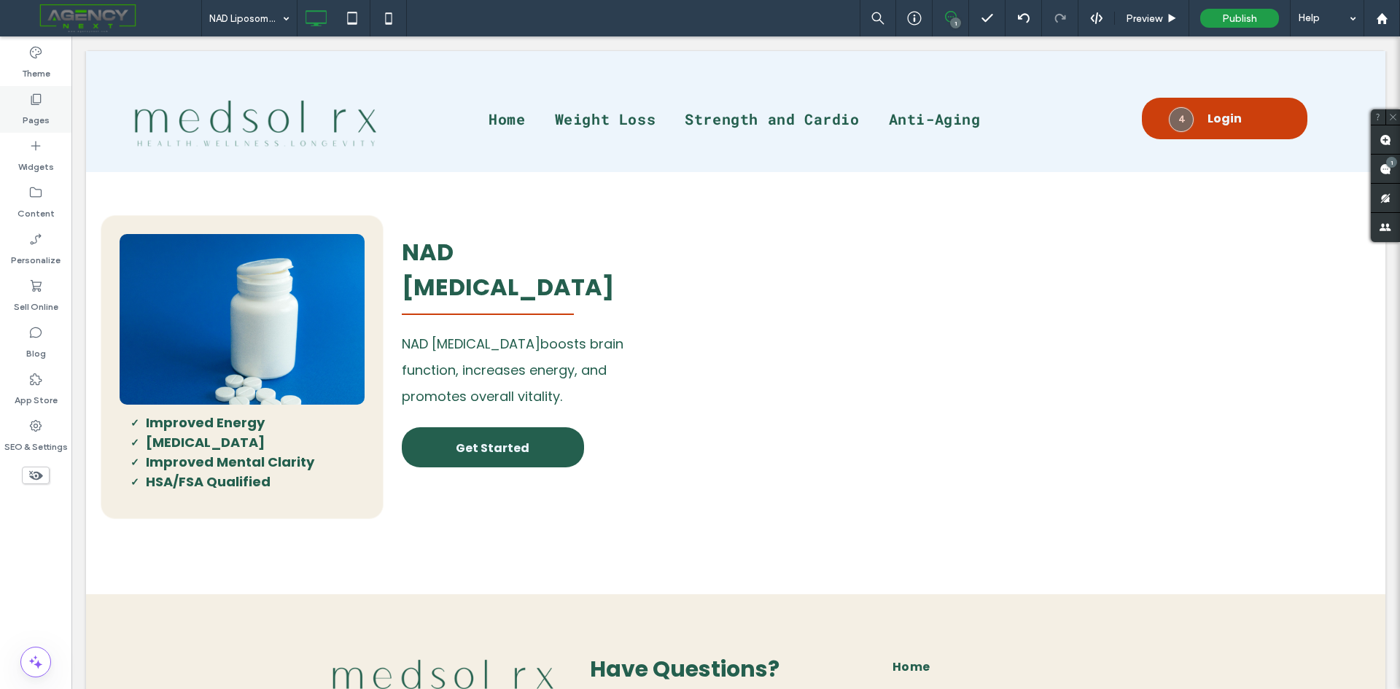
click at [31, 104] on use at bounding box center [36, 99] width 10 height 11
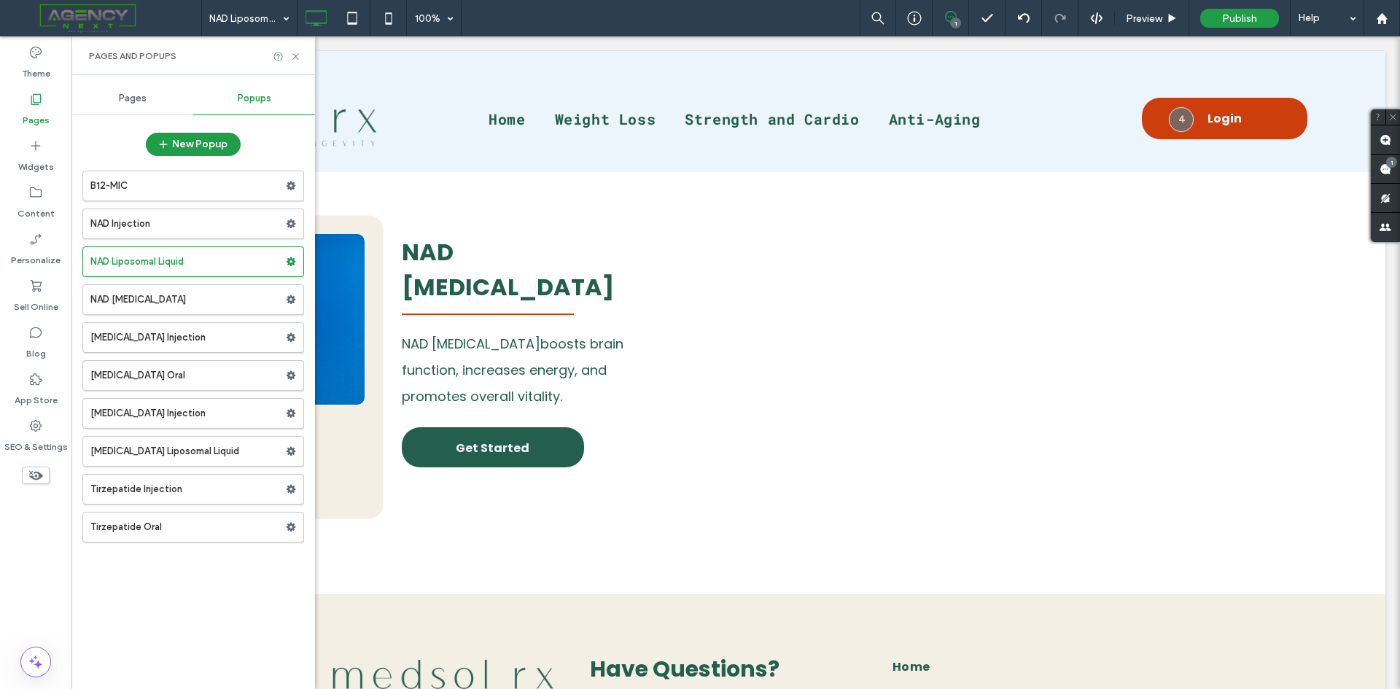
click at [171, 218] on label "NAD Injection" at bounding box center [187, 223] width 195 height 29
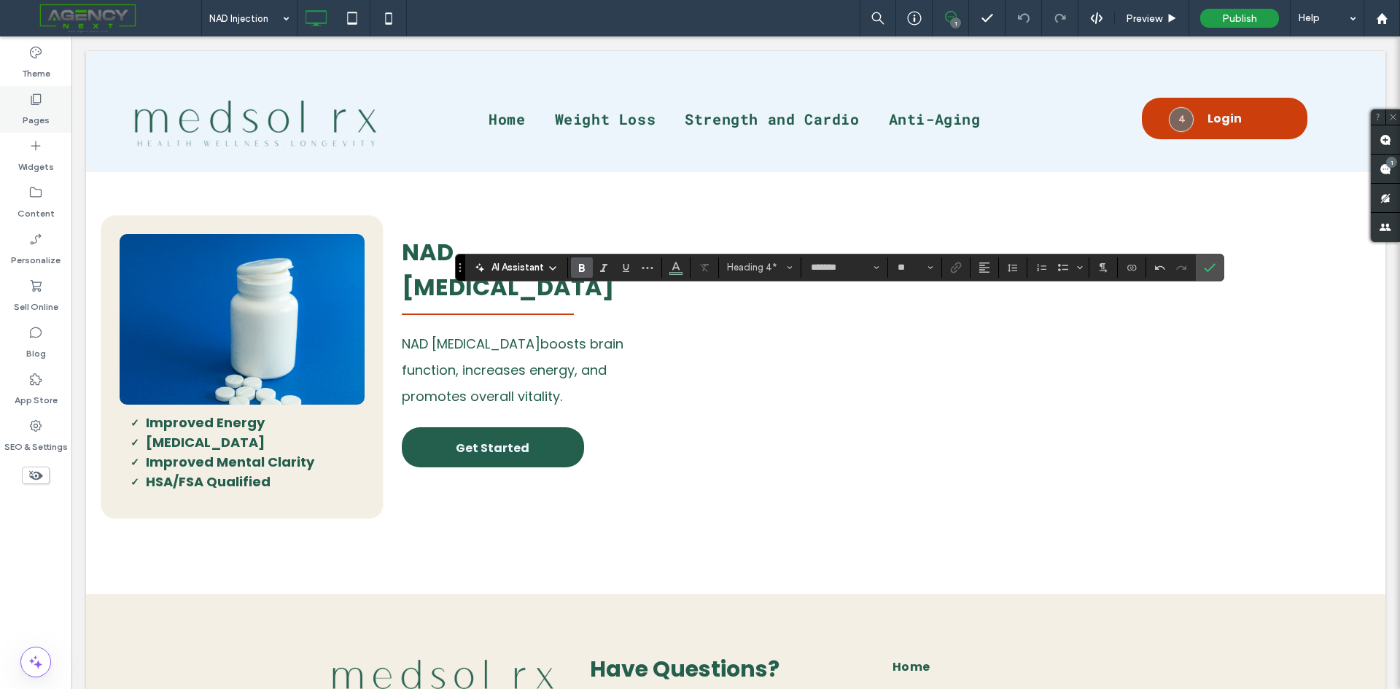
click at [32, 121] on label "Pages" at bounding box center [36, 116] width 27 height 20
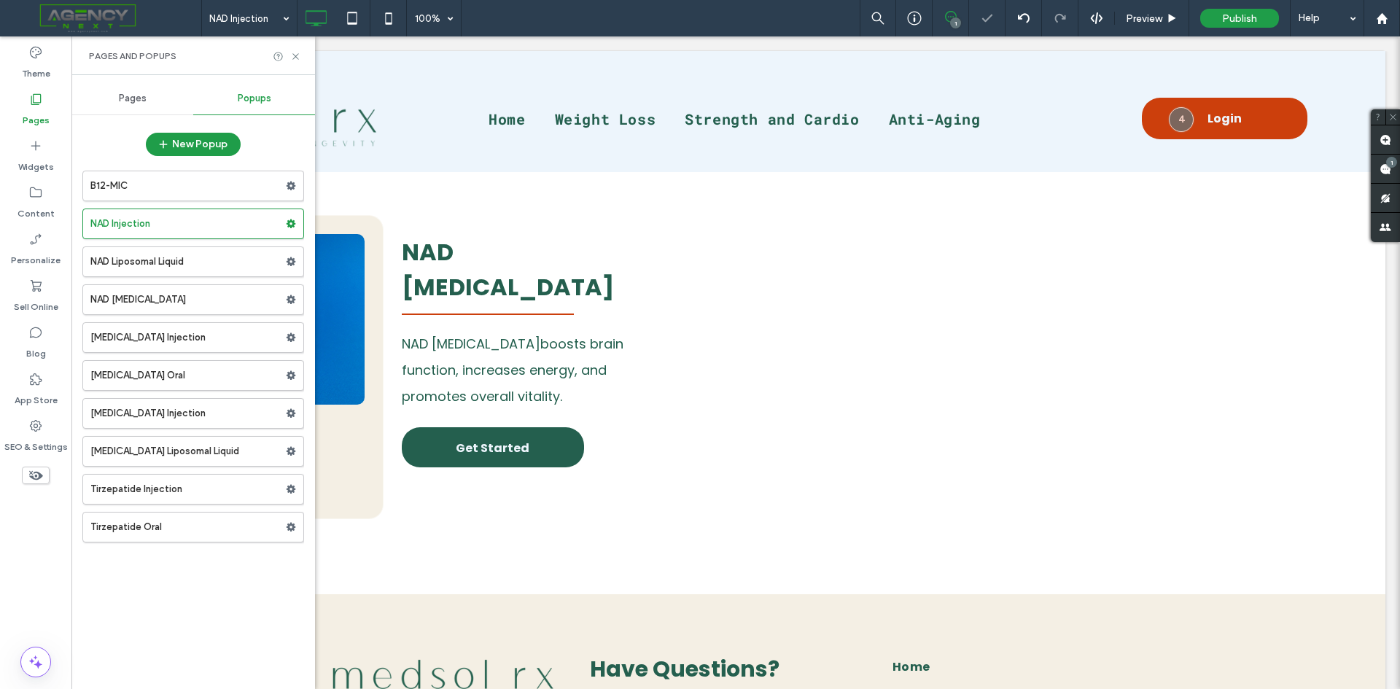
click at [126, 260] on label "NAD Liposomal Liquid" at bounding box center [187, 261] width 195 height 29
click at [179, 215] on label "NAD Injection" at bounding box center [187, 223] width 195 height 29
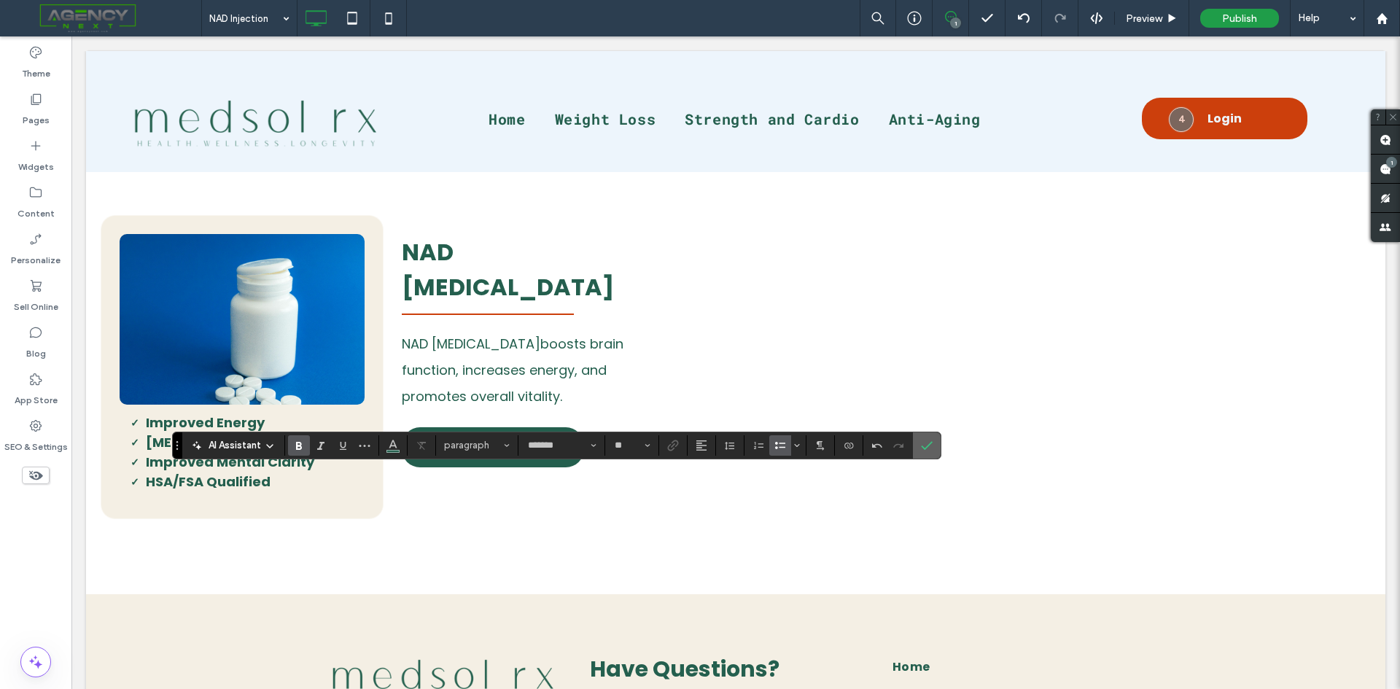
click at [927, 445] on icon "Confirm" at bounding box center [927, 446] width 12 height 12
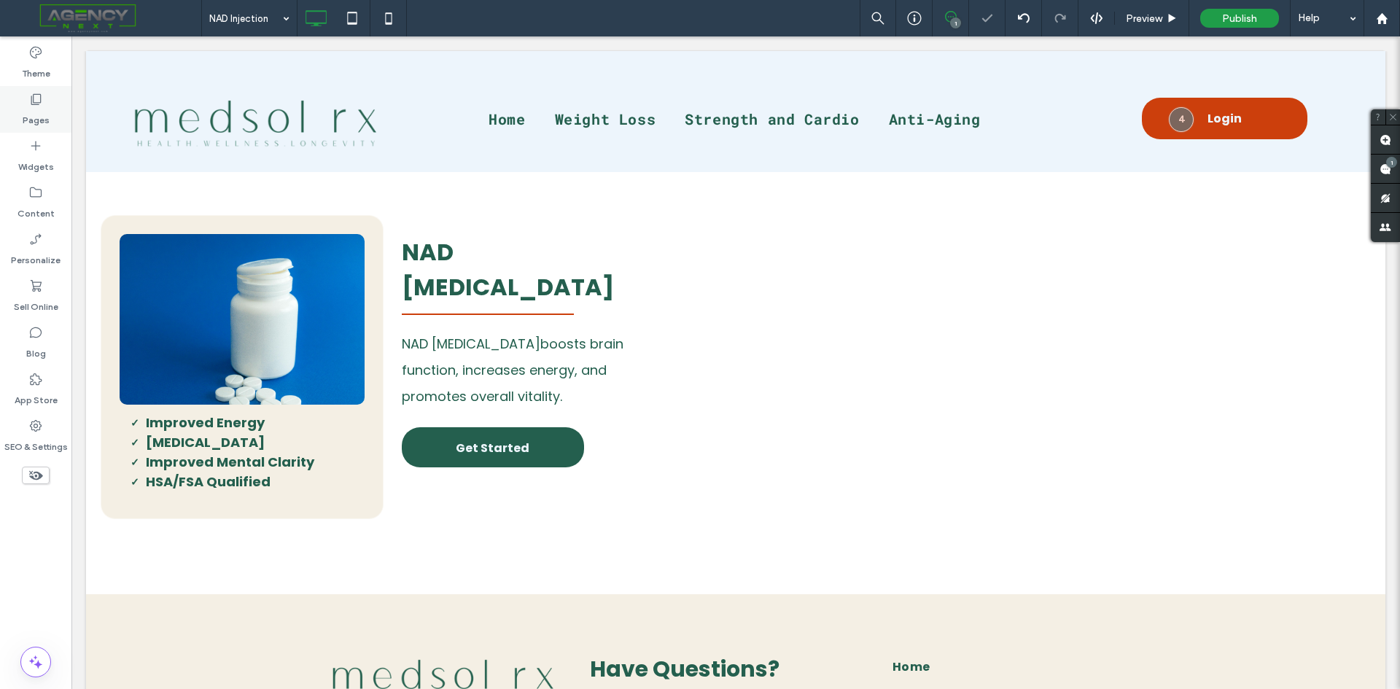
click at [31, 129] on div "Pages" at bounding box center [35, 109] width 71 height 47
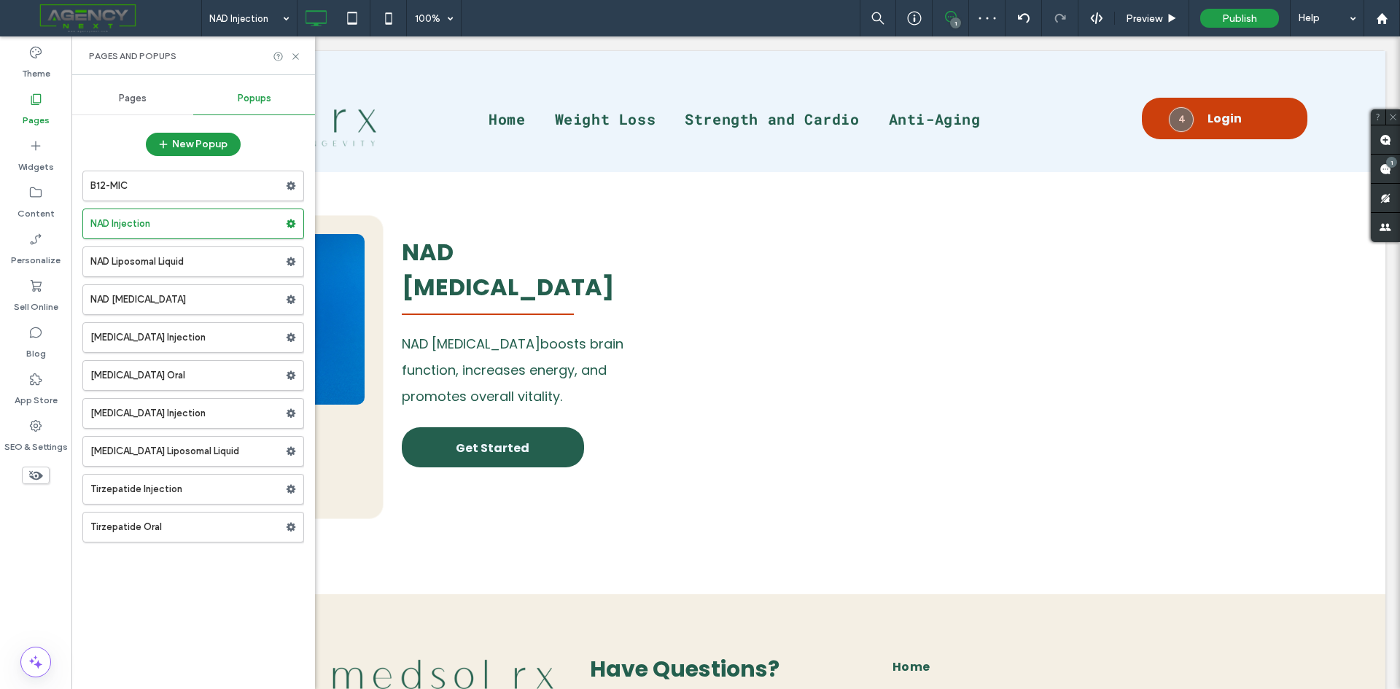
click at [136, 107] on div "Pages" at bounding box center [132, 98] width 122 height 32
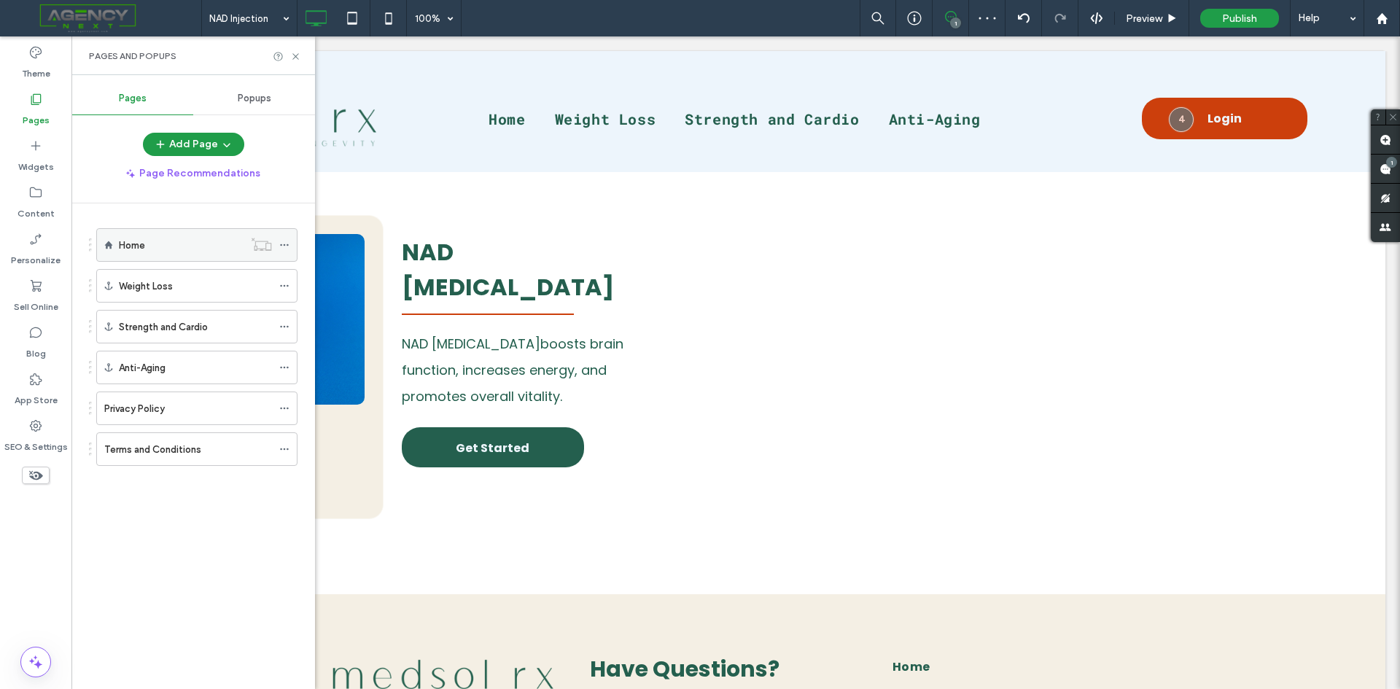
click at [165, 253] on div "Home" at bounding box center [181, 245] width 125 height 32
click at [292, 55] on icon at bounding box center [295, 56] width 11 height 11
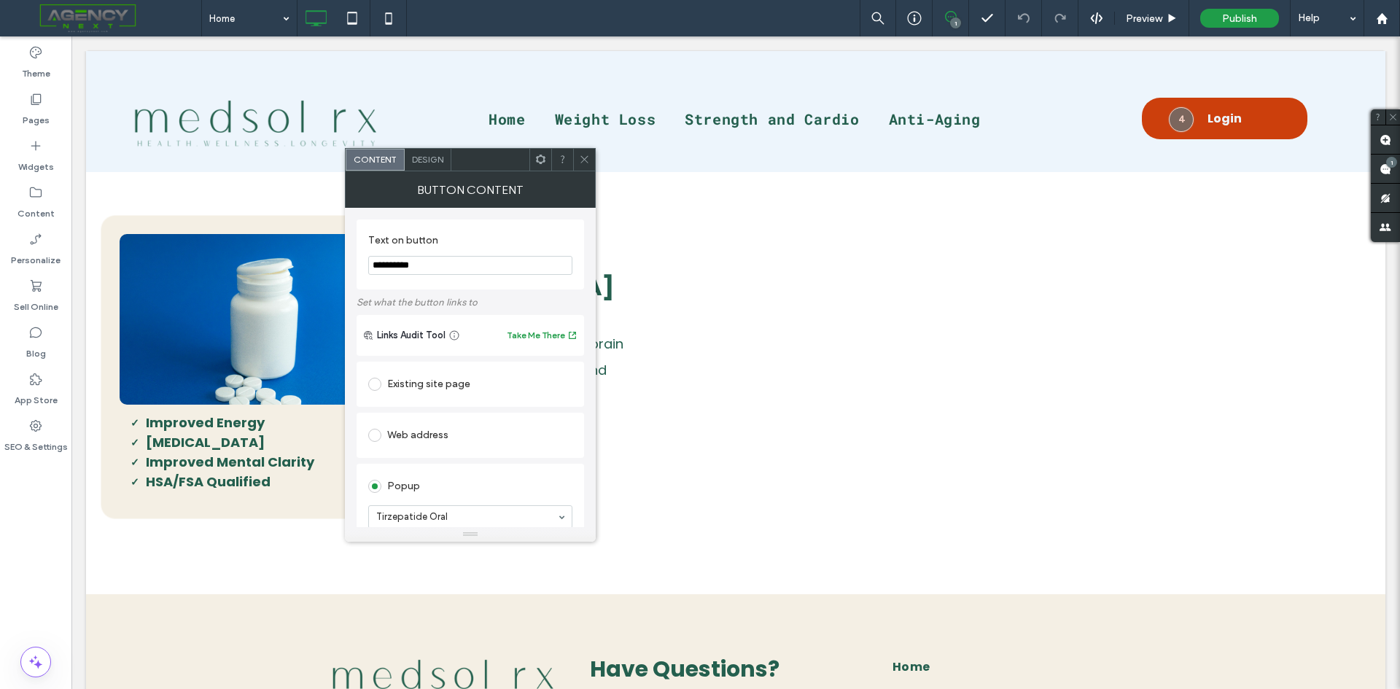
click at [587, 164] on icon at bounding box center [584, 159] width 11 height 11
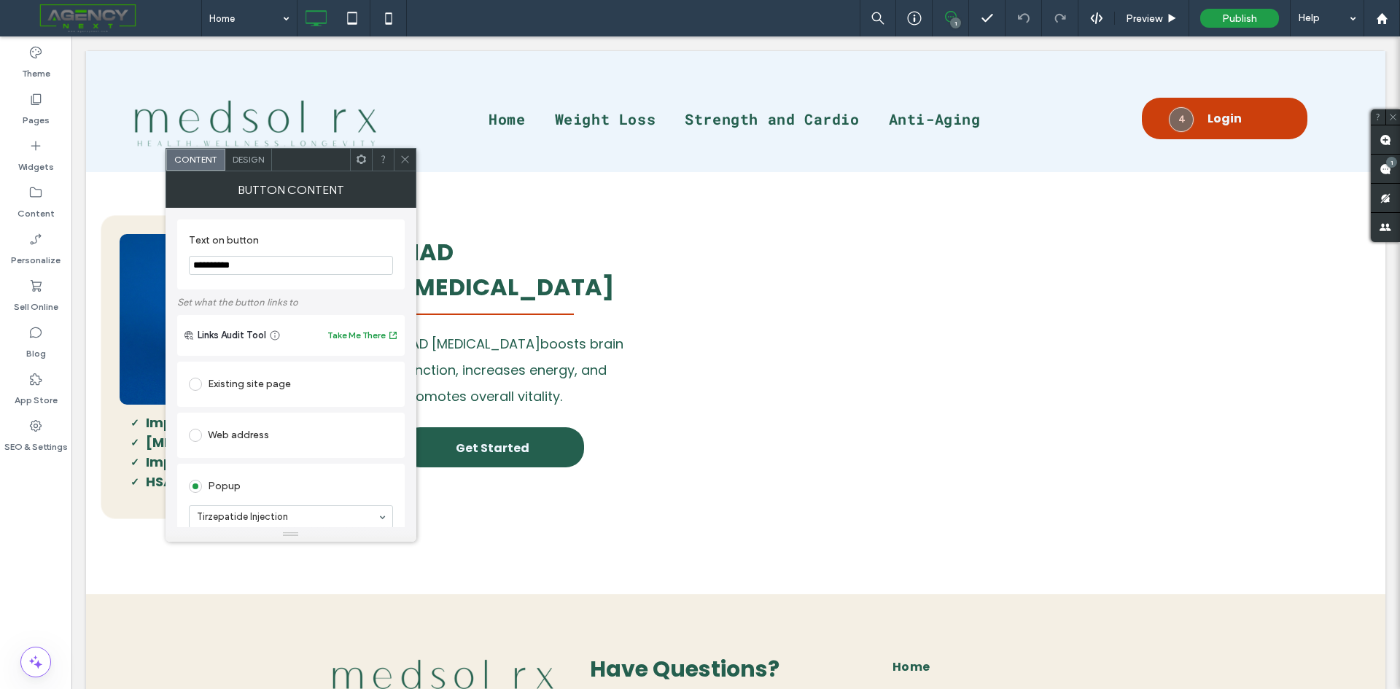
click at [409, 159] on icon at bounding box center [405, 159] width 11 height 11
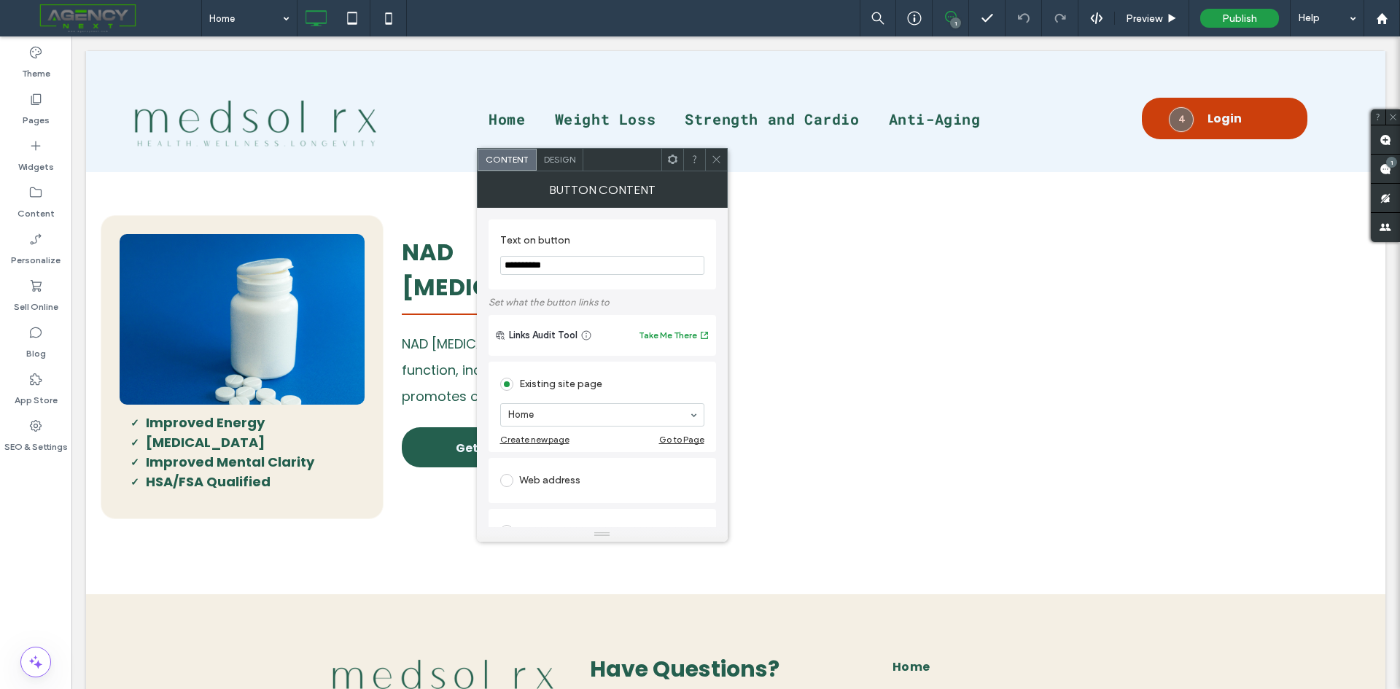
scroll to position [73, 0]
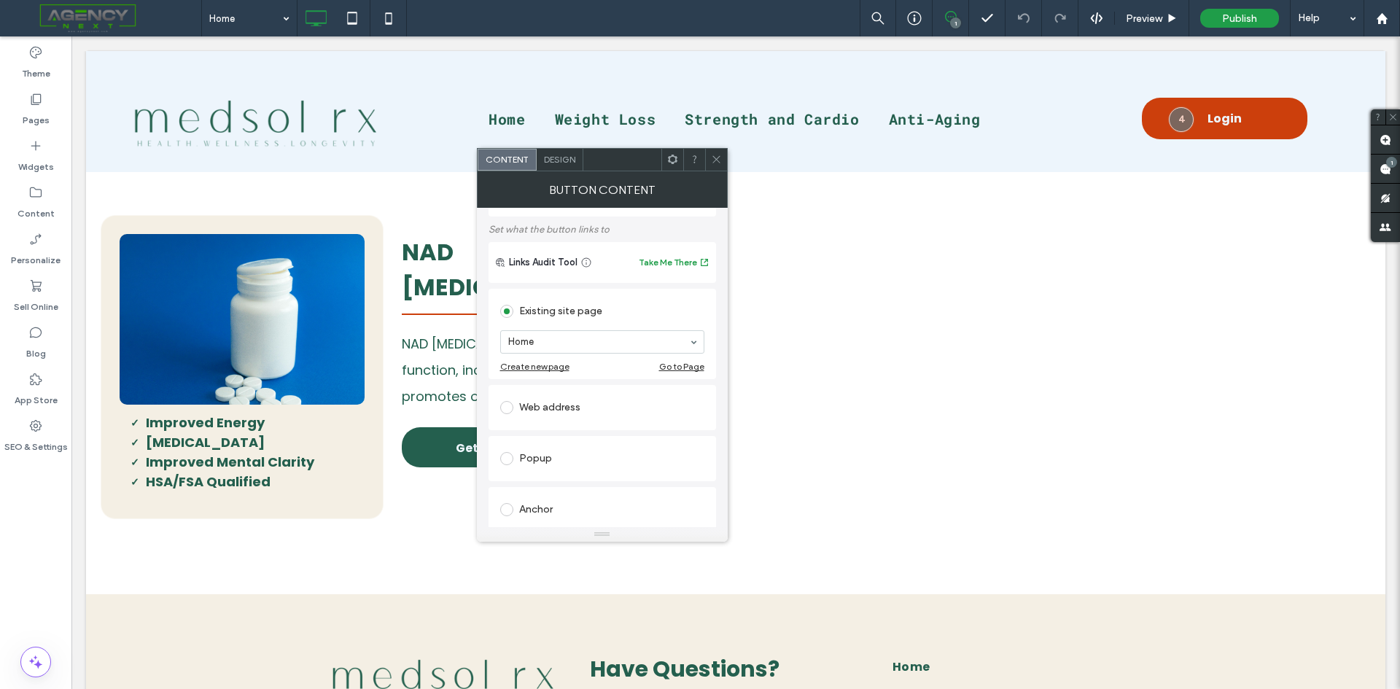
click at [526, 454] on div "Popup" at bounding box center [602, 458] width 204 height 23
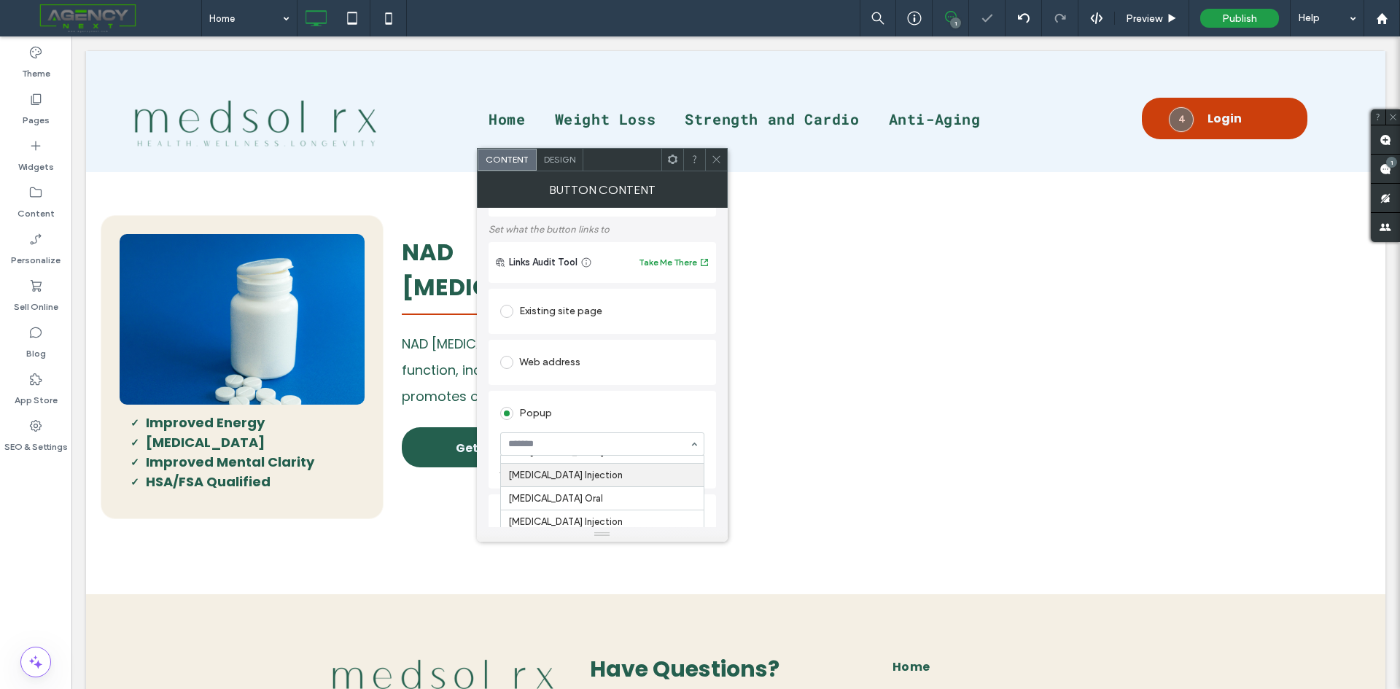
scroll to position [88, 0]
click at [720, 157] on icon at bounding box center [716, 159] width 11 height 11
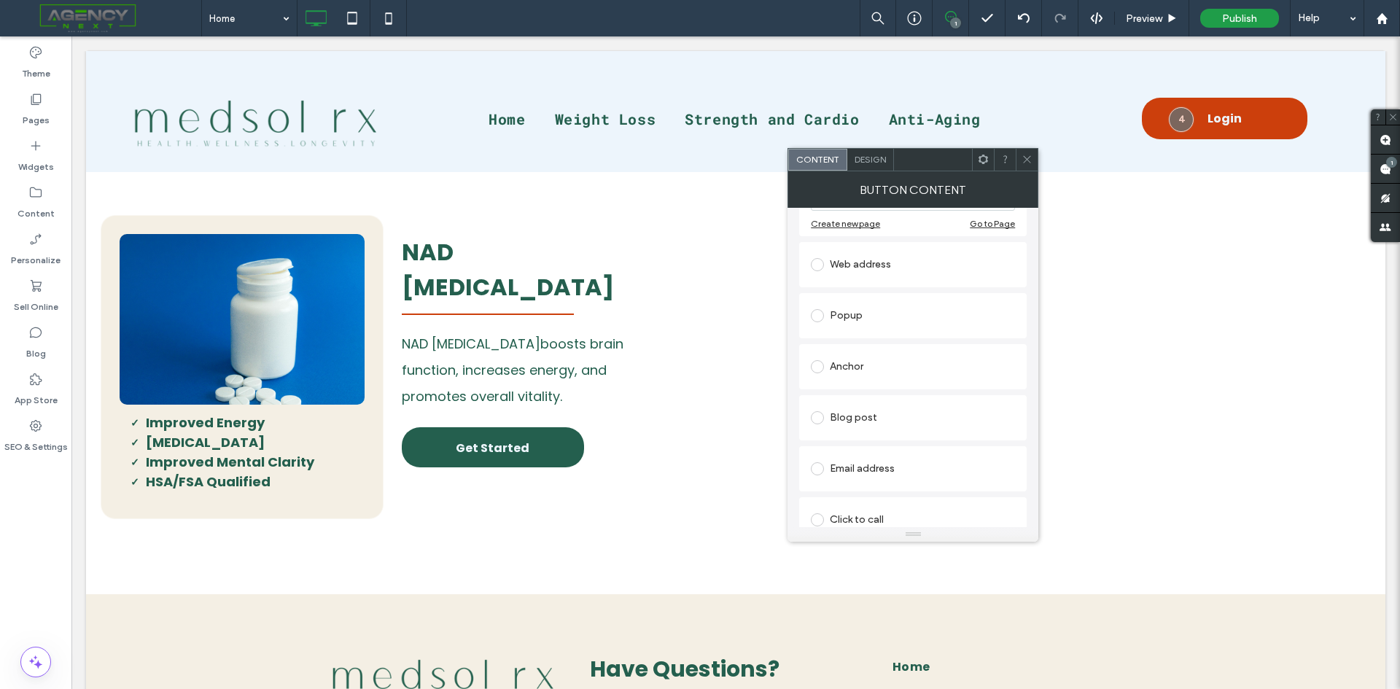
scroll to position [219, 0]
click at [848, 311] on div "Popup" at bounding box center [913, 312] width 204 height 23
click at [1029, 155] on icon at bounding box center [1026, 159] width 11 height 11
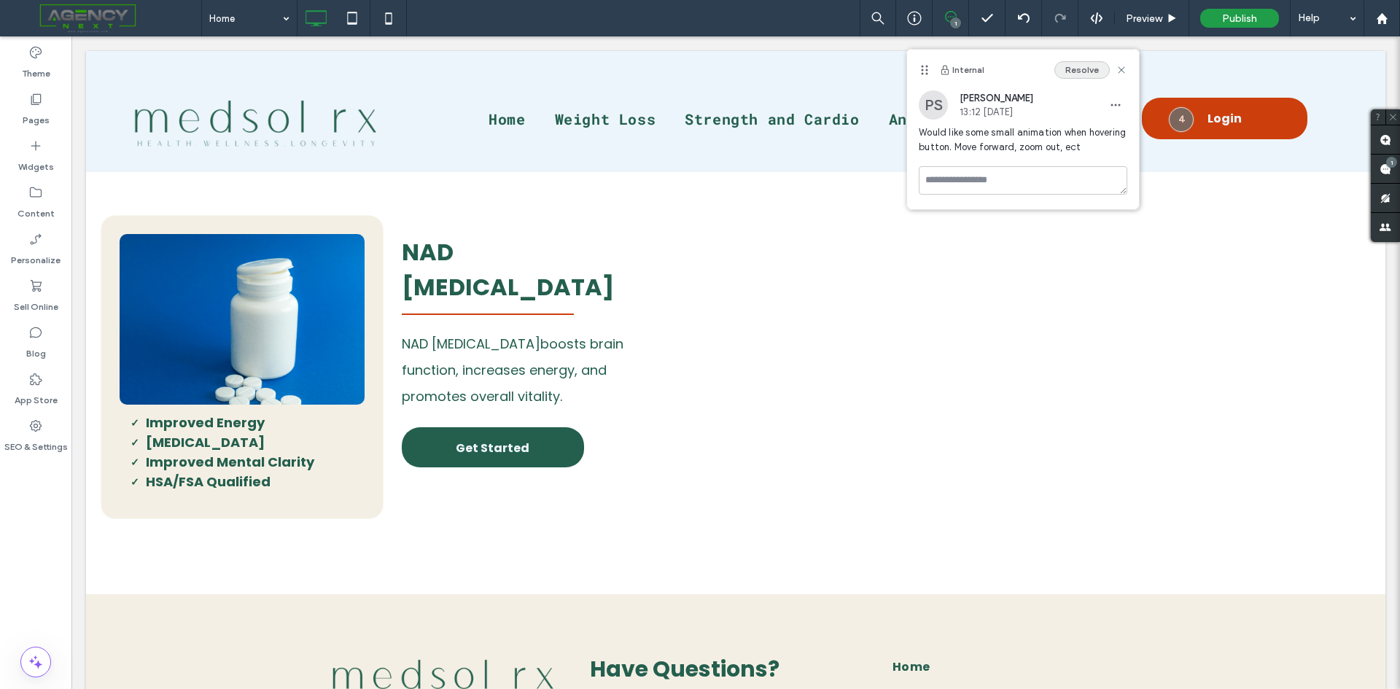
click at [1079, 73] on button "Resolve" at bounding box center [1081, 69] width 55 height 17
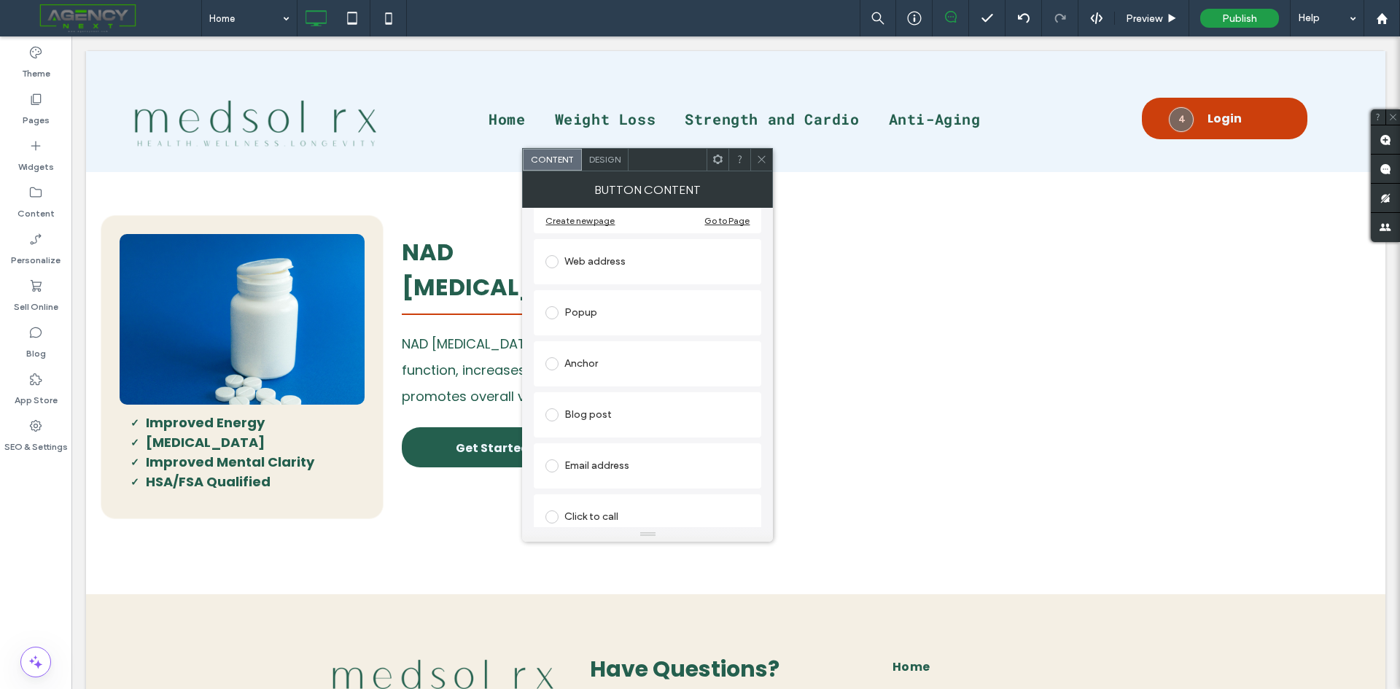
click at [618, 309] on div "Popup" at bounding box center [647, 312] width 204 height 23
click at [760, 164] on icon at bounding box center [761, 159] width 11 height 11
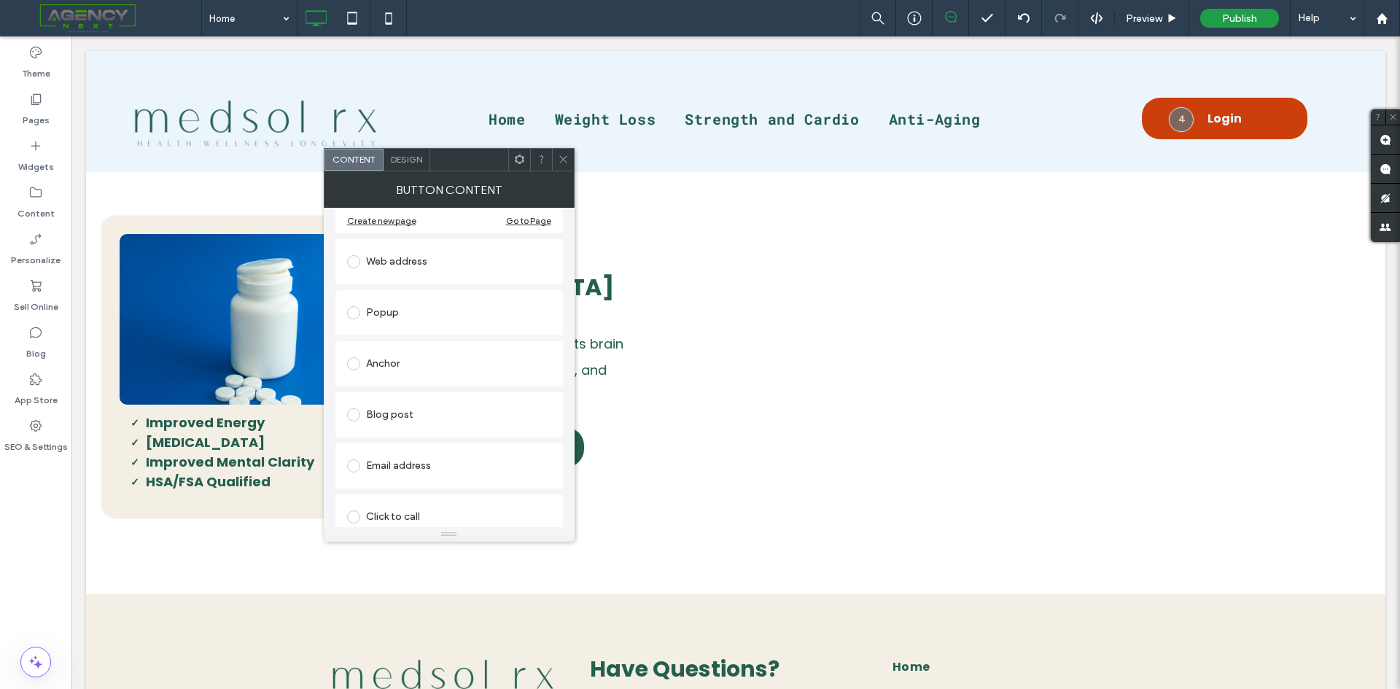
click at [354, 311] on span at bounding box center [353, 312] width 13 height 13
click at [559, 160] on icon at bounding box center [563, 159] width 11 height 11
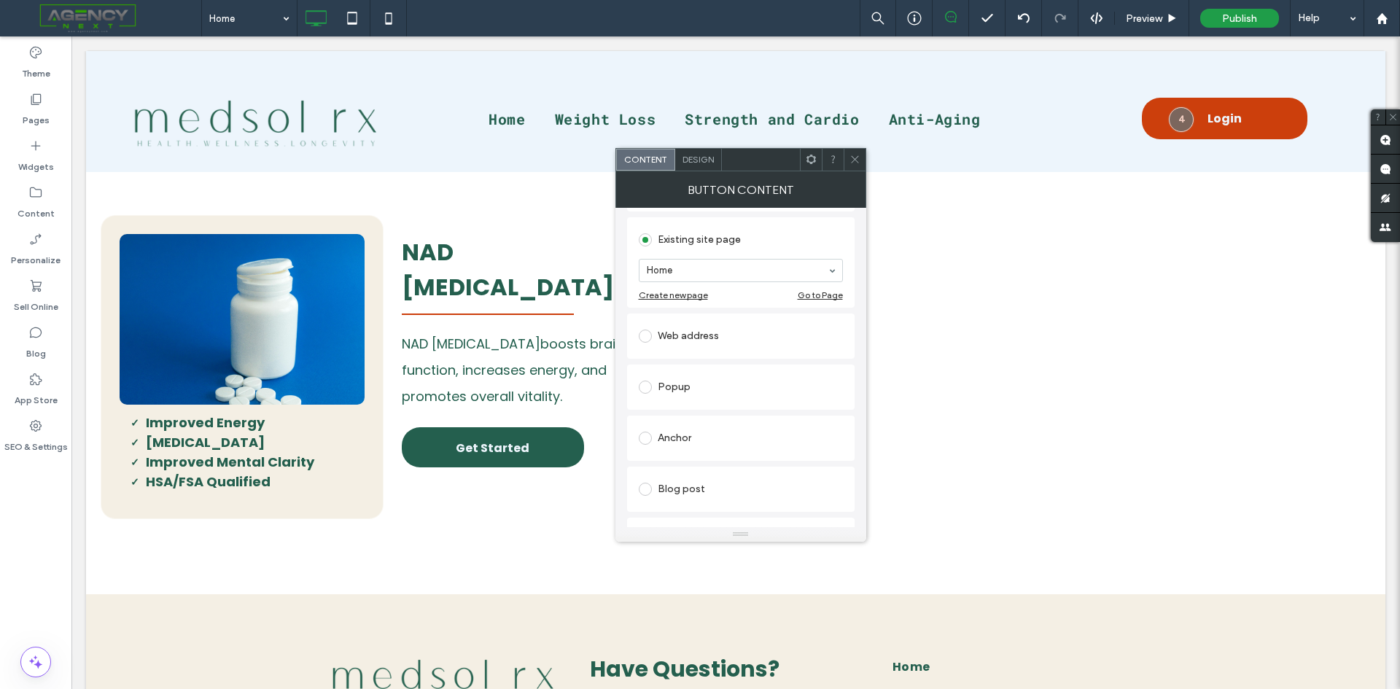
scroll to position [146, 0]
click at [677, 394] on div "Popup" at bounding box center [741, 385] width 204 height 23
click at [850, 157] on icon at bounding box center [854, 159] width 11 height 11
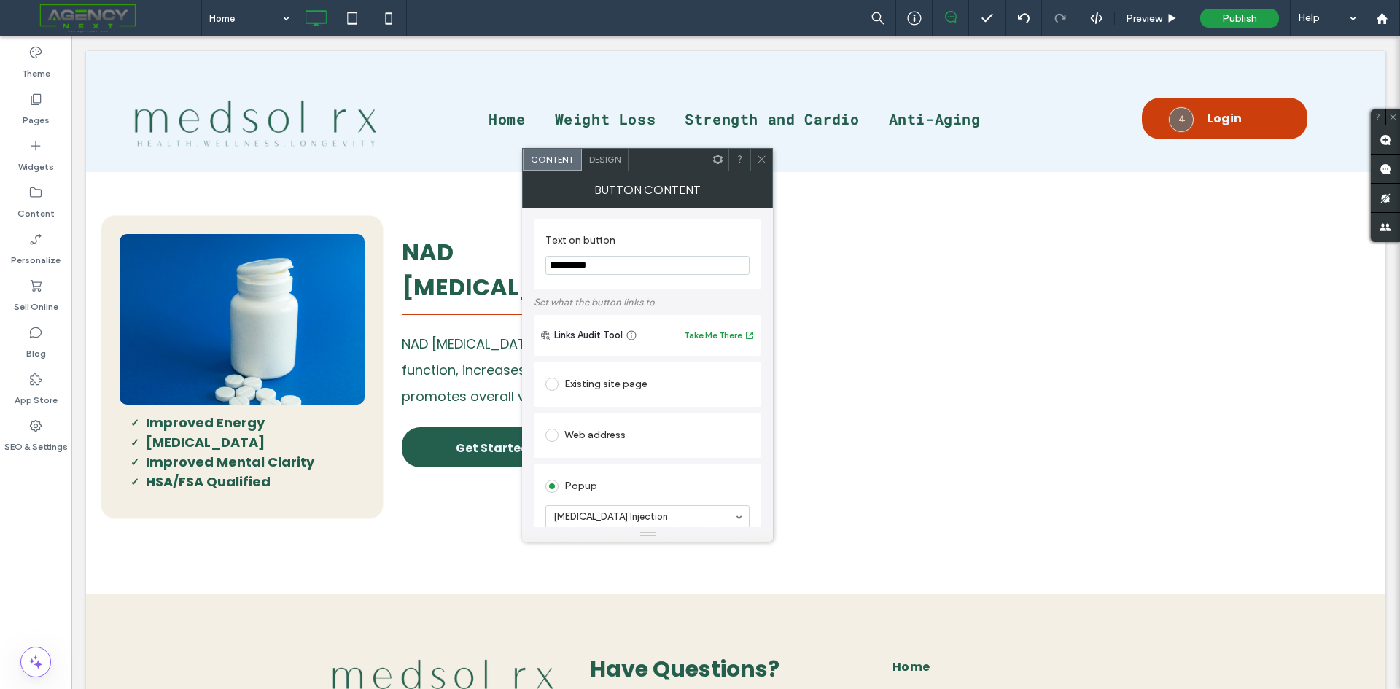
click at [762, 156] on icon at bounding box center [761, 159] width 11 height 11
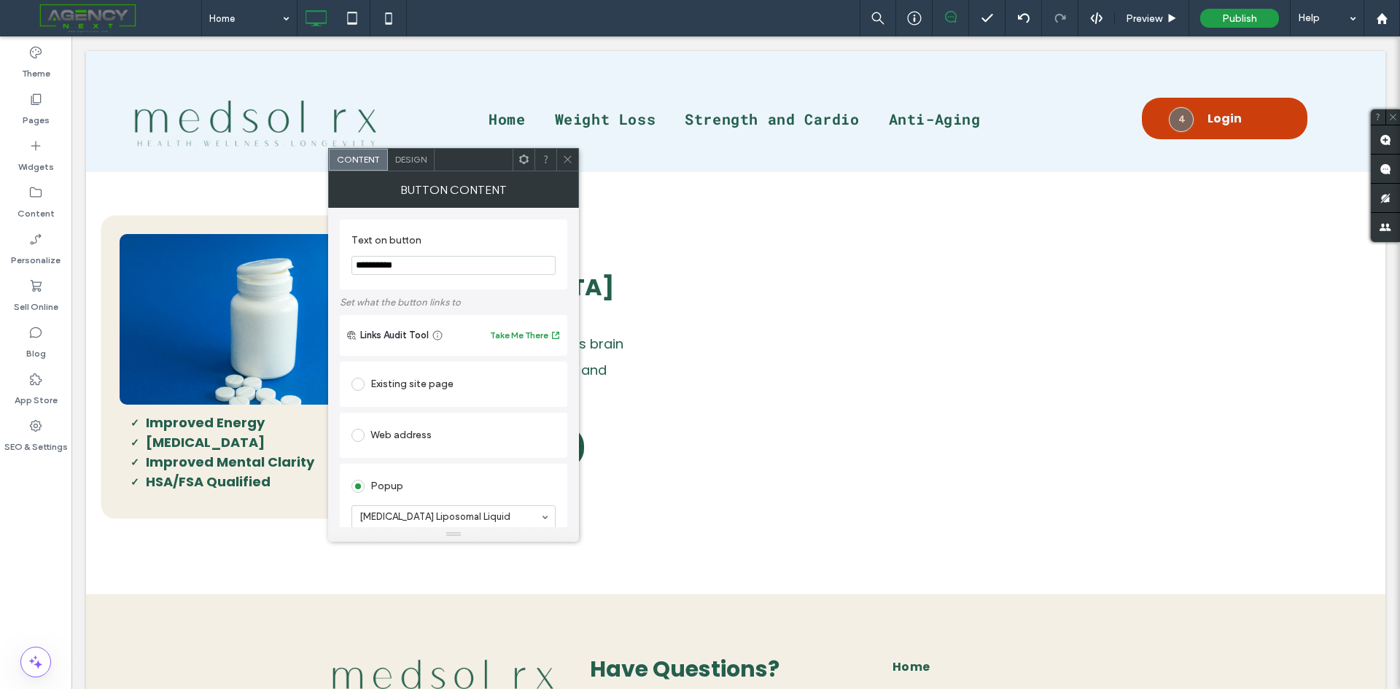
click at [566, 162] on icon at bounding box center [567, 159] width 11 height 11
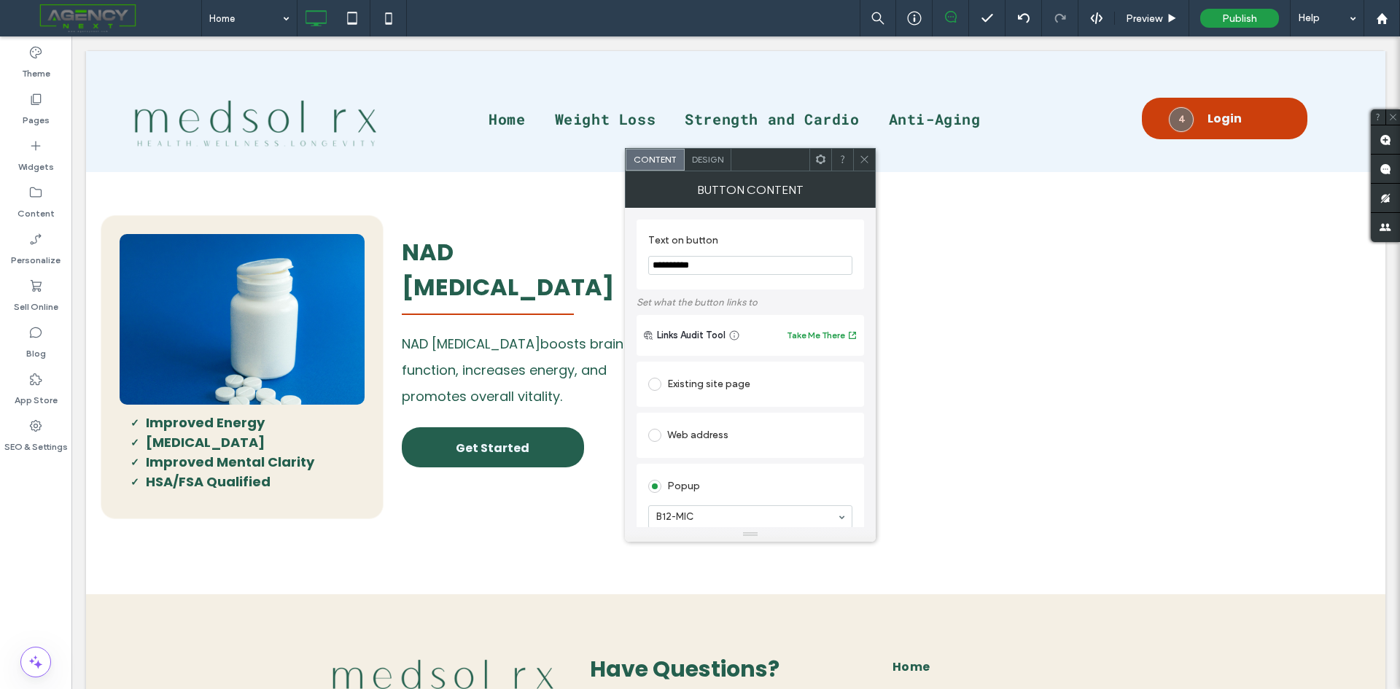
drag, startPoint x: 868, startPoint y: 163, endPoint x: 873, endPoint y: 169, distance: 8.3
click at [867, 163] on icon at bounding box center [864, 159] width 11 height 11
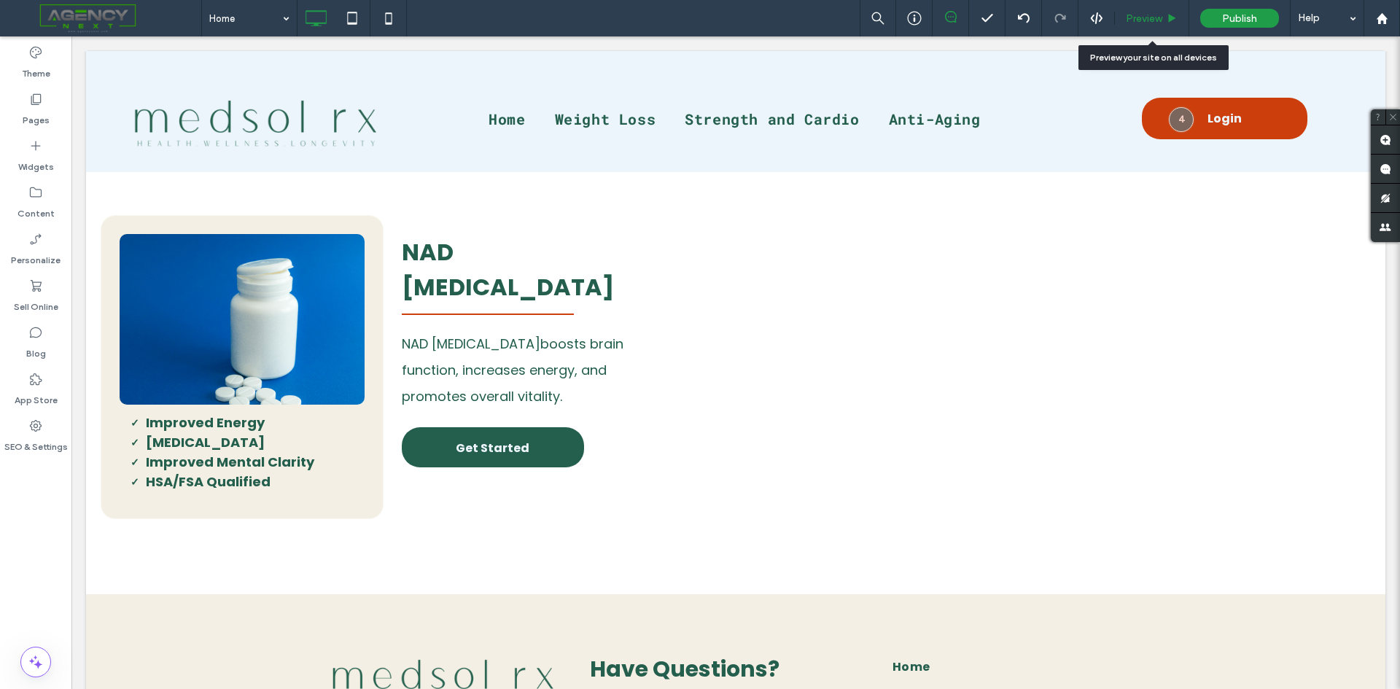
click at [1145, 16] on span "Preview" at bounding box center [1144, 18] width 36 height 12
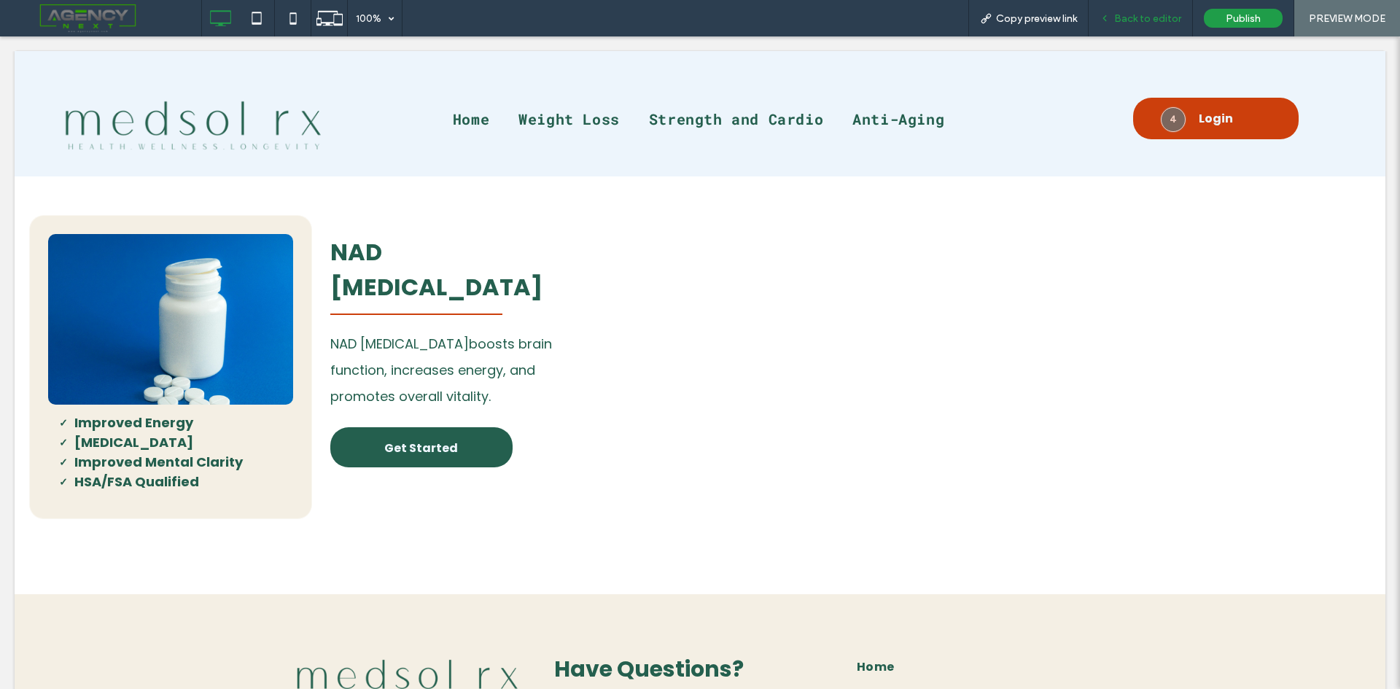
click at [1126, 12] on span "Back to editor" at bounding box center [1147, 18] width 67 height 12
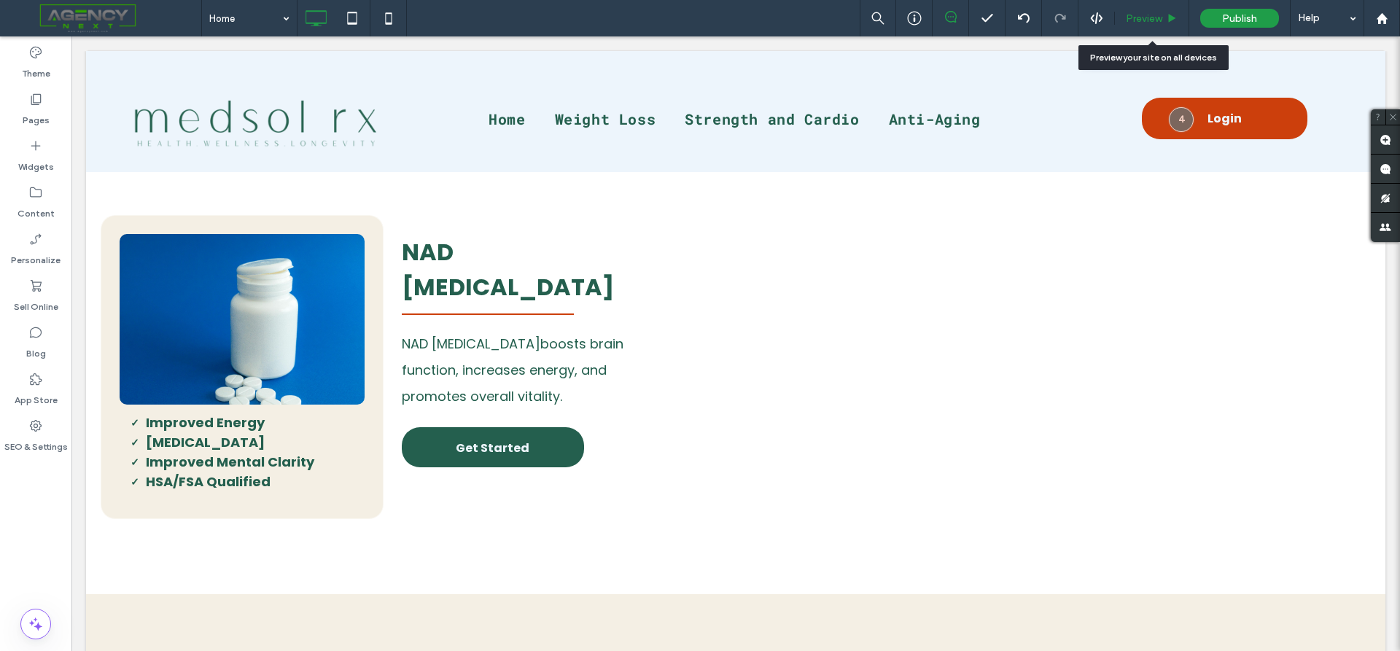
click at [1172, 24] on div "Preview" at bounding box center [1152, 18] width 74 height 12
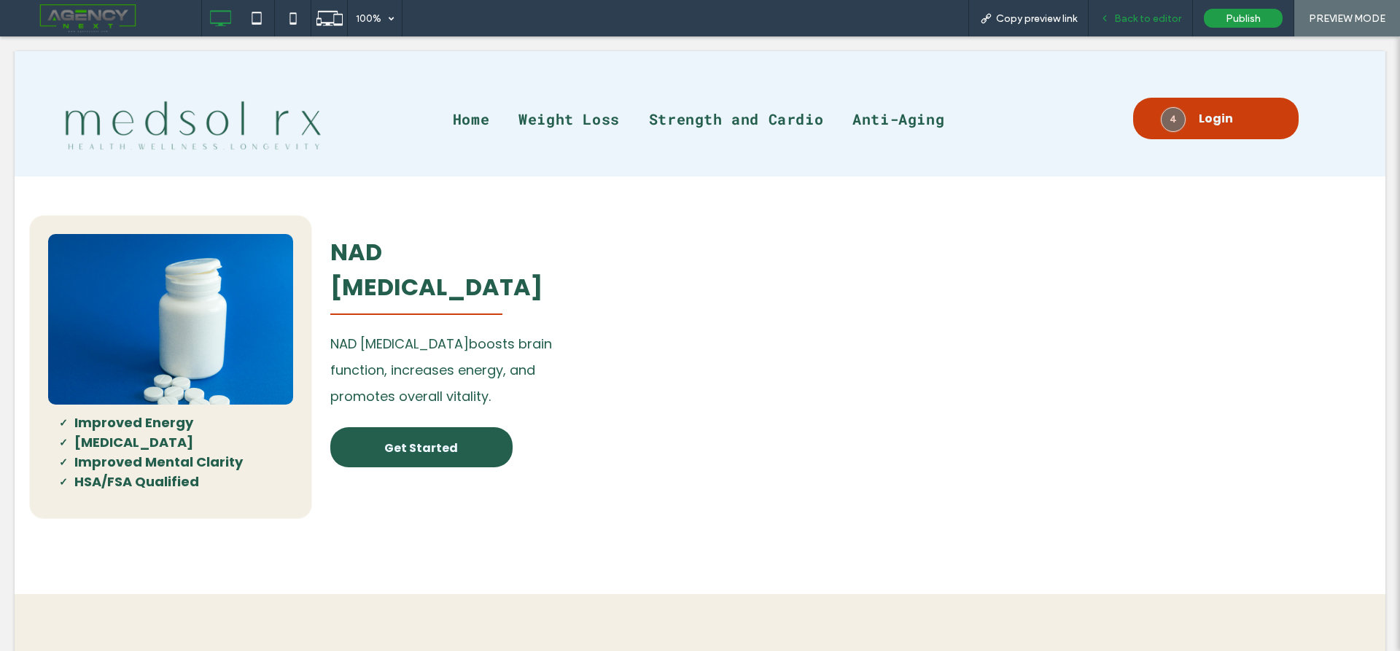
click at [1123, 29] on div "Back to editor" at bounding box center [1140, 18] width 104 height 36
click at [1144, 19] on span "Back to editor" at bounding box center [1147, 18] width 67 height 12
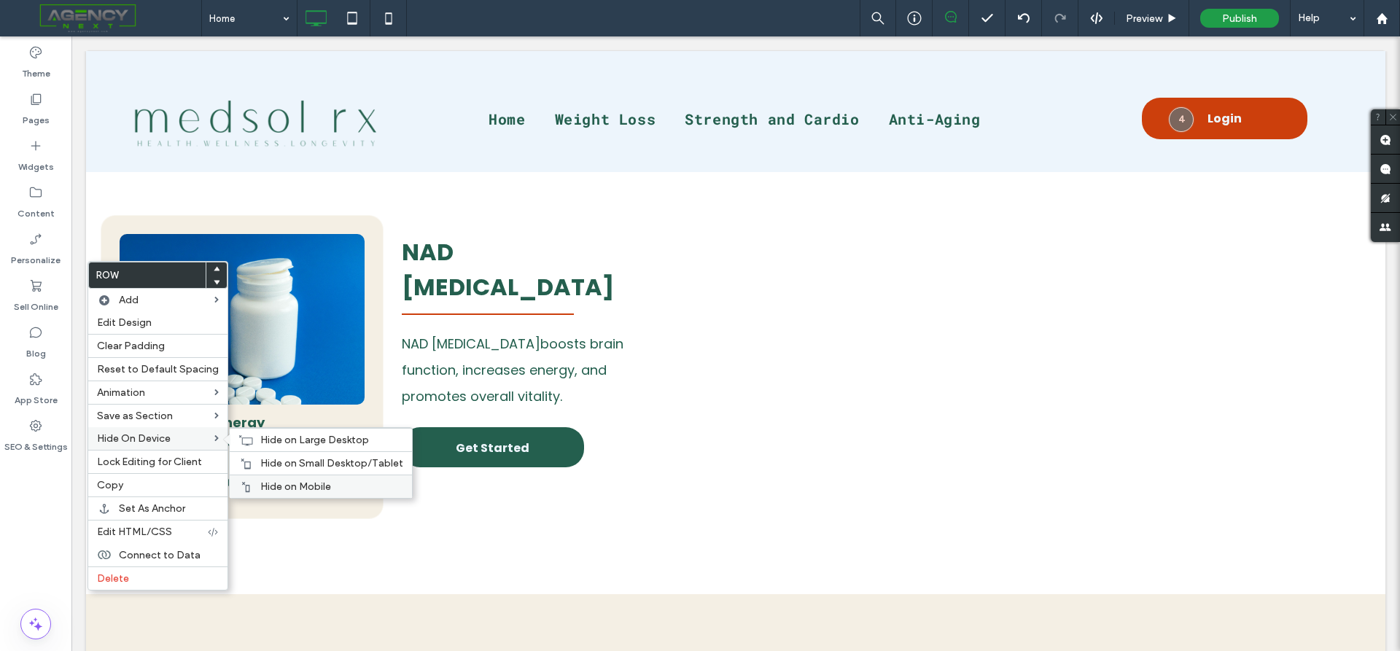
click at [313, 489] on span "Hide on Mobile" at bounding box center [295, 486] width 71 height 12
click at [262, 461] on span "Hide on Small Desktop/Tablet" at bounding box center [331, 463] width 143 height 12
click at [275, 440] on span "Hide on Large Desktop" at bounding box center [314, 440] width 109 height 12
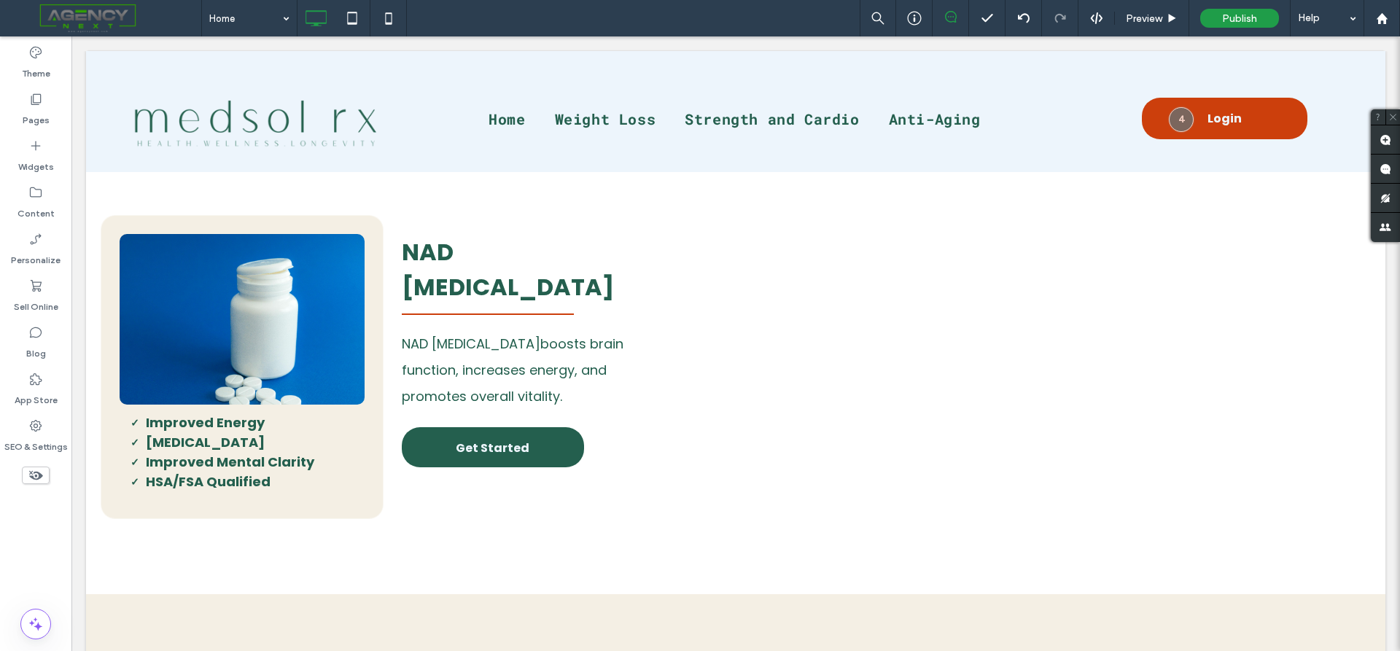
click at [34, 471] on icon at bounding box center [36, 475] width 16 height 16
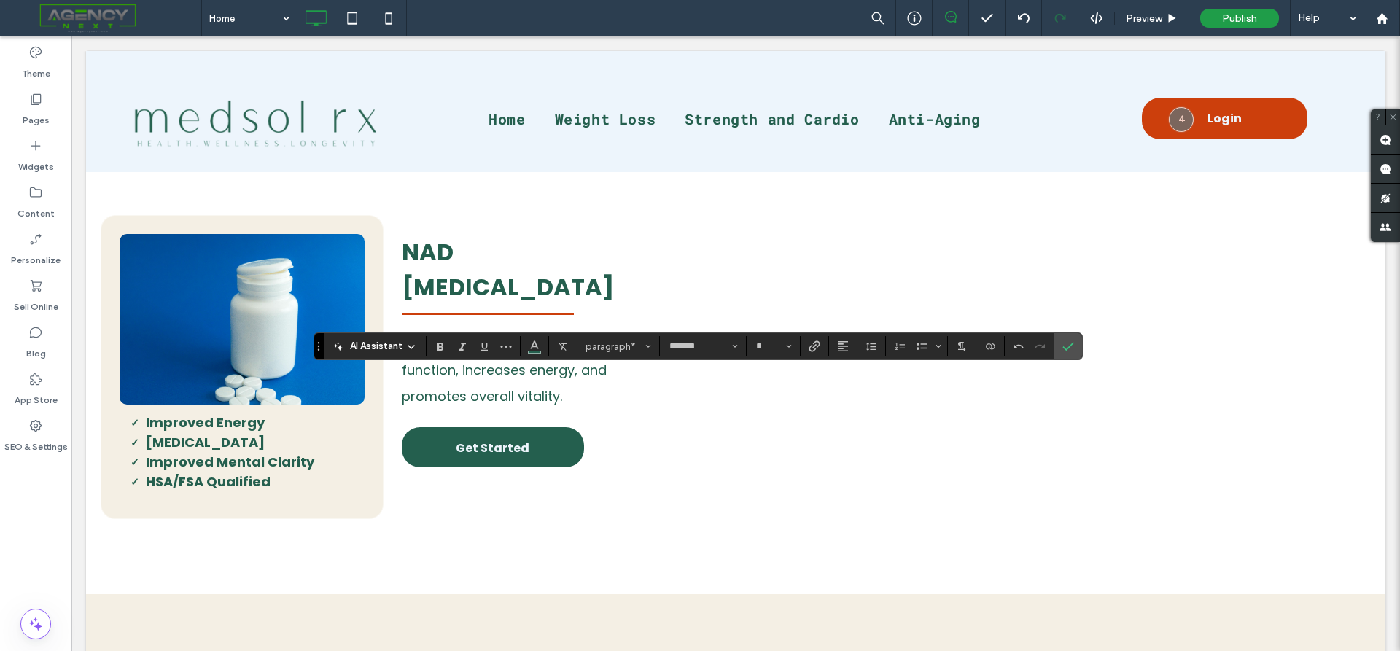
type input "**"
click at [1072, 349] on icon "Confirm" at bounding box center [1068, 346] width 12 height 12
